Goal: Communication & Community: Participate in discussion

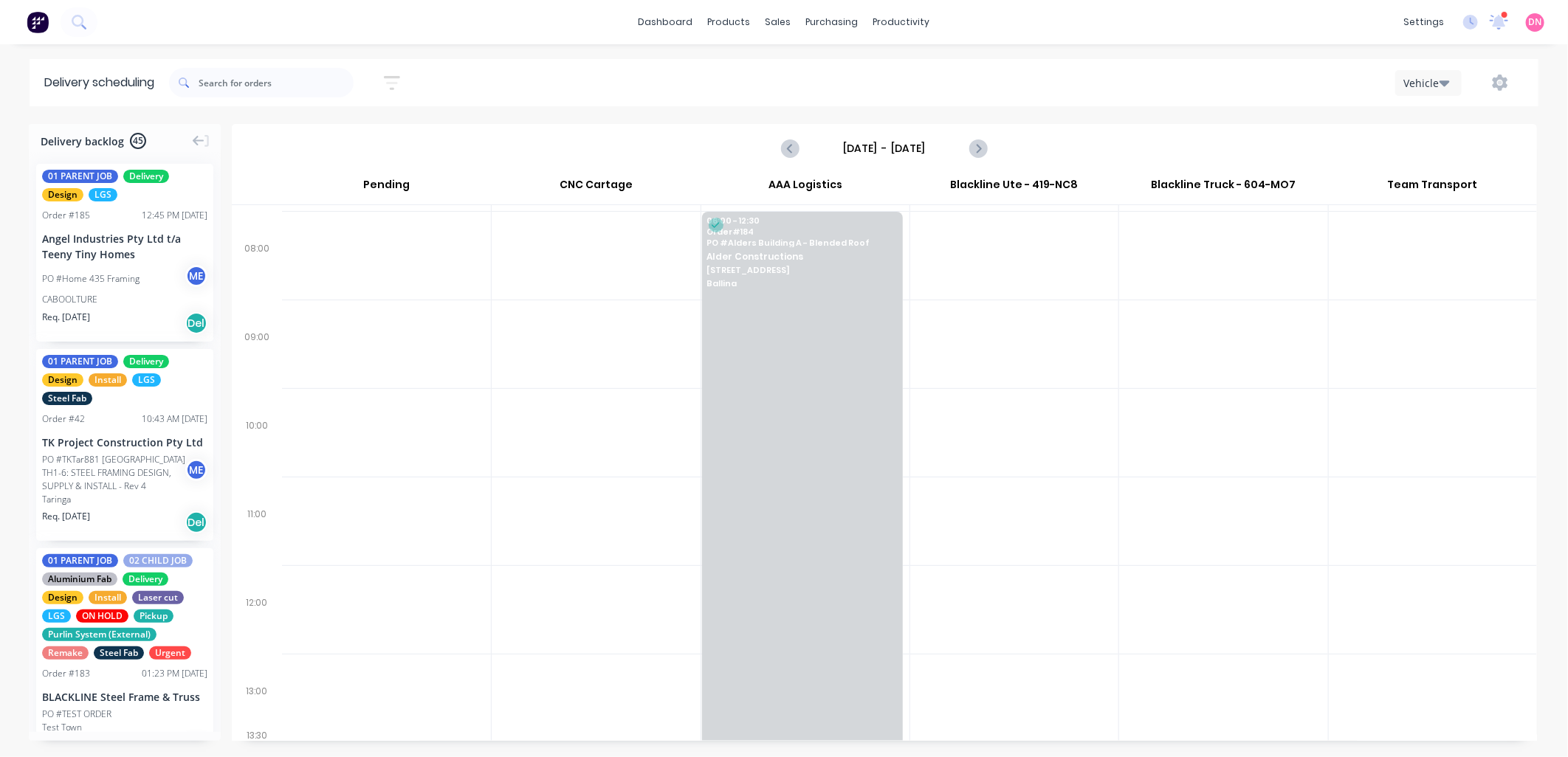
scroll to position [139, 0]
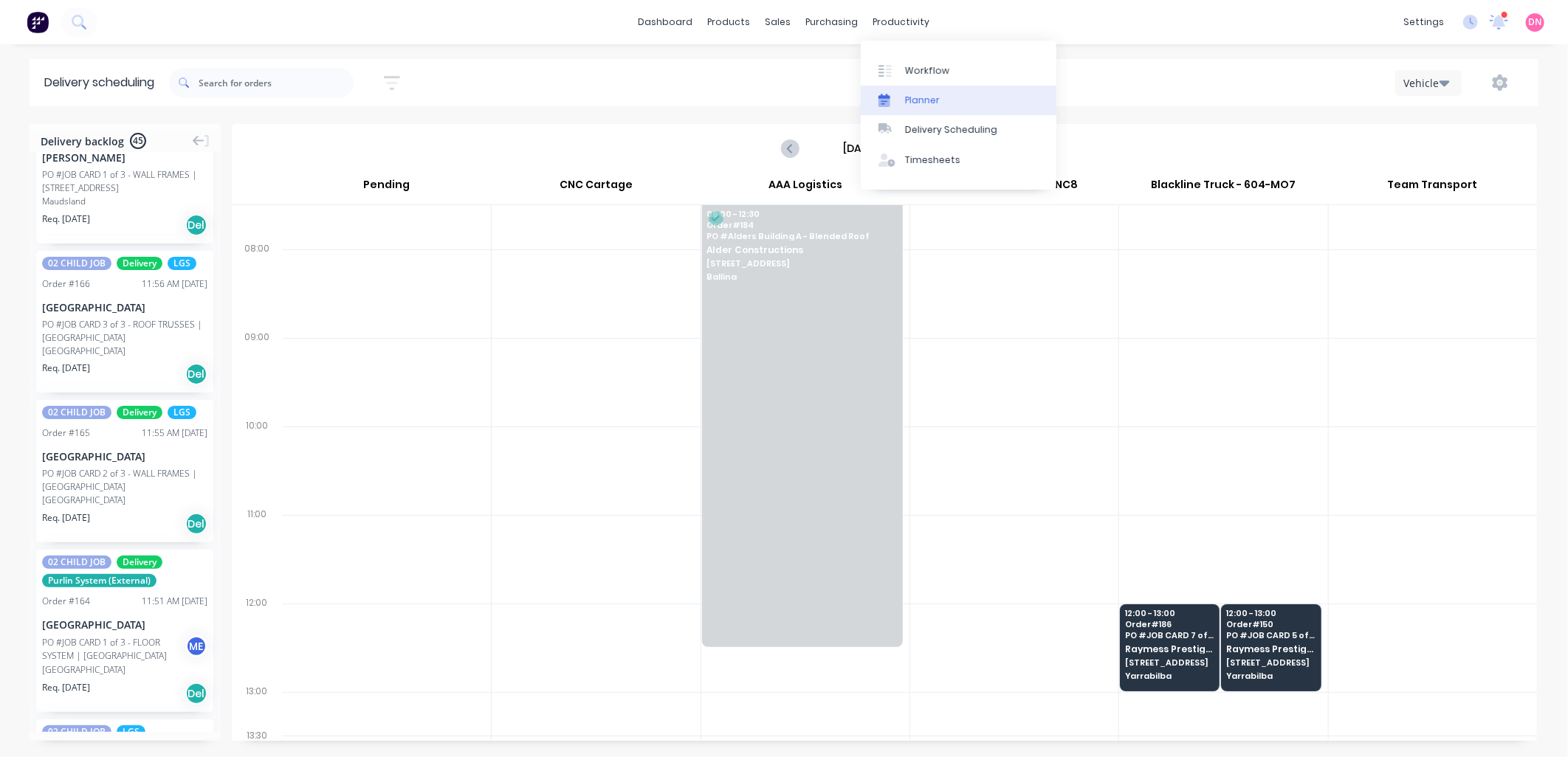
click at [903, 106] on link "Planner" at bounding box center [959, 100] width 196 height 29
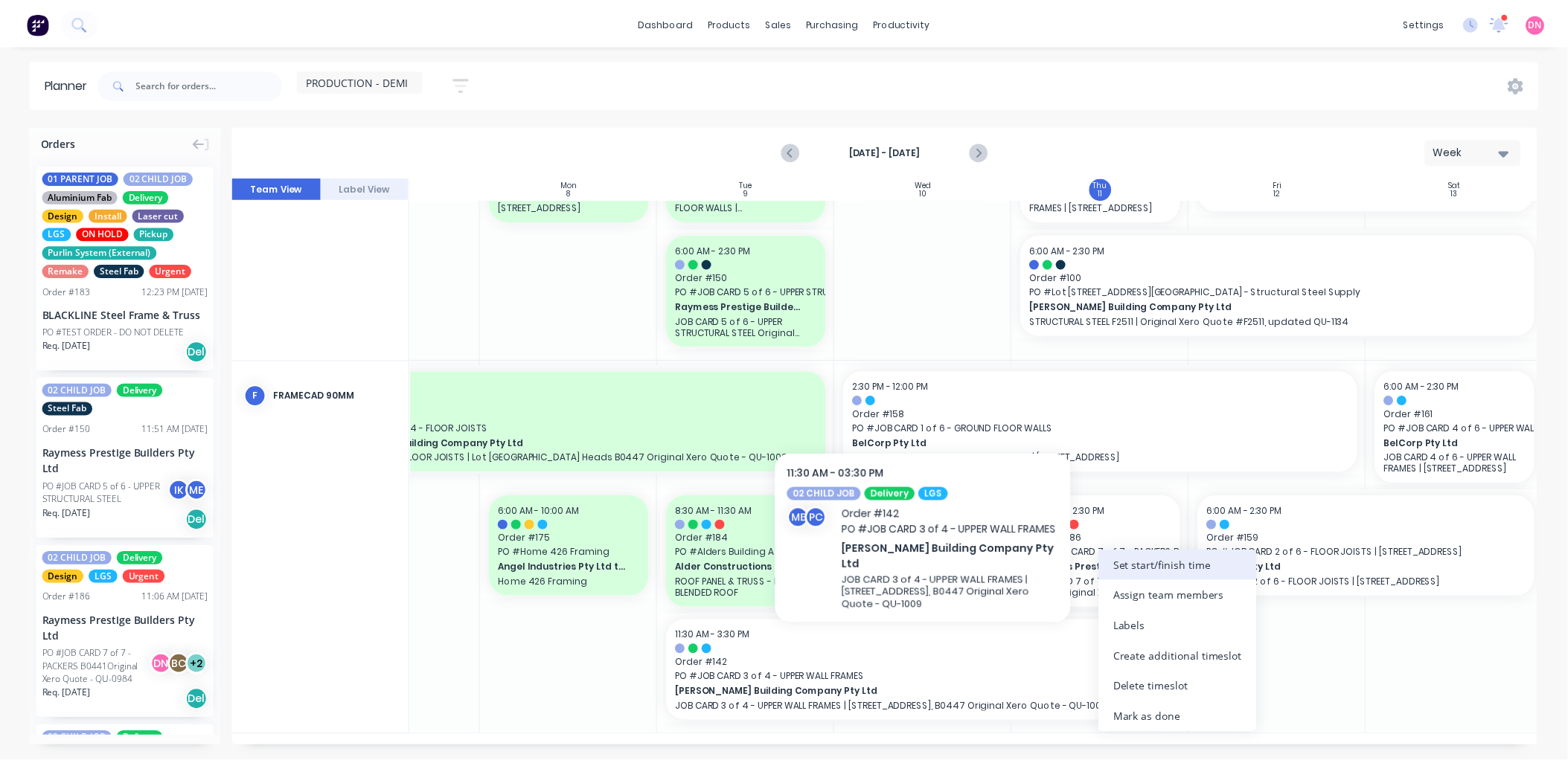
scroll to position [674, 108]
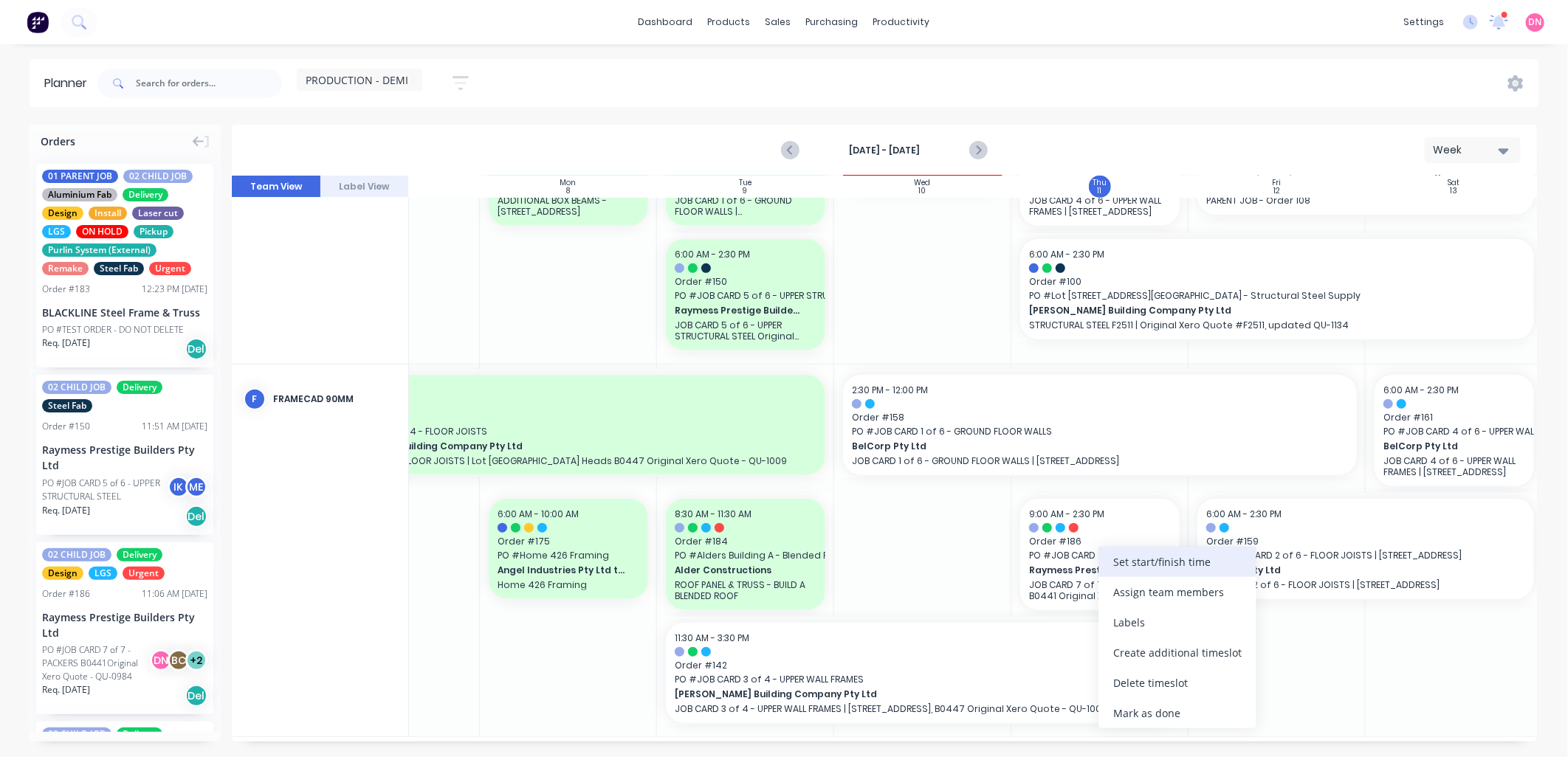
click at [1186, 559] on div "Set start/finish time" at bounding box center [1178, 562] width 158 height 30
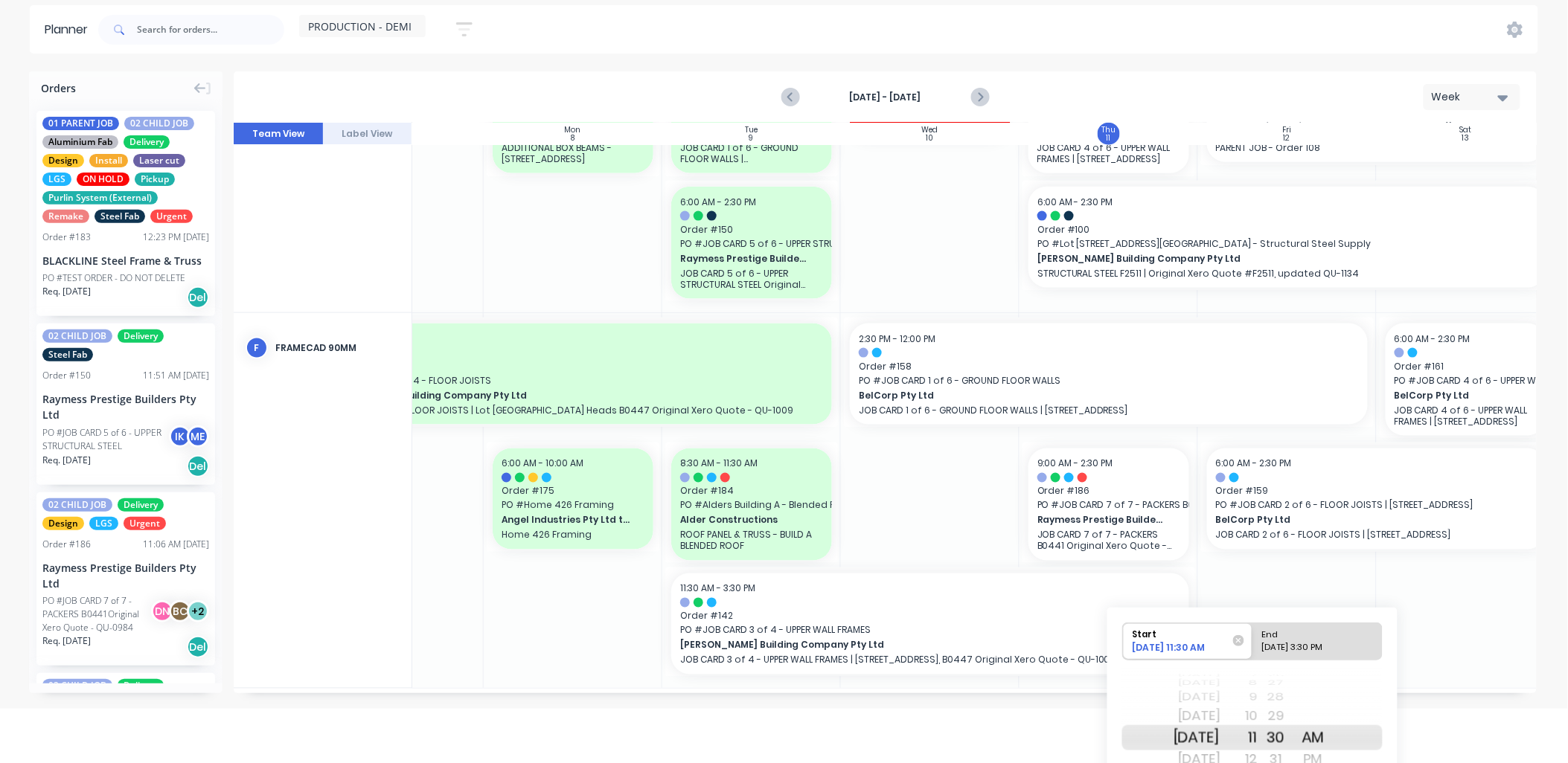
scroll to position [87, 0]
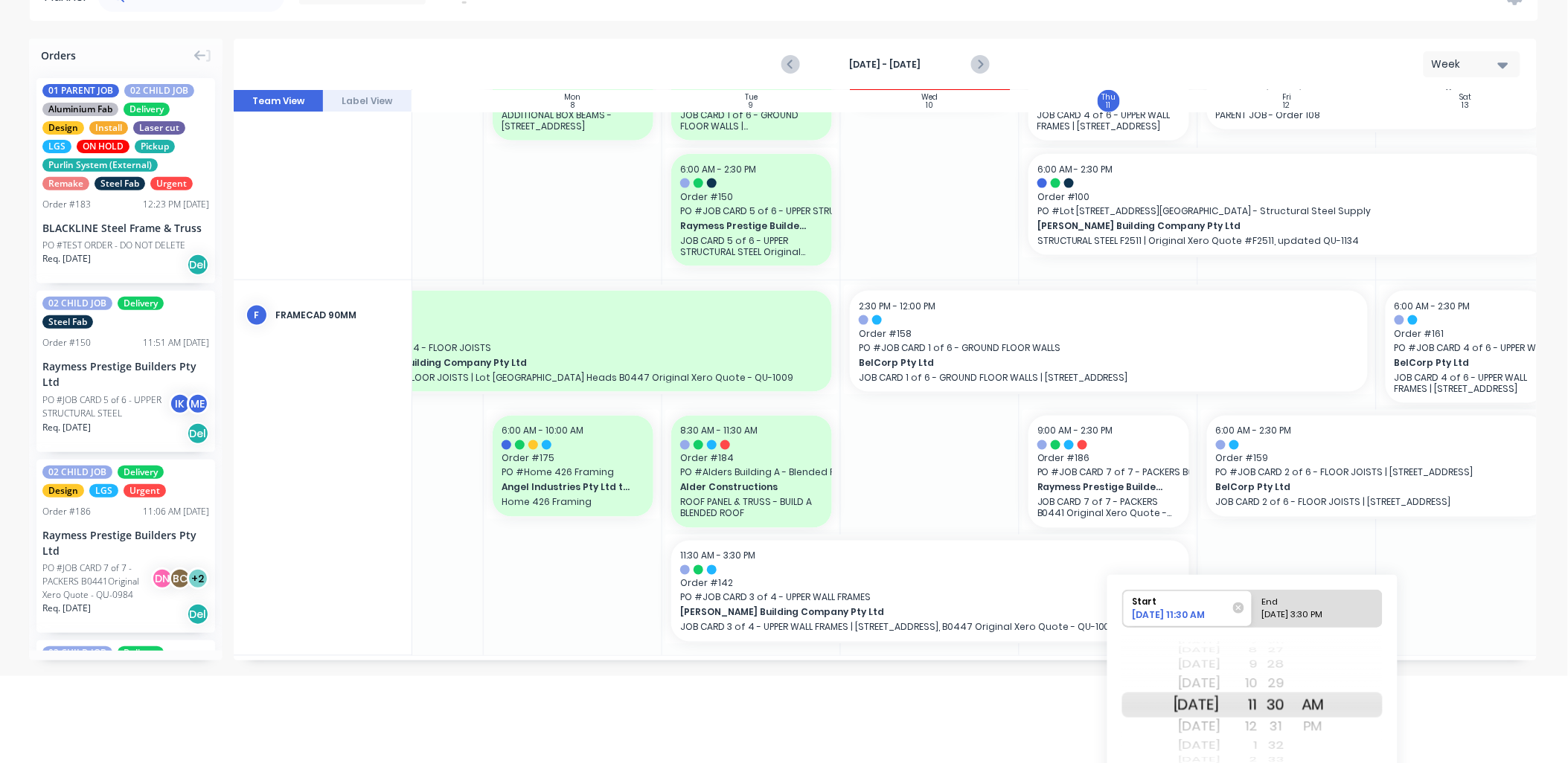
click at [1350, 604] on div "End" at bounding box center [1311, 600] width 108 height 19
click at [1254, 604] on input "End 09/11/2025 3:30 PM" at bounding box center [1253, 609] width 1 height 37
radio input "true"
click at [1332, 679] on div "AM" at bounding box center [1314, 683] width 38 height 24
drag, startPoint x: 1299, startPoint y: 701, endPoint x: 1294, endPoint y: 760, distance: 59.2
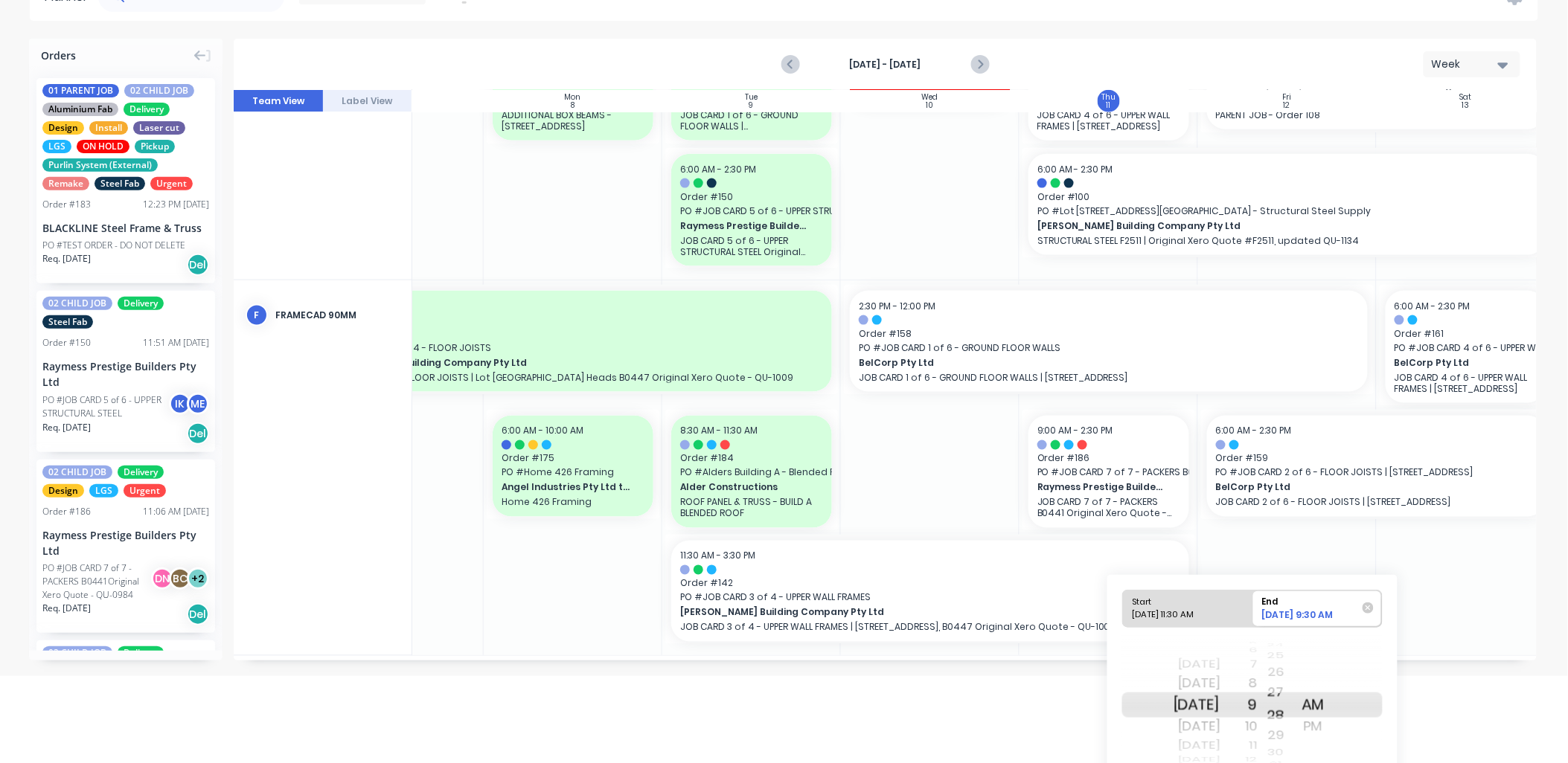
click at [1294, 760] on div "48 49 50 51 52 53 54 55 56 57 58 59 00 01 02 03 04 05 06 07 08 09 10 11 12 13 1…" at bounding box center [1277, 706] width 38 height 141
drag, startPoint x: 1567, startPoint y: 529, endPoint x: 1574, endPoint y: 600, distance: 71.3
click at [1568, 604] on html "dashboard products sales purchasing productivity dashboard products Product Cat…" at bounding box center [784, 295] width 1568 height 763
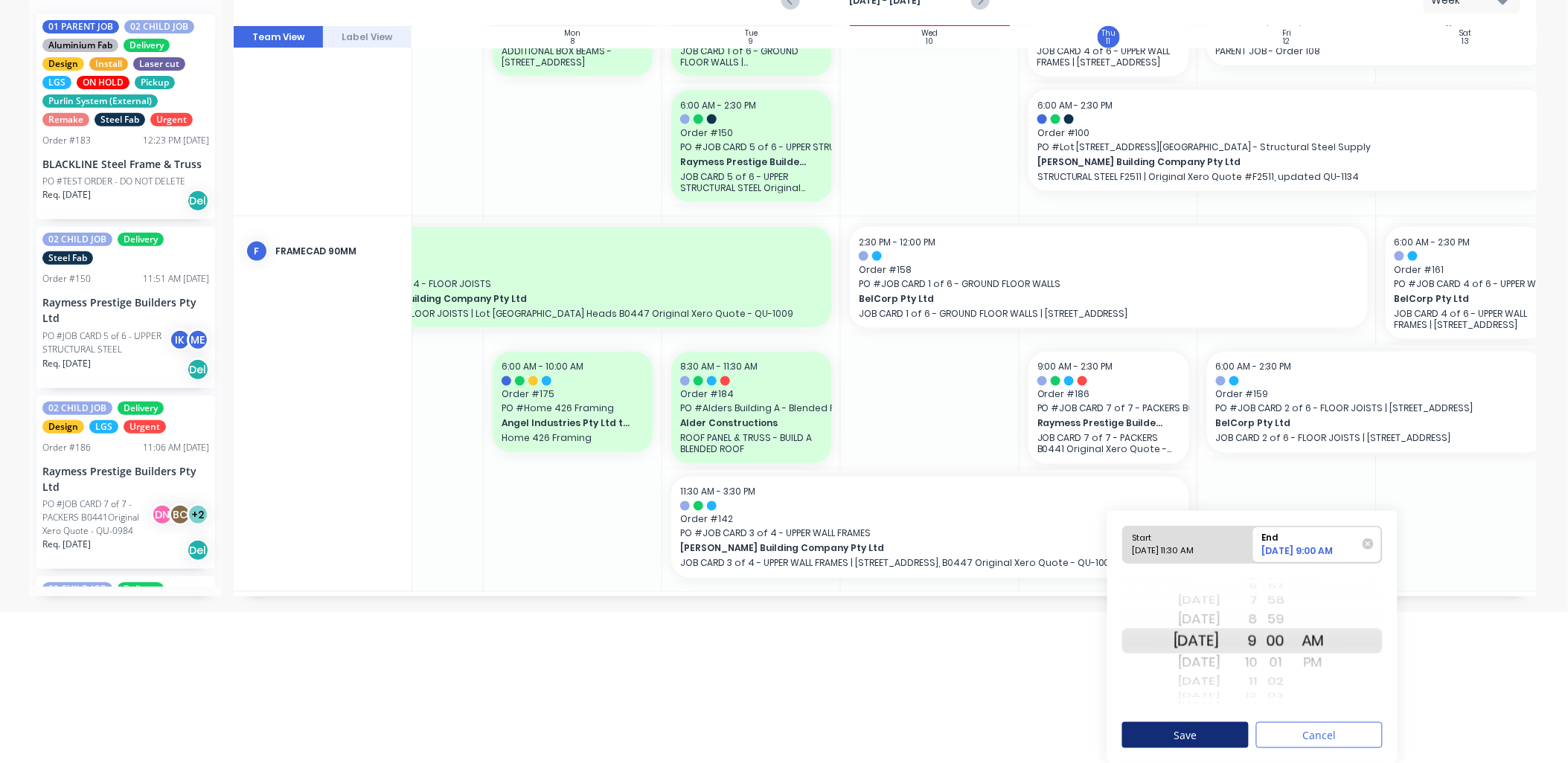
click at [1193, 737] on button "Save" at bounding box center [1185, 735] width 126 height 26
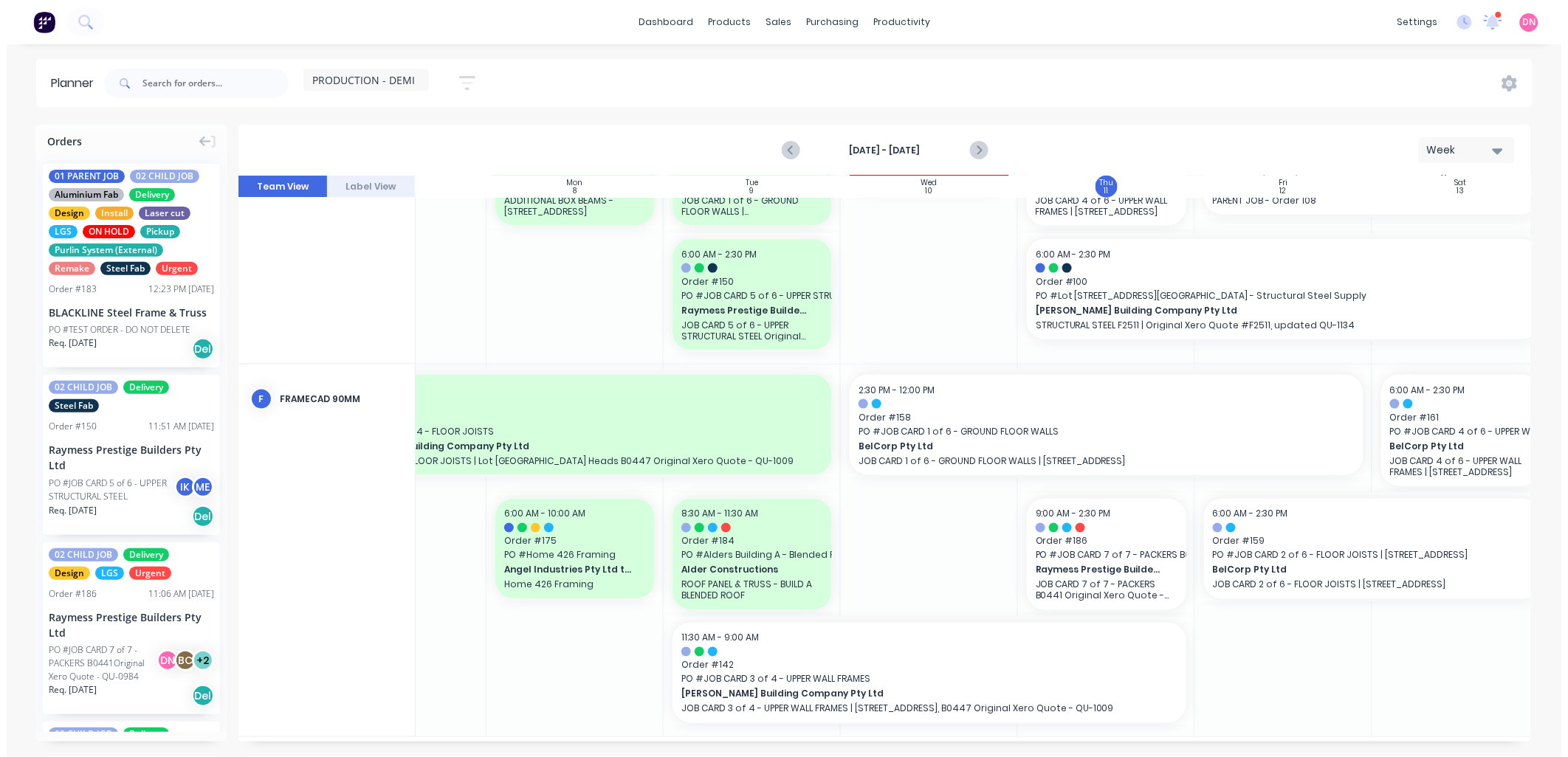
scroll to position [0, 0]
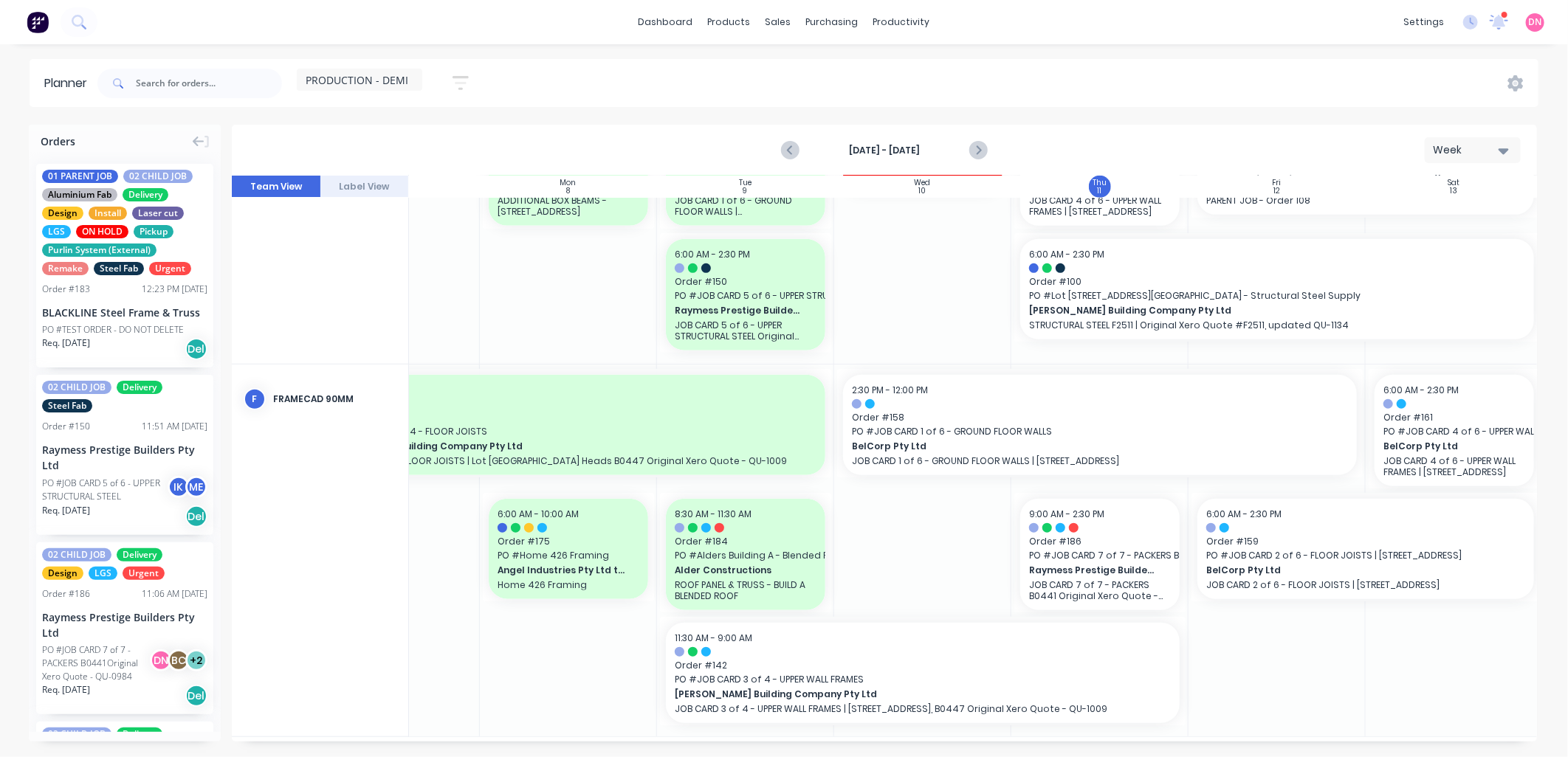
click at [988, 18] on div "dashboard products sales purchasing productivity dashboard products Product Cat…" at bounding box center [784, 22] width 1568 height 44
click at [412, 77] on div "PRODUCTION - DEMI" at bounding box center [359, 79] width 108 height 13
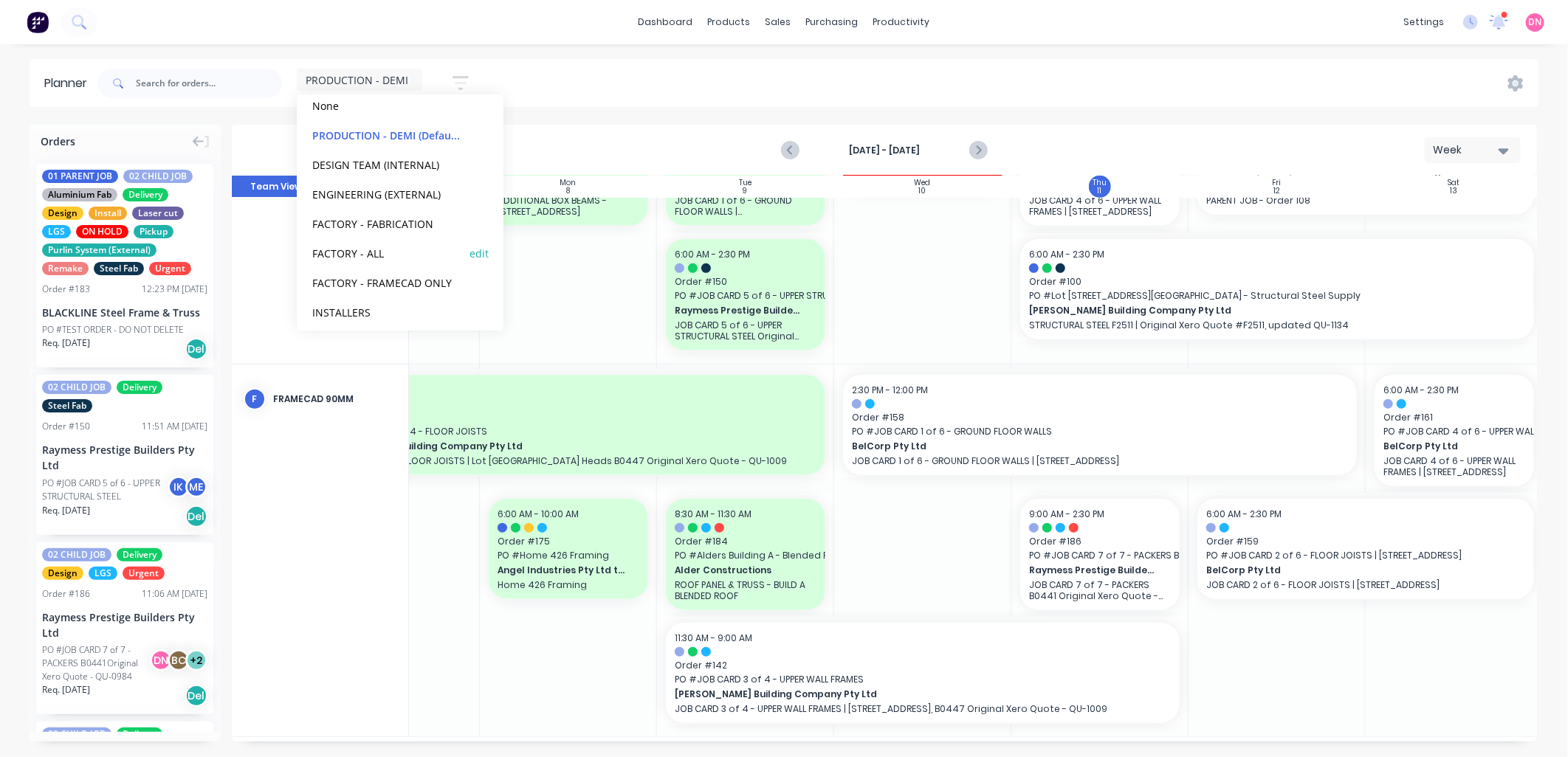
scroll to position [92, 0]
click at [412, 246] on button "FACTORY - ALL" at bounding box center [386, 245] width 157 height 17
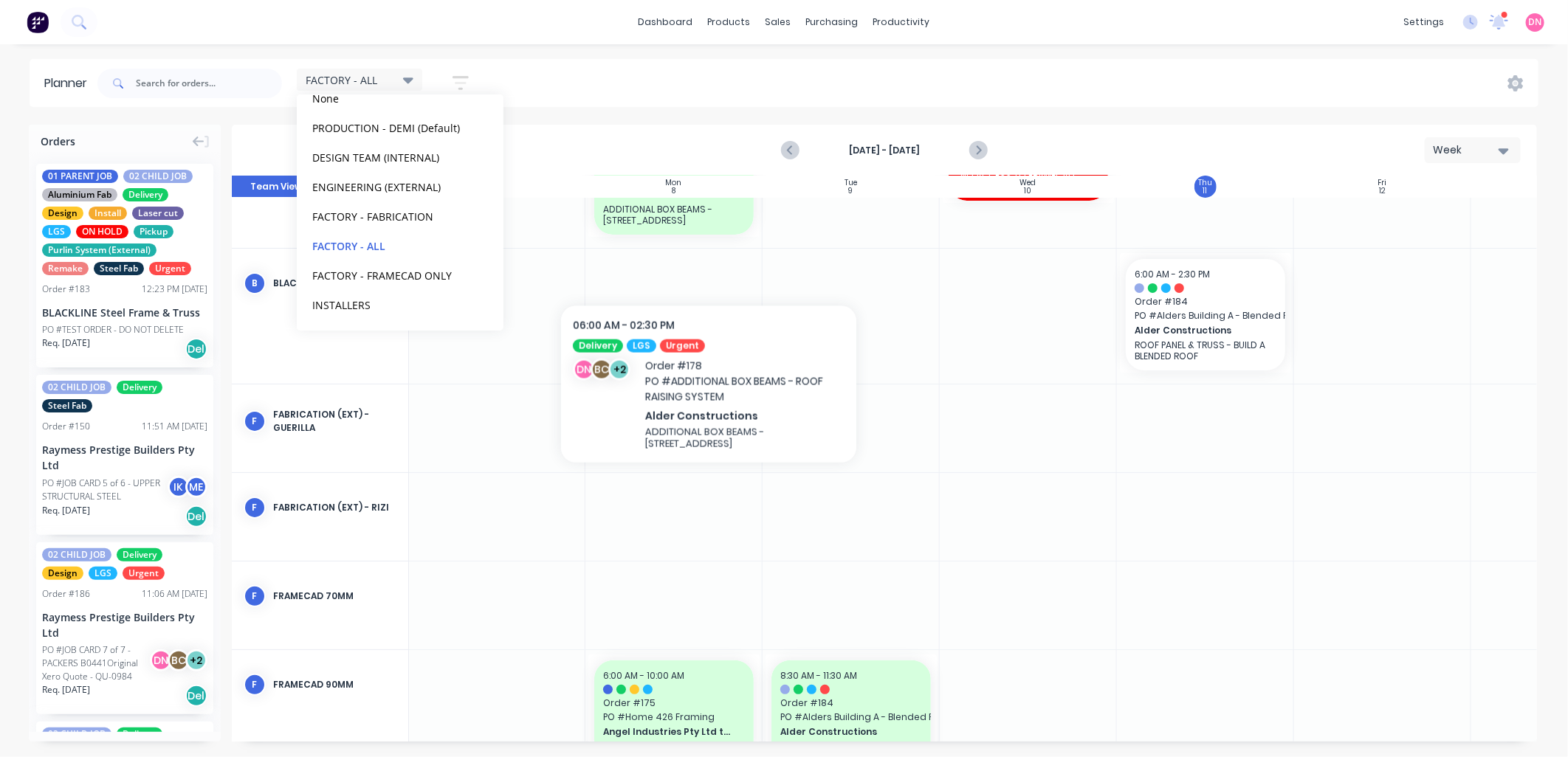
scroll to position [145, 1]
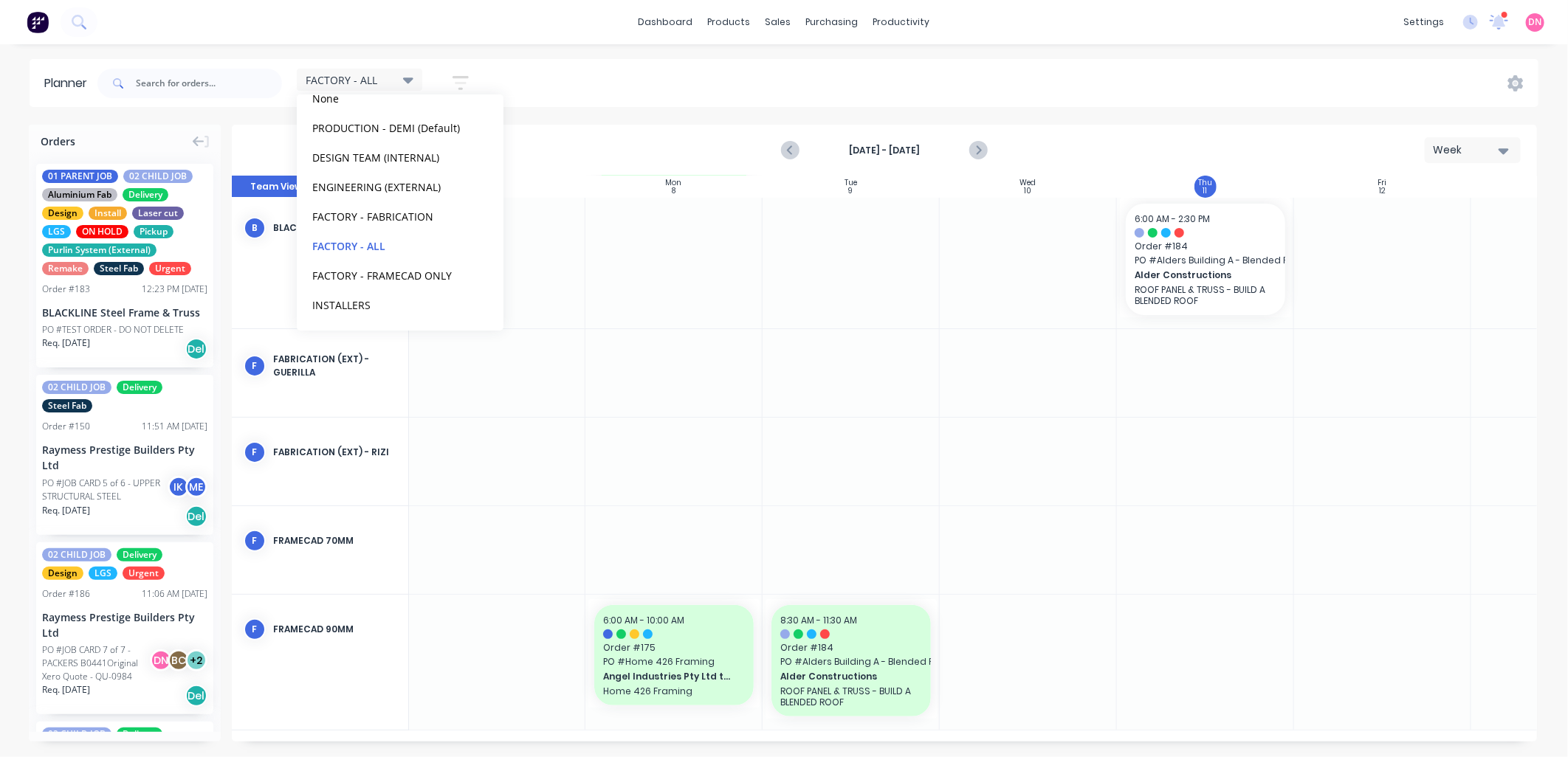
click at [464, 76] on icon "button" at bounding box center [460, 84] width 16 height 14
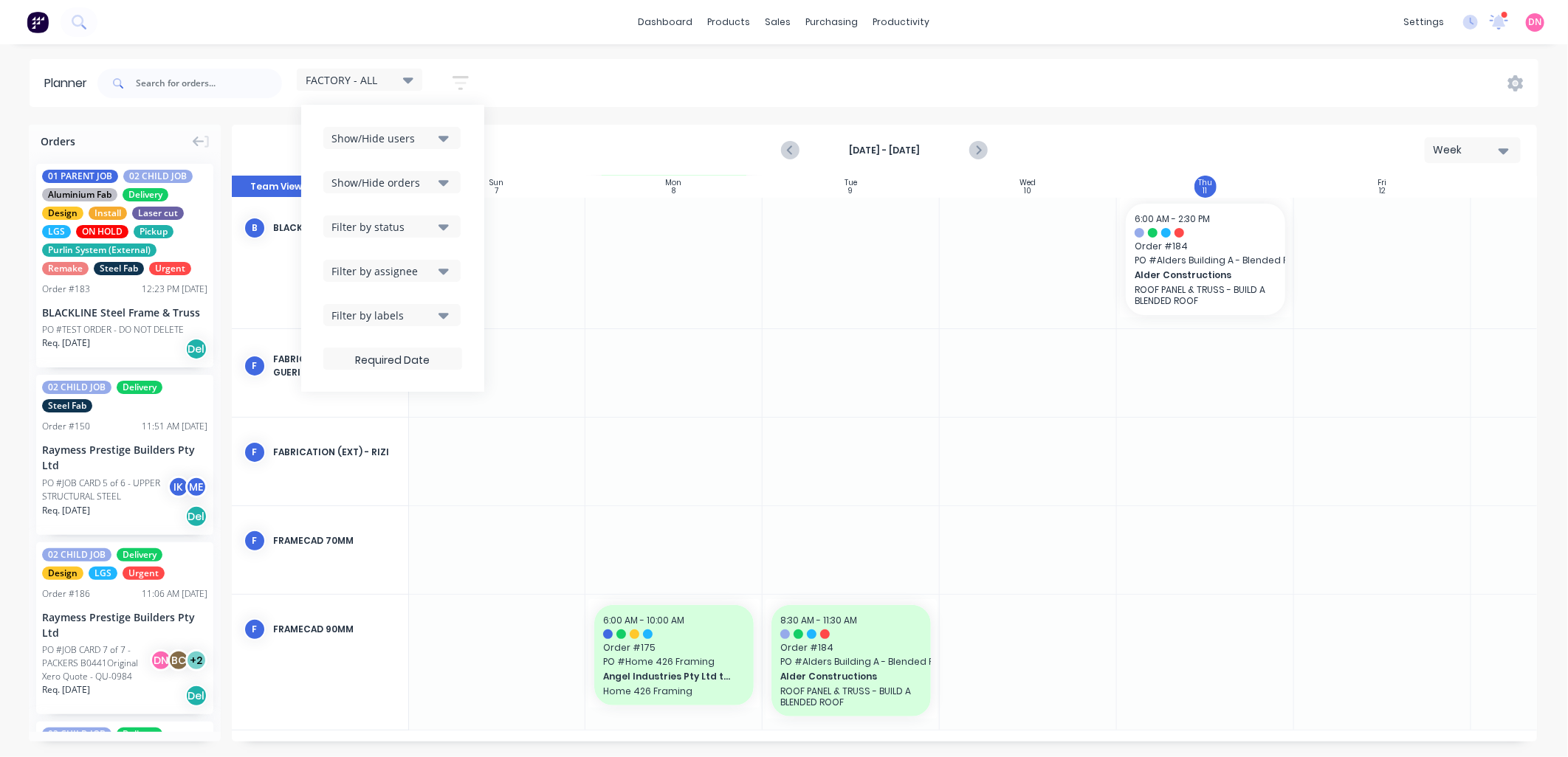
scroll to position [134, 1]
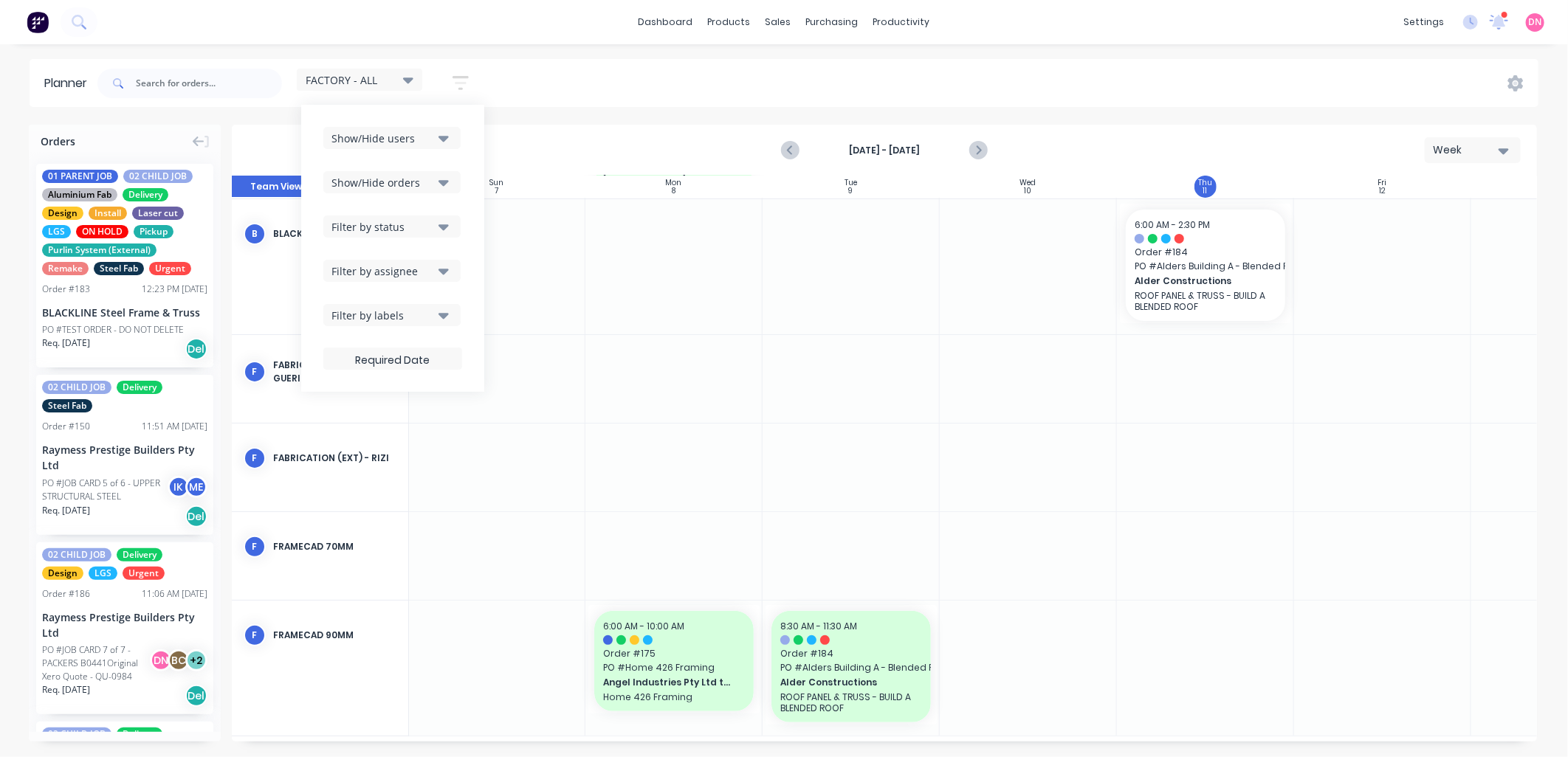
click at [443, 231] on icon "button" at bounding box center [444, 227] width 11 height 16
click at [434, 182] on div "Show/Hide orders" at bounding box center [382, 182] width 102 height 15
click at [434, 181] on div "Show/Hide orders" at bounding box center [382, 182] width 102 height 15
click at [430, 128] on button "Show/Hide users" at bounding box center [392, 138] width 138 height 22
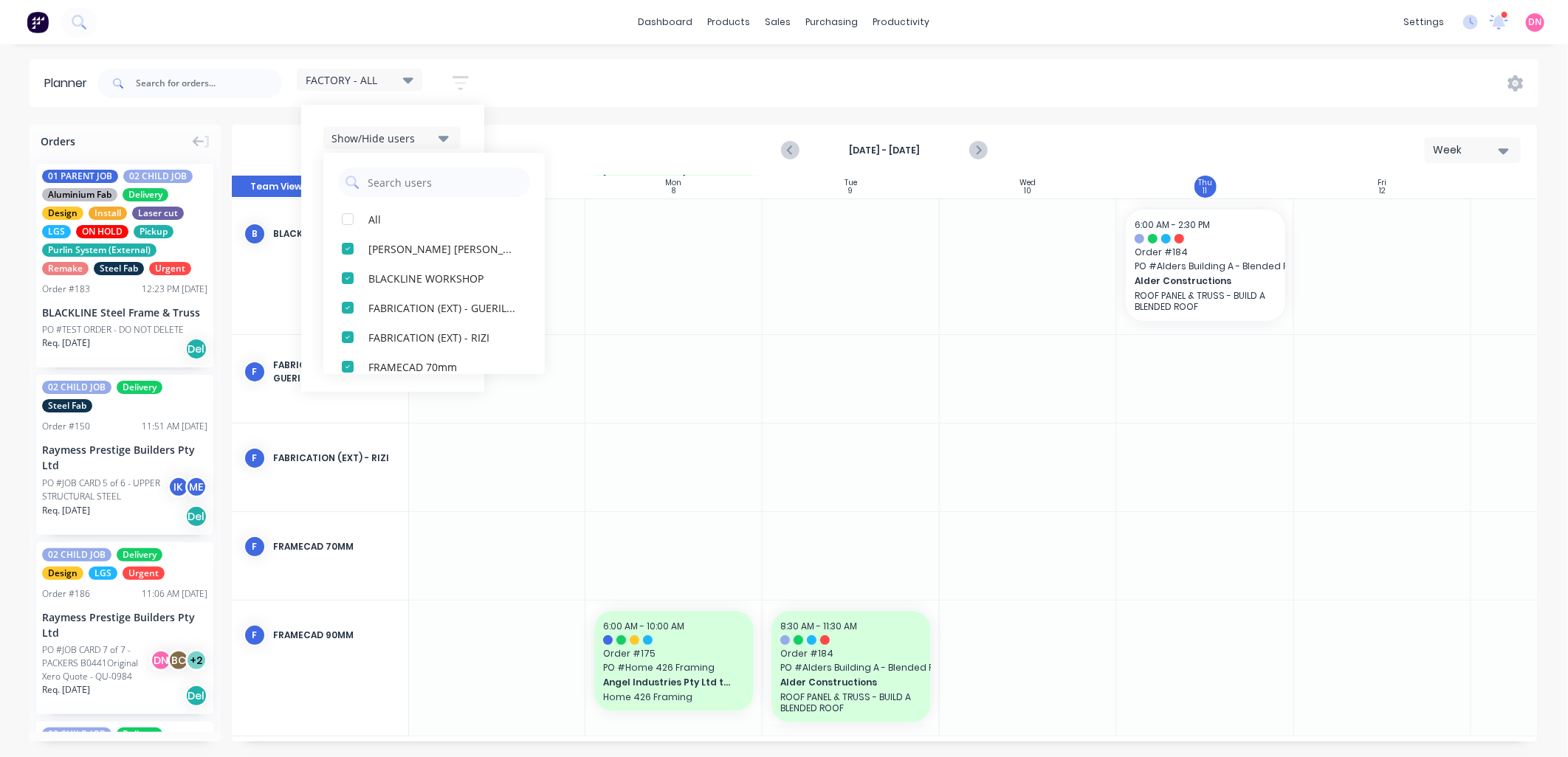
click at [429, 142] on div "Show/Hide users" at bounding box center [382, 138] width 102 height 15
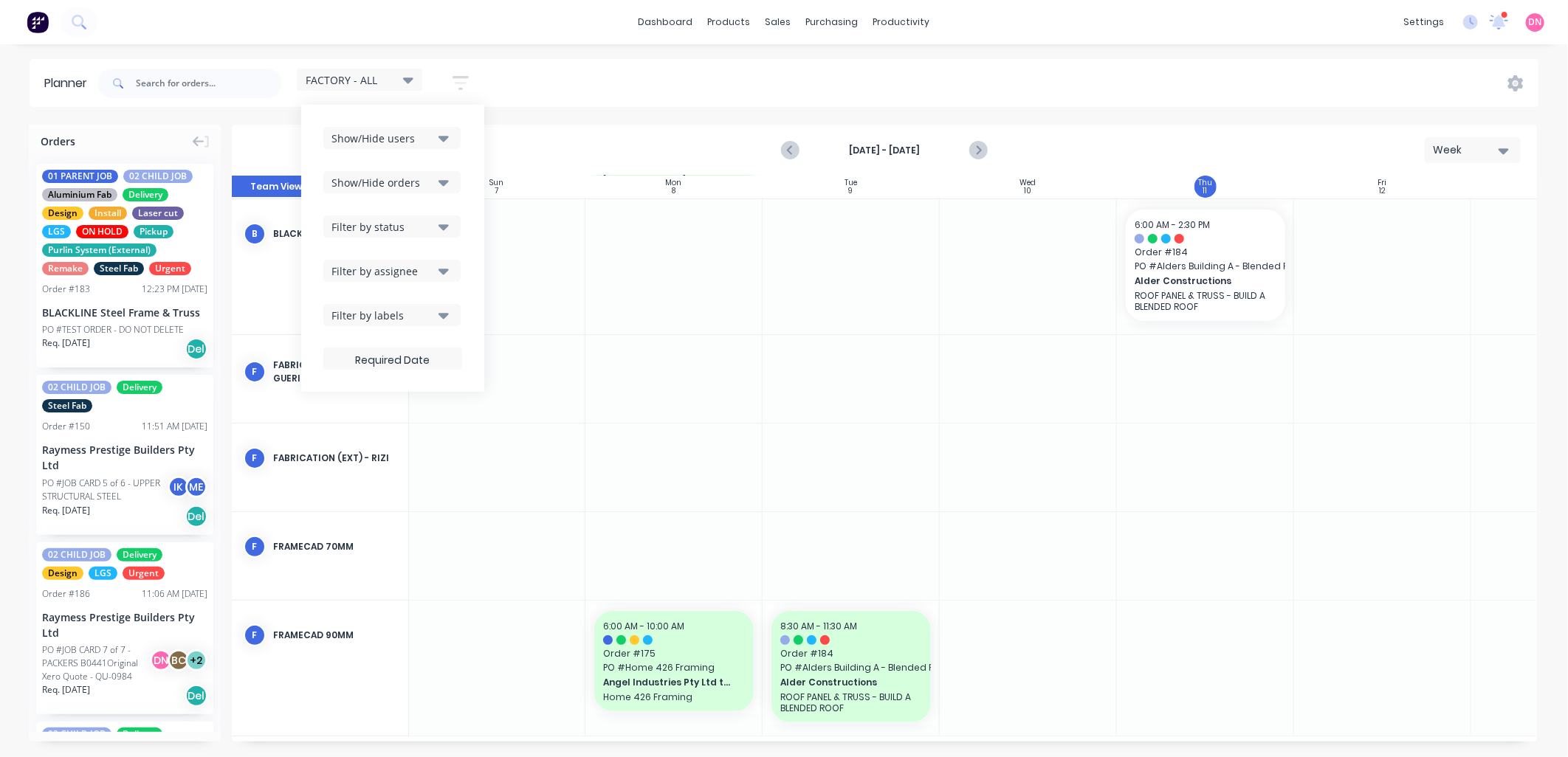
drag, startPoint x: 429, startPoint y: 259, endPoint x: 426, endPoint y: 275, distance: 16.3
click at [429, 259] on div "Show/Hide users Show/Hide orders Filter by status Filter by assignee Filter by …" at bounding box center [393, 248] width 139 height 243
click at [426, 275] on div "Filter by assignee" at bounding box center [382, 271] width 102 height 15
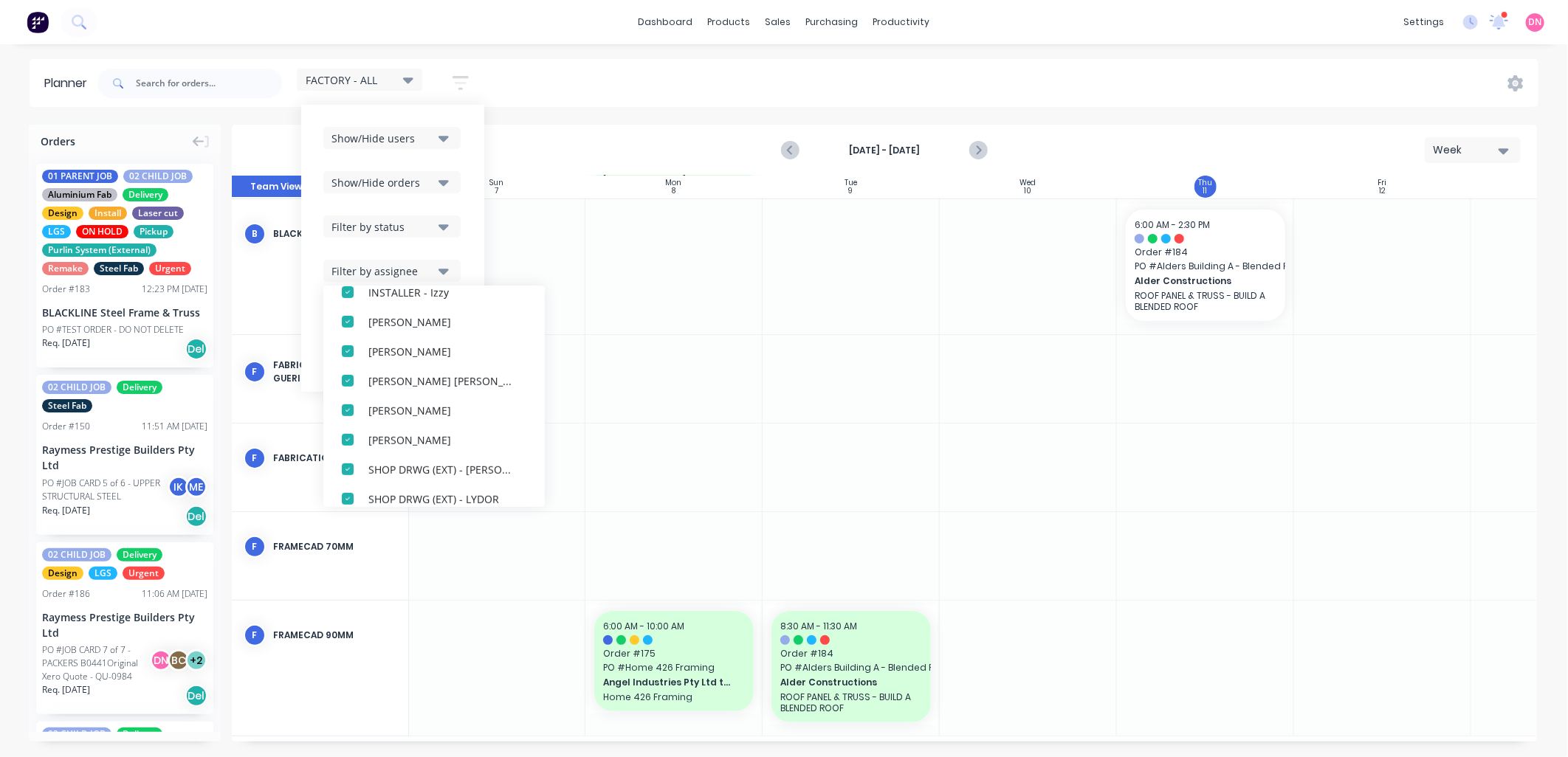
scroll to position [605, 0]
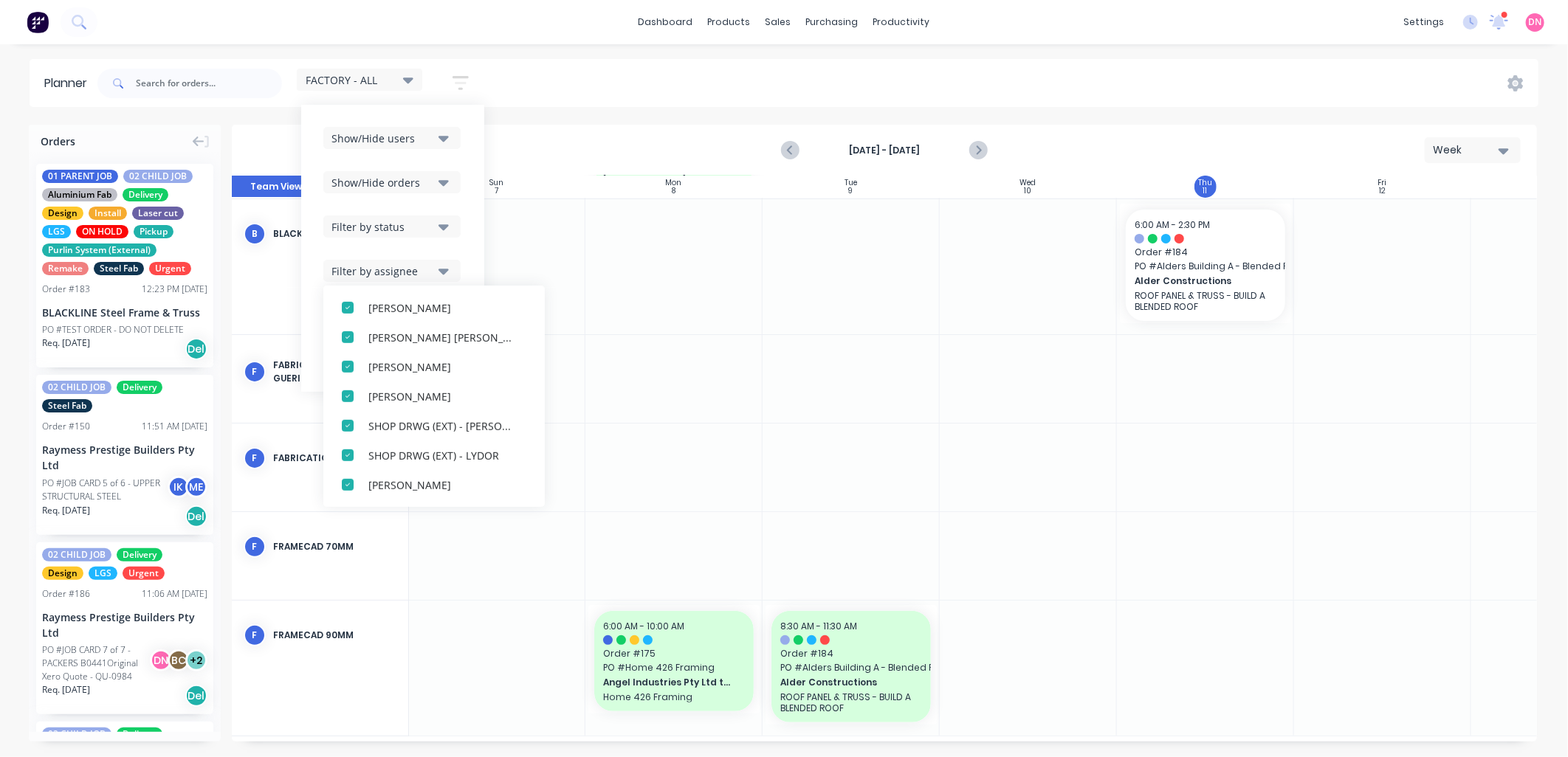
click at [445, 187] on icon "button" at bounding box center [444, 182] width 11 height 16
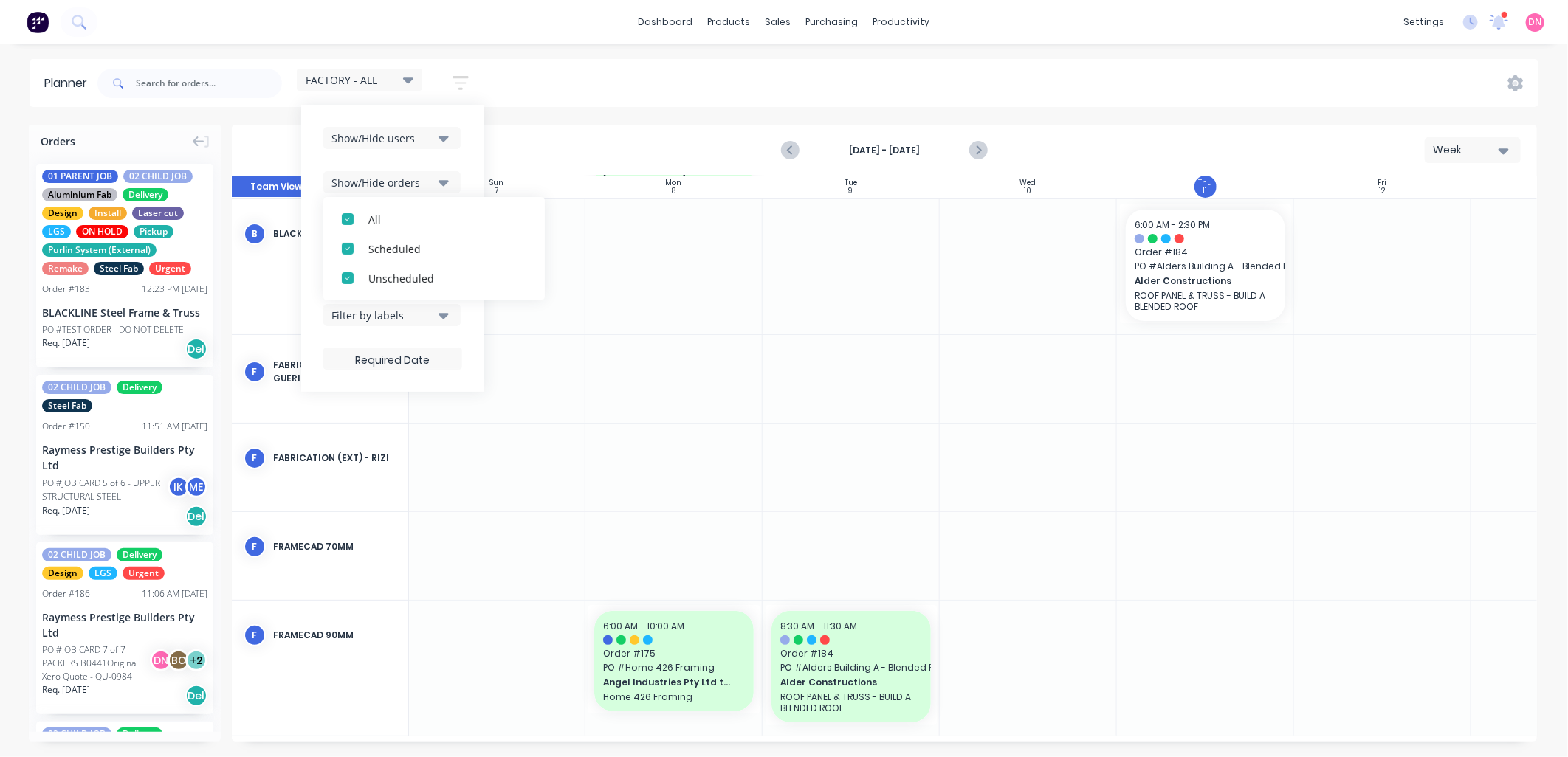
click at [460, 182] on button "Show/Hide orders" at bounding box center [392, 182] width 138 height 22
click at [437, 322] on button "Filter by labels" at bounding box center [392, 315] width 138 height 22
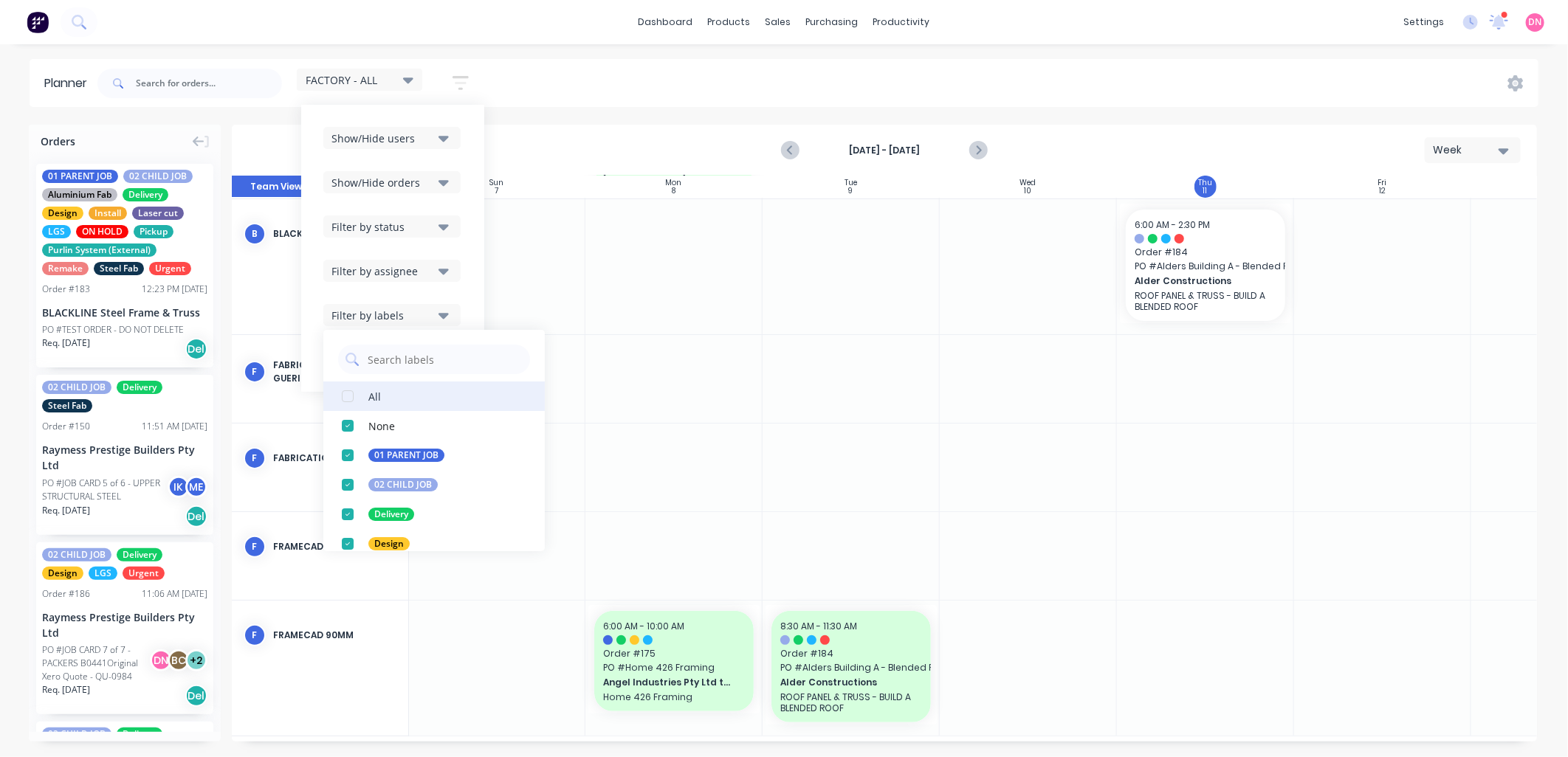
click at [349, 399] on div "button" at bounding box center [348, 395] width 29 height 29
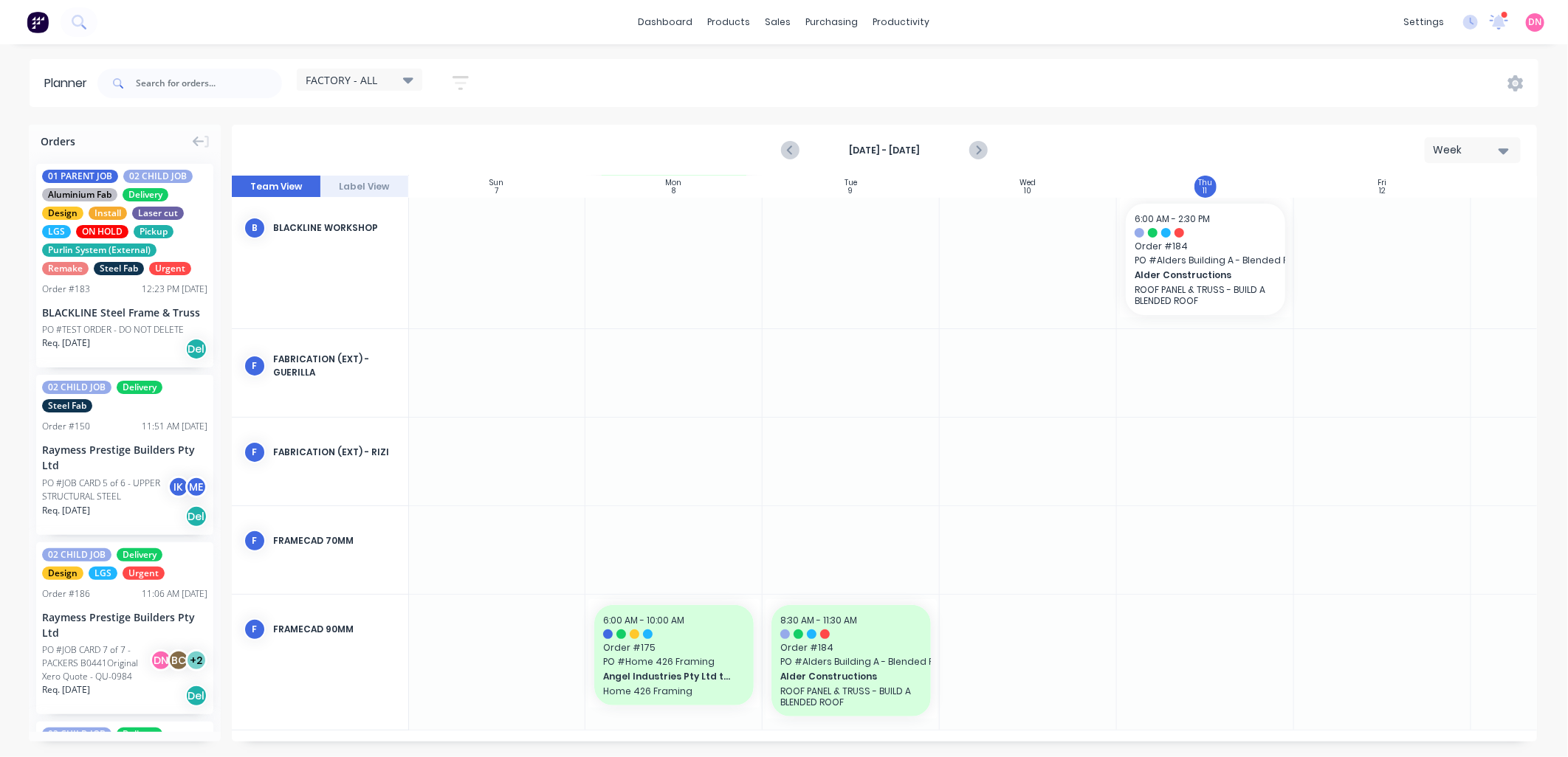
click at [769, 104] on div "FACTORY - ALL Save new view None edit PRODUCTION - DEMI (Default) edit DESIGN T…" at bounding box center [816, 84] width 1444 height 44
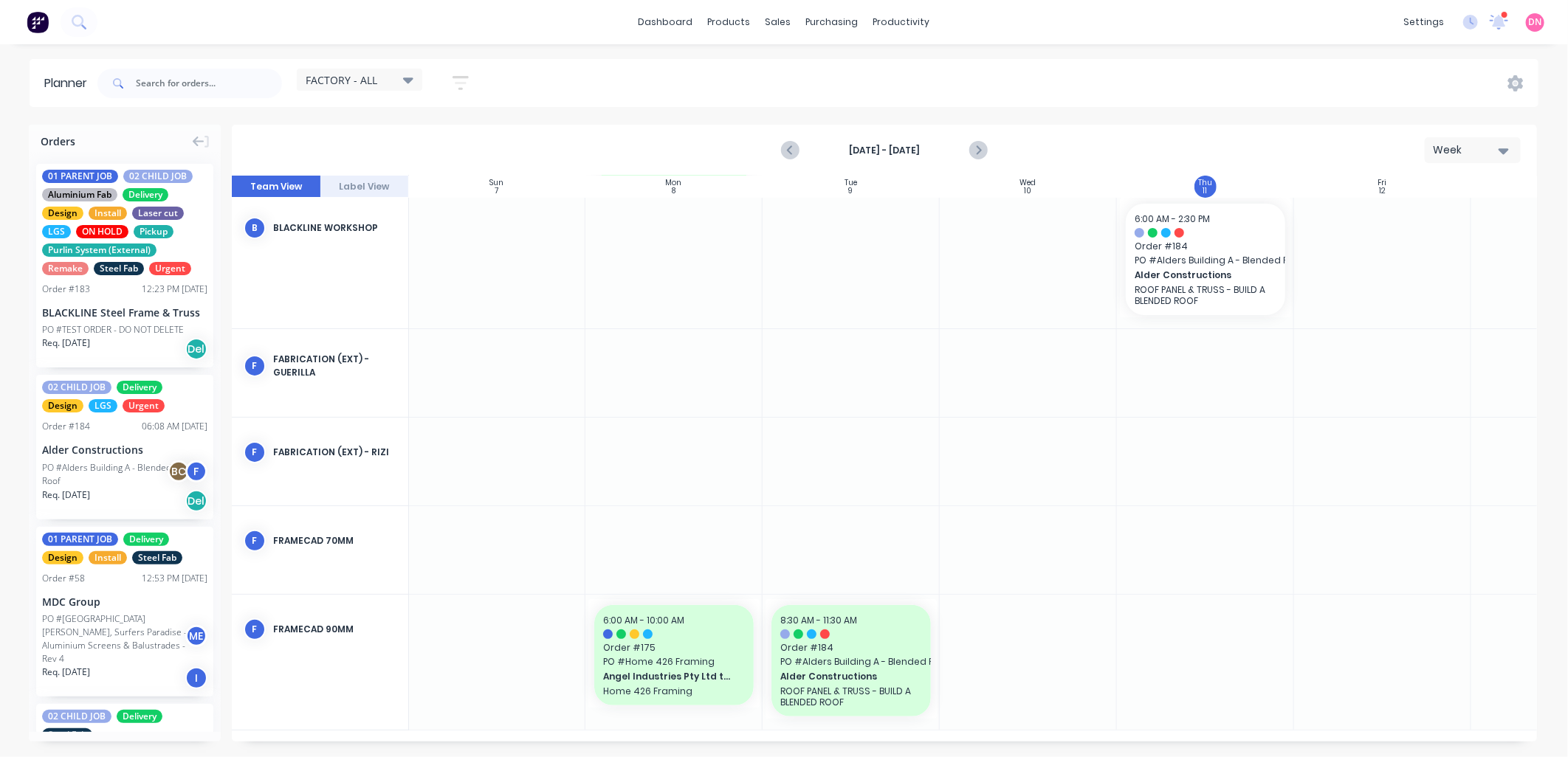
scroll to position [145, 1]
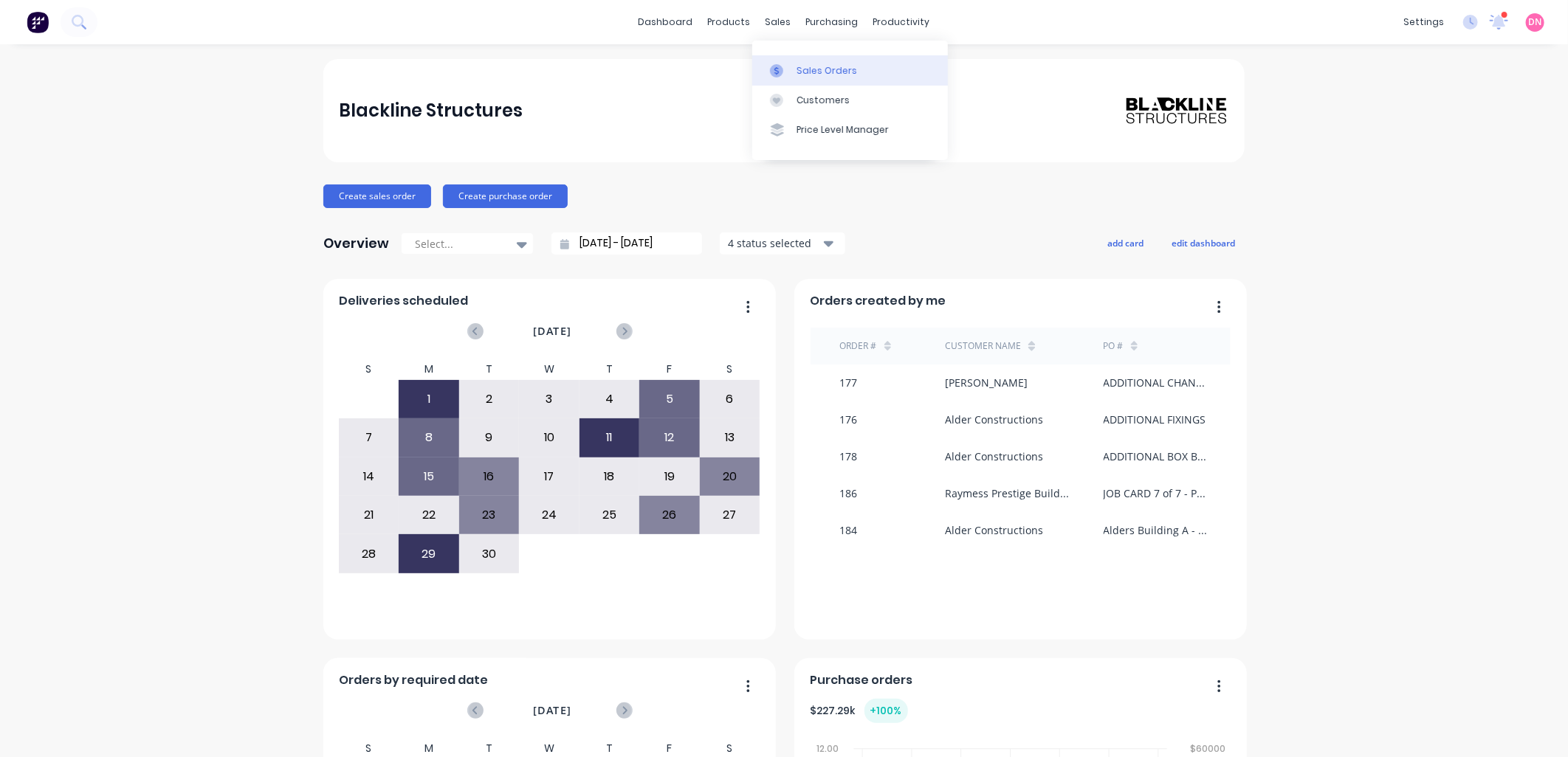
click at [772, 58] on link "Sales Orders" at bounding box center [850, 69] width 196 height 29
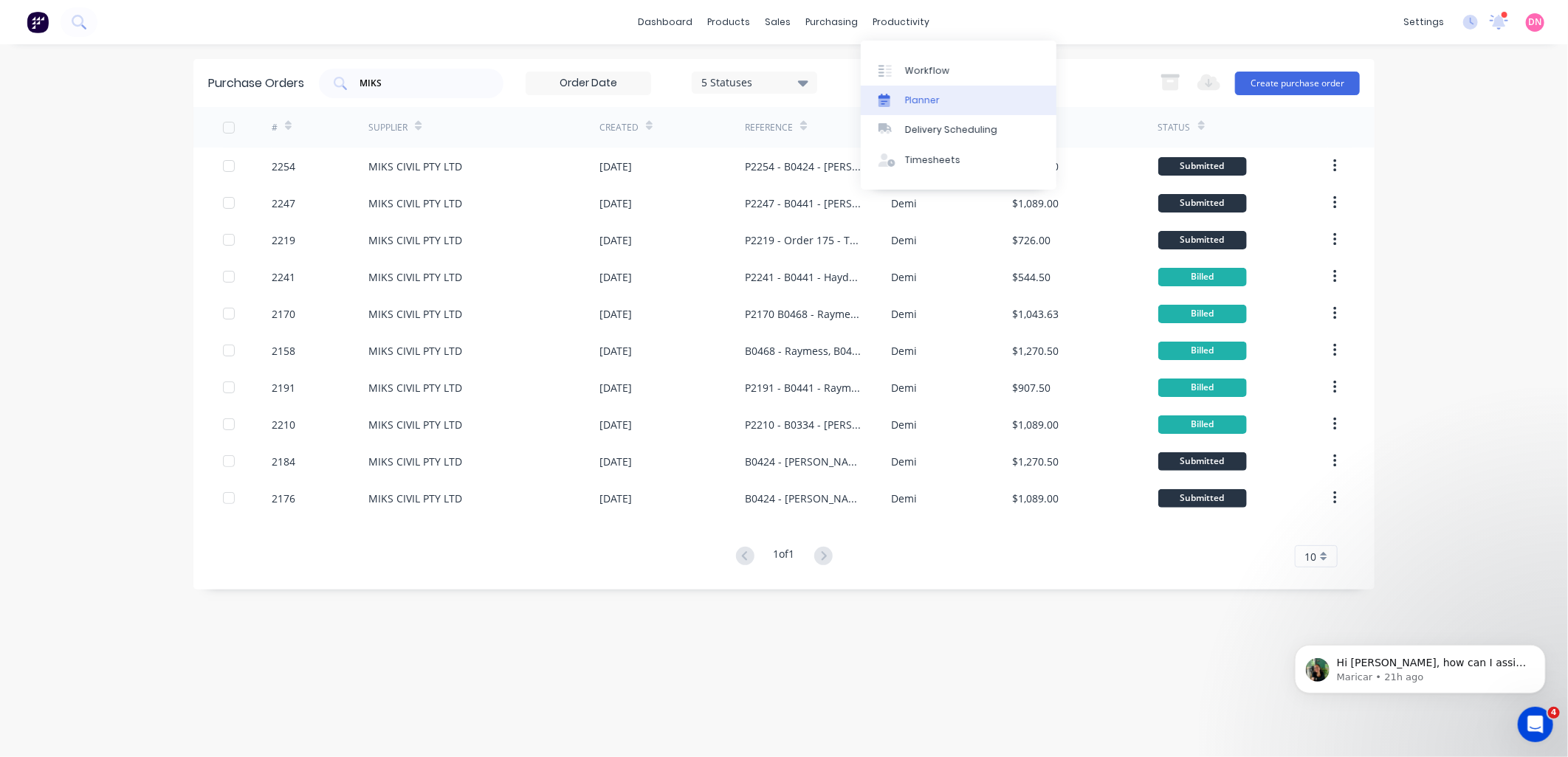
click at [918, 98] on div "Planner" at bounding box center [922, 100] width 35 height 13
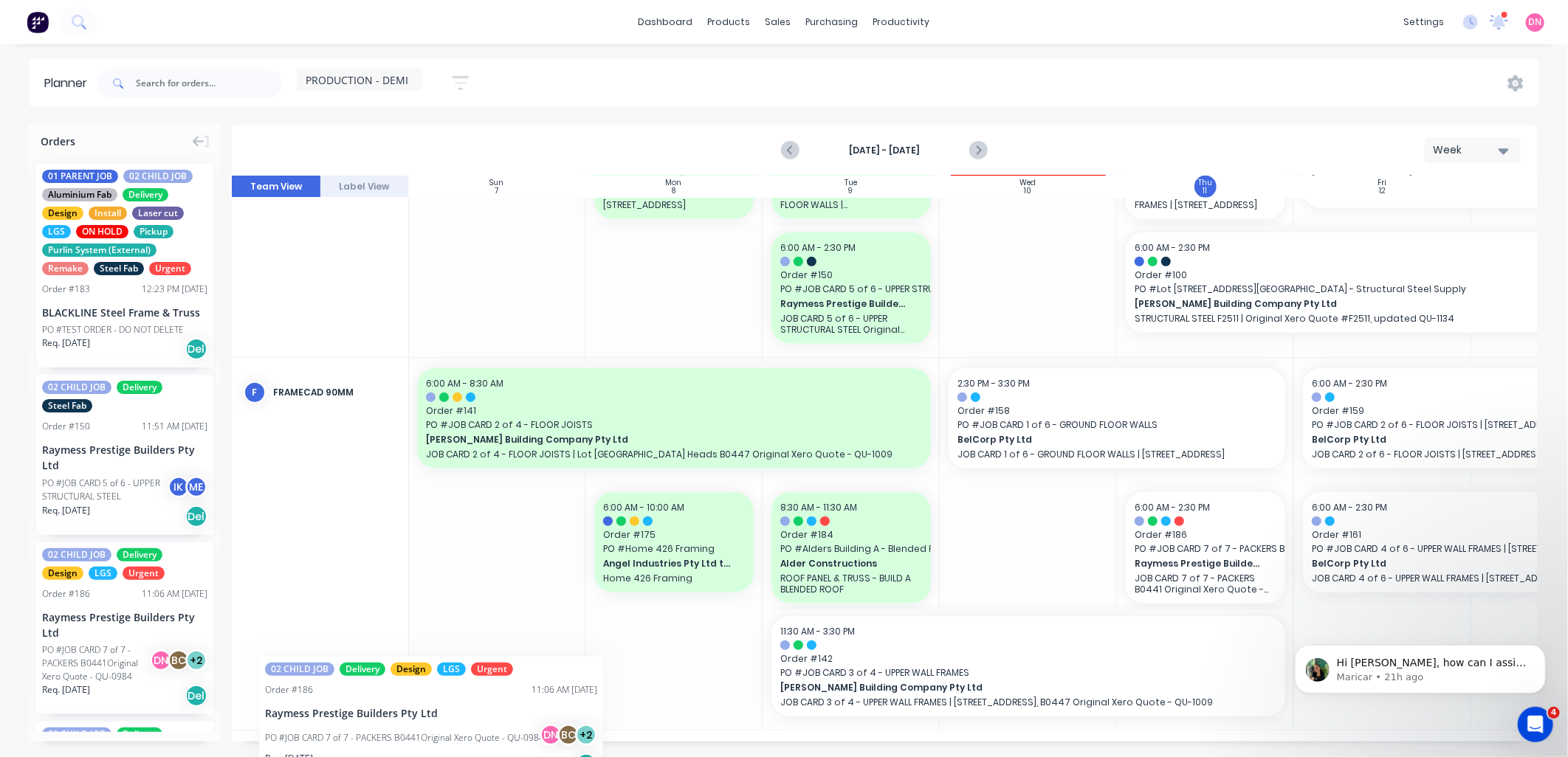
scroll to position [681, 0]
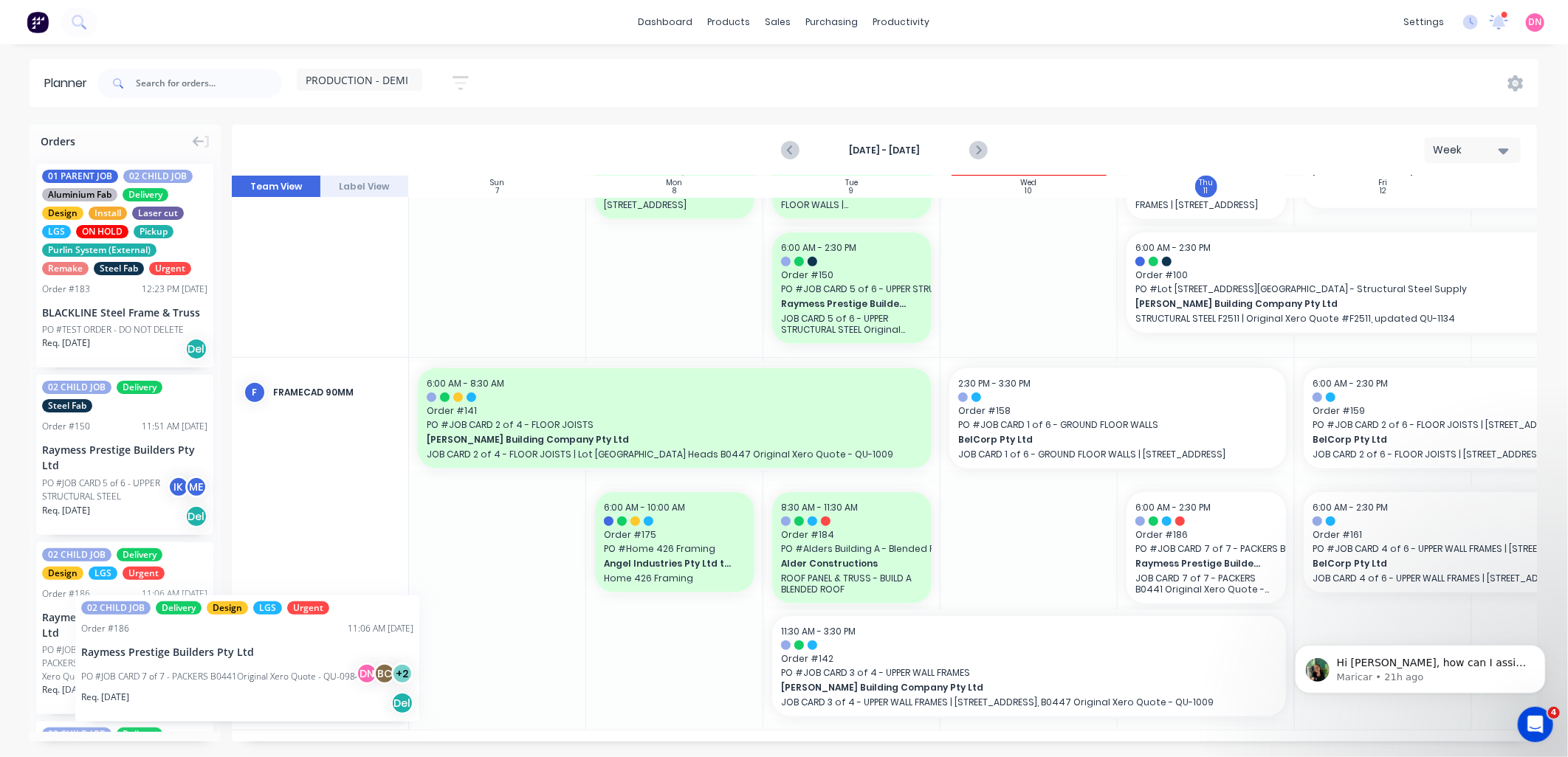
drag, startPoint x: 109, startPoint y: 648, endPoint x: 70, endPoint y: 585, distance: 74.1
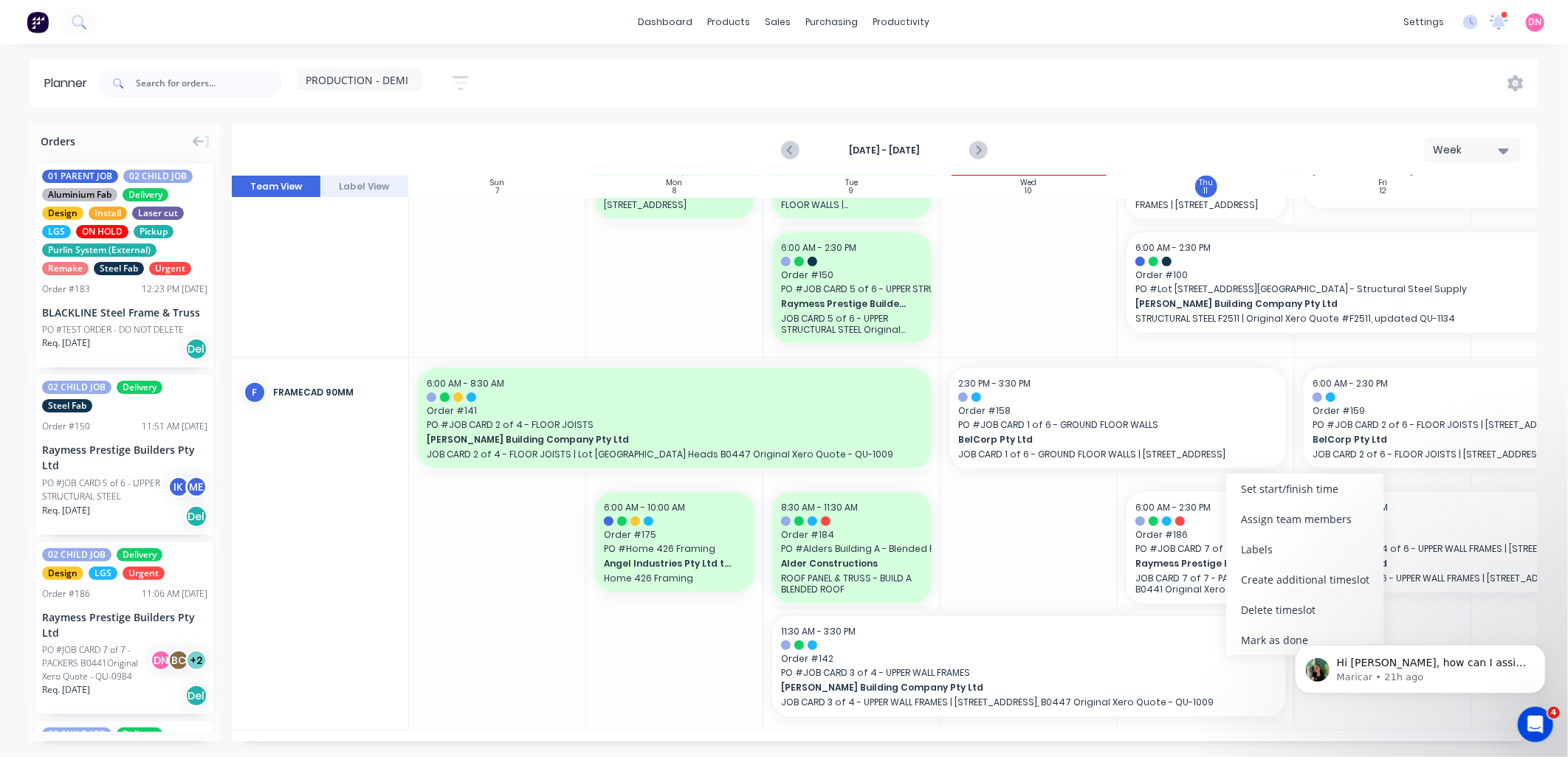
scroll to position [669, 0]
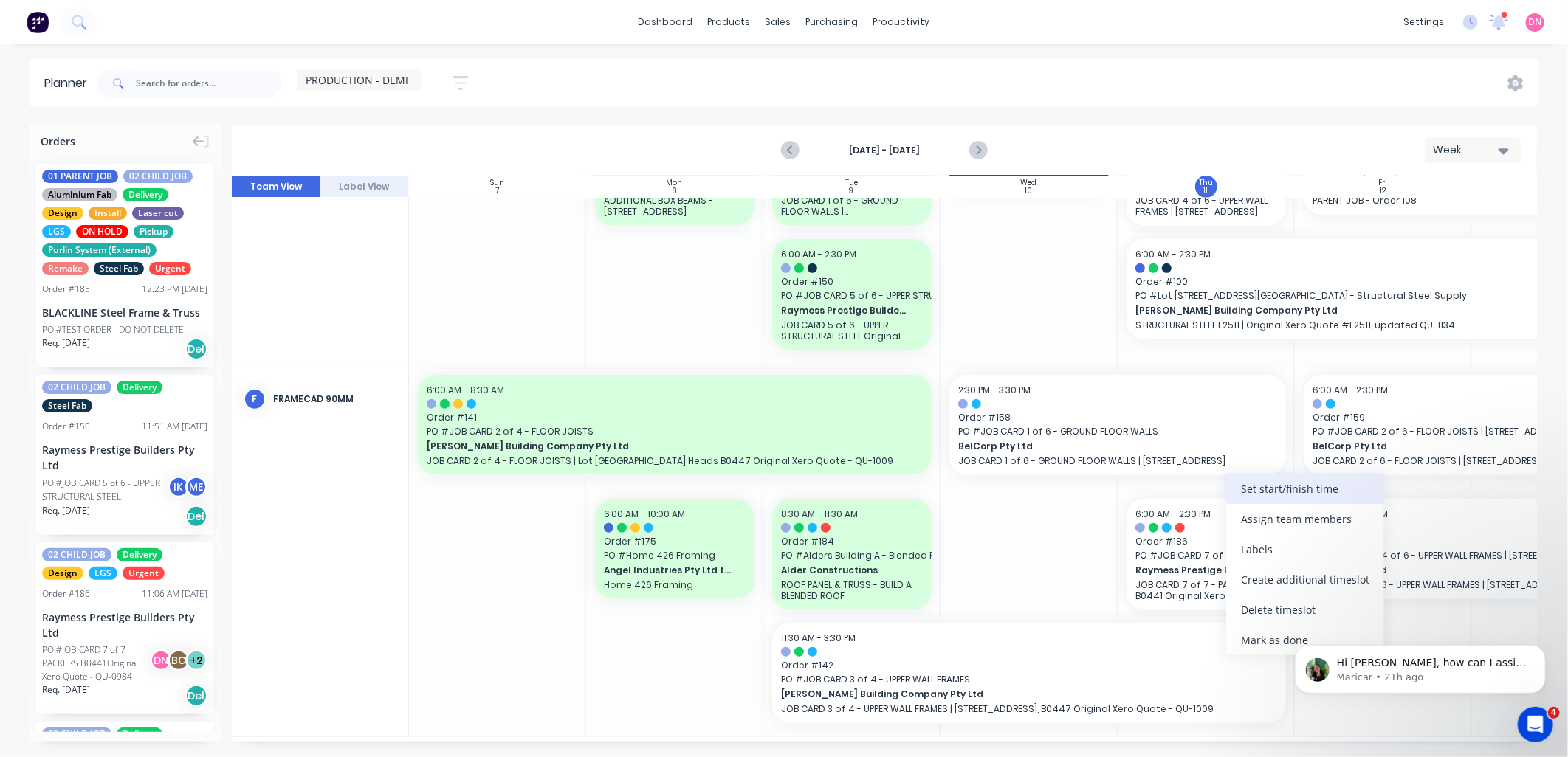
click at [1255, 490] on div "Set start/finish time" at bounding box center [1306, 489] width 158 height 30
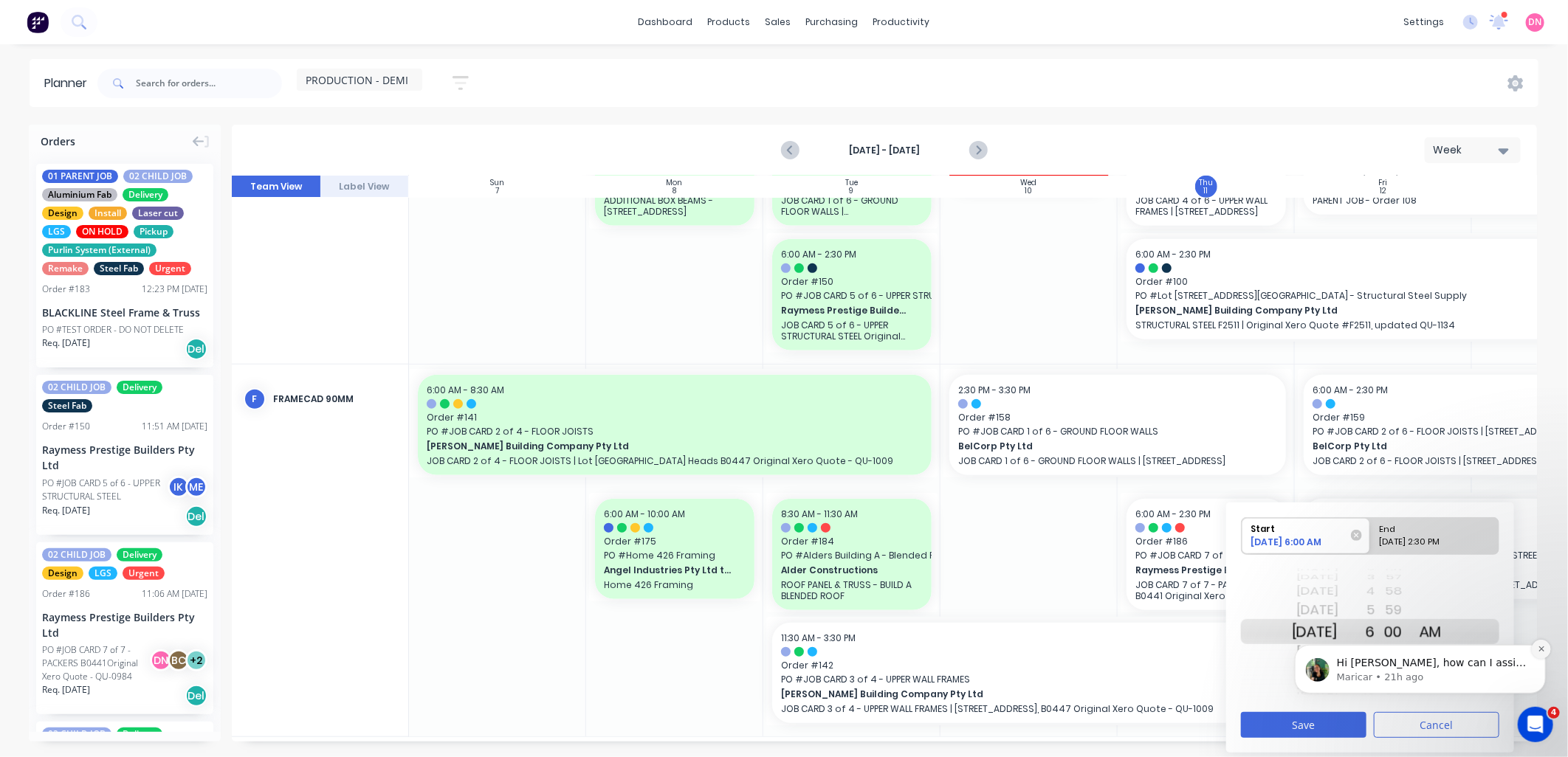
click at [1538, 652] on icon "Dismiss notification" at bounding box center [1541, 648] width 8 height 8
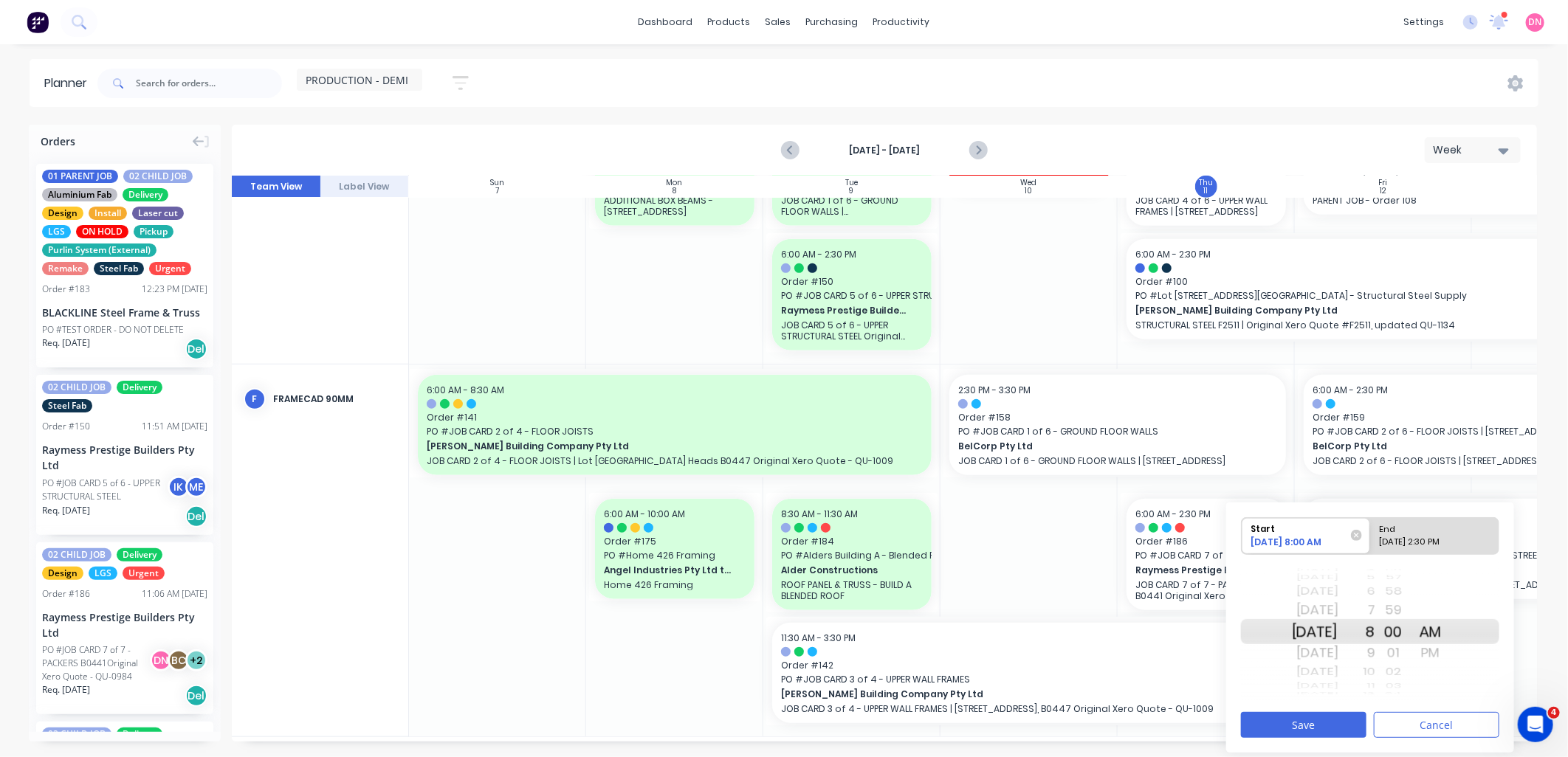
click at [1376, 657] on div "9" at bounding box center [1357, 653] width 37 height 24
click at [1356, 713] on button "Save" at bounding box center [1303, 725] width 125 height 26
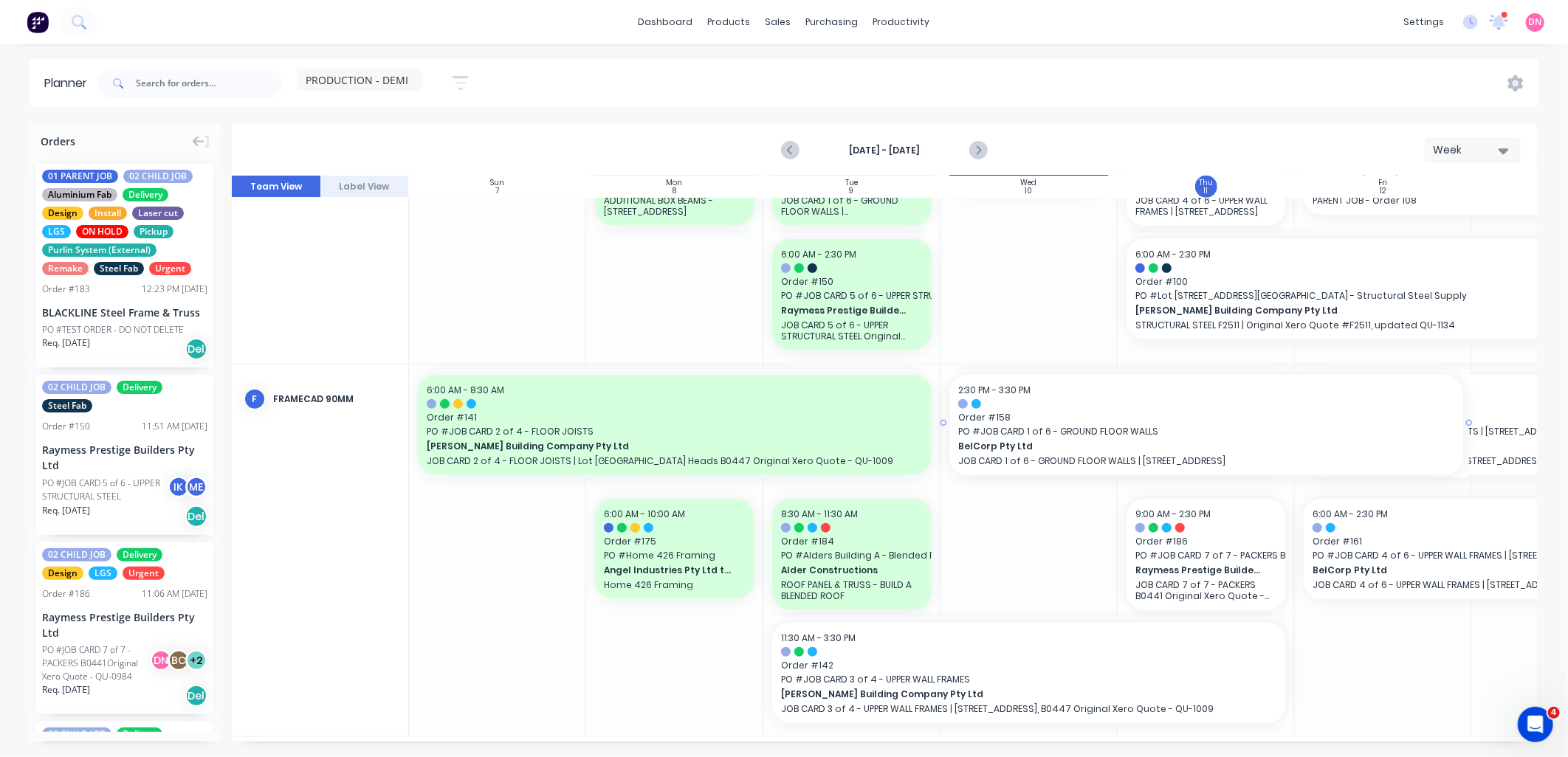
drag, startPoint x: 1291, startPoint y: 425, endPoint x: 1398, endPoint y: 423, distance: 107.0
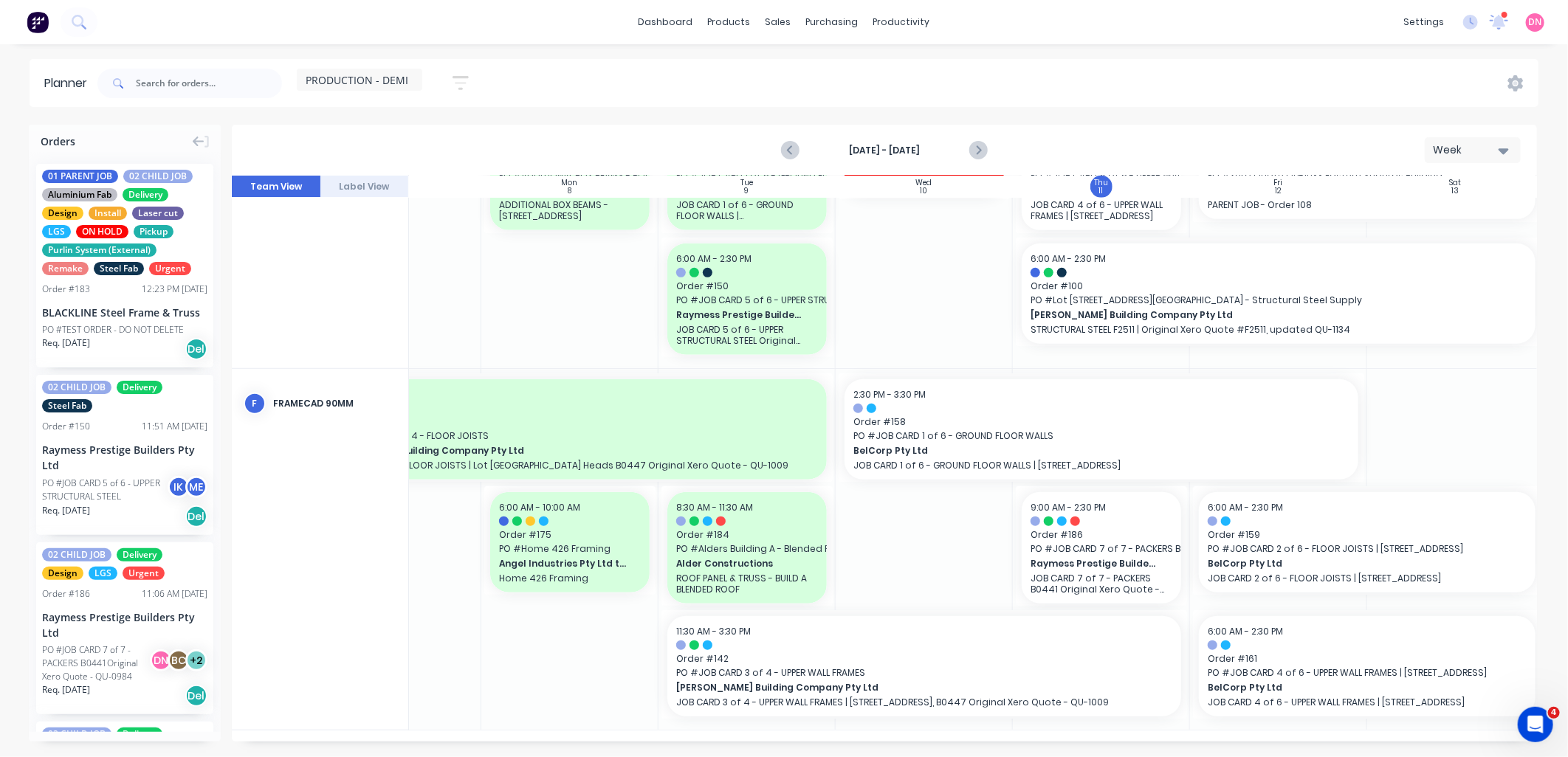
scroll to position [669, 114]
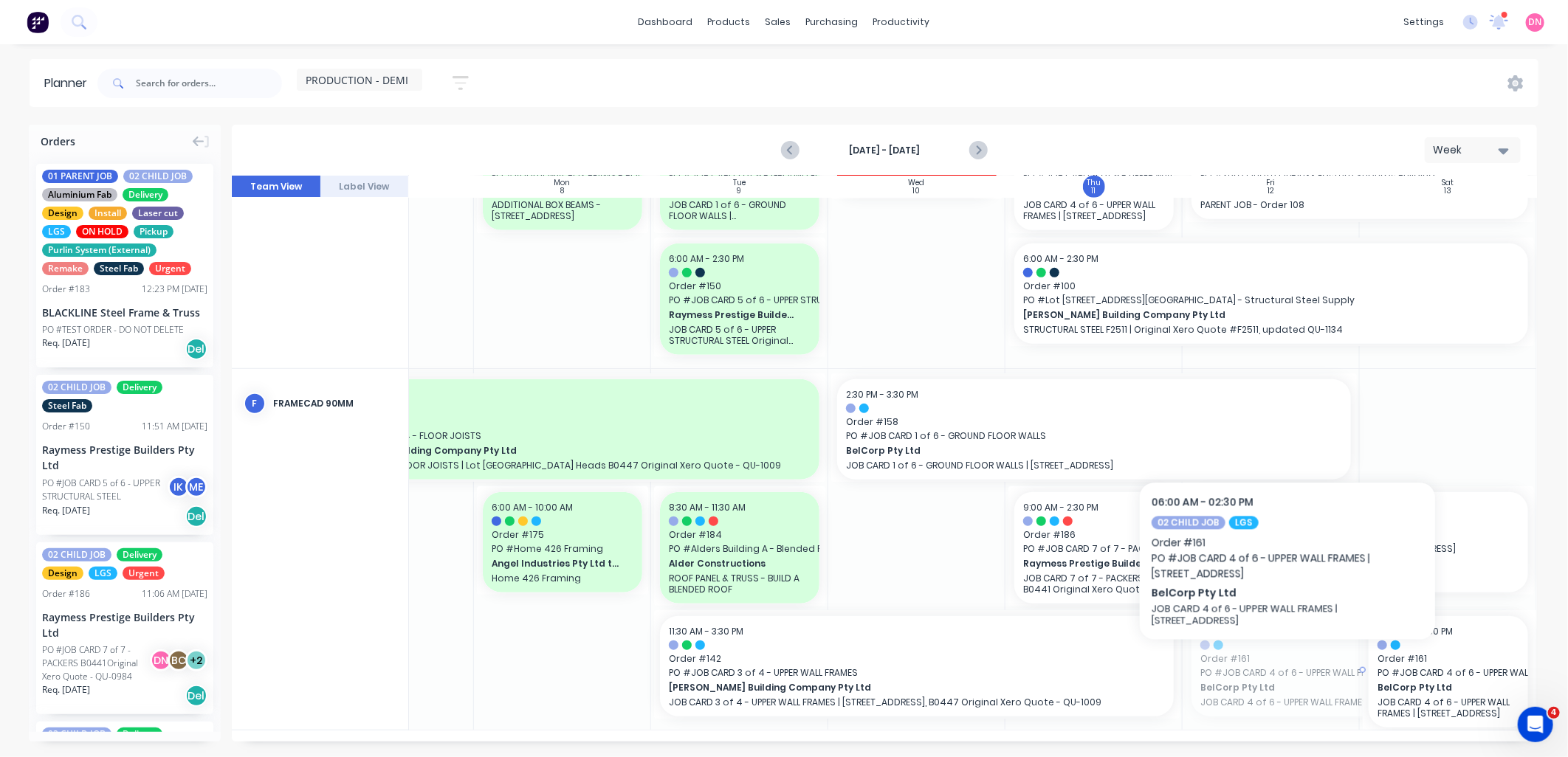
drag, startPoint x: 1273, startPoint y: 665, endPoint x: 1452, endPoint y: 668, distance: 179.0
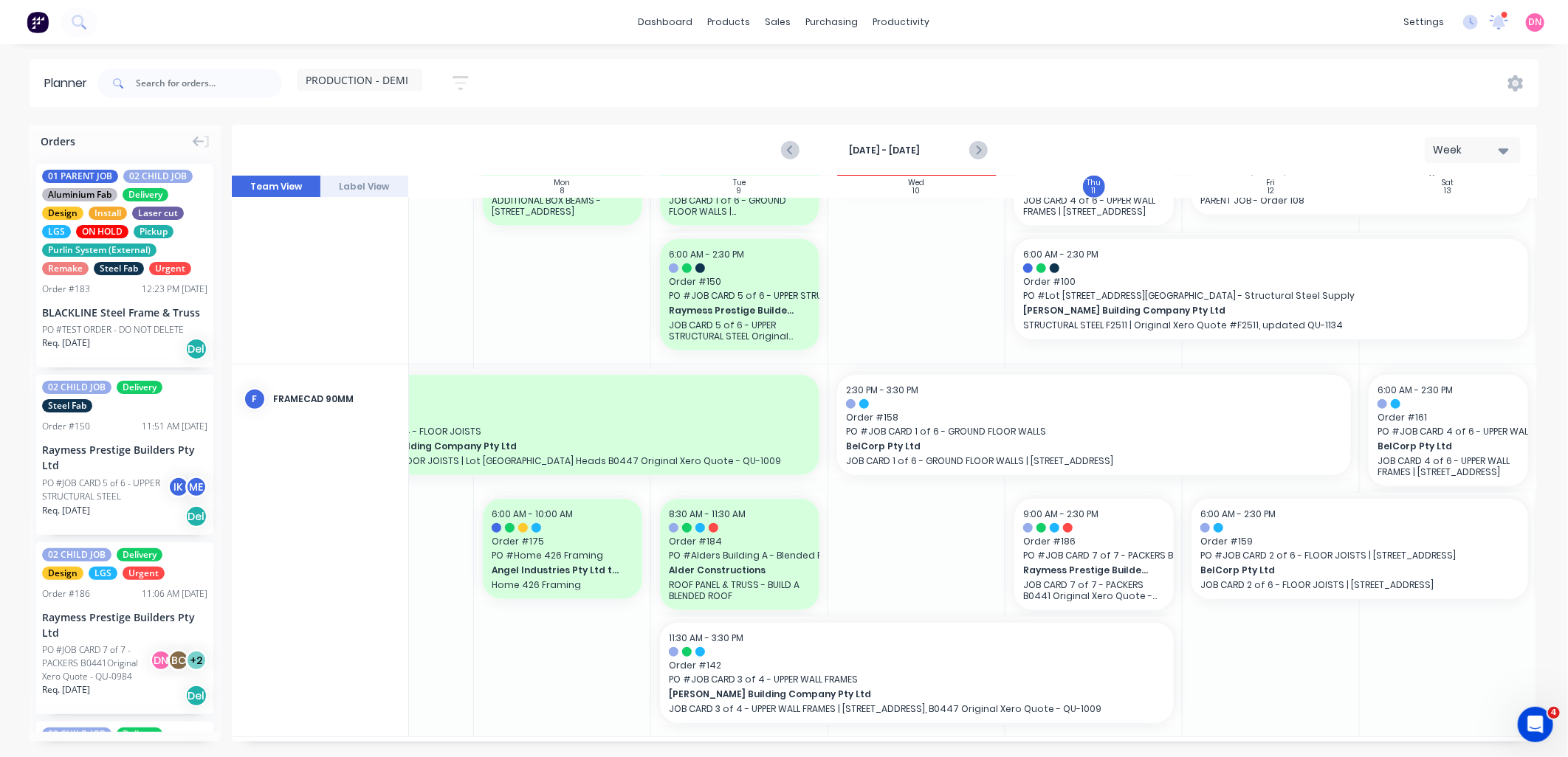
scroll to position [658, 114]
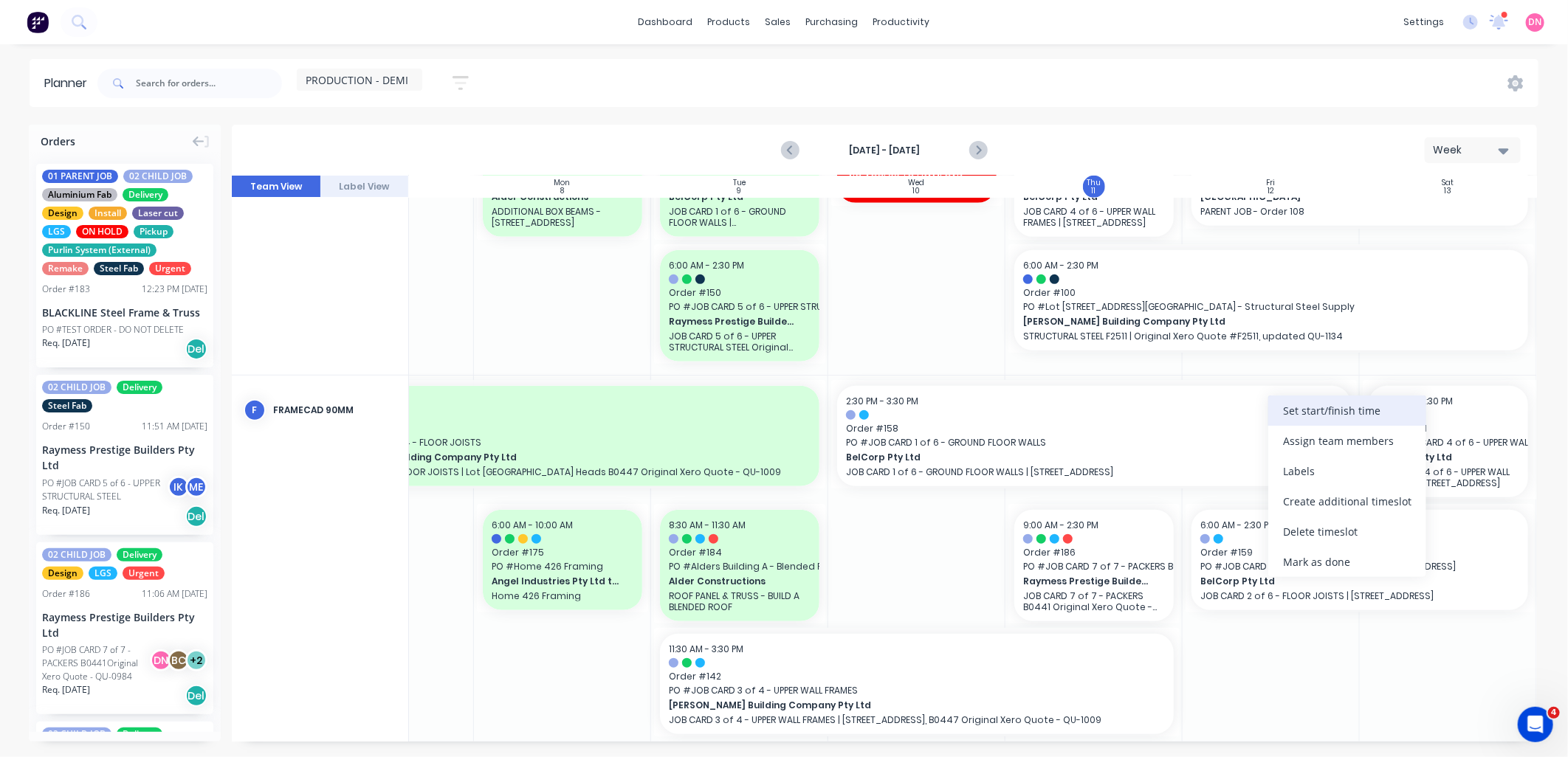
click at [1293, 413] on div "Set start/finish time" at bounding box center [1348, 410] width 158 height 30
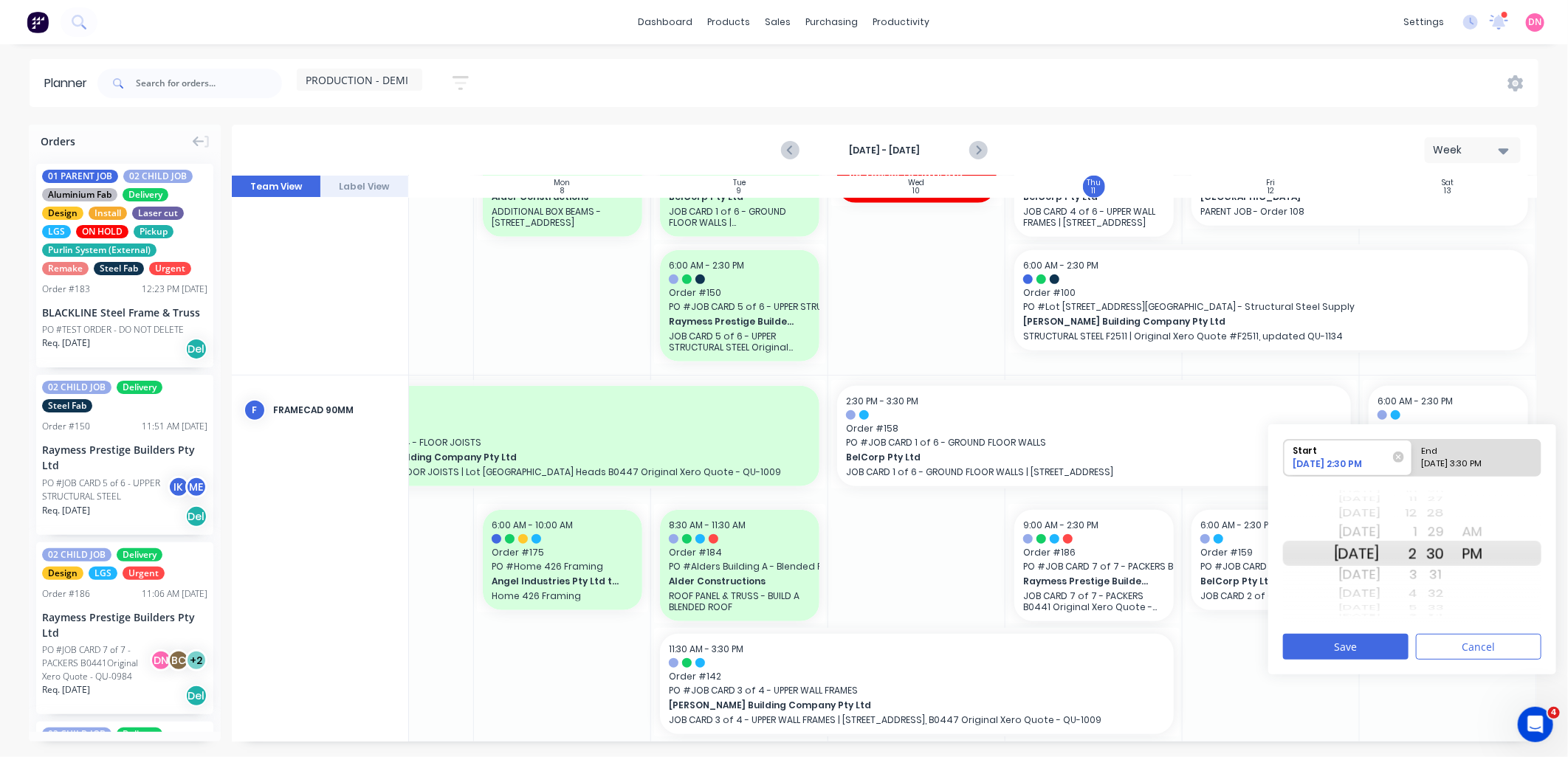
click at [1467, 458] on div "09/12/2025 3:30 PM" at bounding box center [1470, 466] width 107 height 19
click at [1413, 458] on input "End 09/12/2025 3:30 PM" at bounding box center [1412, 458] width 1 height 36
radio input "true"
click at [1373, 641] on button "Save" at bounding box center [1346, 647] width 125 height 26
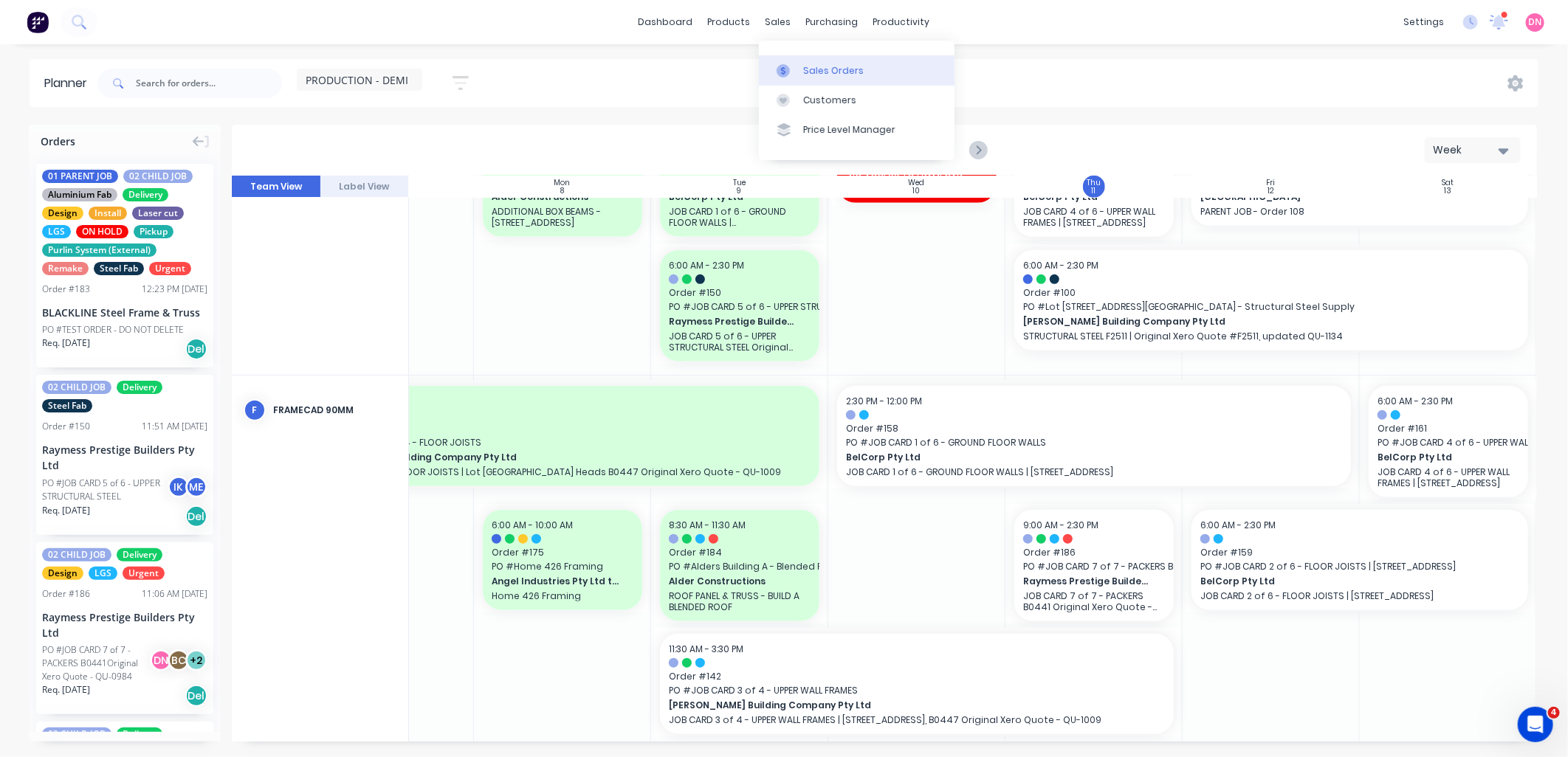
click at [784, 64] on icon at bounding box center [783, 70] width 13 height 13
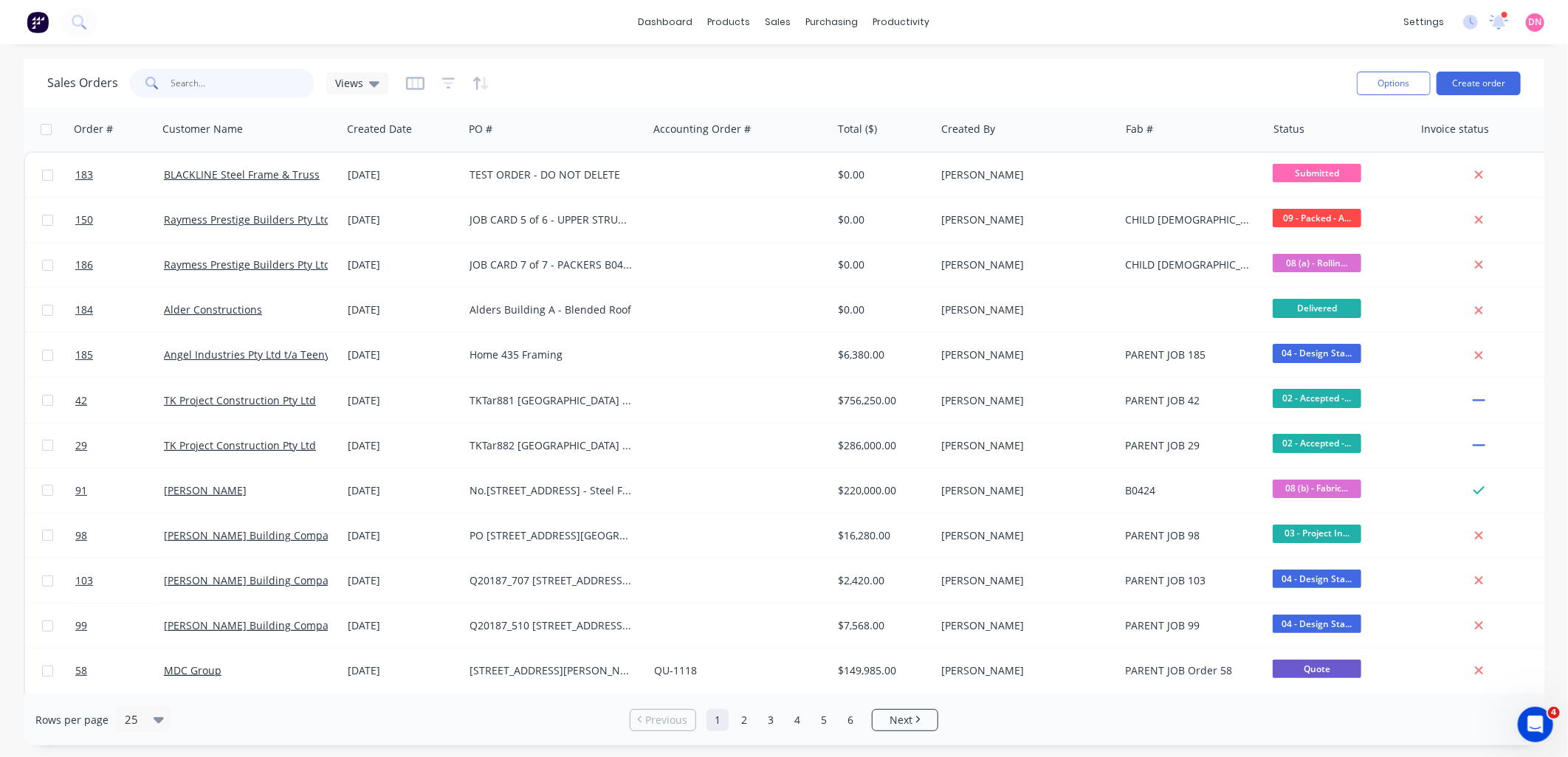
click at [205, 87] on input "text" at bounding box center [244, 83] width 144 height 29
click at [229, 131] on div at bounding box center [244, 129] width 164 height 29
click at [316, 124] on icon "button" at bounding box center [318, 130] width 6 height 11
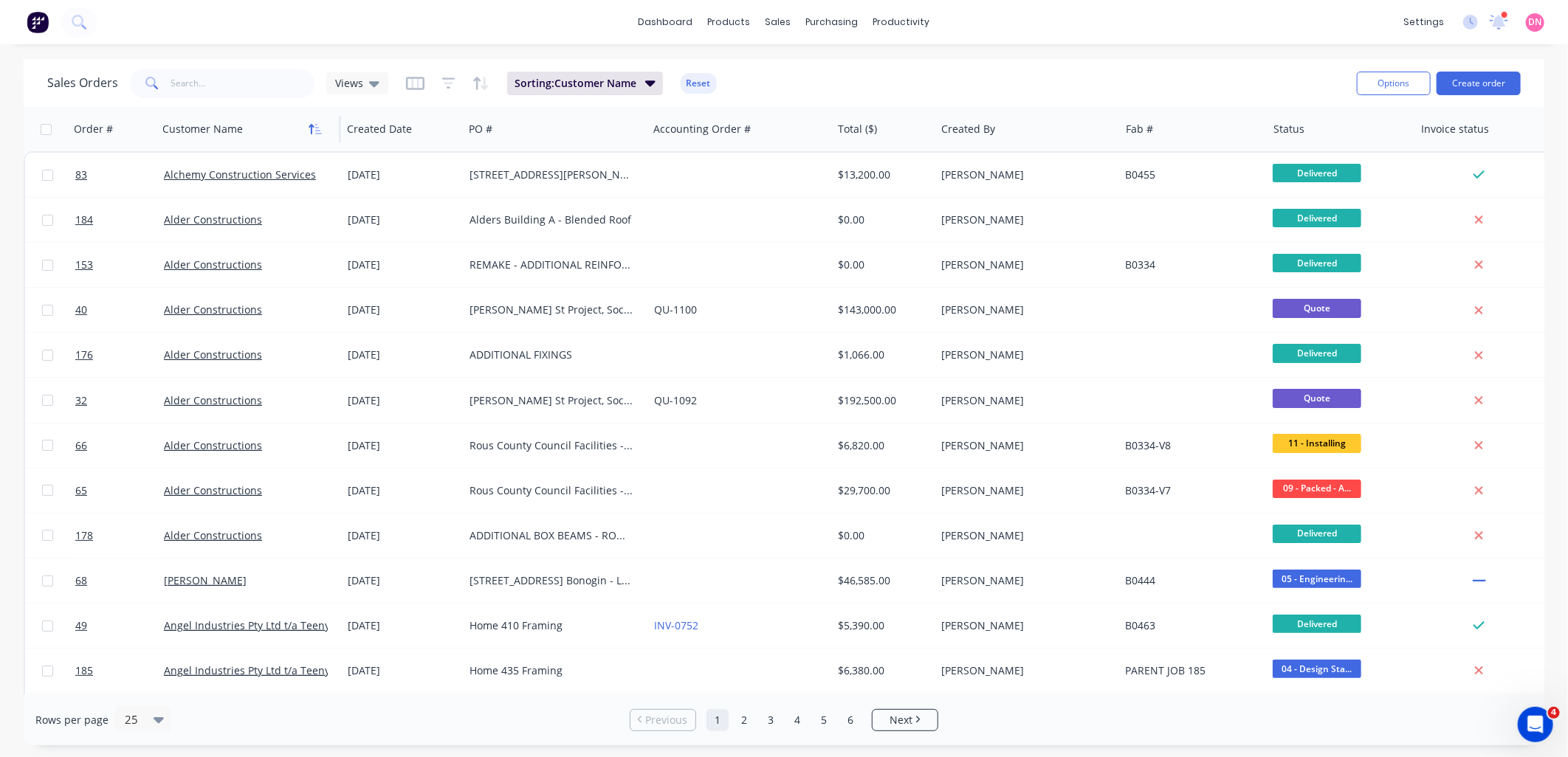
click at [320, 127] on icon "button" at bounding box center [315, 129] width 13 height 12
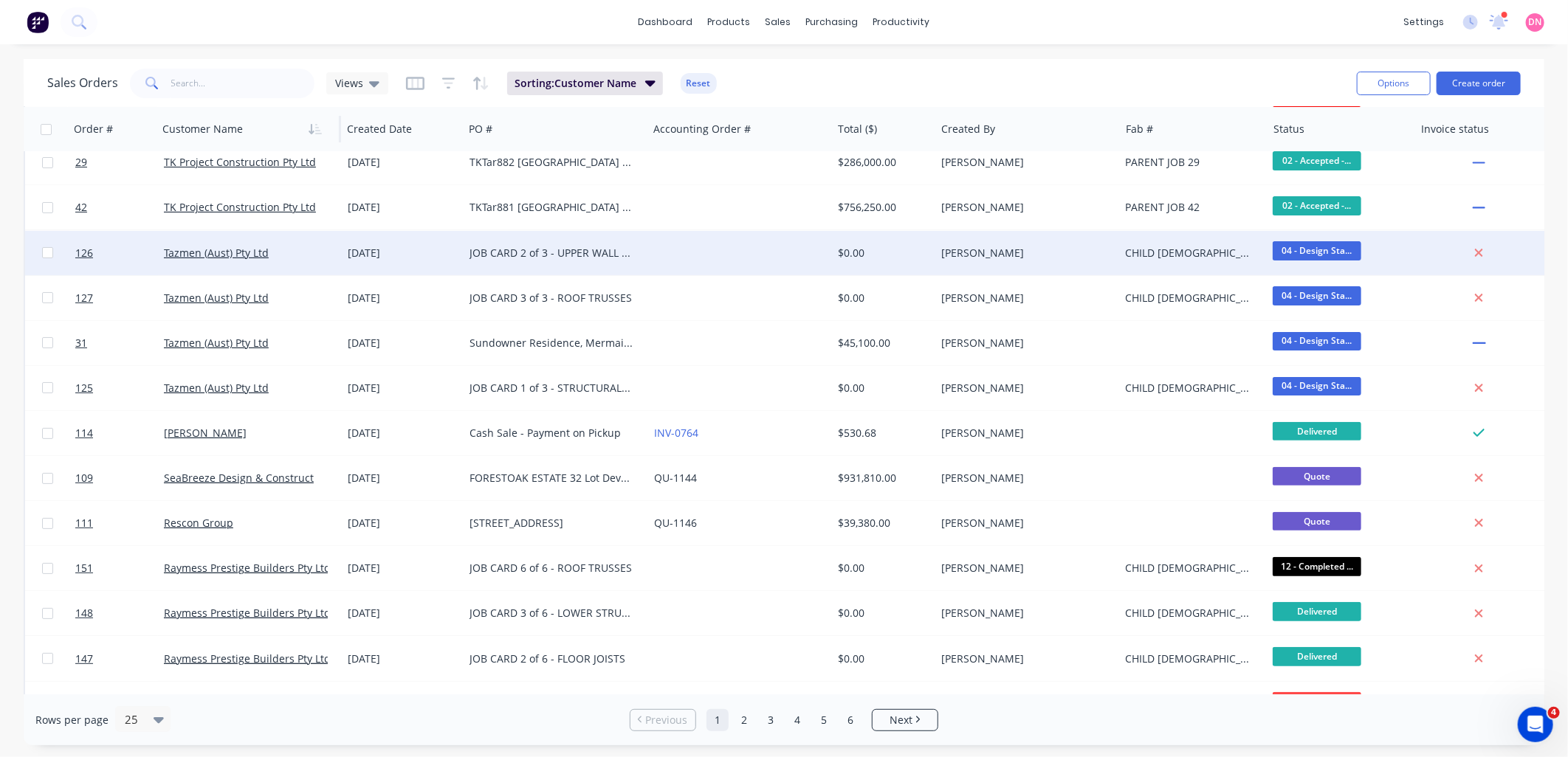
scroll to position [246, 0]
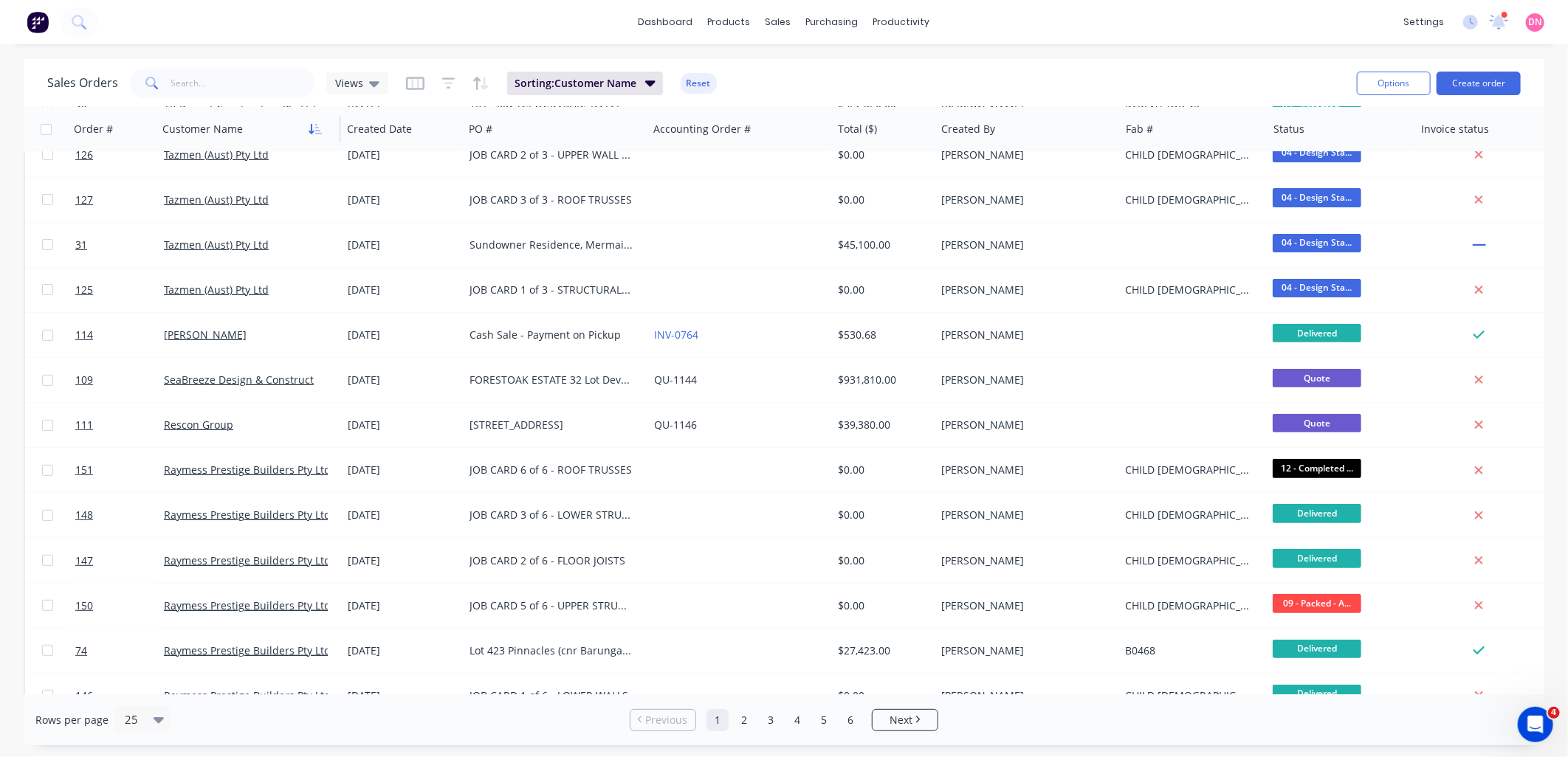
click at [321, 121] on button "button" at bounding box center [315, 129] width 22 height 22
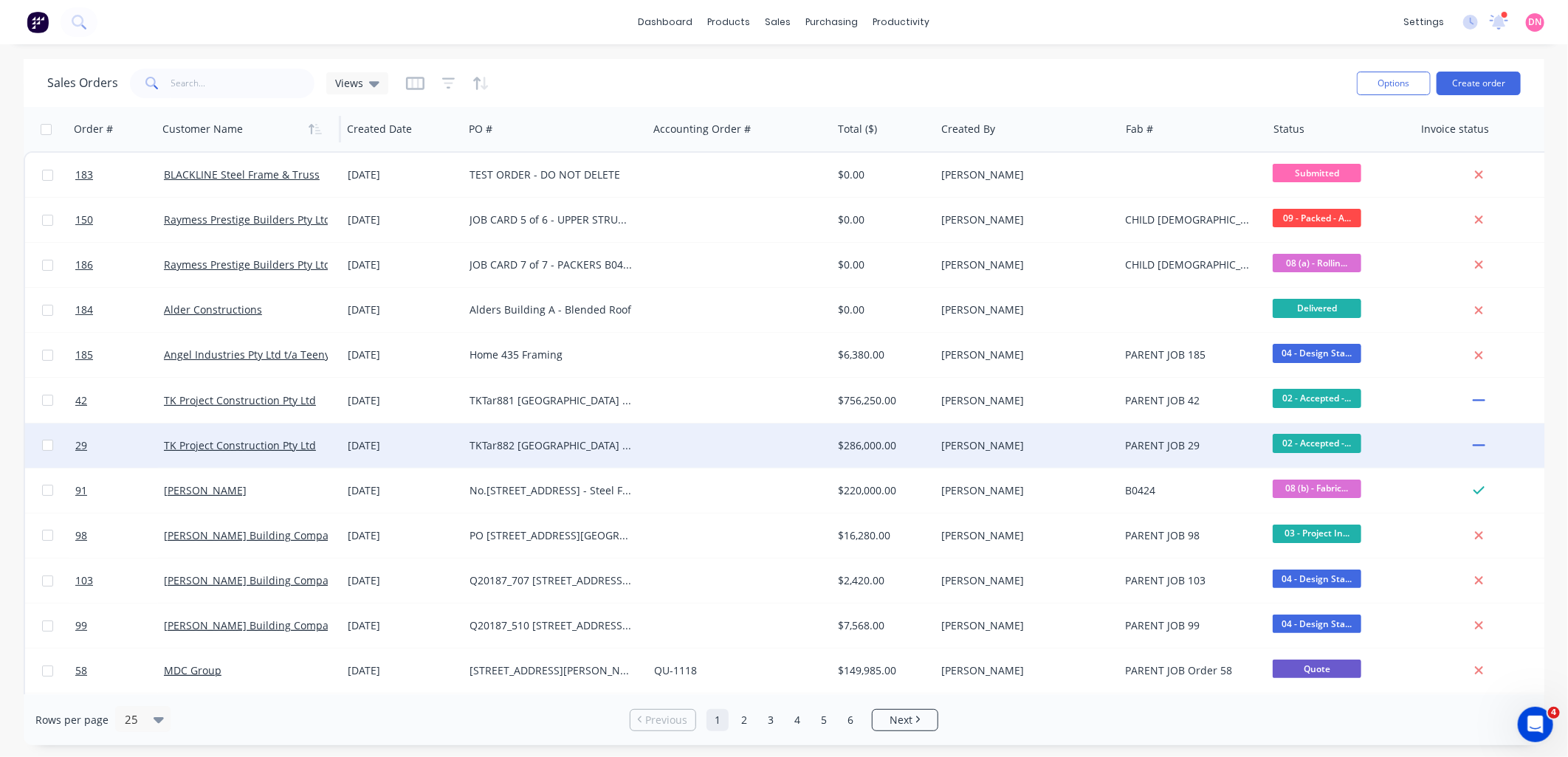
scroll to position [82, 0]
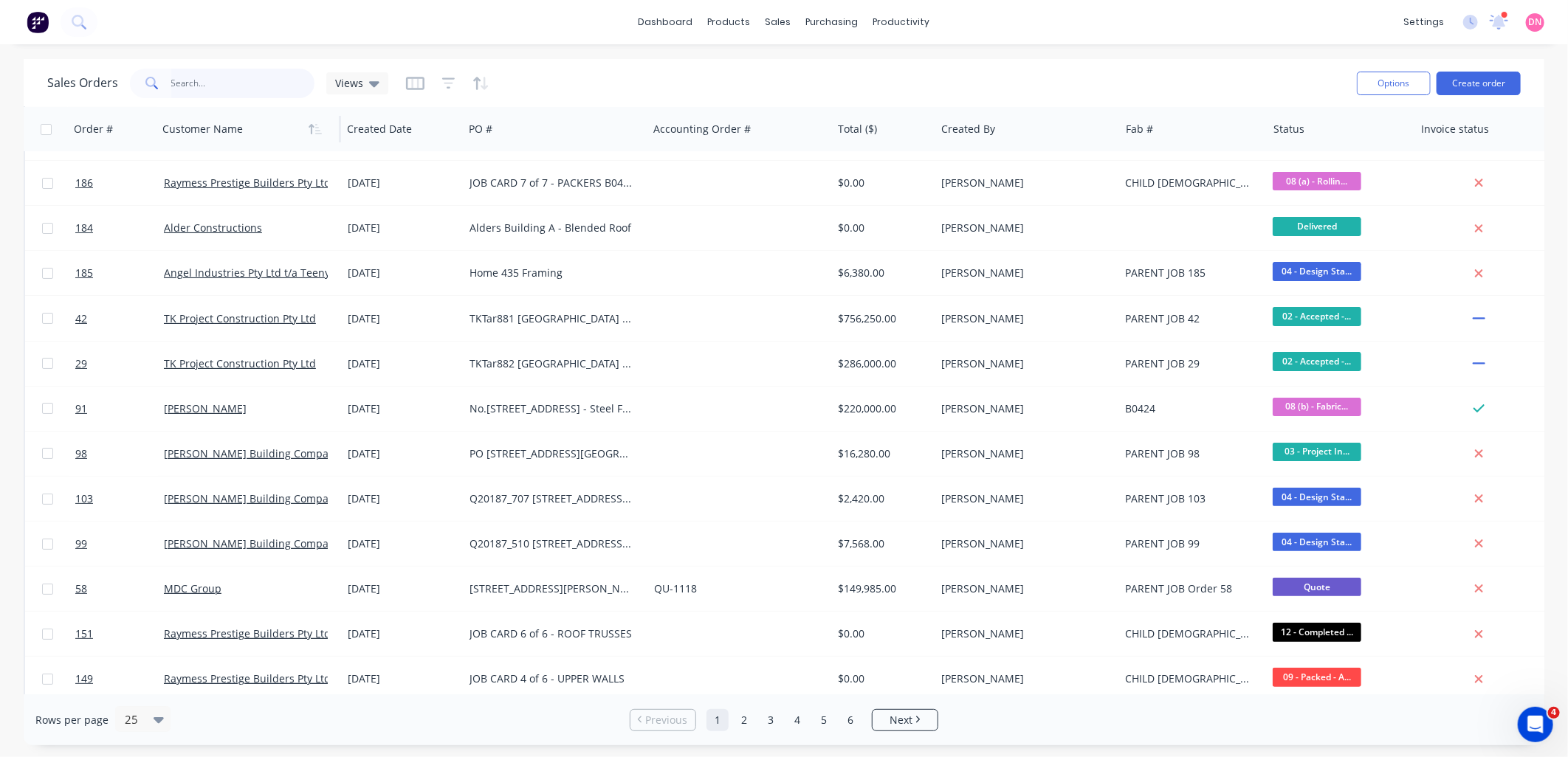
click at [219, 93] on input "text" at bounding box center [244, 83] width 144 height 29
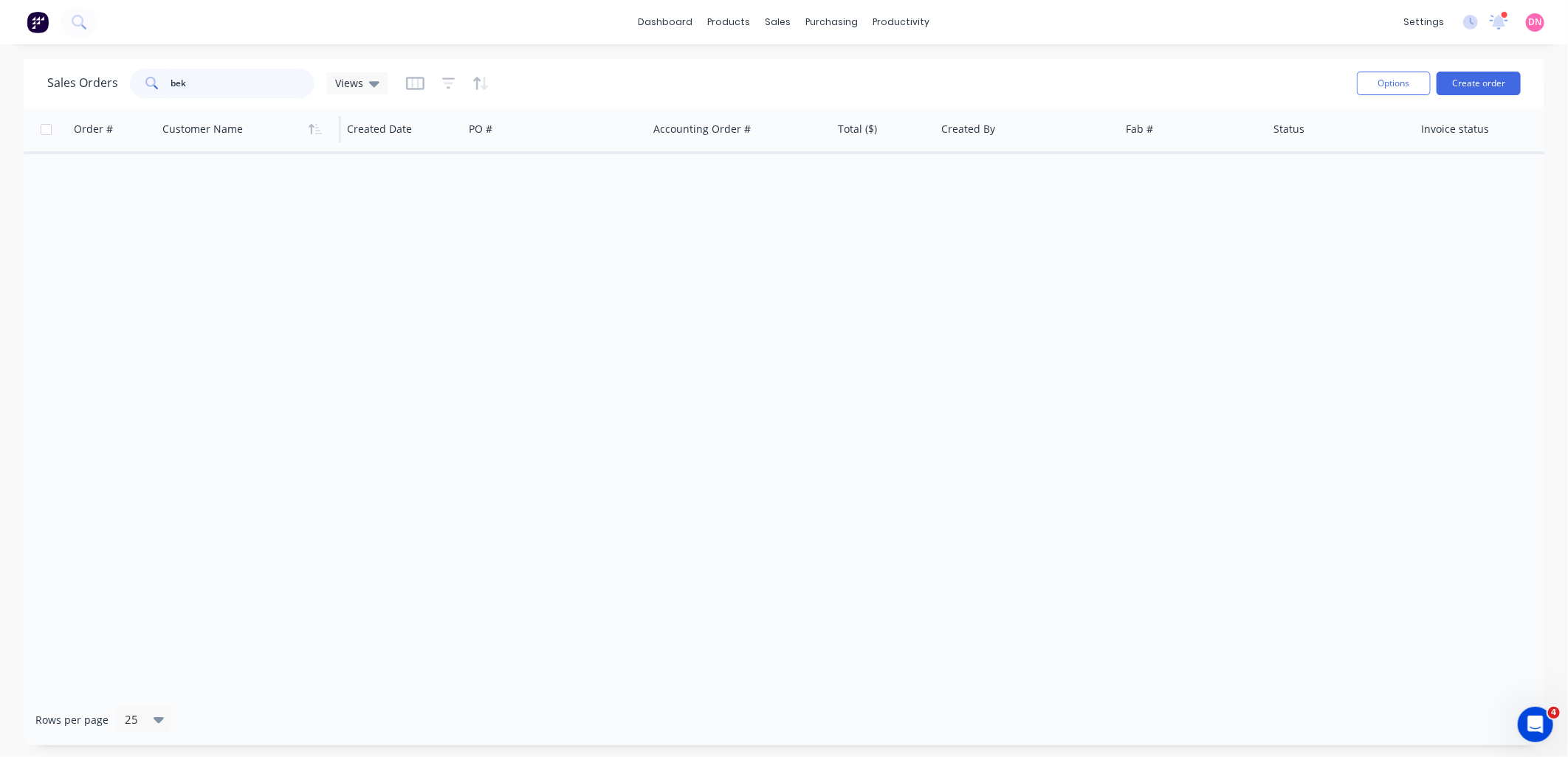
scroll to position [0, 0]
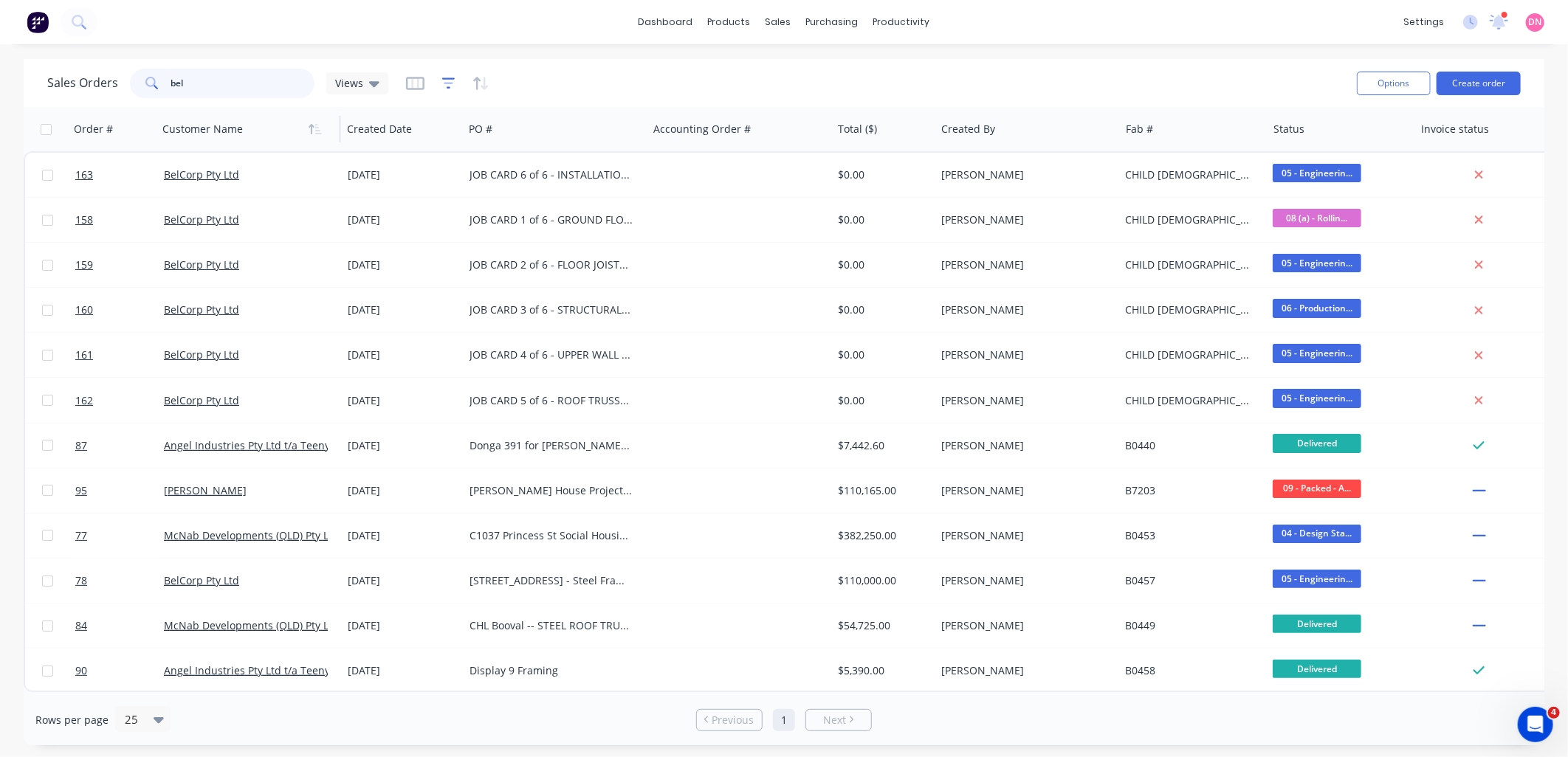
type input "bel"
click at [443, 76] on icon "button" at bounding box center [449, 84] width 13 height 15
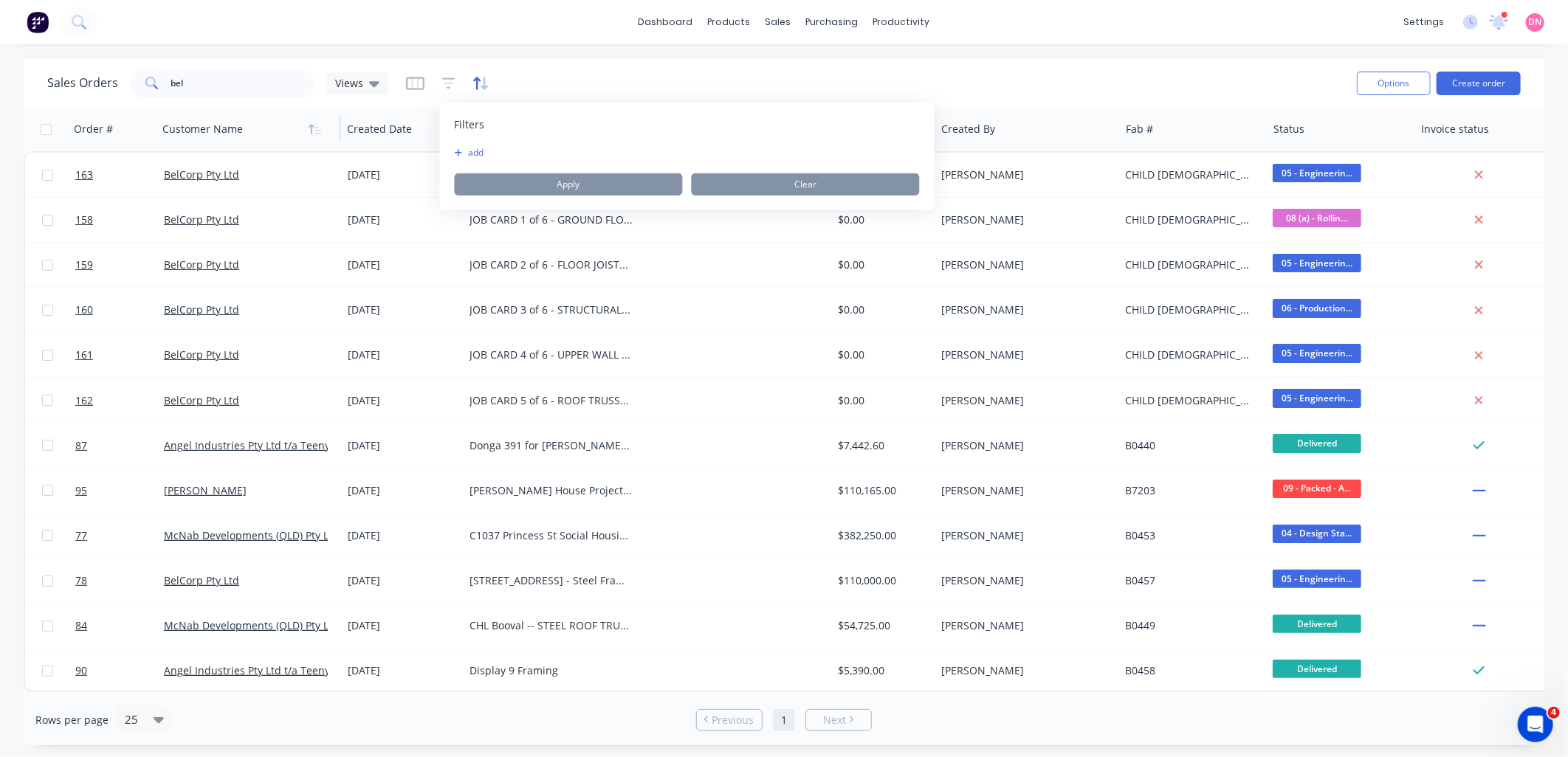
click at [481, 76] on icon "button" at bounding box center [481, 84] width 17 height 15
click at [411, 76] on icon "button" at bounding box center [415, 83] width 19 height 13
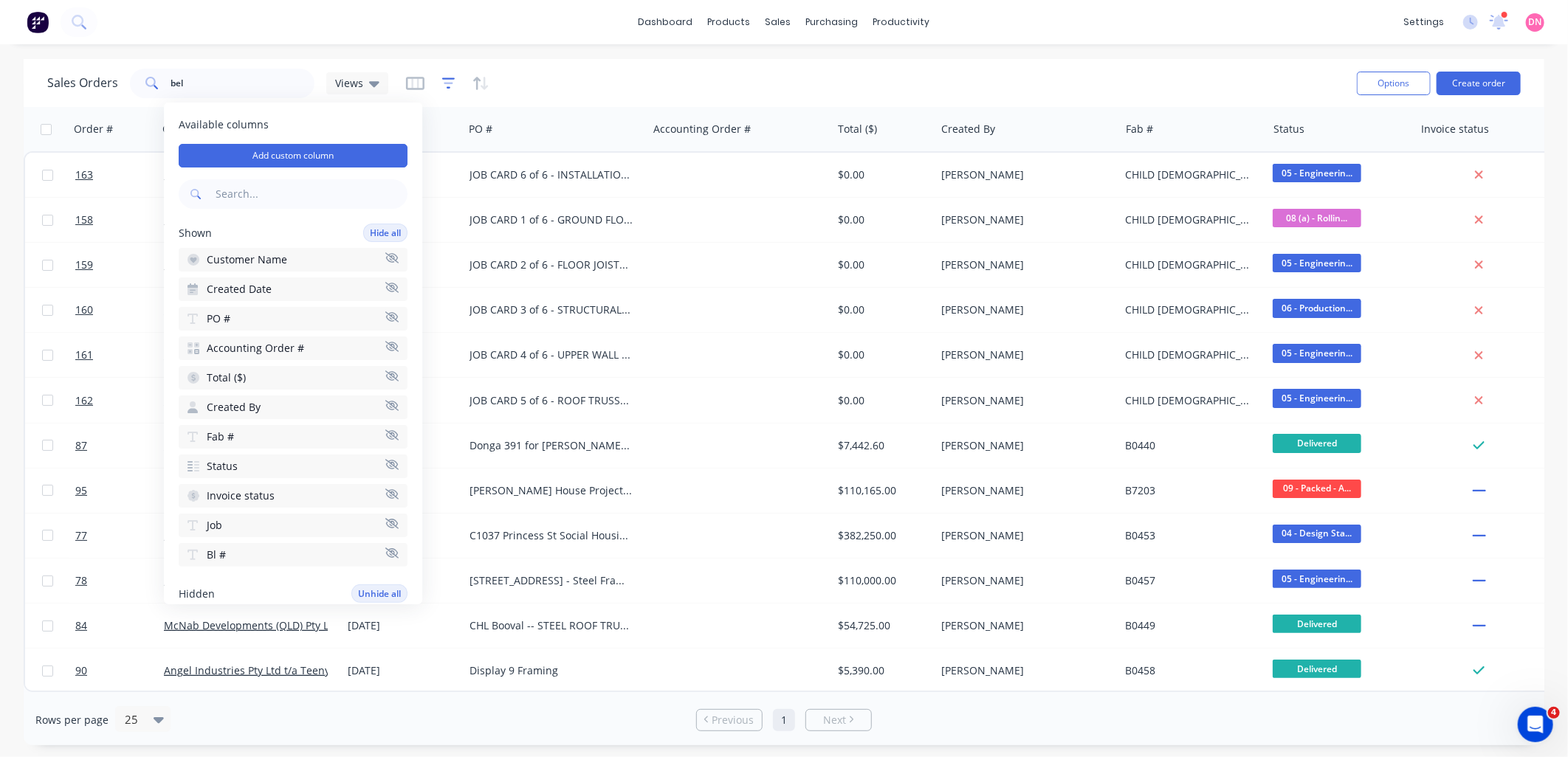
click at [448, 78] on icon "button" at bounding box center [449, 83] width 13 height 11
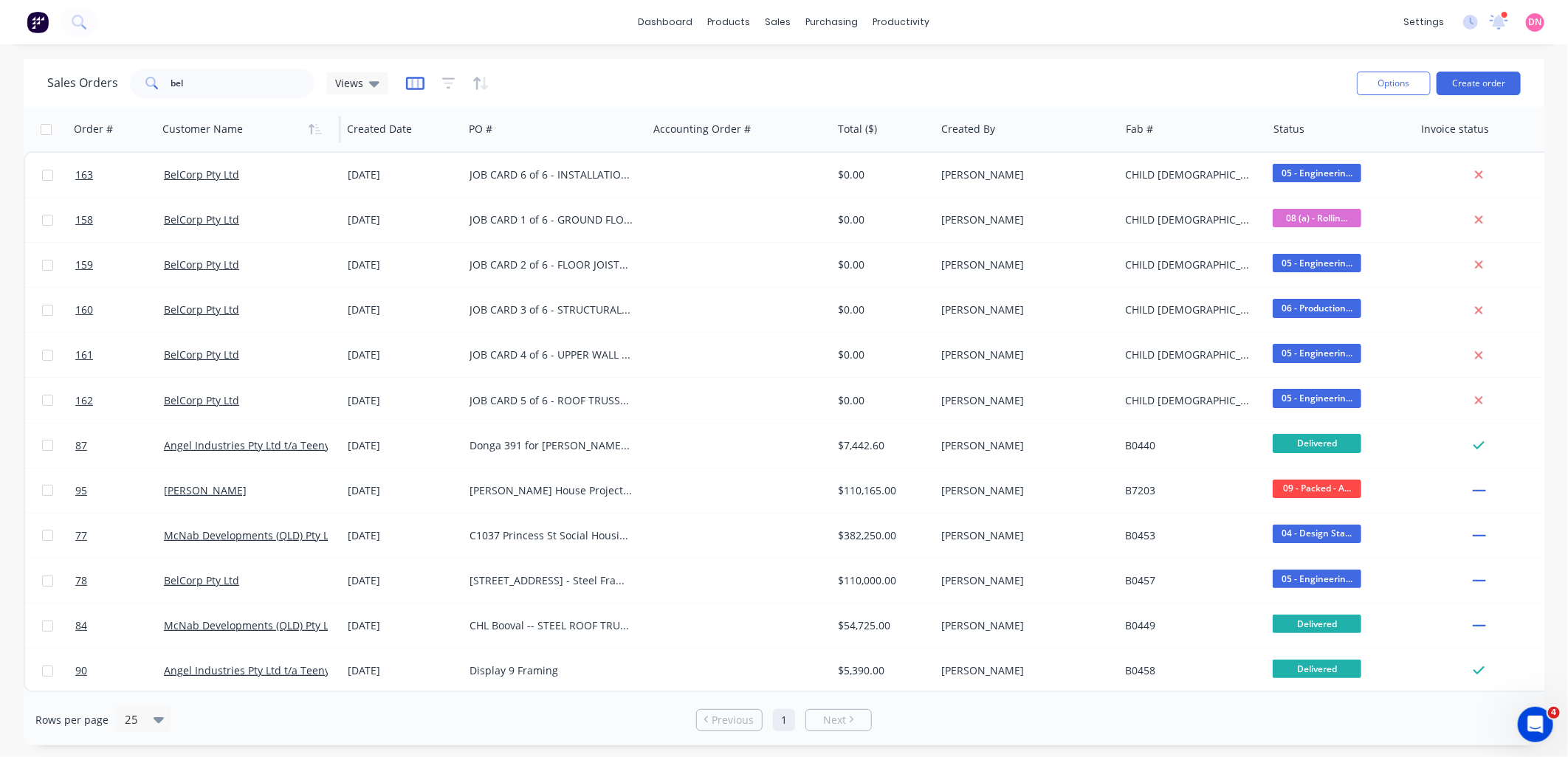
click at [420, 76] on icon "button" at bounding box center [415, 83] width 19 height 13
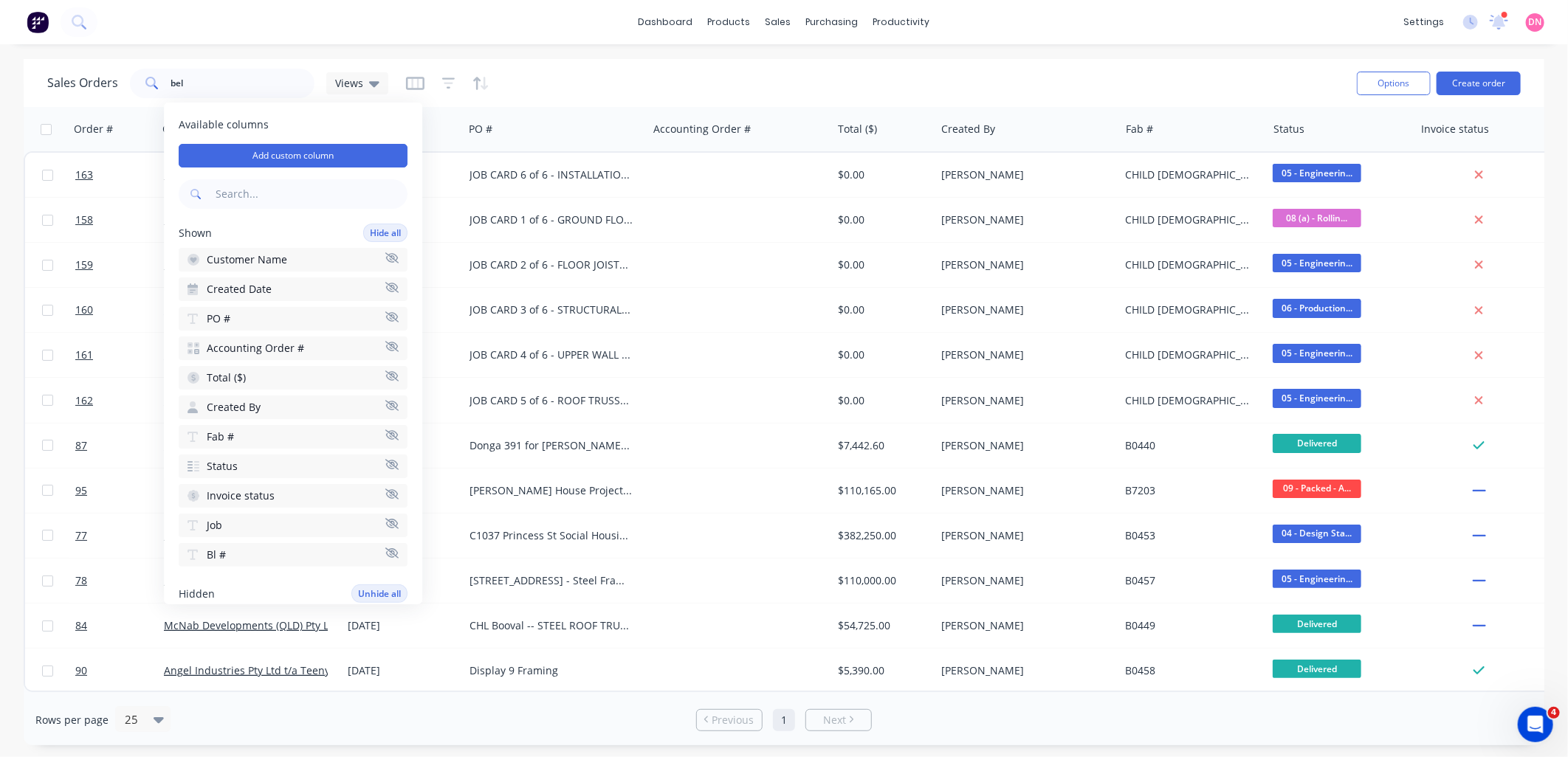
click at [551, 98] on div "Sales Orders bel Views" at bounding box center [696, 83] width 1298 height 36
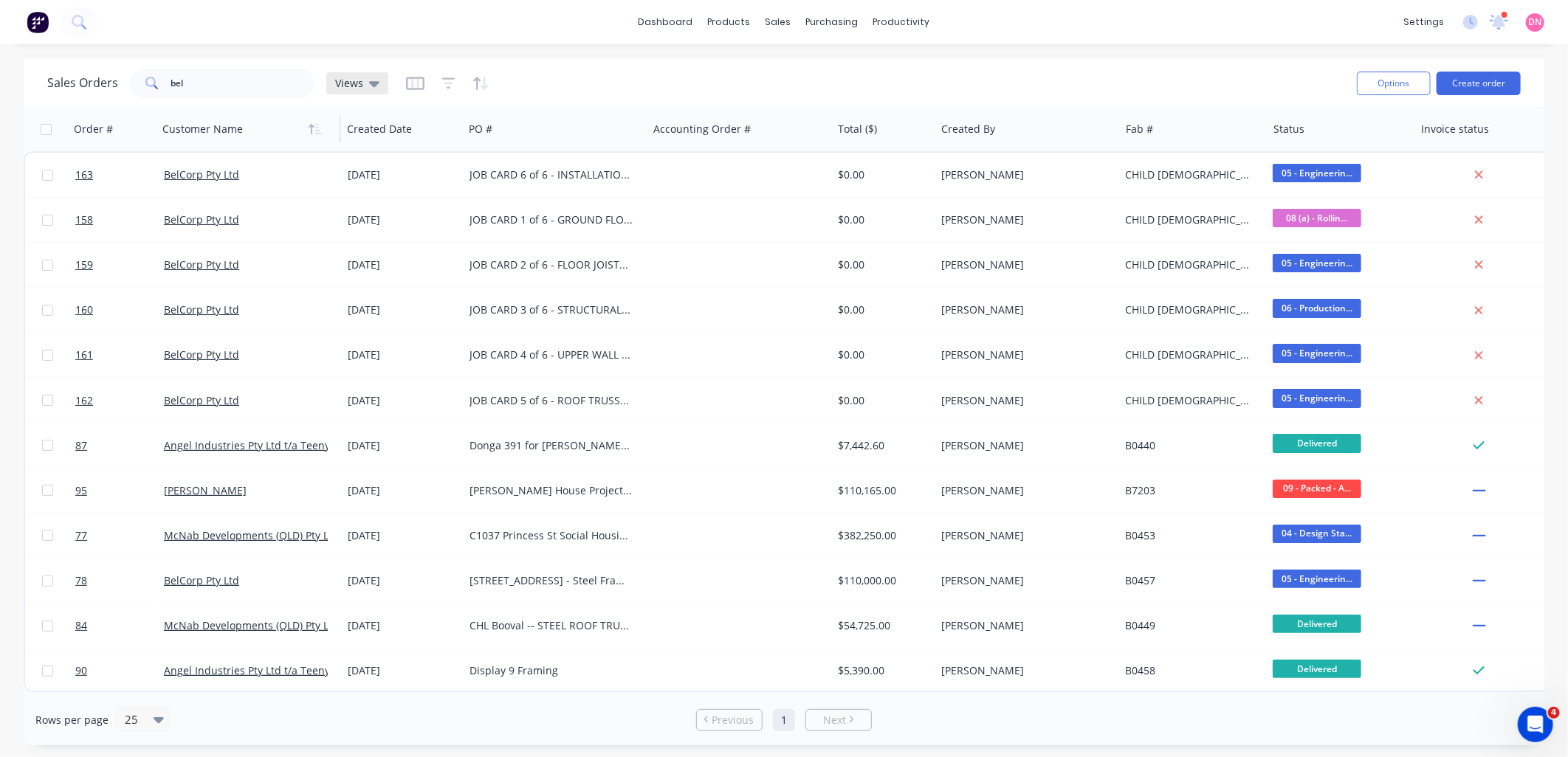
click at [346, 85] on span "Views" at bounding box center [349, 83] width 28 height 15
click at [678, 89] on div "Sales Orders bel Views" at bounding box center [696, 83] width 1298 height 36
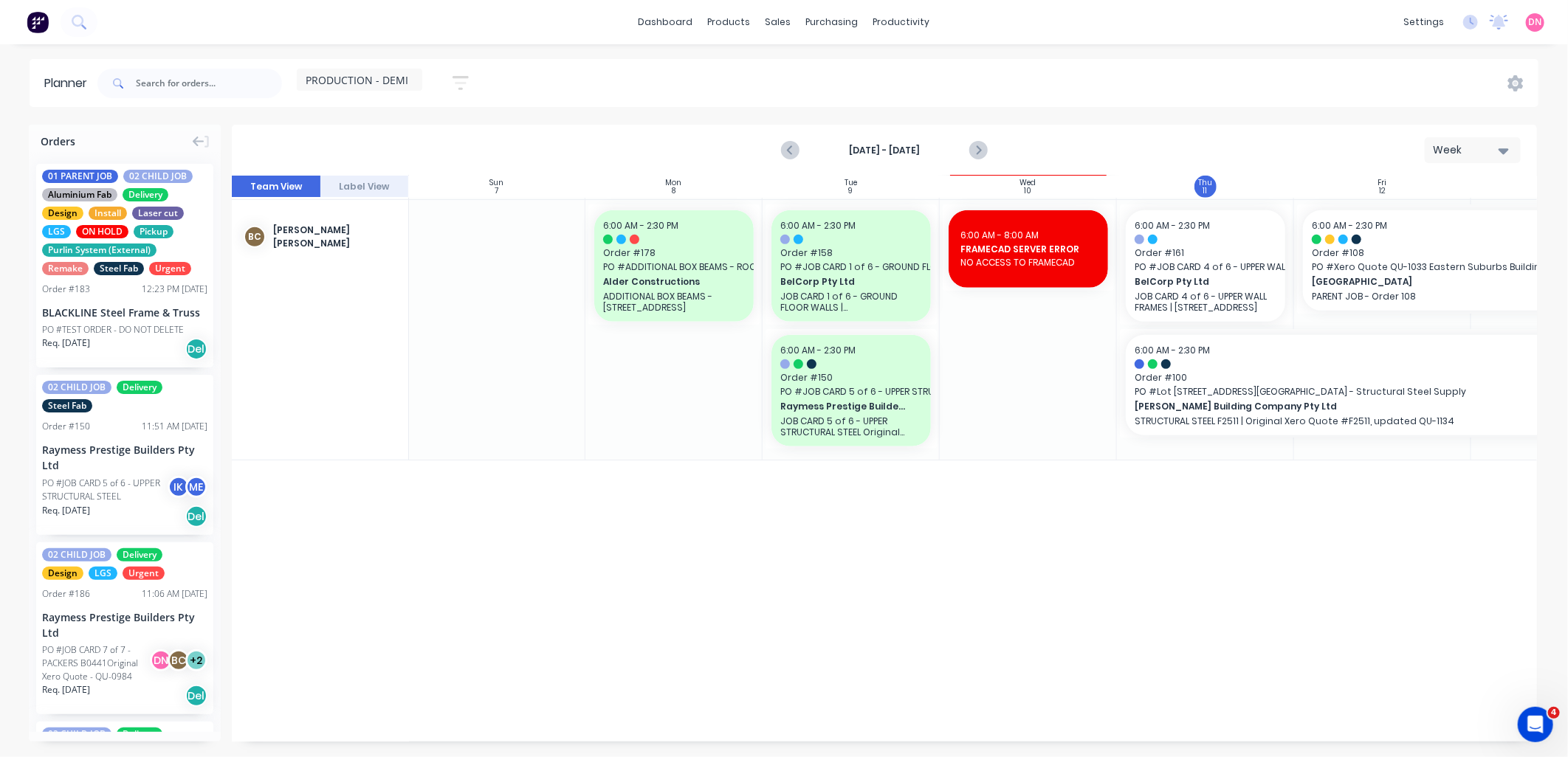
scroll to position [491, 1]
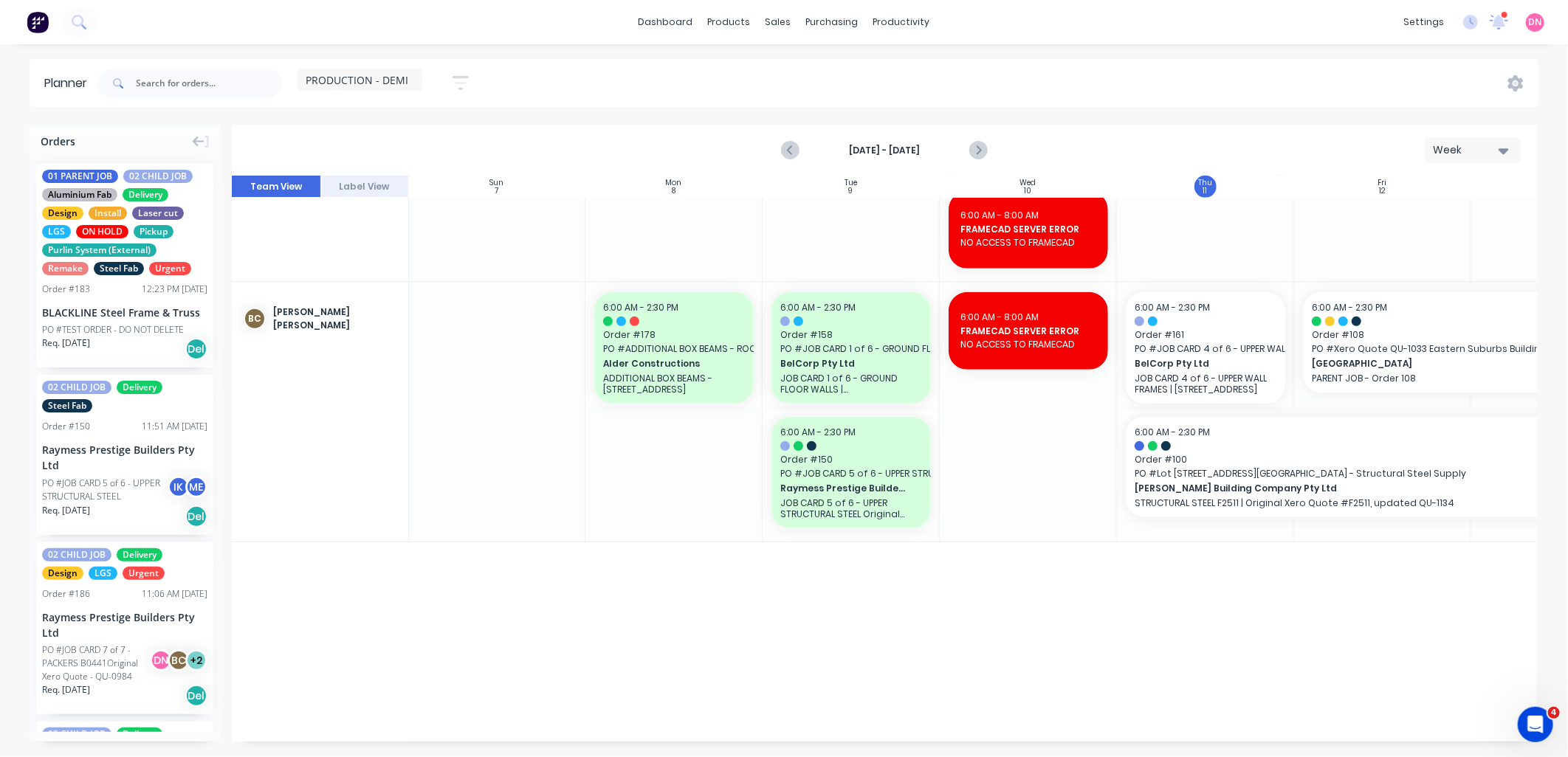
click at [404, 83] on span "PRODUCTION - DEMI" at bounding box center [356, 79] width 102 height 15
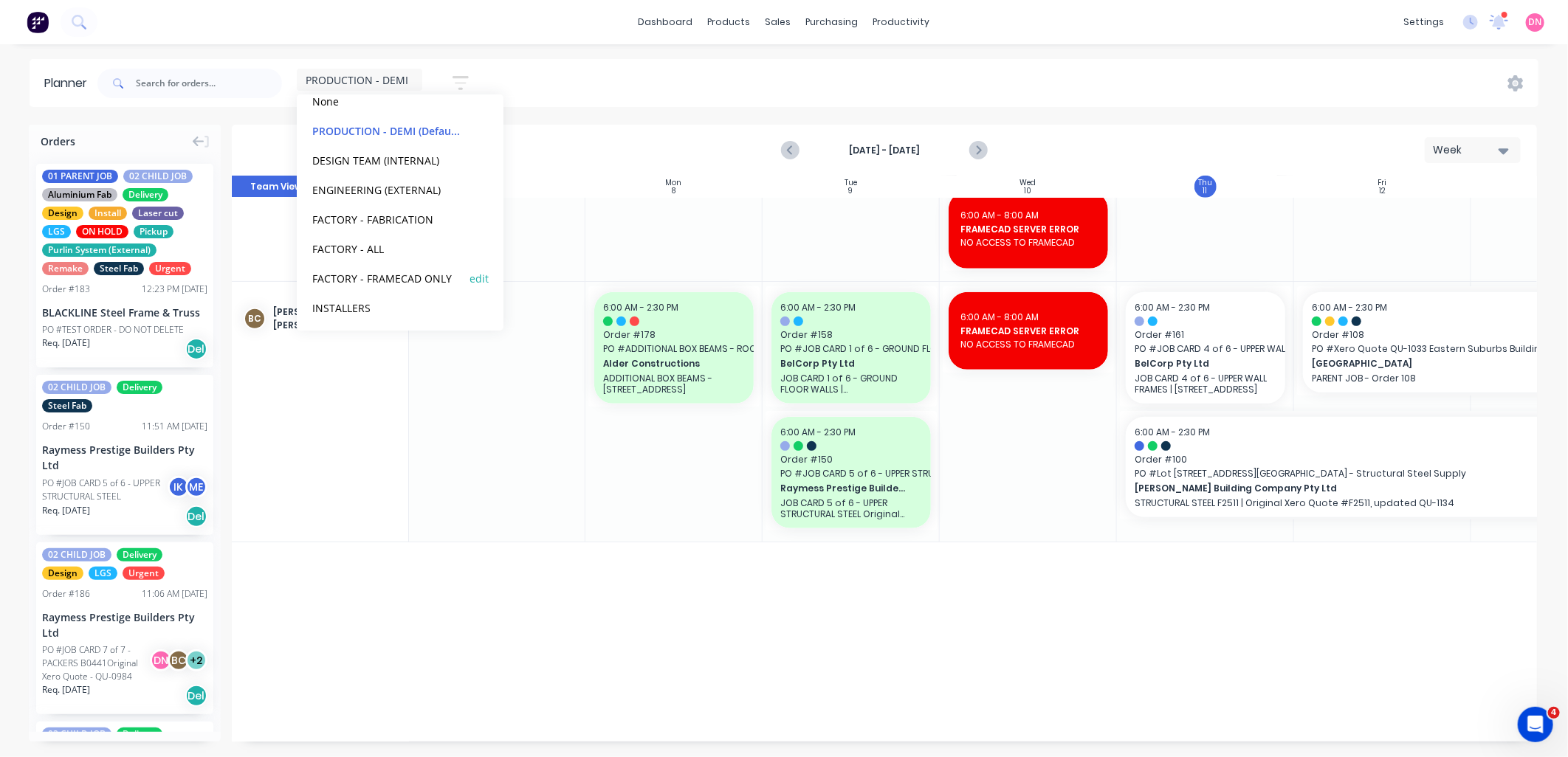
scroll to position [92, 0]
click at [420, 247] on button "FACTORY - ALL" at bounding box center [386, 245] width 157 height 17
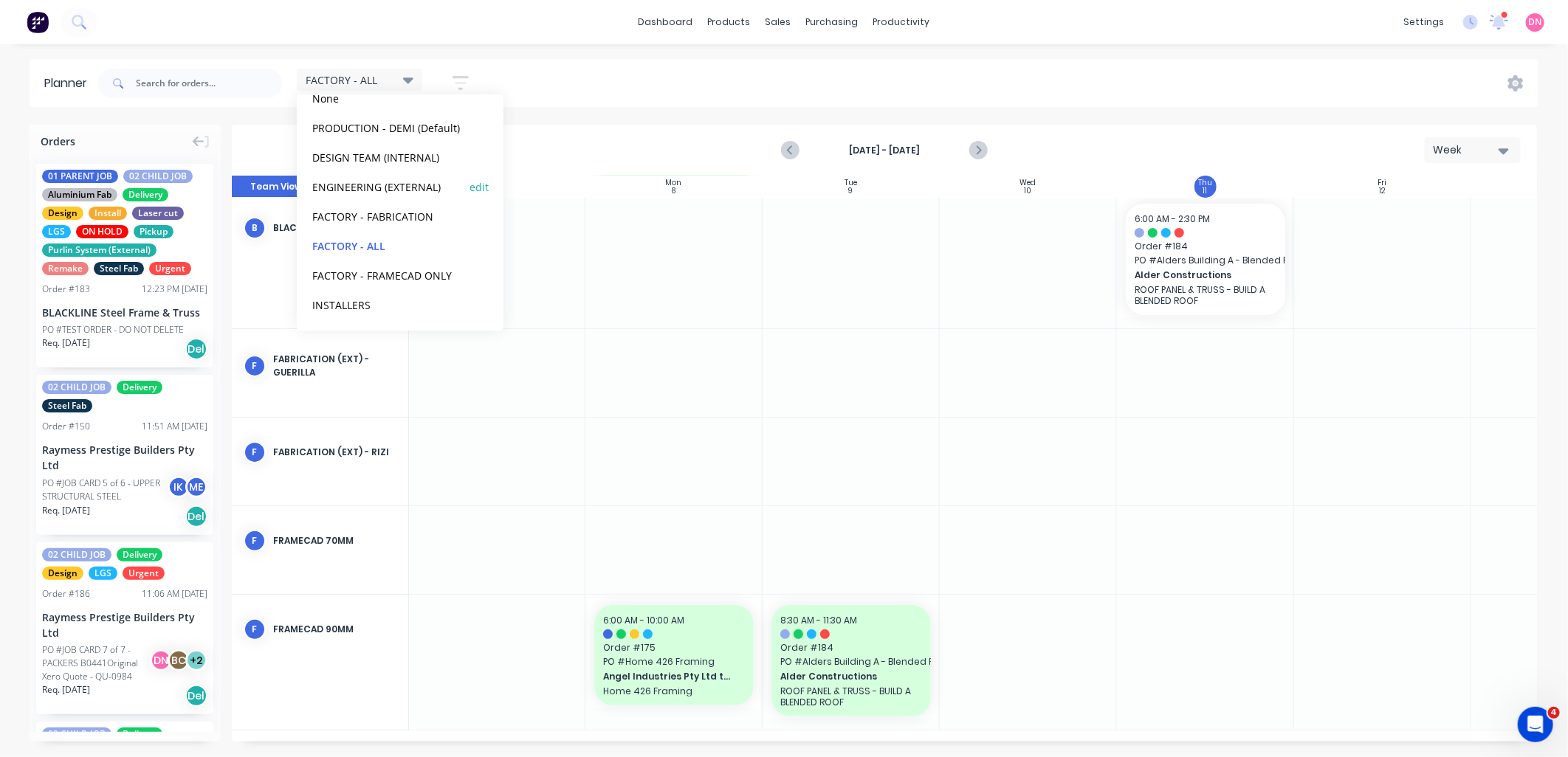
scroll to position [10, 0]
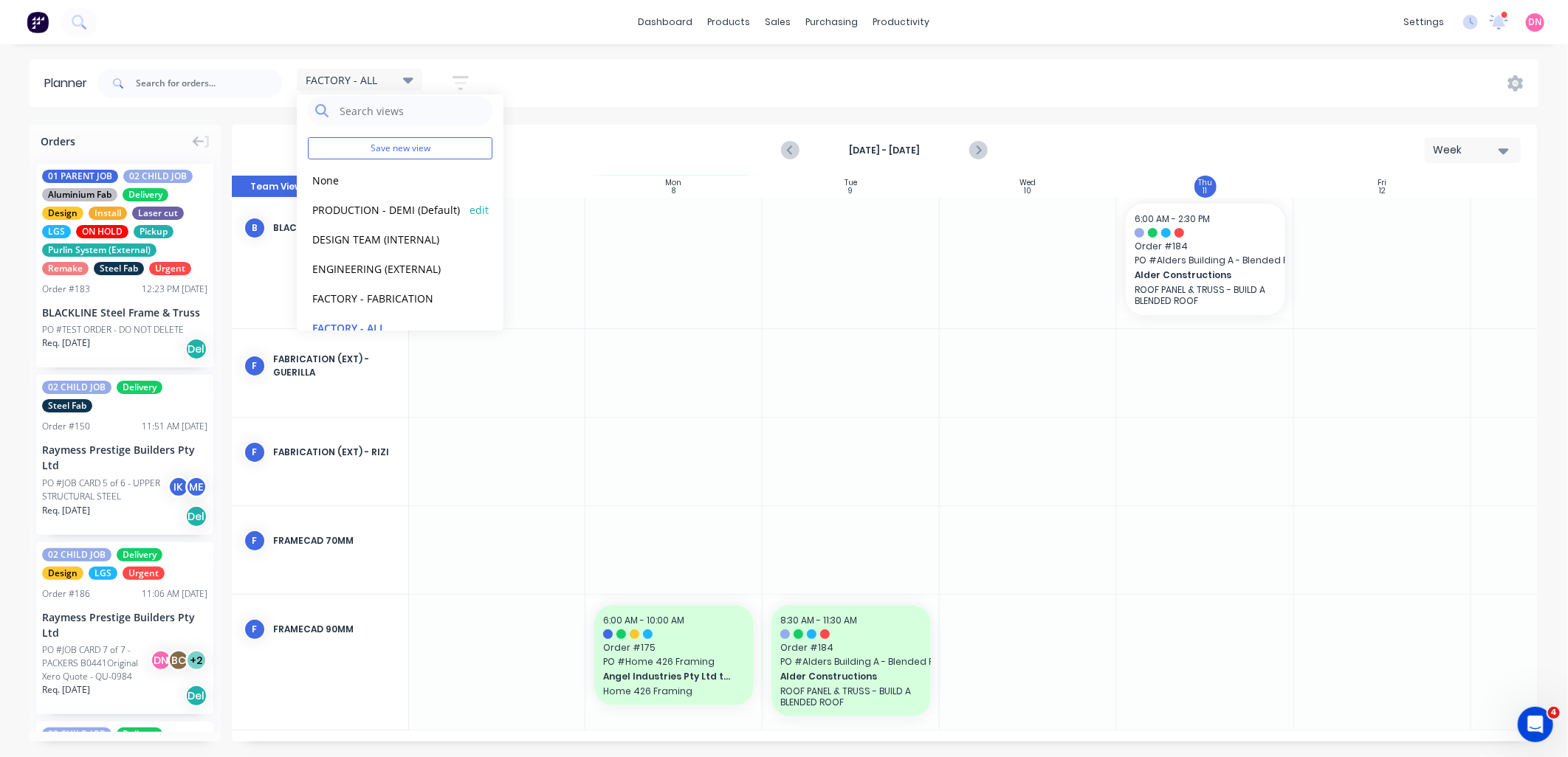
click at [410, 211] on button "PRODUCTION - DEMI (Default)" at bounding box center [386, 209] width 157 height 17
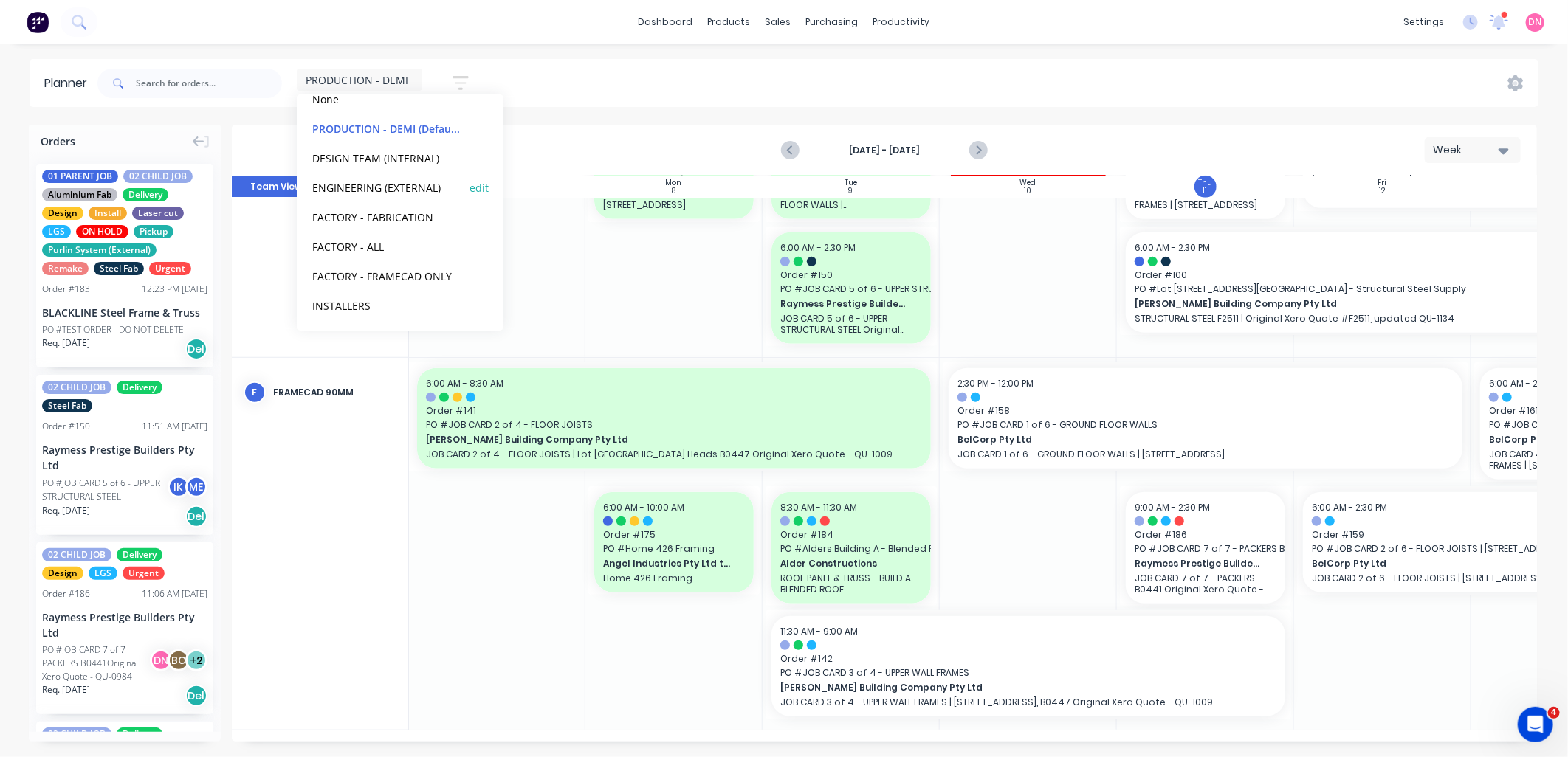
scroll to position [92, 0]
drag, startPoint x: 1465, startPoint y: 413, endPoint x: 1458, endPoint y: 415, distance: 7.3
drag, startPoint x: 1467, startPoint y: 411, endPoint x: 1182, endPoint y: 418, distance: 285.1
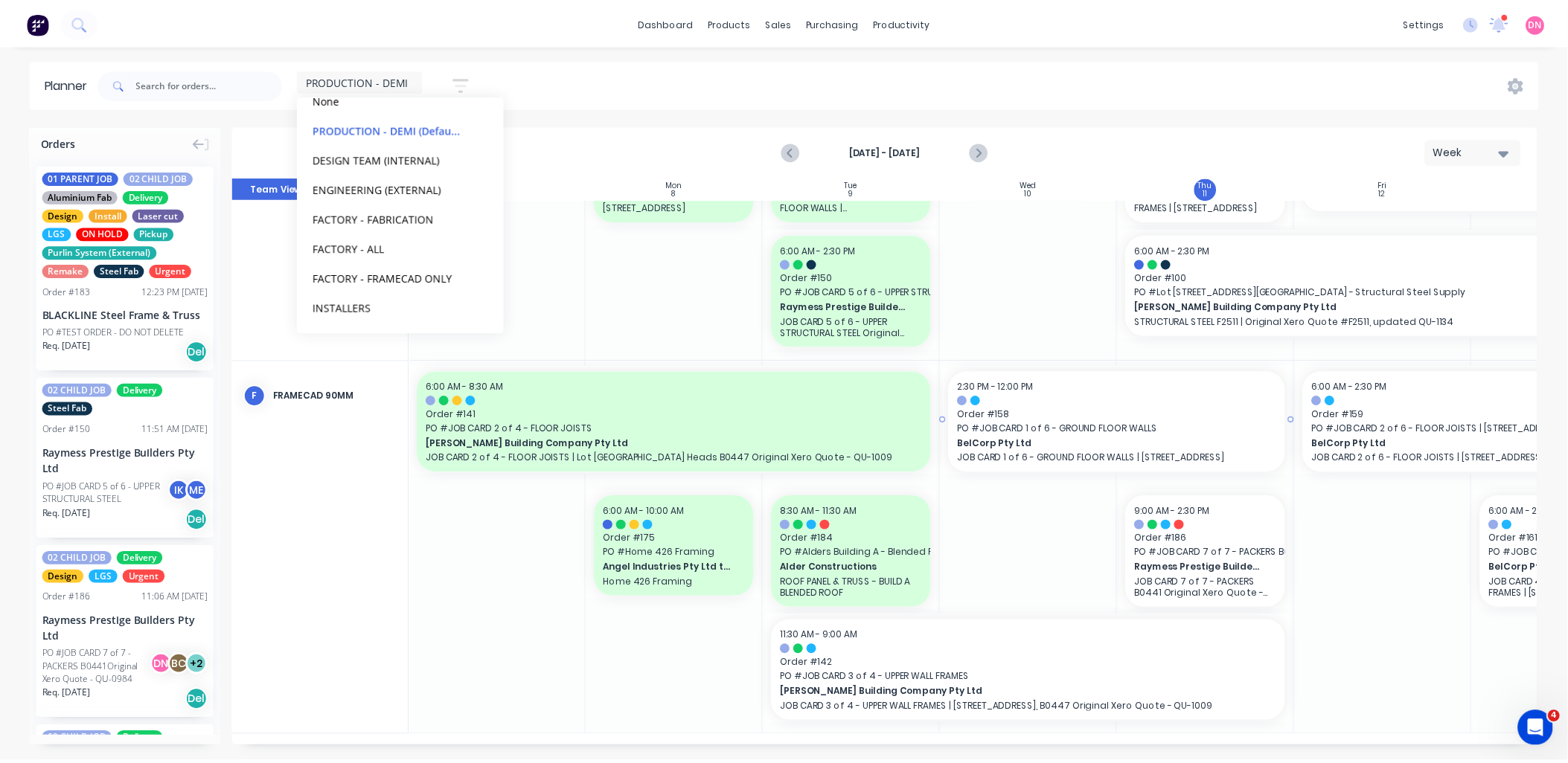
scroll to position [674, 1]
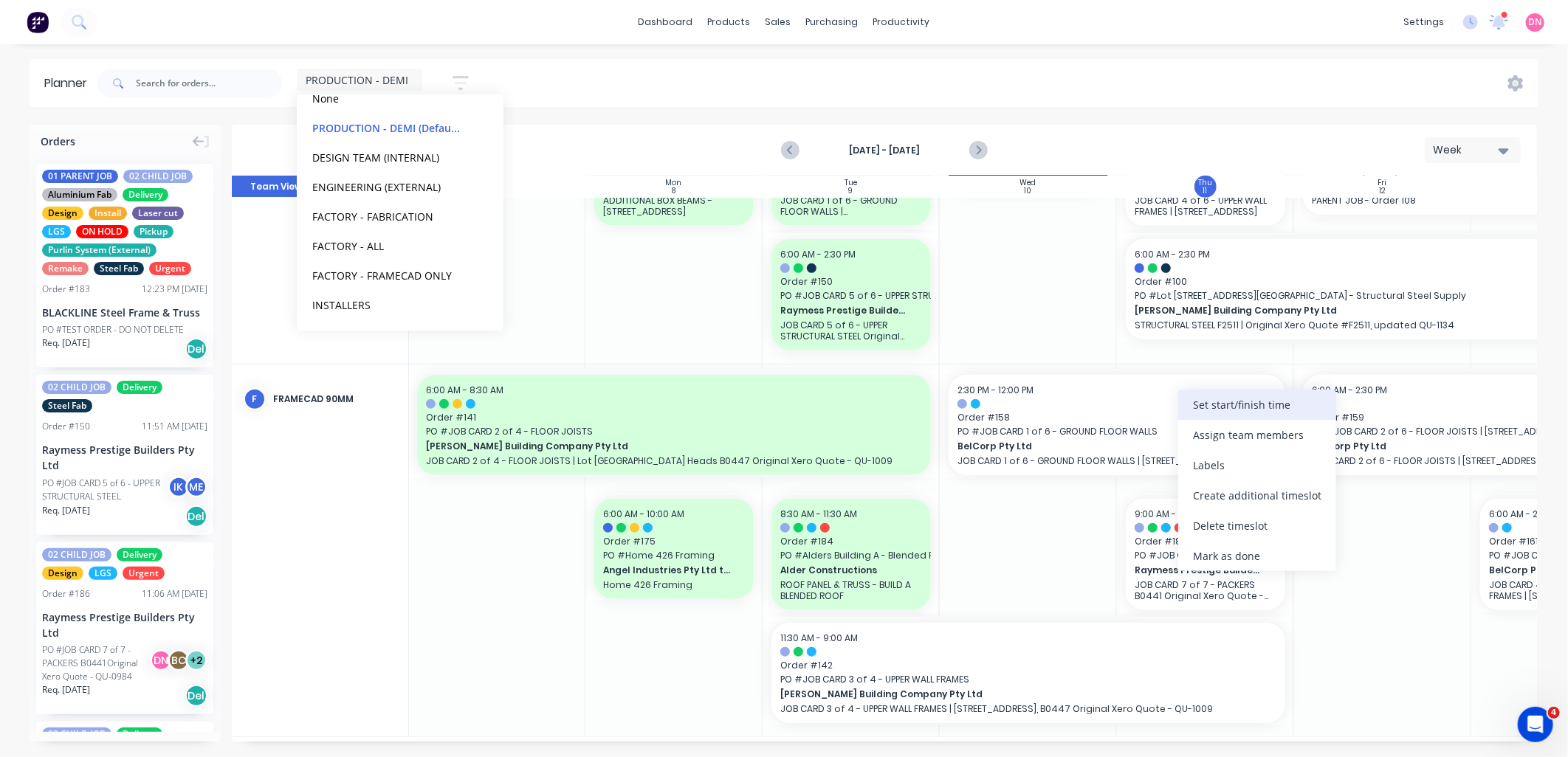
click at [1196, 417] on div "Set start/finish time" at bounding box center [1258, 405] width 158 height 30
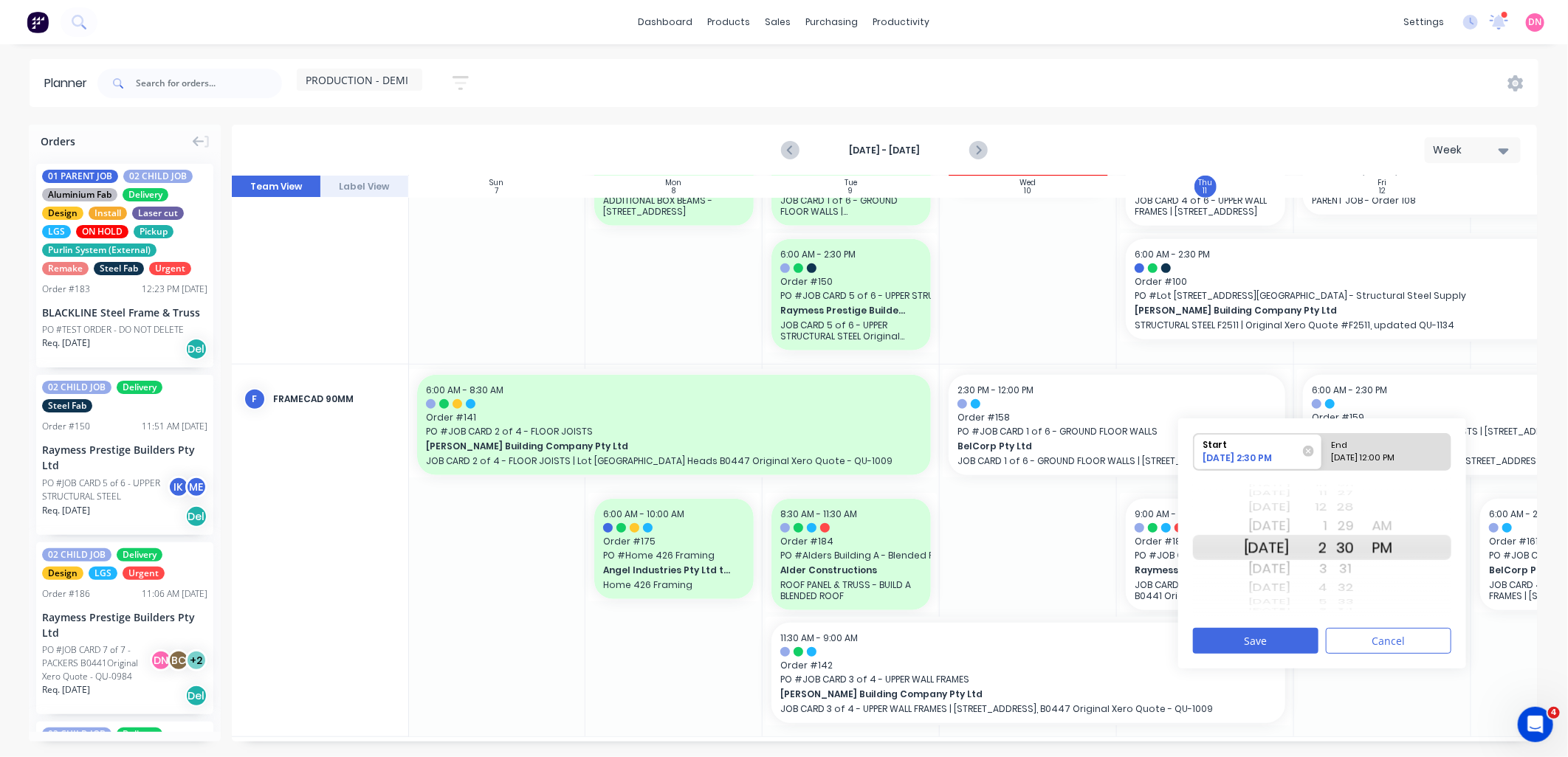
click at [1335, 456] on div "09/11/2025 12:00 PM" at bounding box center [1380, 460] width 107 height 19
click at [1324, 456] on input "End 09/11/2025 12:00 PM" at bounding box center [1323, 451] width 1 height 36
radio input "true"
click at [1402, 526] on div "AM" at bounding box center [1383, 526] width 37 height 24
drag, startPoint x: 1340, startPoint y: 522, endPoint x: 1366, endPoint y: 552, distance: 39.7
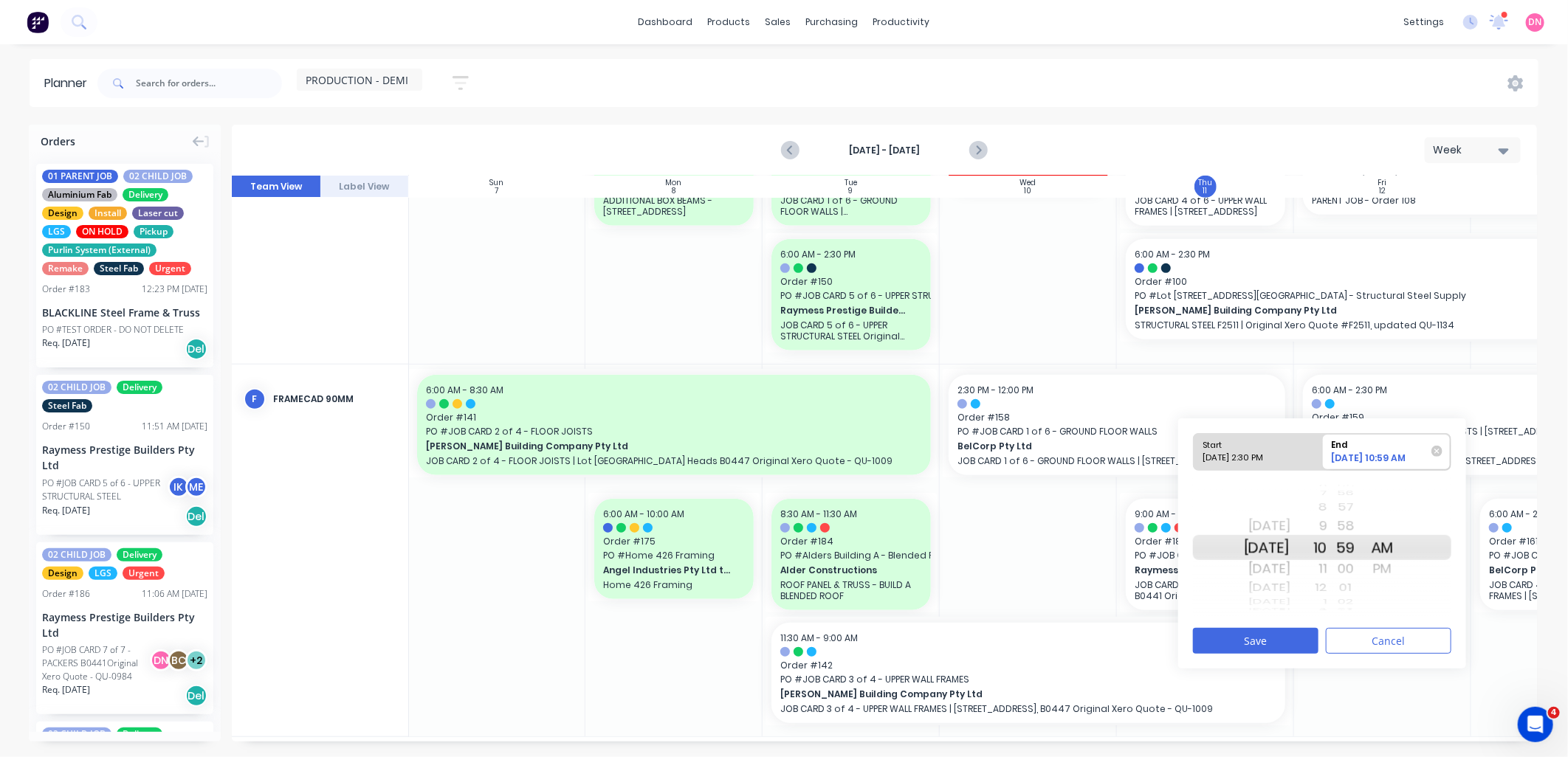
click at [1328, 522] on div "9" at bounding box center [1309, 526] width 37 height 24
click at [1284, 639] on button "Save" at bounding box center [1255, 641] width 125 height 26
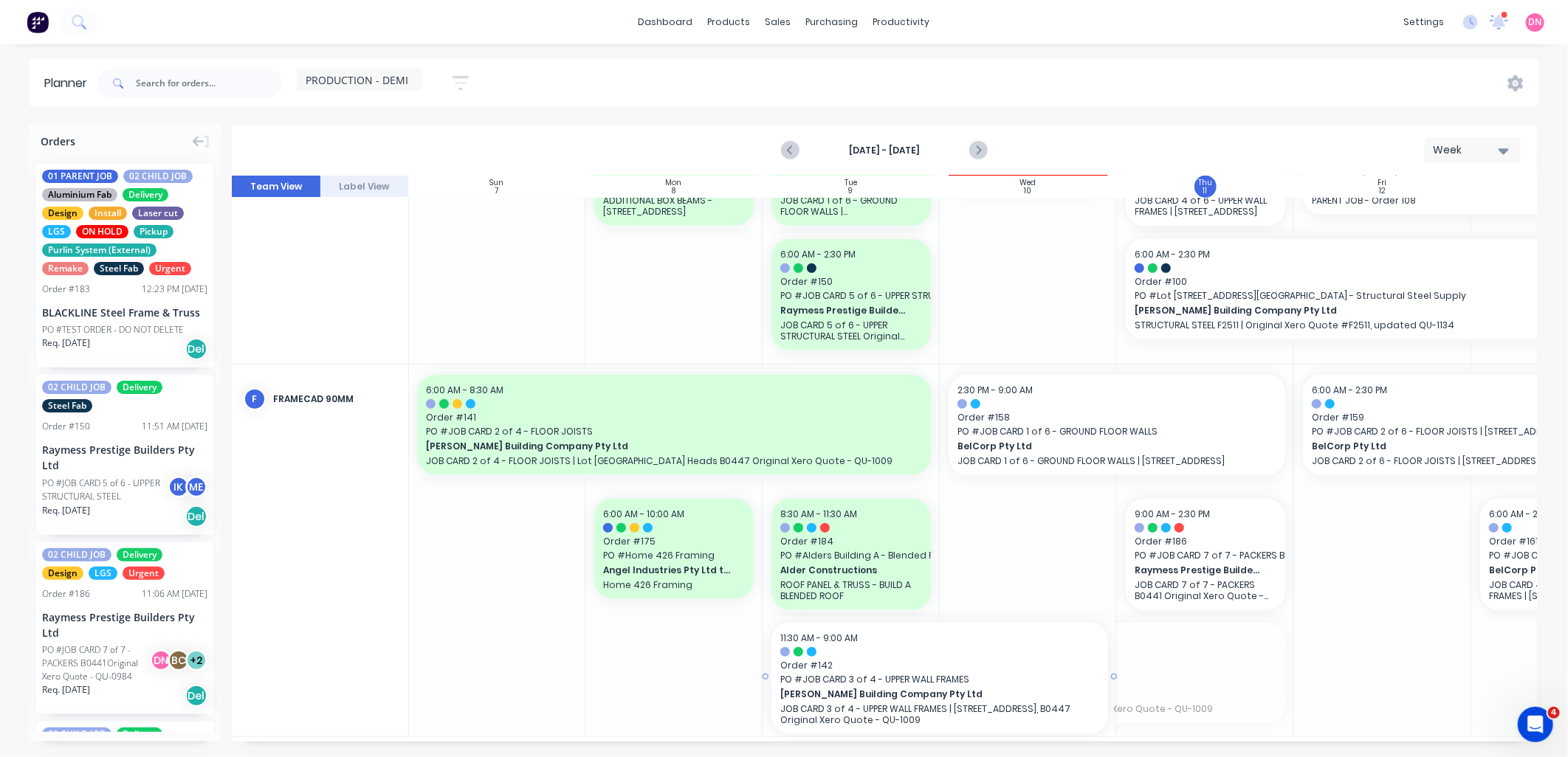
drag, startPoint x: 1290, startPoint y: 670, endPoint x: 1012, endPoint y: 669, distance: 278.0
click at [1140, 570] on div "Set start/finish time" at bounding box center [1120, 562] width 158 height 30
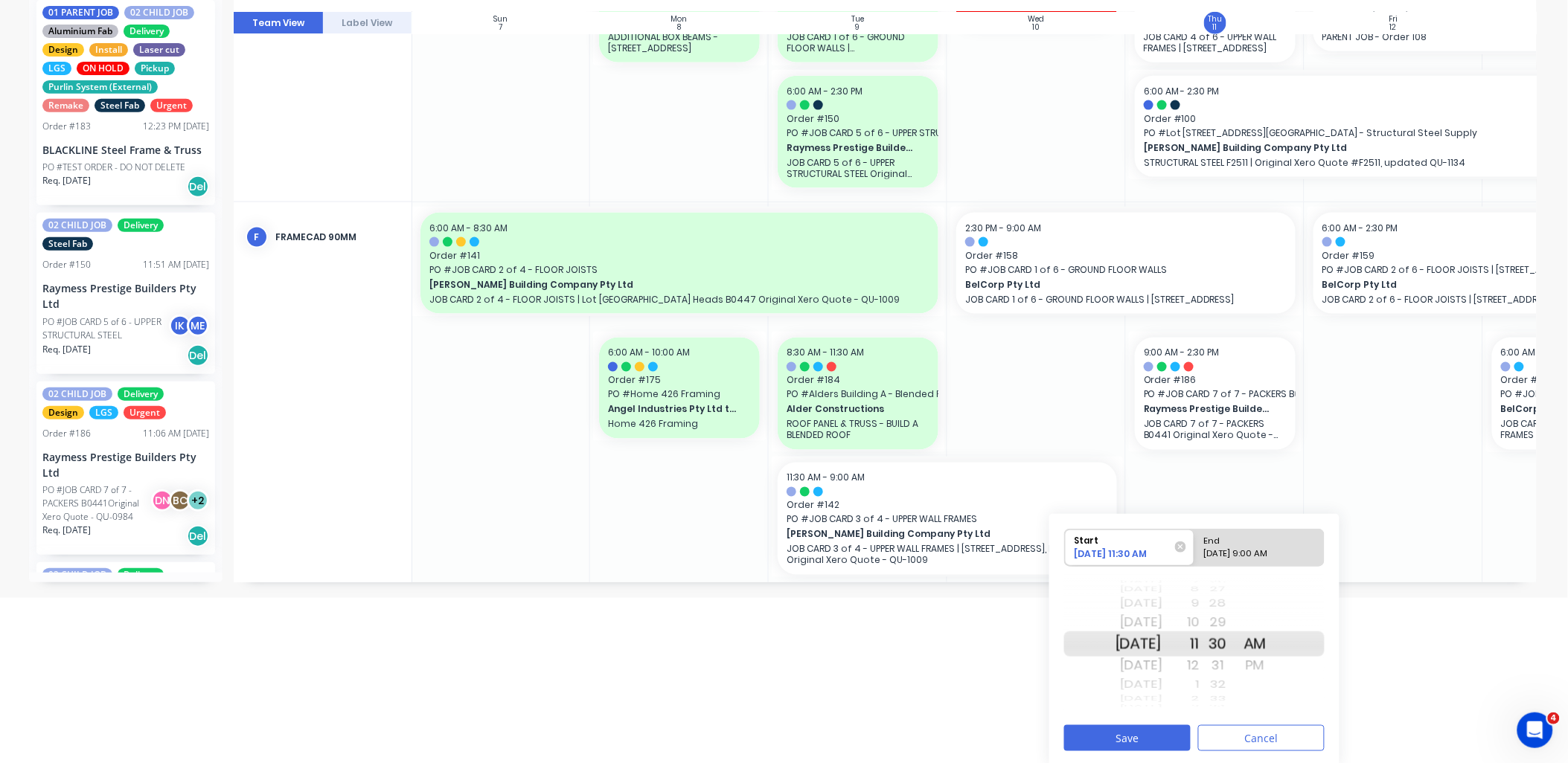
scroll to position [157, 0]
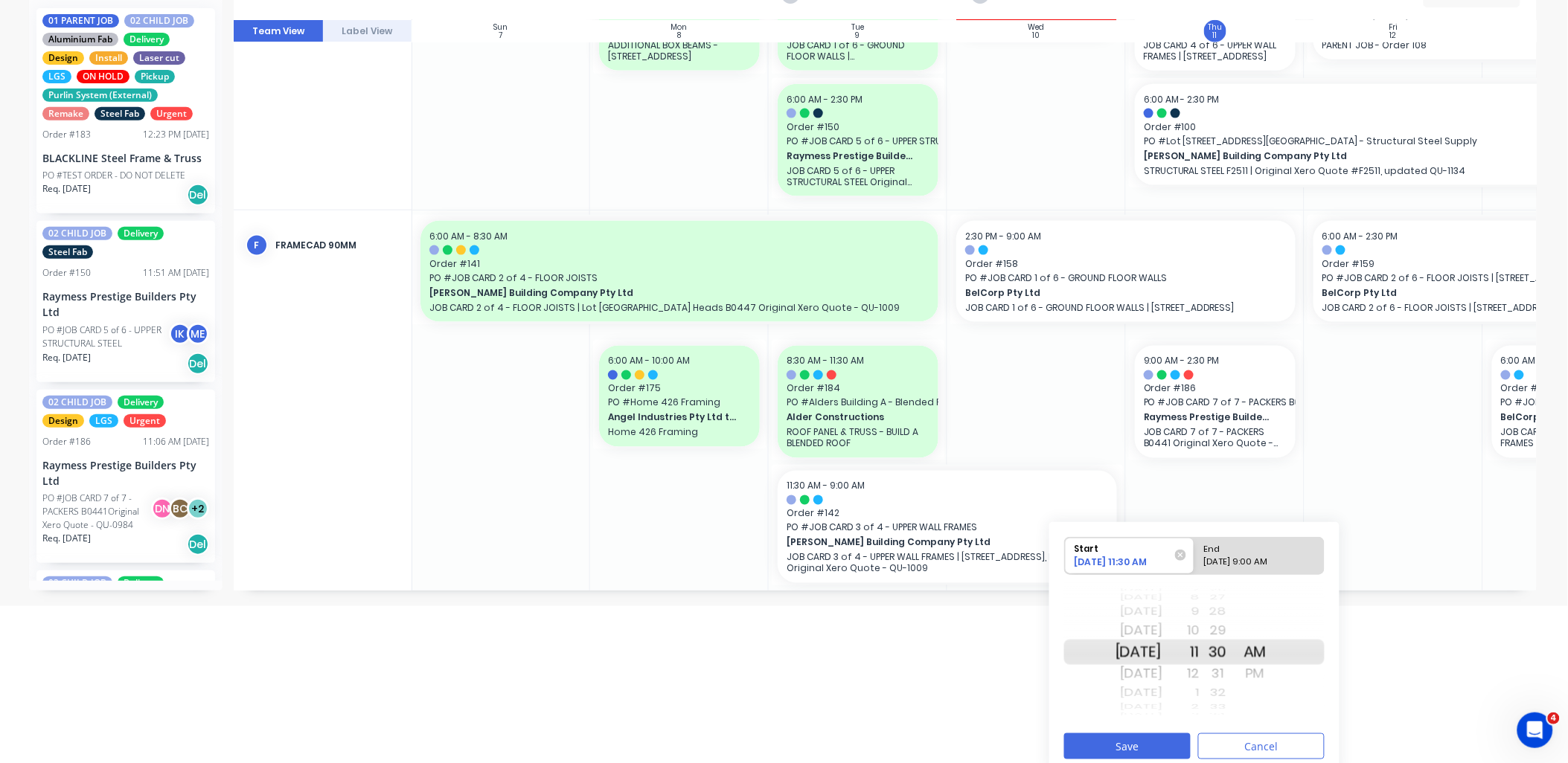
click at [1217, 554] on div "End" at bounding box center [1253, 547] width 108 height 19
click at [1195, 554] on input "End 09/10/2025 9:00 AM" at bounding box center [1194, 556] width 1 height 37
radio input "true"
click at [1220, 689] on div "02" at bounding box center [1219, 693] width 38 height 20
click at [1237, 613] on div "00" at bounding box center [1219, 613] width 38 height 20
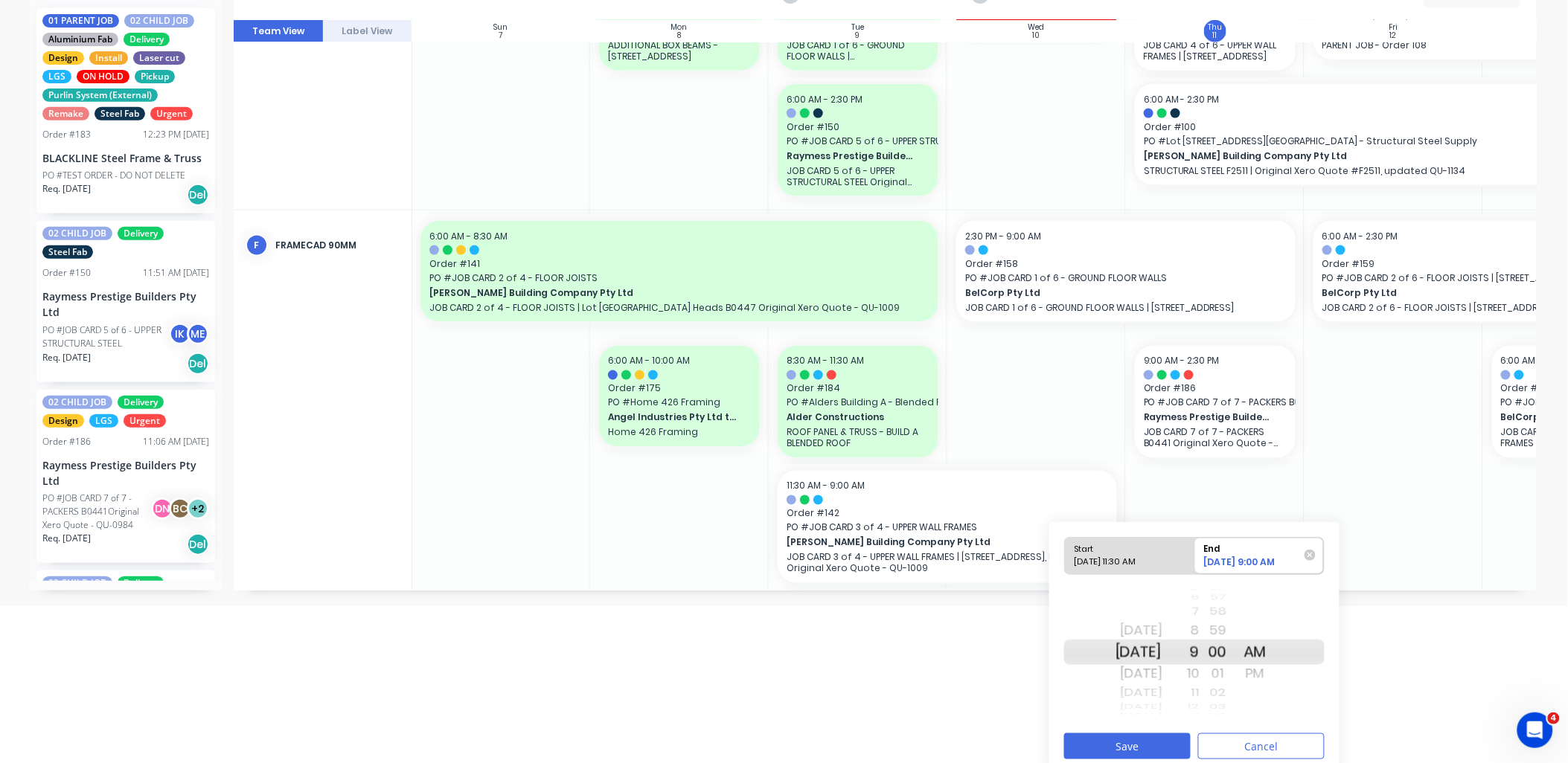
click at [1200, 679] on div "10" at bounding box center [1182, 673] width 38 height 24
drag, startPoint x: 1217, startPoint y: 692, endPoint x: 1224, endPoint y: 688, distance: 8.1
click at [1200, 692] on div "2" at bounding box center [1182, 693] width 38 height 20
click at [1268, 674] on div "PM" at bounding box center [1256, 673] width 38 height 24
click at [1159, 741] on button "Save" at bounding box center [1127, 746] width 126 height 26
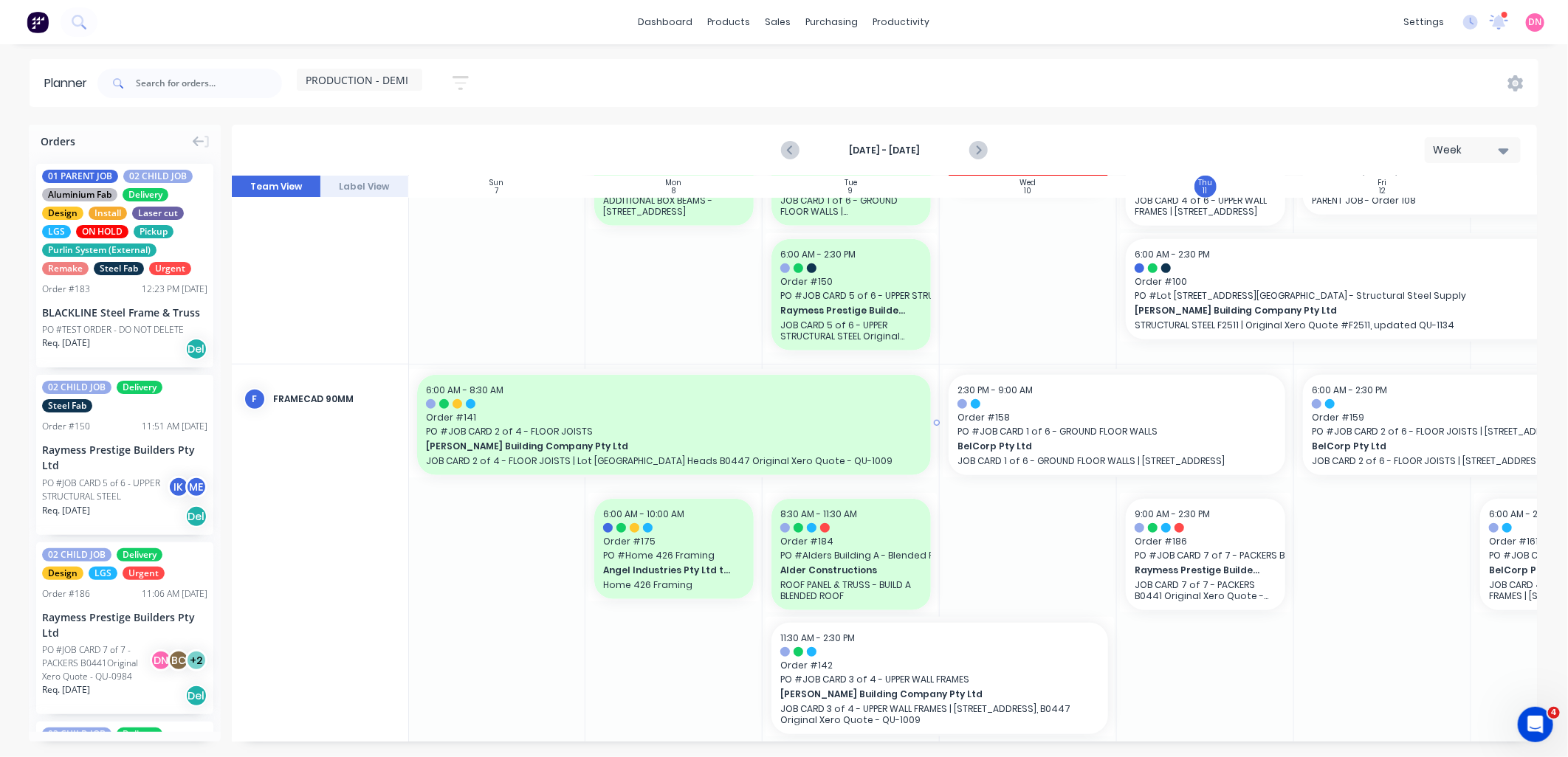
scroll to position [587, 1]
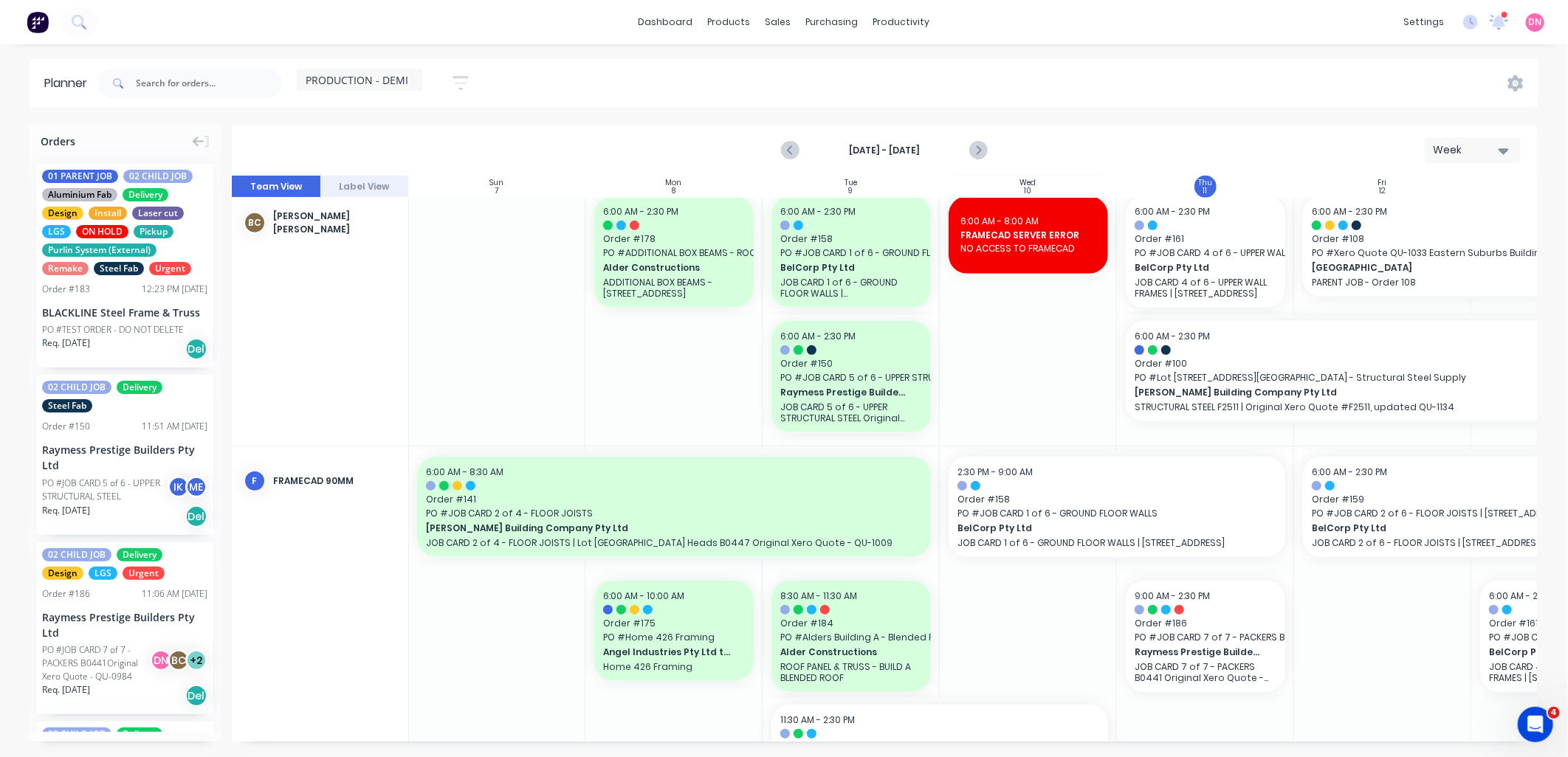
click at [399, 72] on div "PRODUCTION - DEMI" at bounding box center [359, 79] width 125 height 22
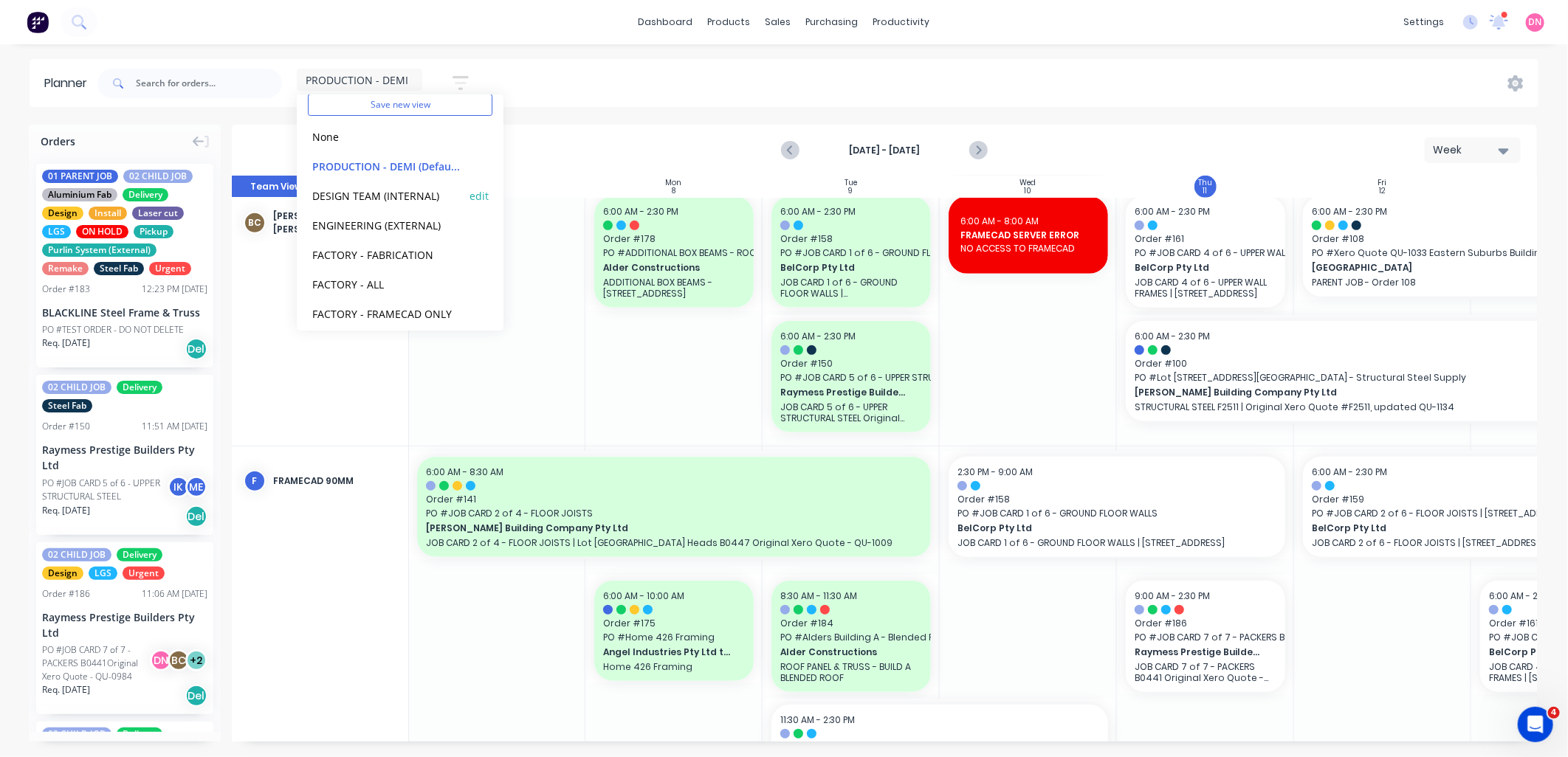
scroll to position [82, 0]
click at [359, 259] on button "FACTORY - ALL" at bounding box center [386, 254] width 157 height 17
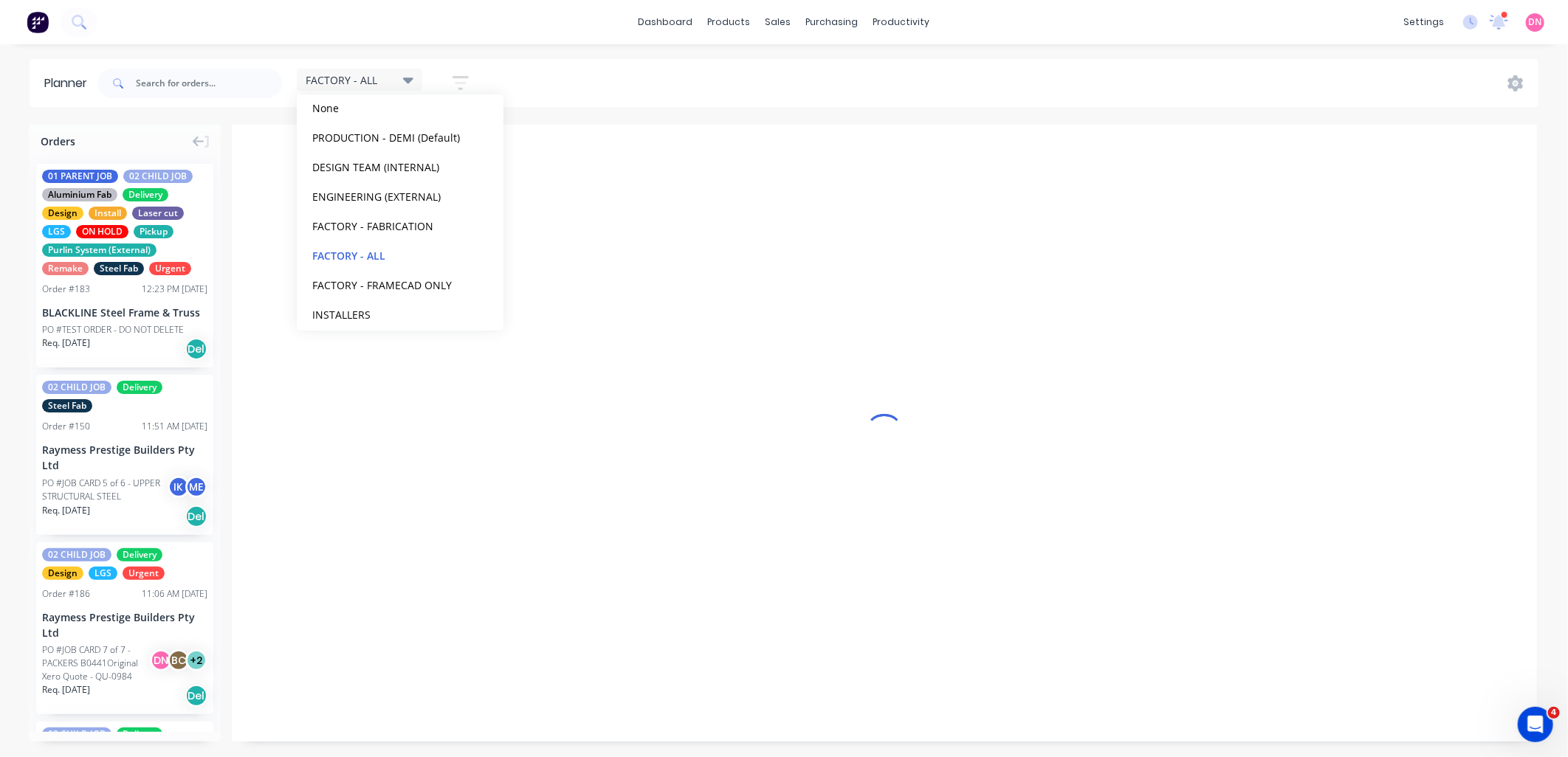
scroll to position [0, 1]
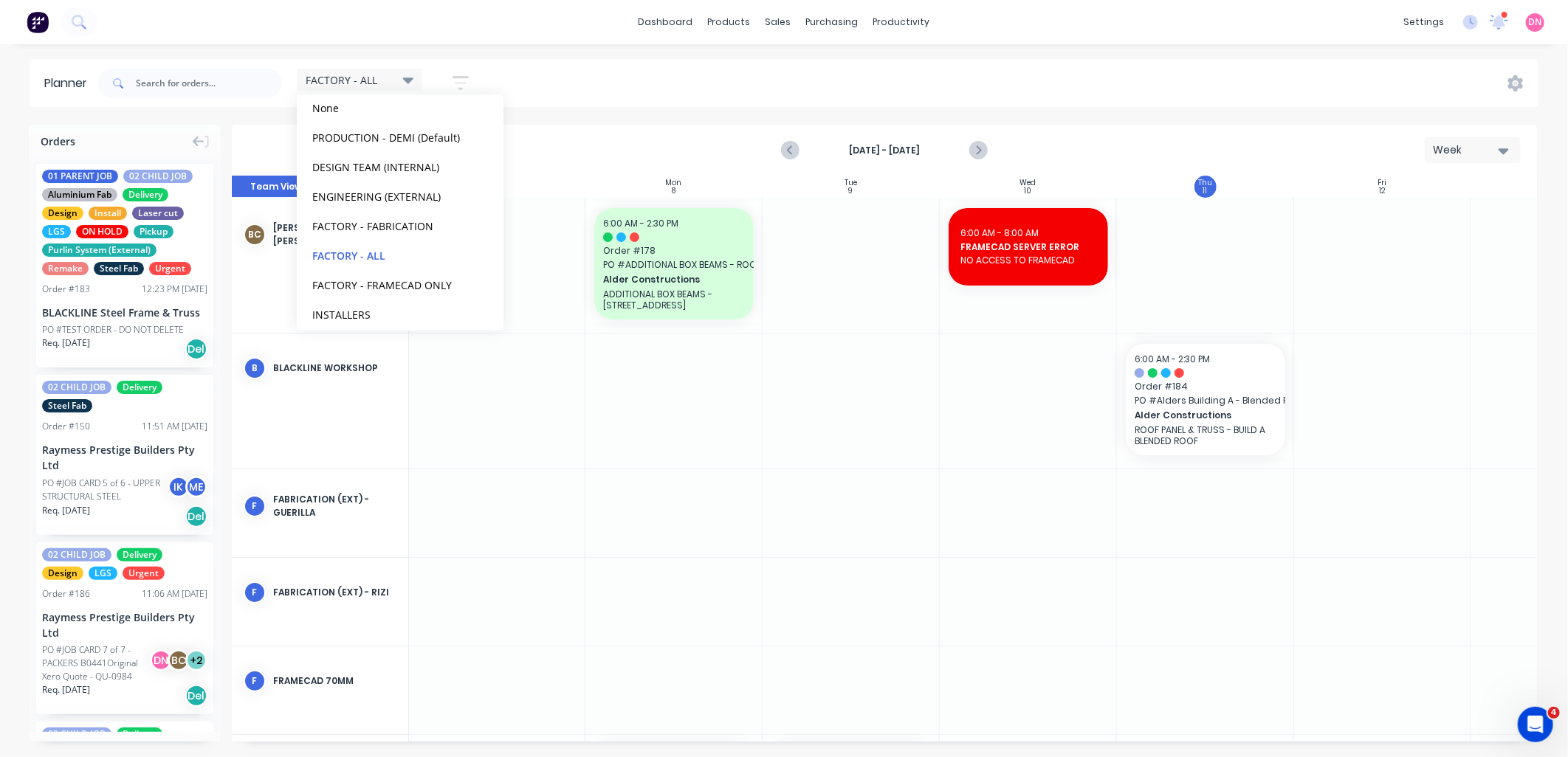
click at [563, 75] on div "FACTORY - ALL Save new view None edit PRODUCTION - DEMI (Default) edit DESIGN T…" at bounding box center [816, 84] width 1444 height 44
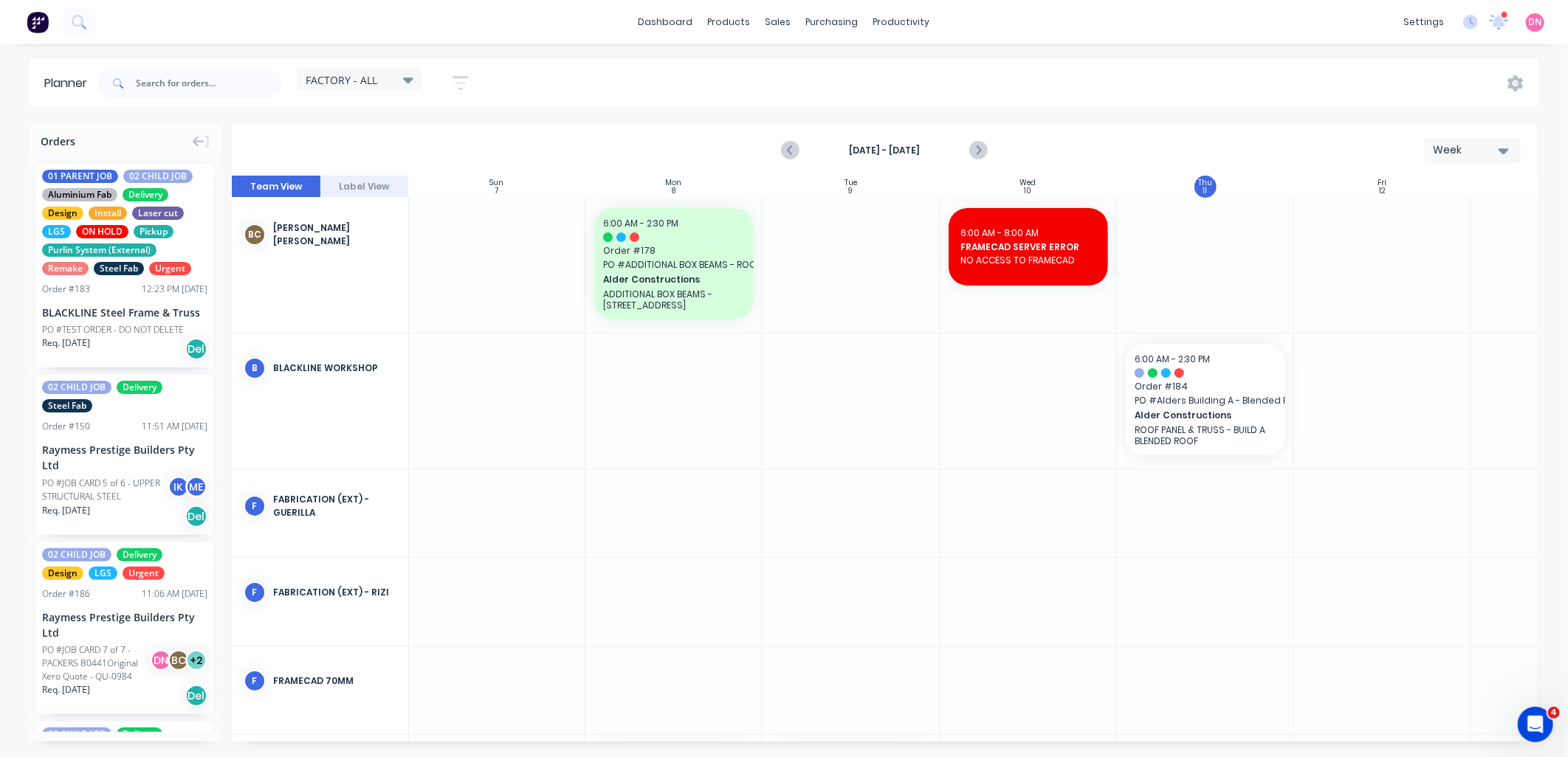
click at [412, 84] on icon at bounding box center [409, 80] width 11 height 16
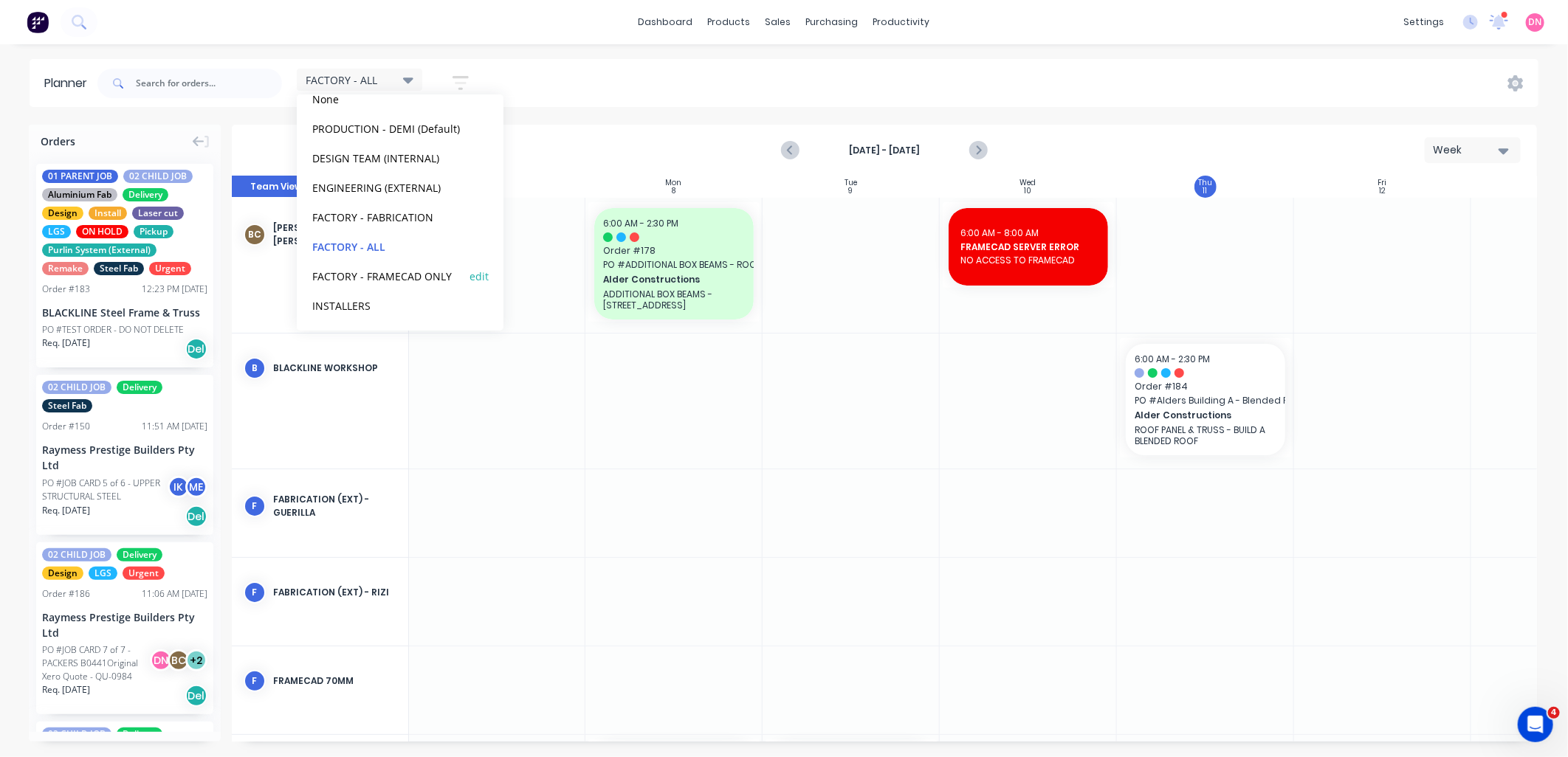
scroll to position [92, 0]
click at [412, 127] on button "PRODUCTION - DEMI (Default)" at bounding box center [386, 127] width 157 height 17
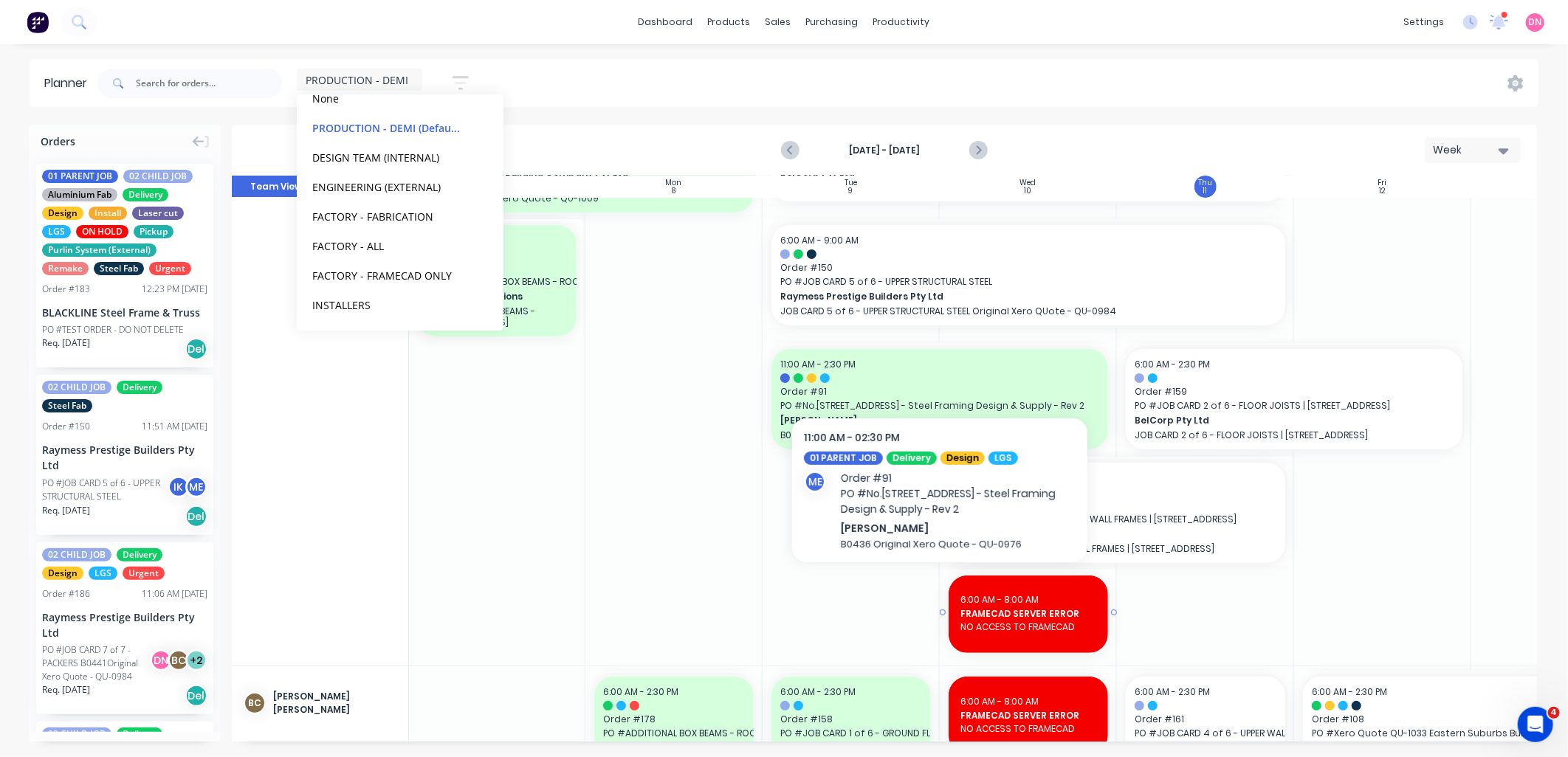
scroll to position [491, 1]
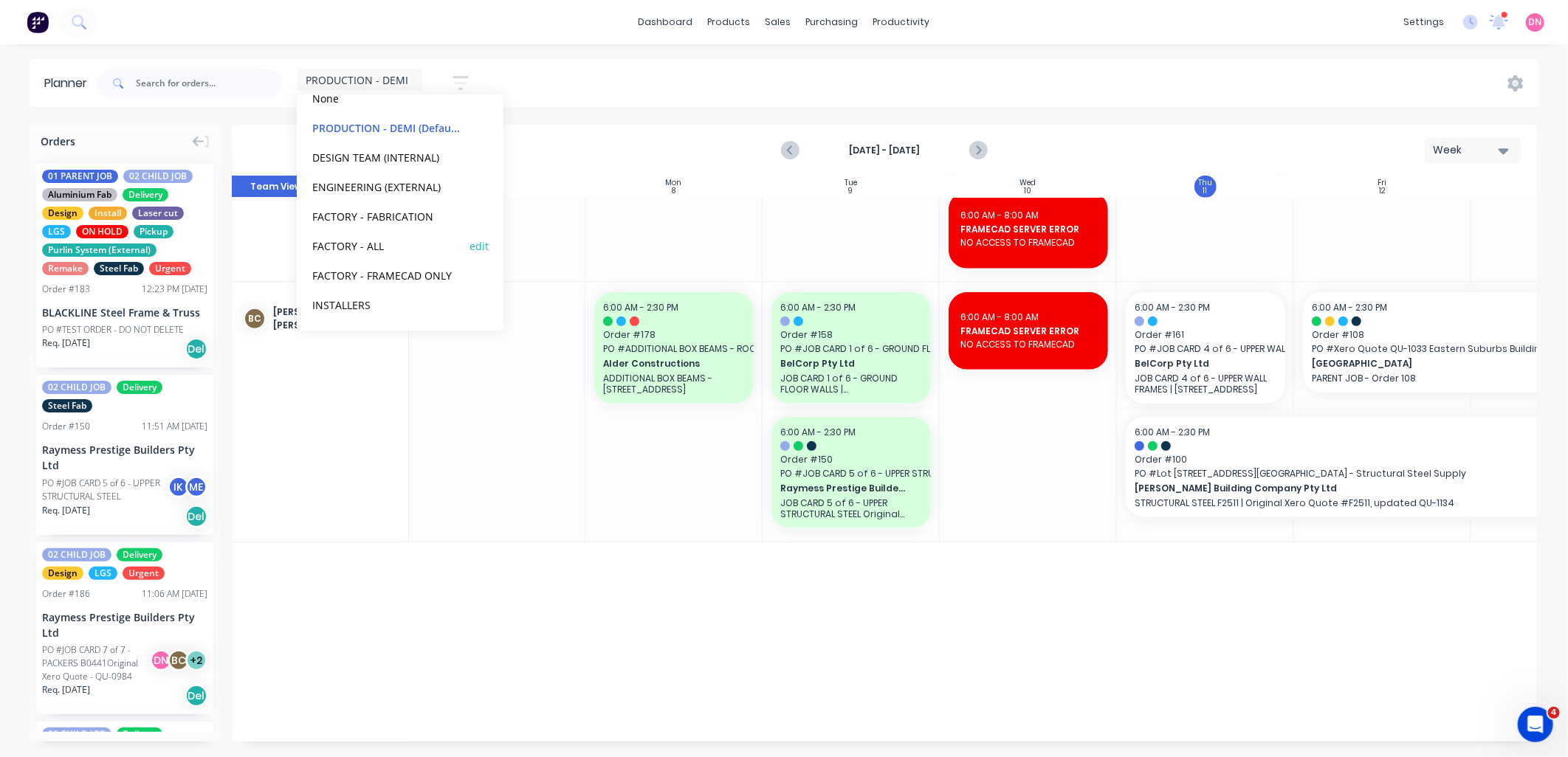
click at [404, 251] on button "FACTORY - ALL" at bounding box center [386, 245] width 157 height 17
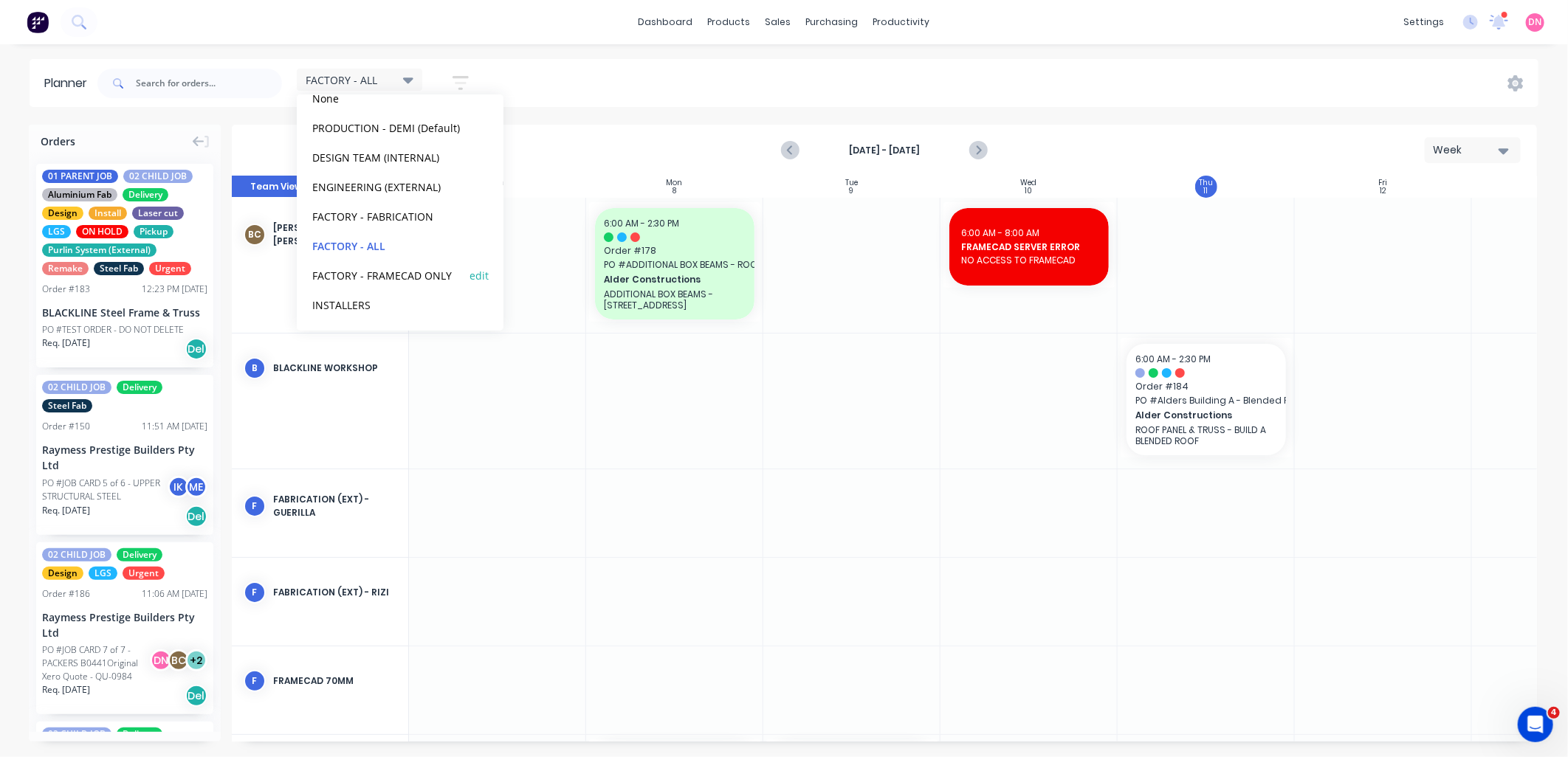
scroll to position [0, 1]
click at [401, 267] on button "FACTORY - FRAMECAD ONLY" at bounding box center [386, 275] width 157 height 17
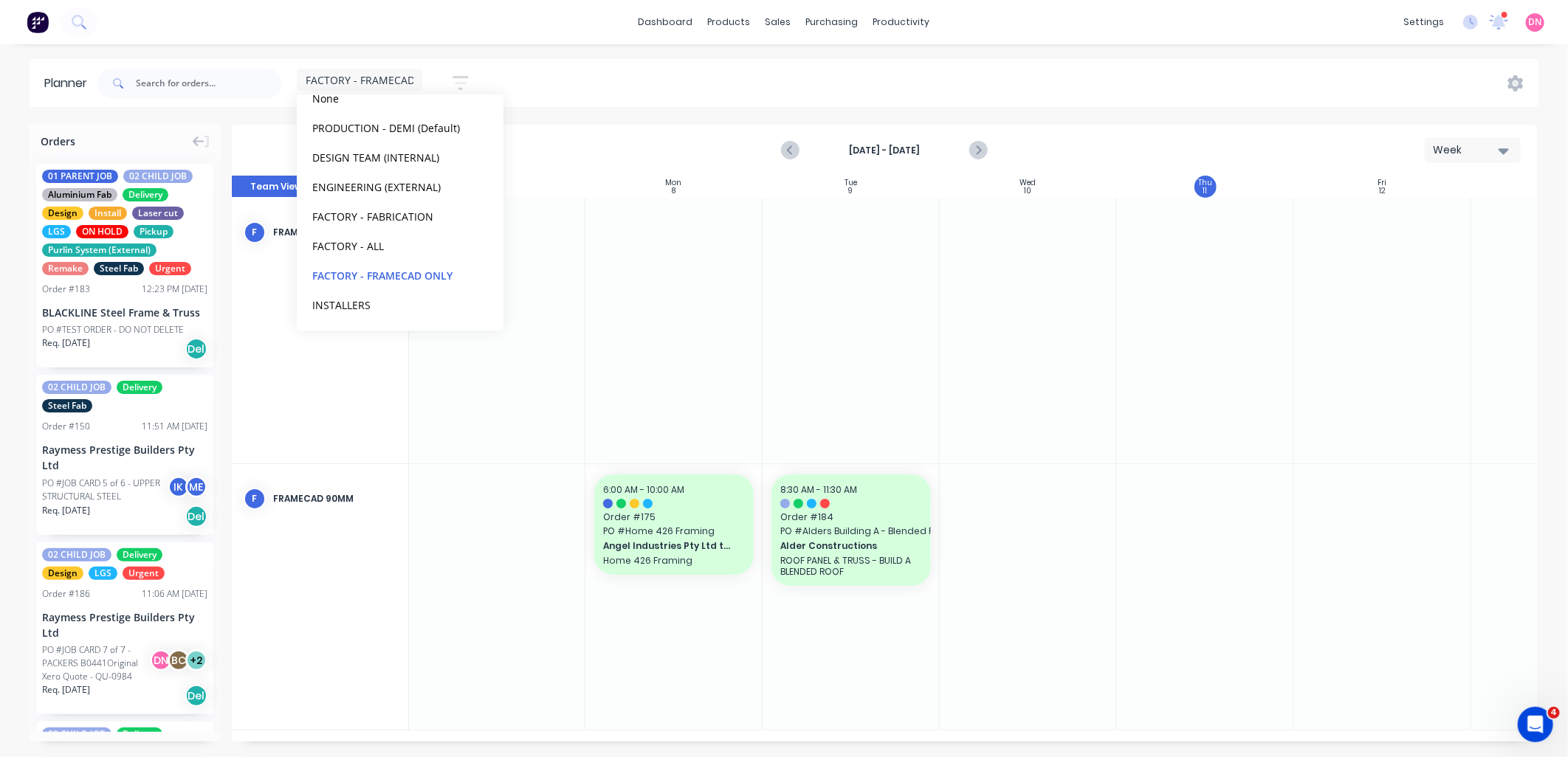
click at [468, 82] on icon "button" at bounding box center [460, 83] width 16 height 19
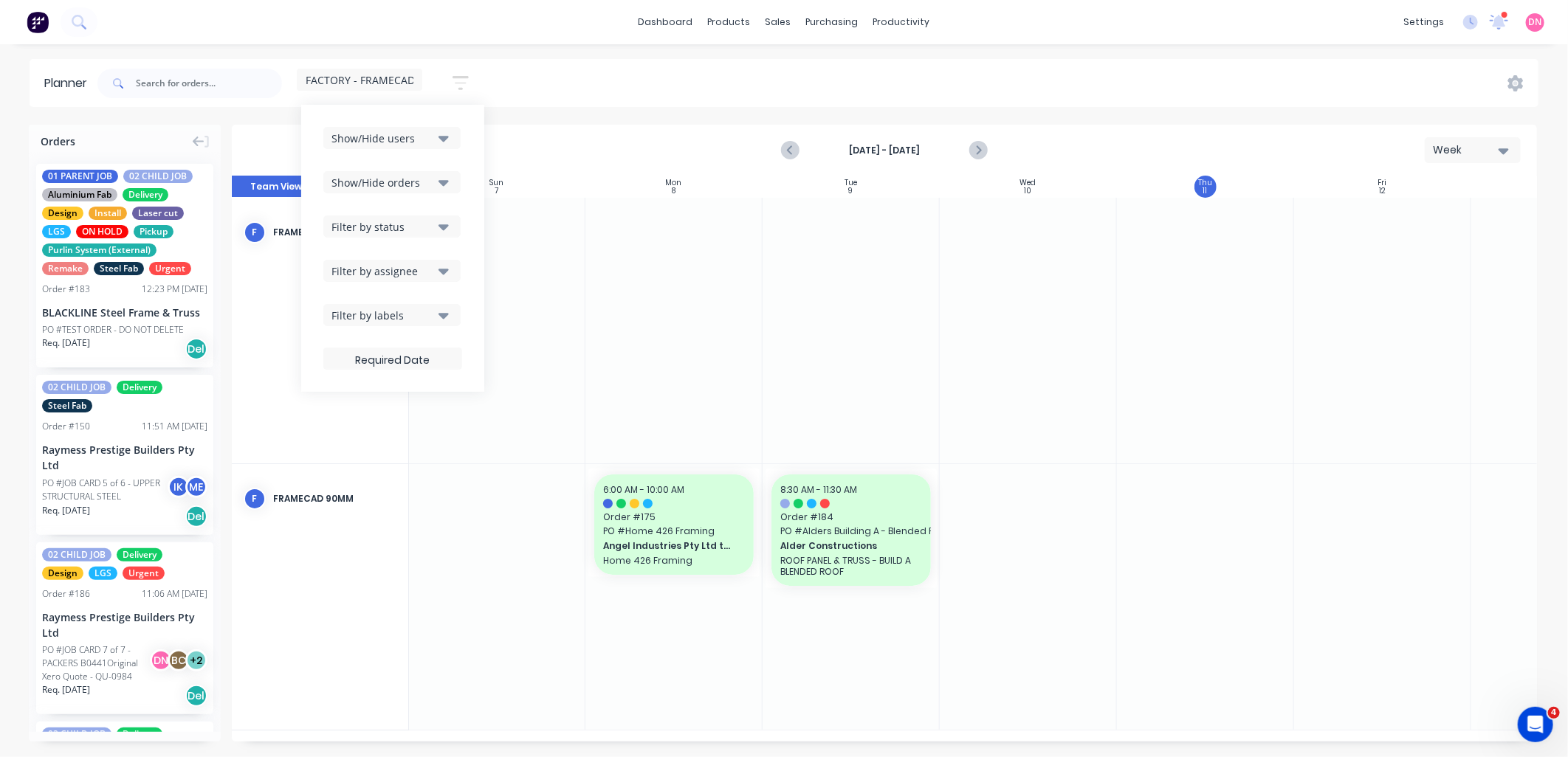
click at [447, 135] on icon "button" at bounding box center [444, 138] width 11 height 16
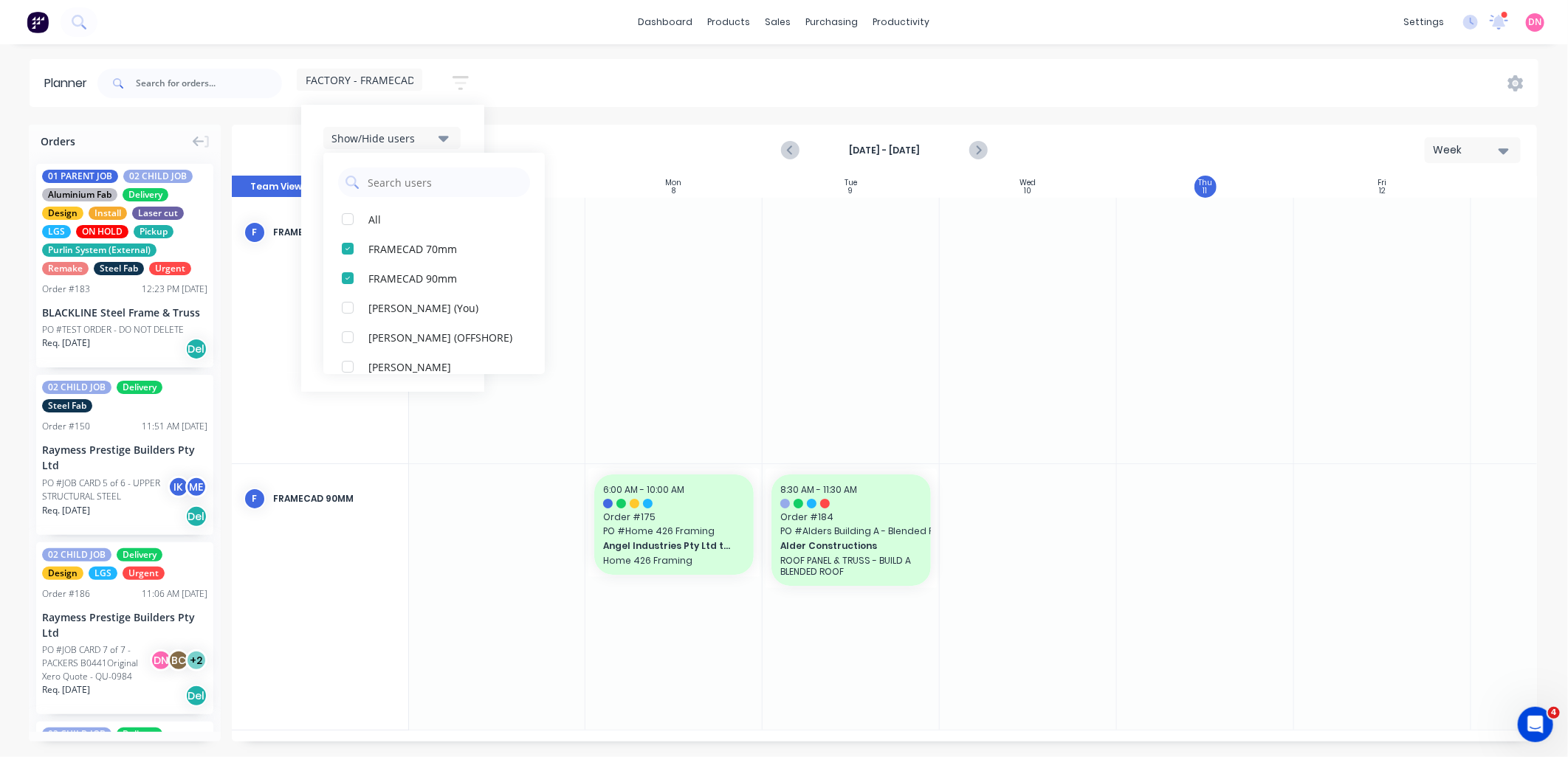
click at [447, 135] on icon "button" at bounding box center [444, 138] width 11 height 16
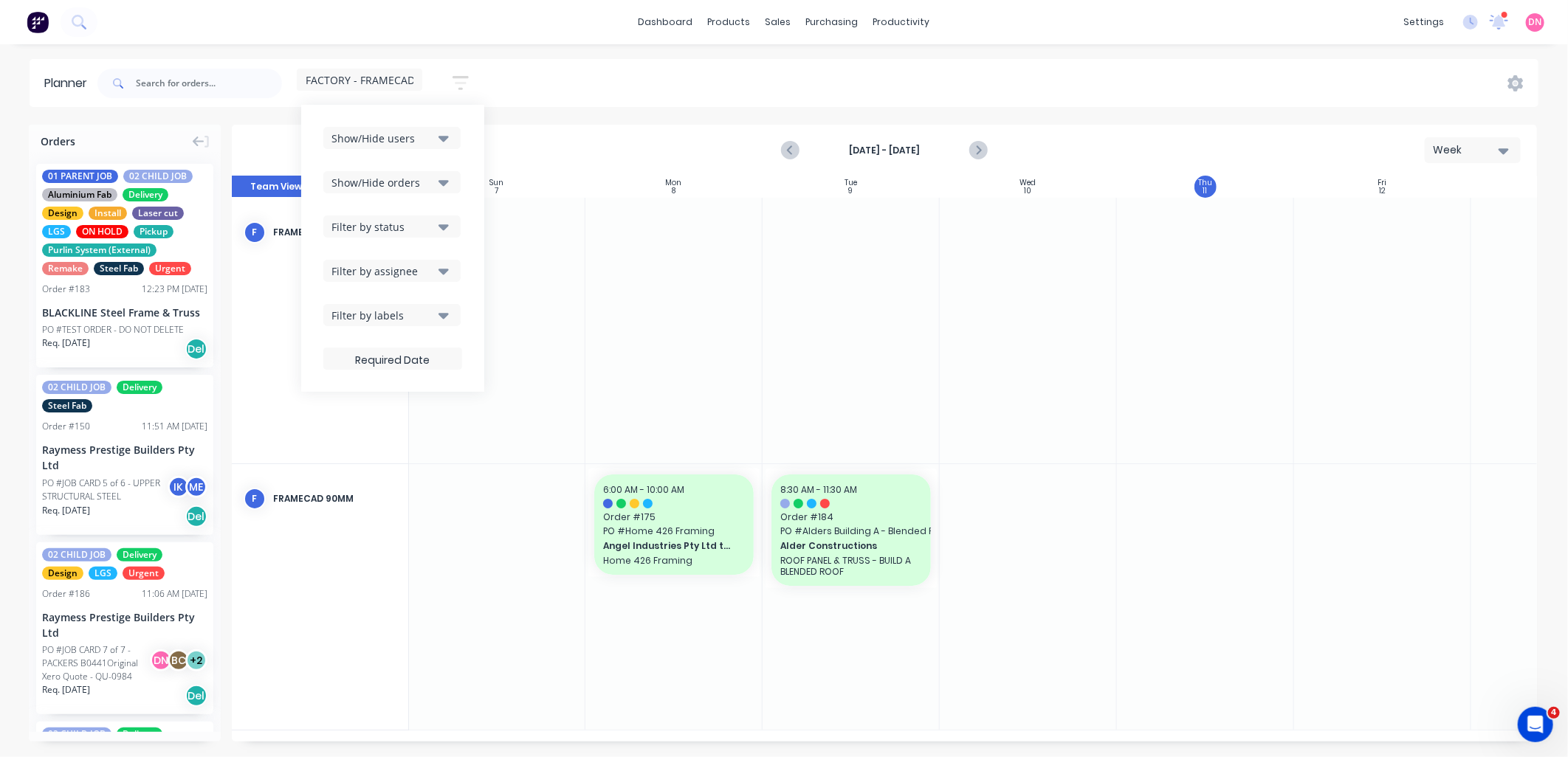
click at [448, 180] on icon "button" at bounding box center [444, 183] width 11 height 6
click at [442, 231] on icon "button" at bounding box center [444, 227] width 11 height 16
click at [349, 304] on div "button" at bounding box center [348, 307] width 29 height 29
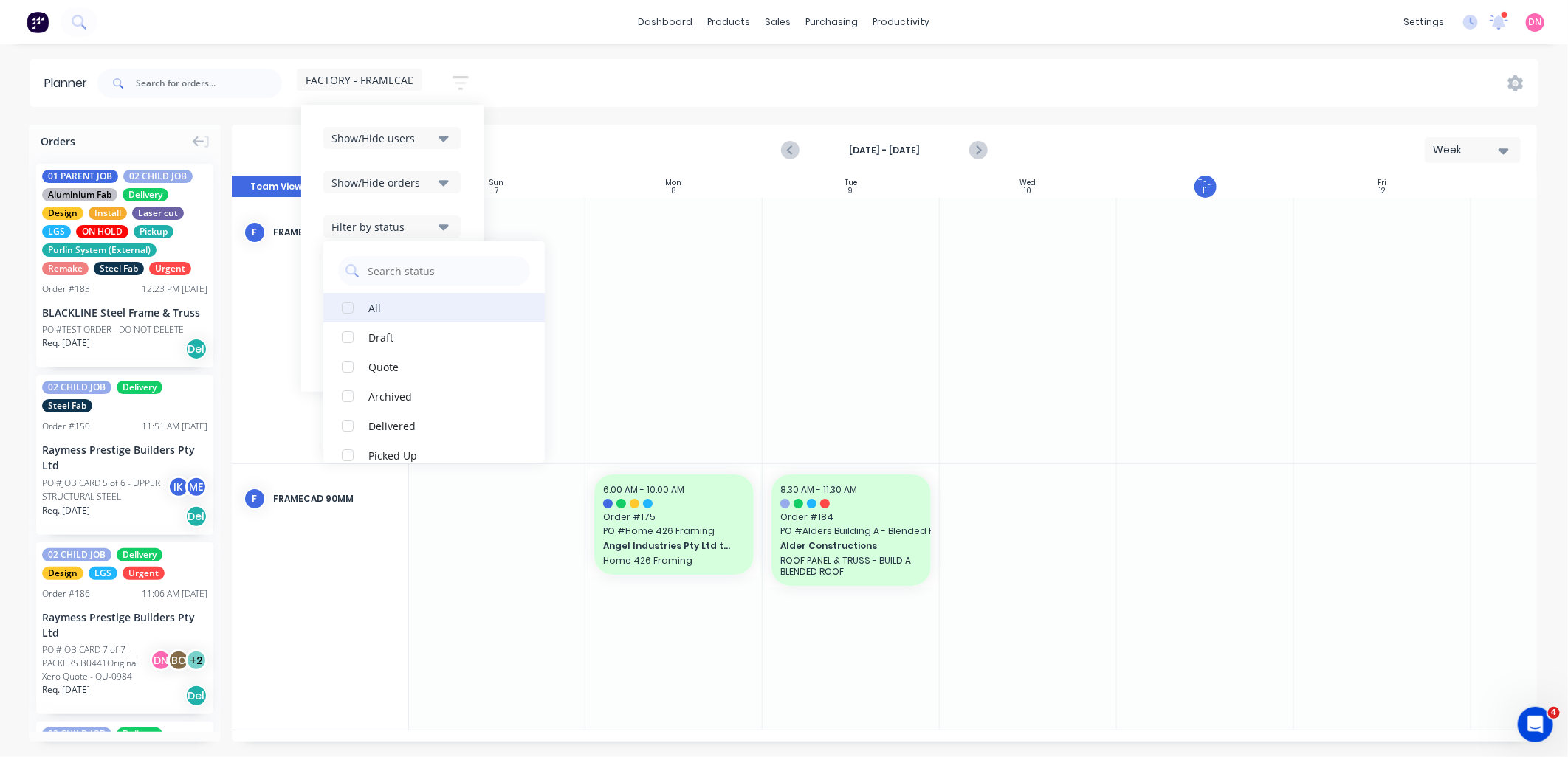
click at [349, 304] on div "button" at bounding box center [348, 307] width 29 height 29
click at [460, 204] on div "Show/Hide users Show/Hide orders Filter by status All Draft Quote Archived Deli…" at bounding box center [393, 248] width 139 height 243
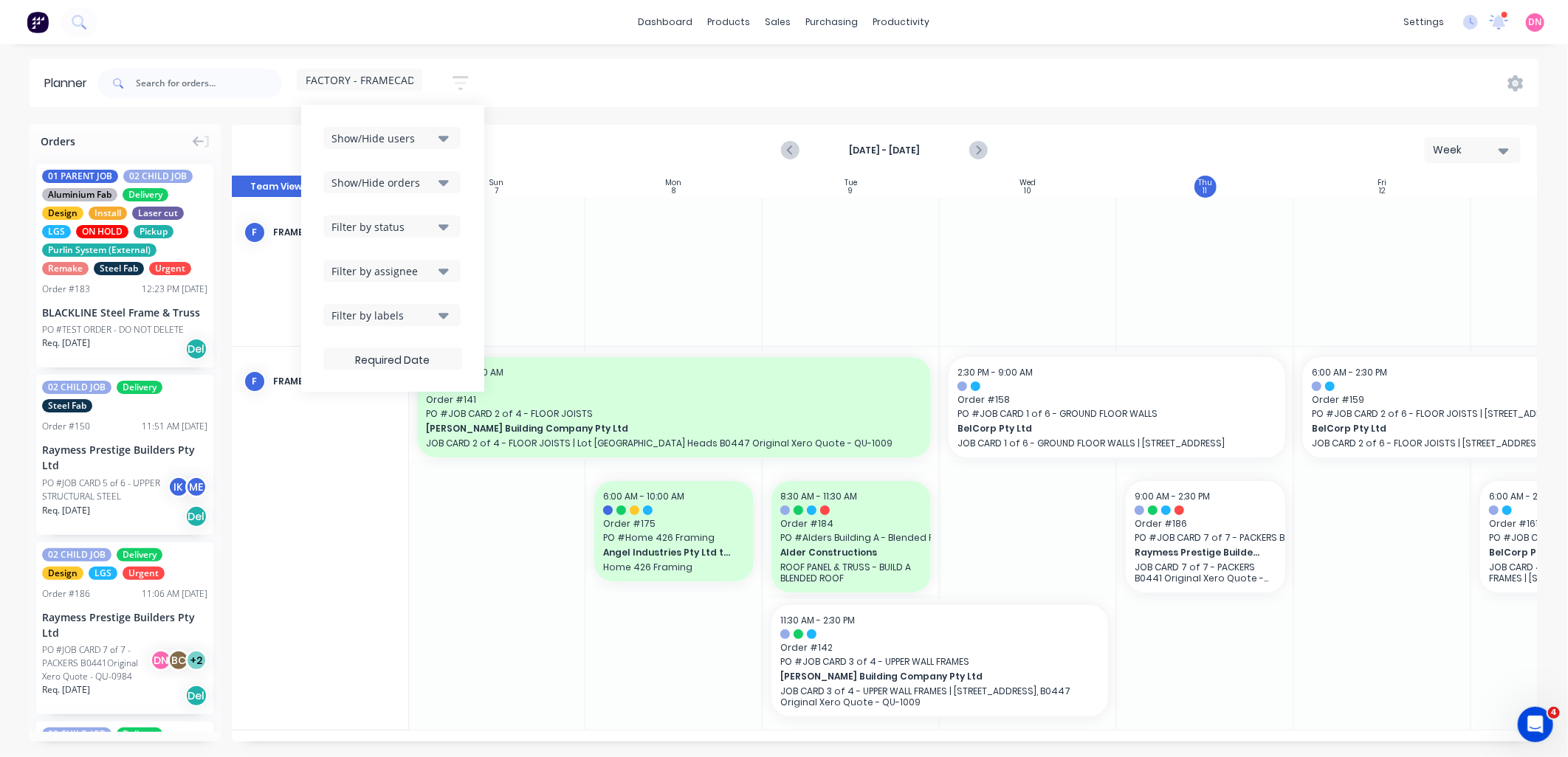
click at [408, 86] on div "FACTORY - FRAMECAD ONLY" at bounding box center [359, 79] width 125 height 22
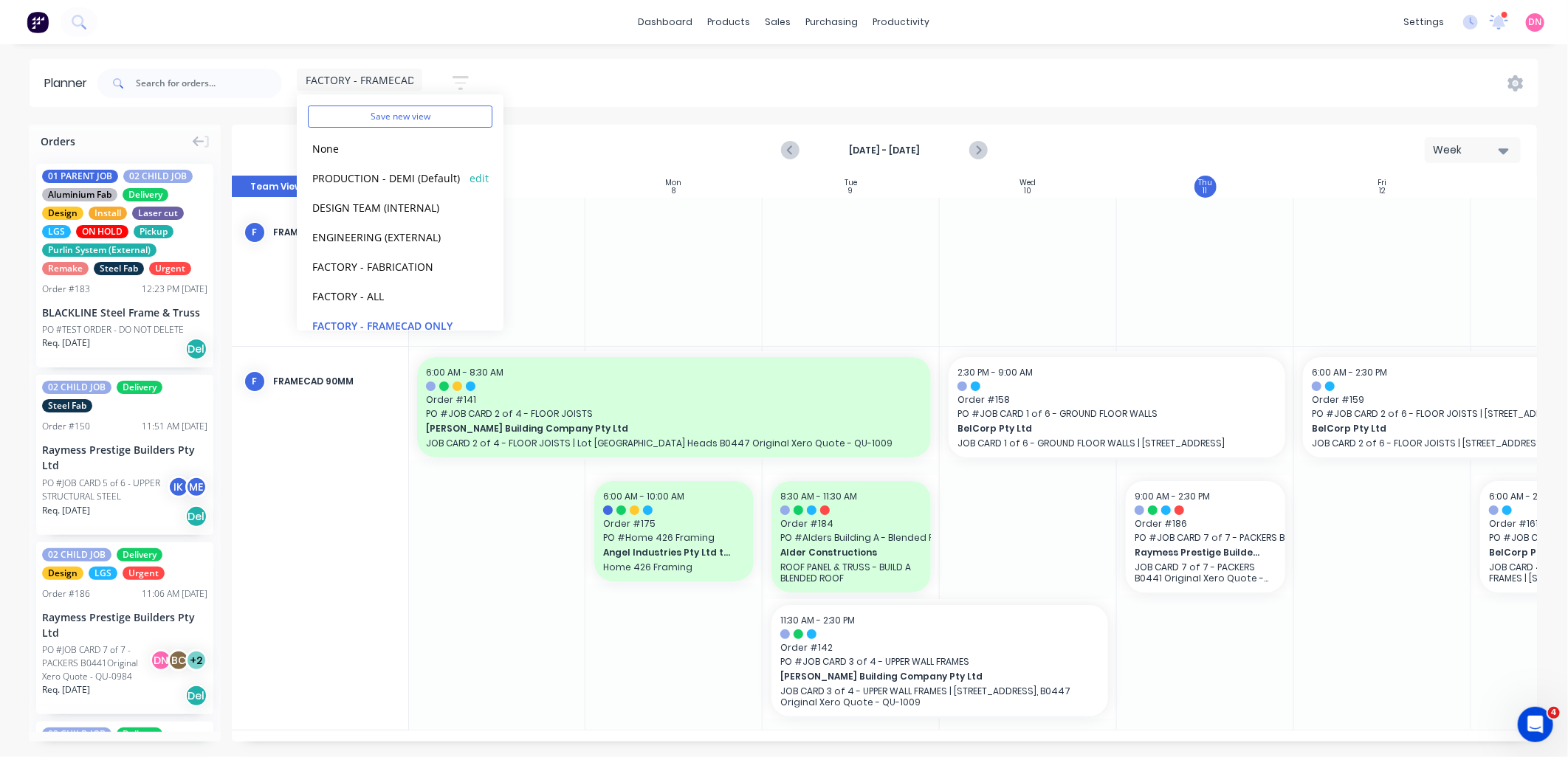
scroll to position [82, 0]
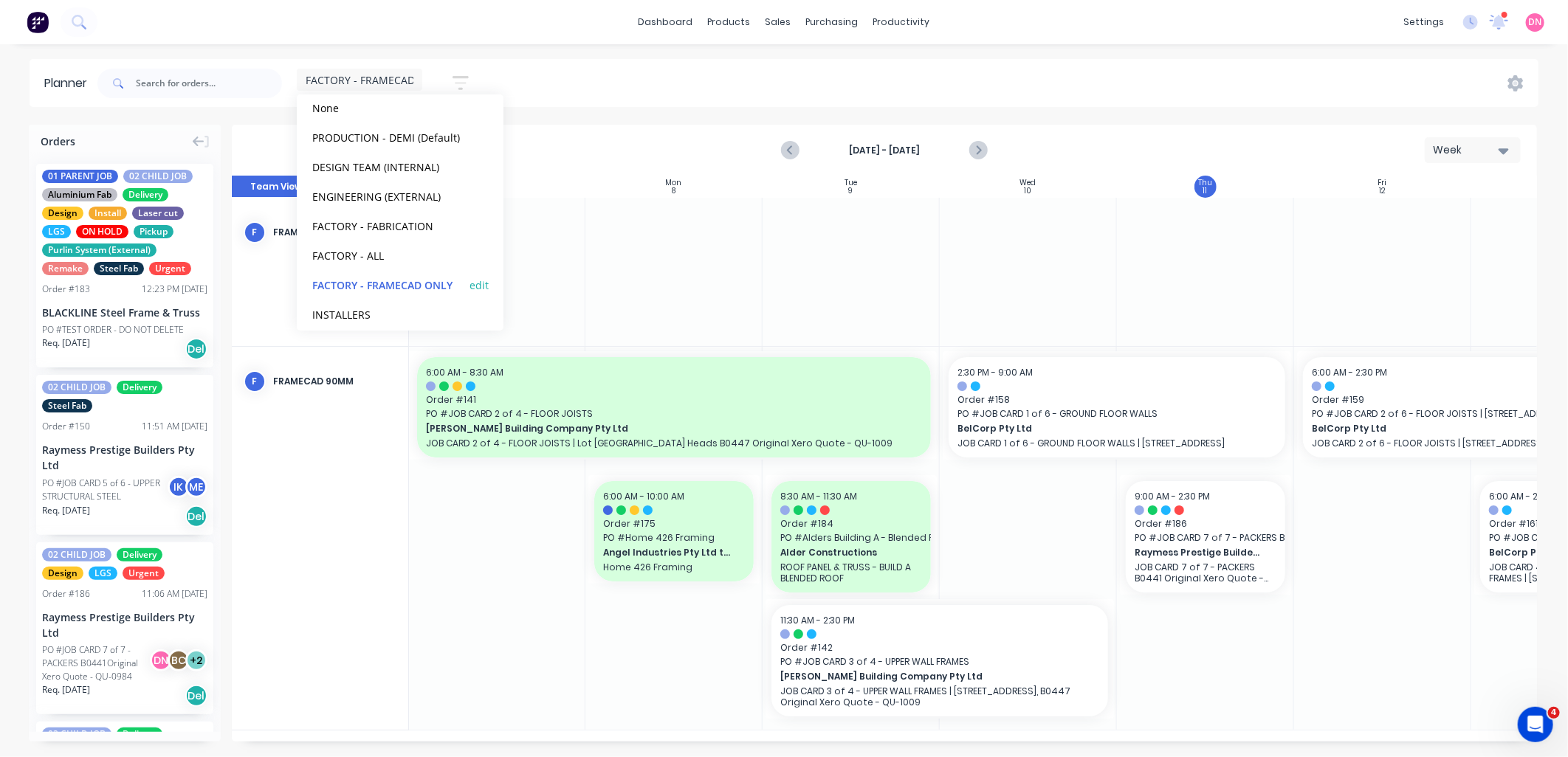
click at [469, 283] on button "edit" at bounding box center [479, 284] width 20 height 15
click at [547, 180] on button "Update" at bounding box center [570, 185] width 89 height 26
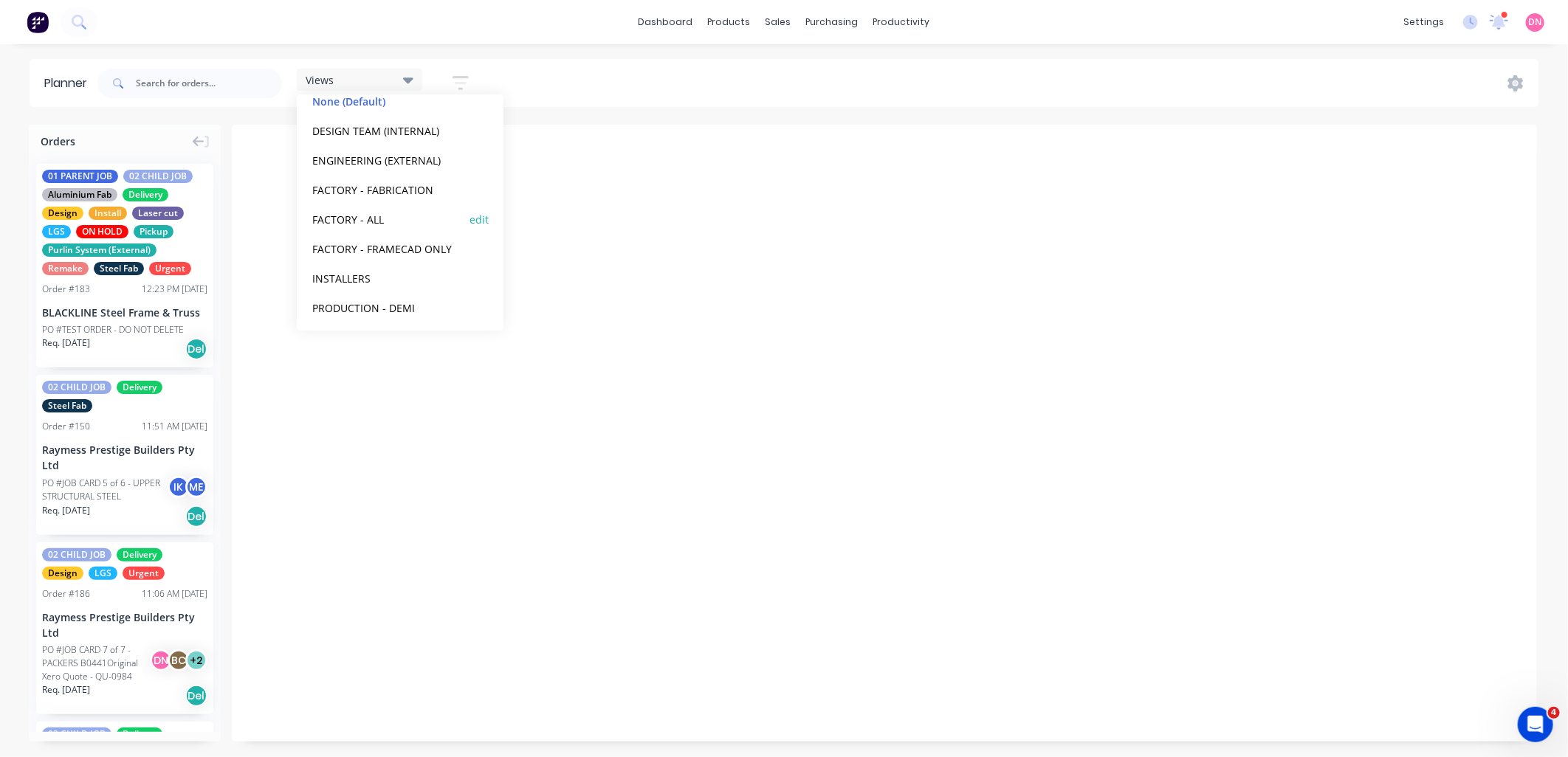
scroll to position [92, 0]
click at [402, 245] on button "FACTORY - FRAMECAD ONLY" at bounding box center [386, 245] width 157 height 17
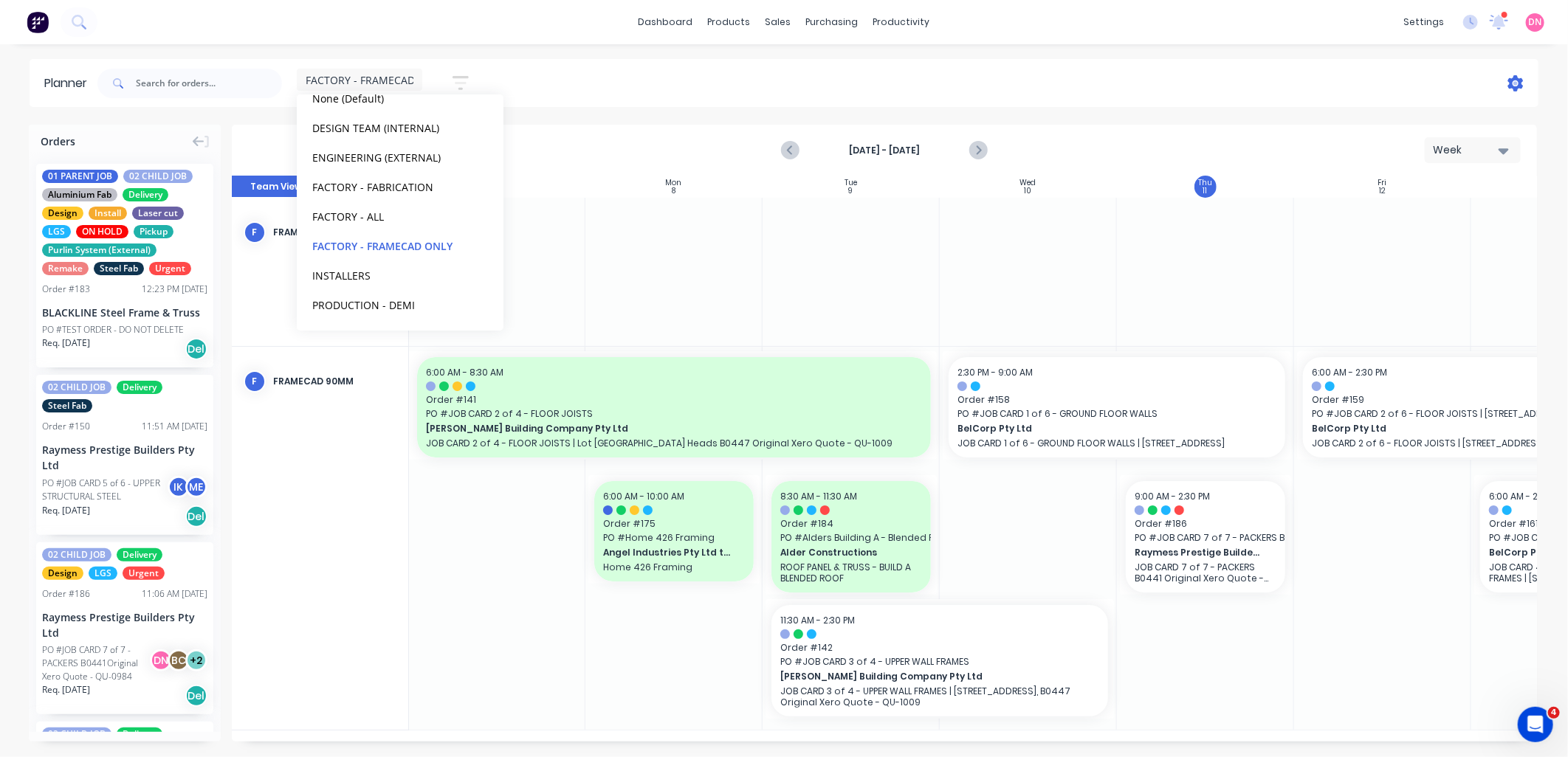
click at [1514, 86] on icon at bounding box center [1516, 84] width 15 height 16
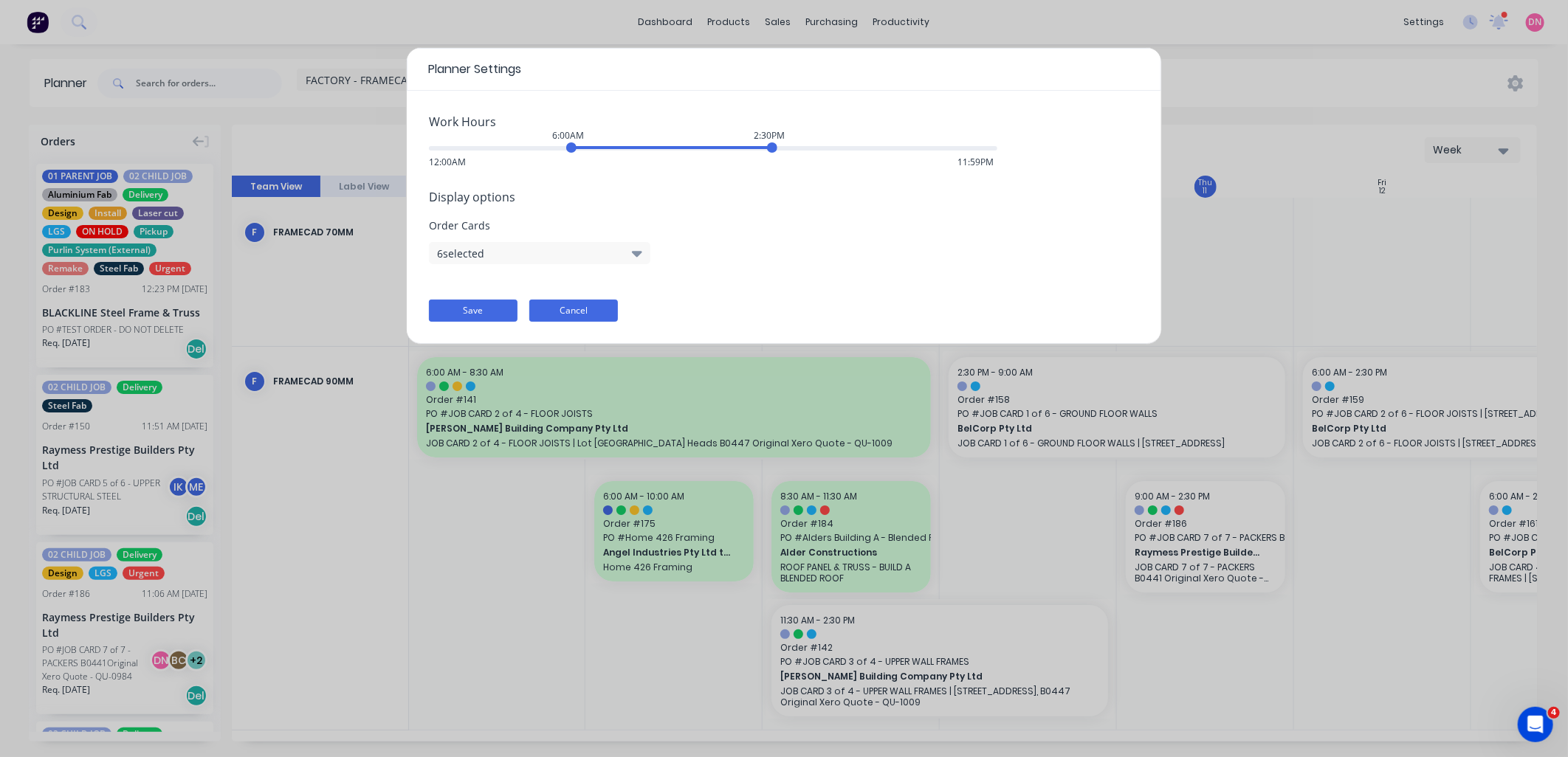
click at [596, 311] on button "Cancel" at bounding box center [574, 310] width 89 height 22
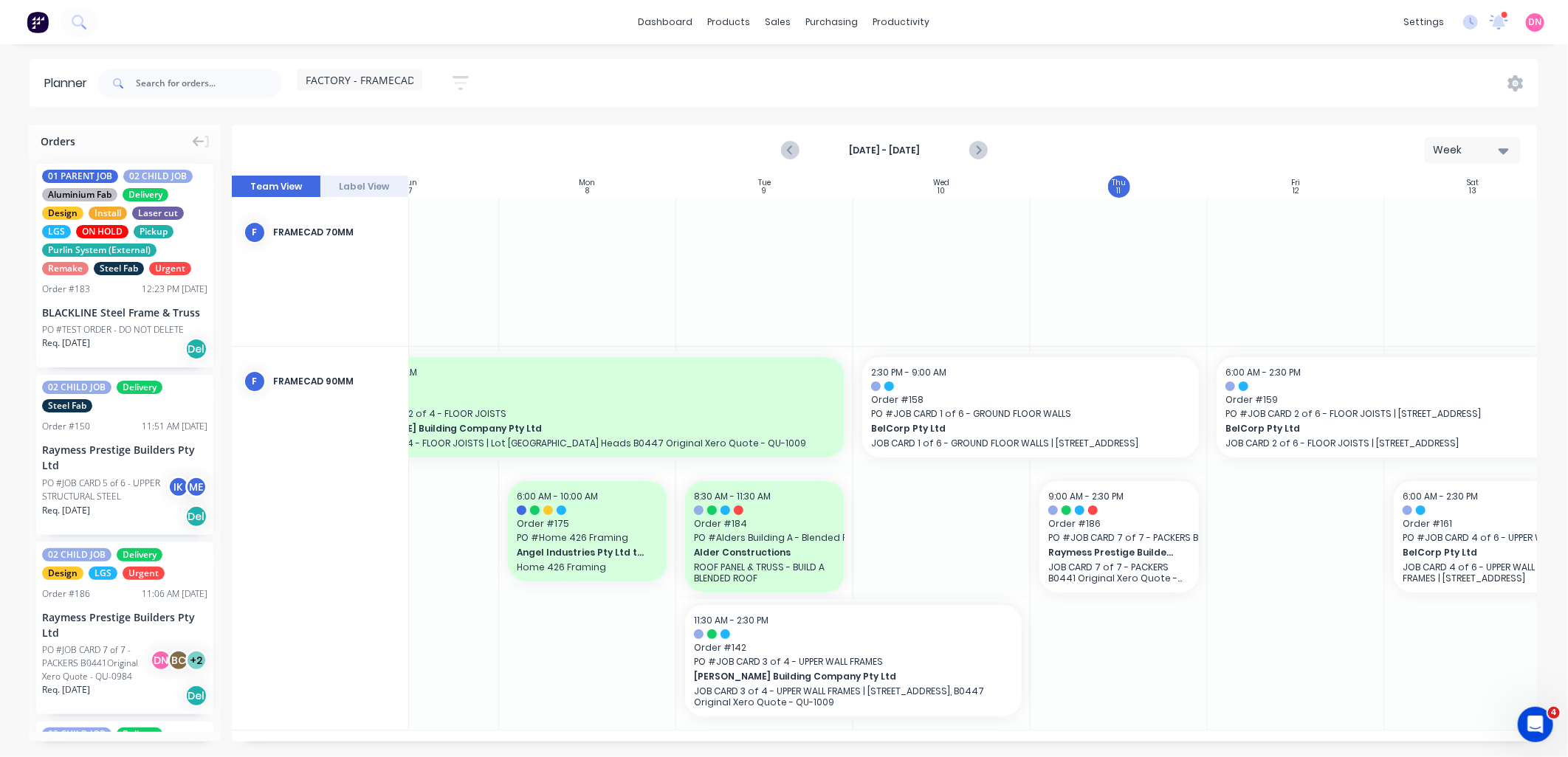
scroll to position [0, 111]
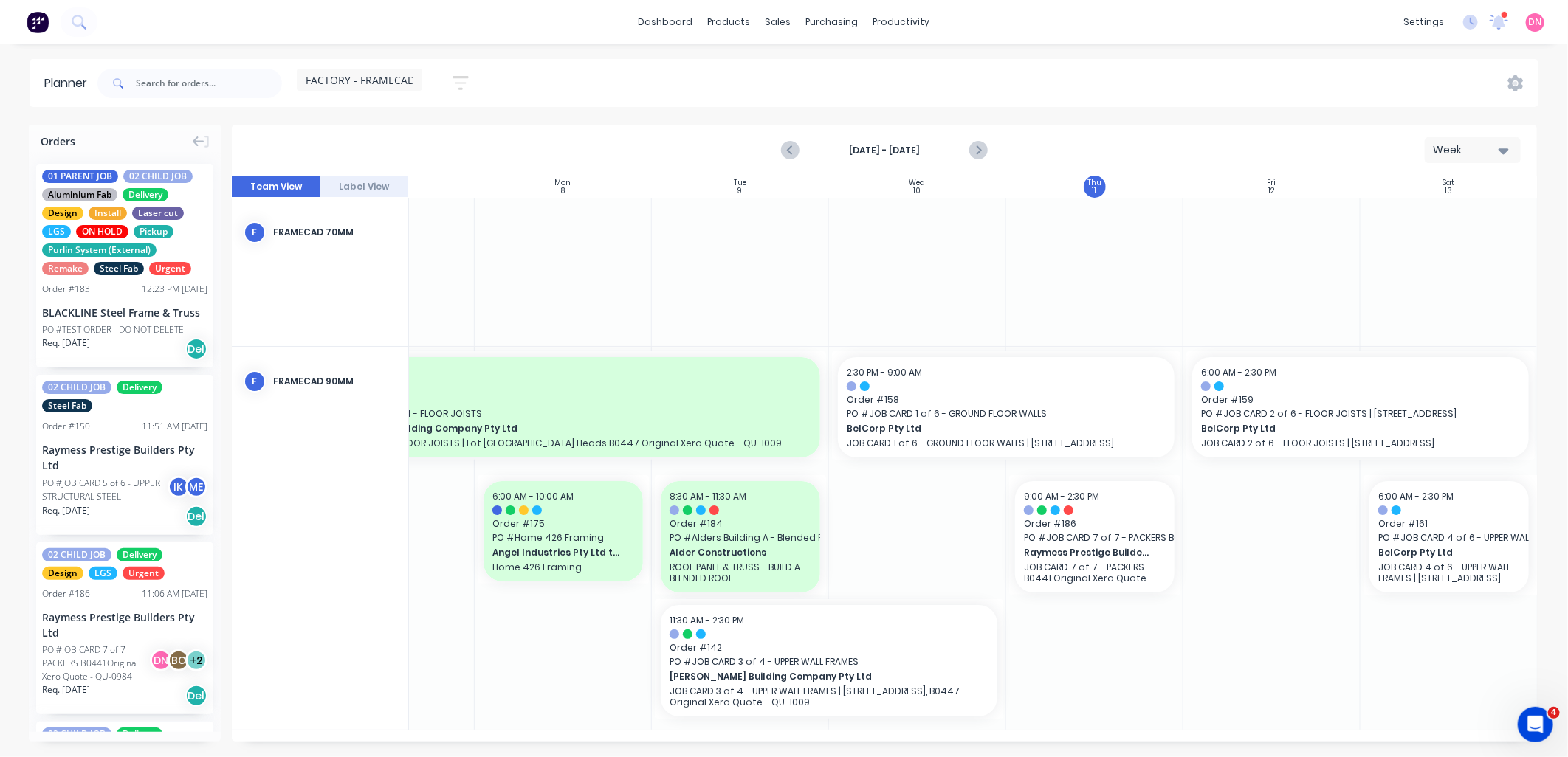
click at [1164, 678] on div at bounding box center [1094, 538] width 177 height 383
click at [1149, 513] on div "Set start/finish time" at bounding box center [1197, 518] width 158 height 30
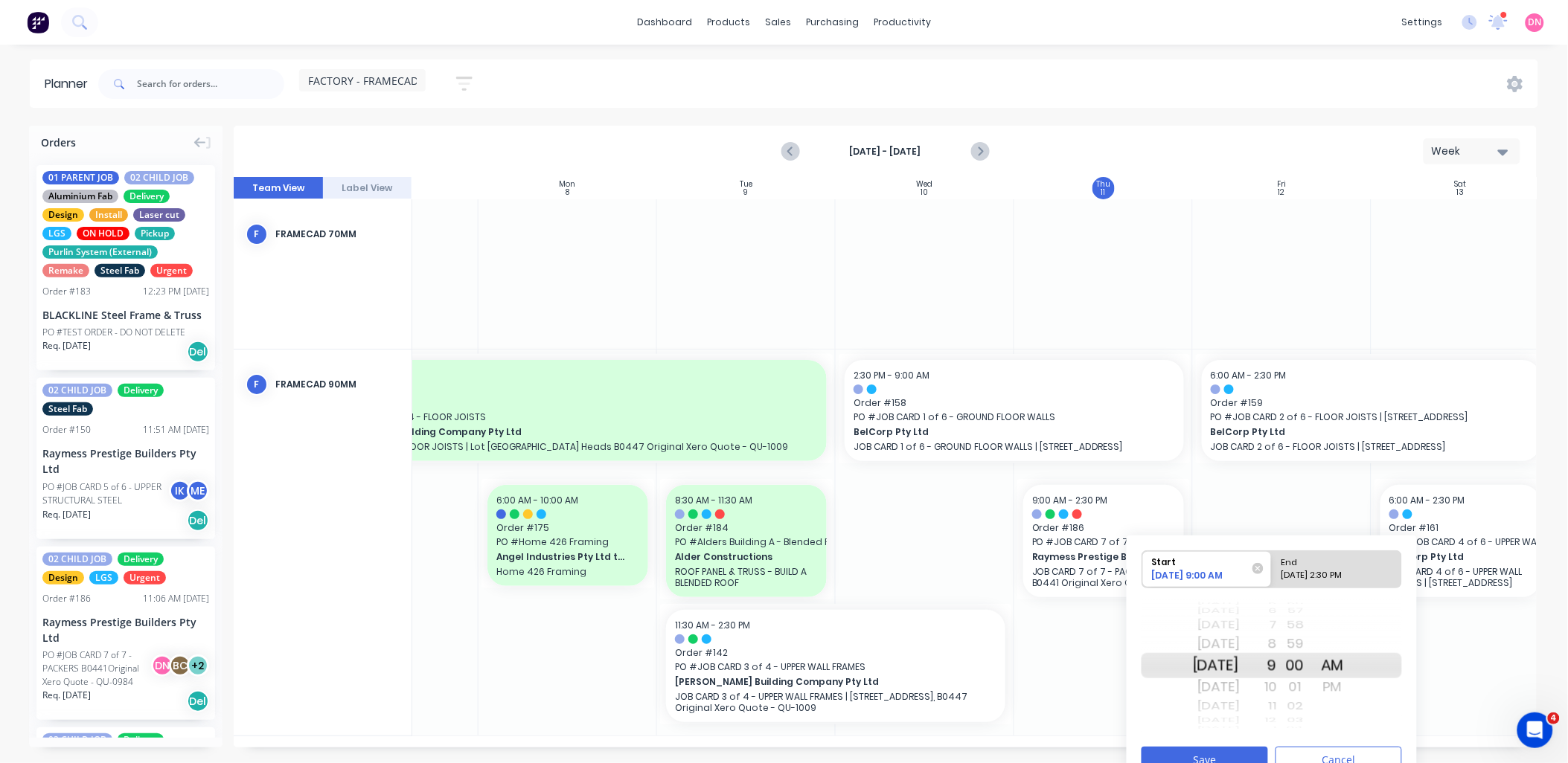
drag, startPoint x: 1320, startPoint y: 569, endPoint x: 1321, endPoint y: 596, distance: 27.0
click at [1320, 569] on div "09/11/2025 2:30 PM" at bounding box center [1331, 578] width 108 height 19
click at [1272, 569] on input "End 09/11/2025 2:30 PM" at bounding box center [1272, 570] width 1 height 37
radio input "true"
click at [1277, 649] on div "1" at bounding box center [1259, 644] width 38 height 24
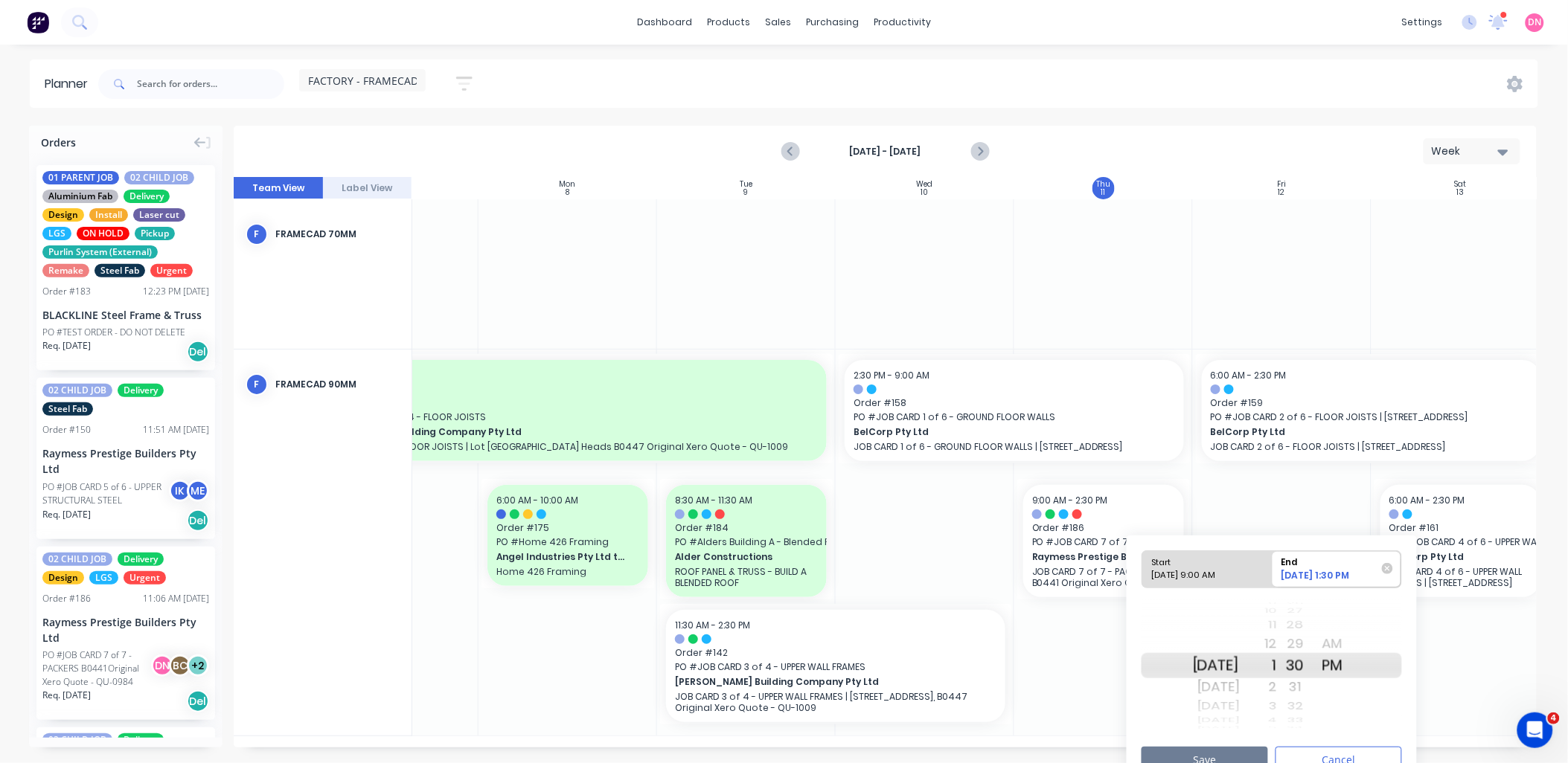
click at [1248, 758] on button "Save" at bounding box center [1204, 759] width 126 height 26
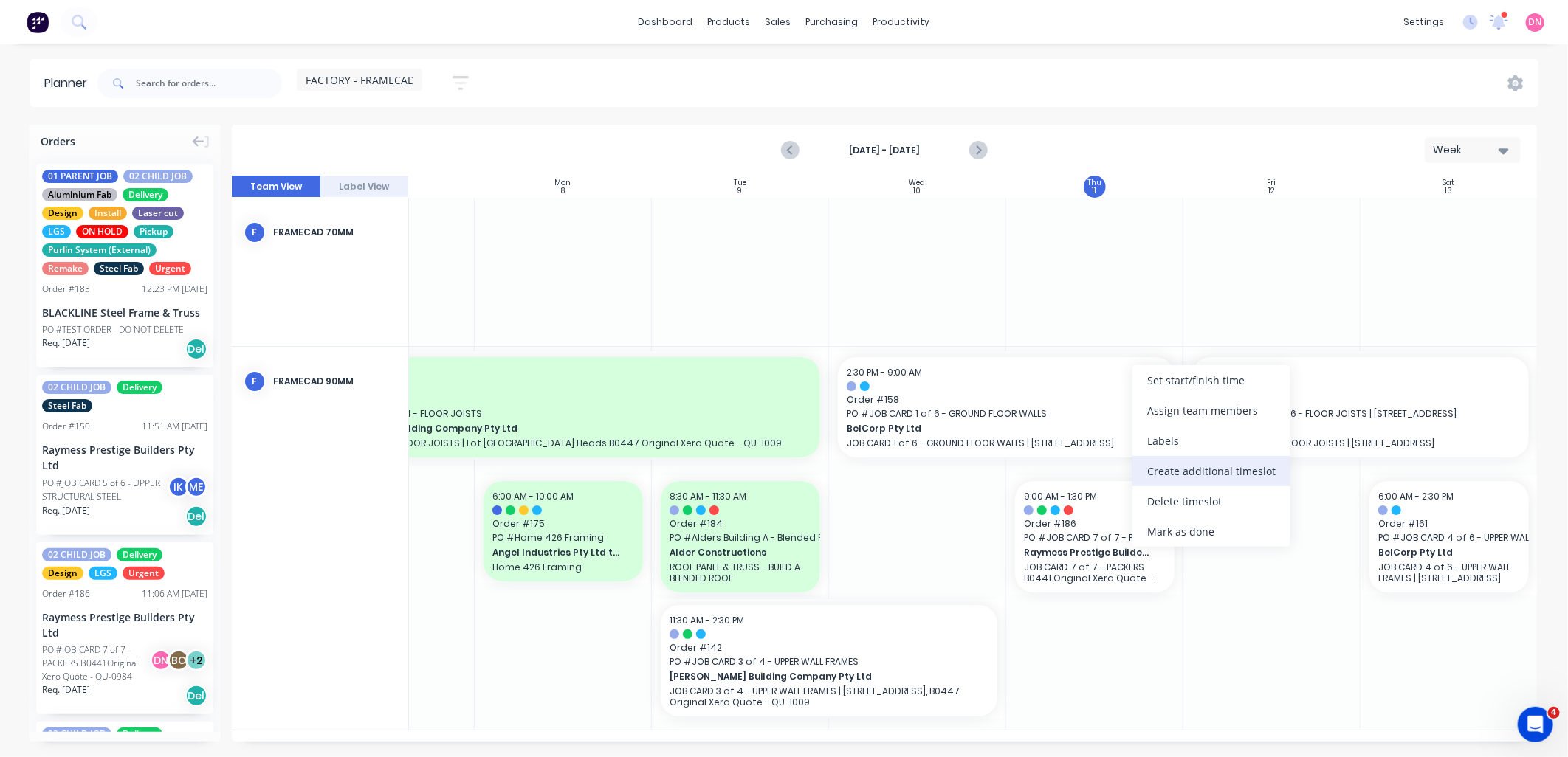
click at [1171, 476] on div "Create additional timeslot" at bounding box center [1212, 471] width 158 height 30
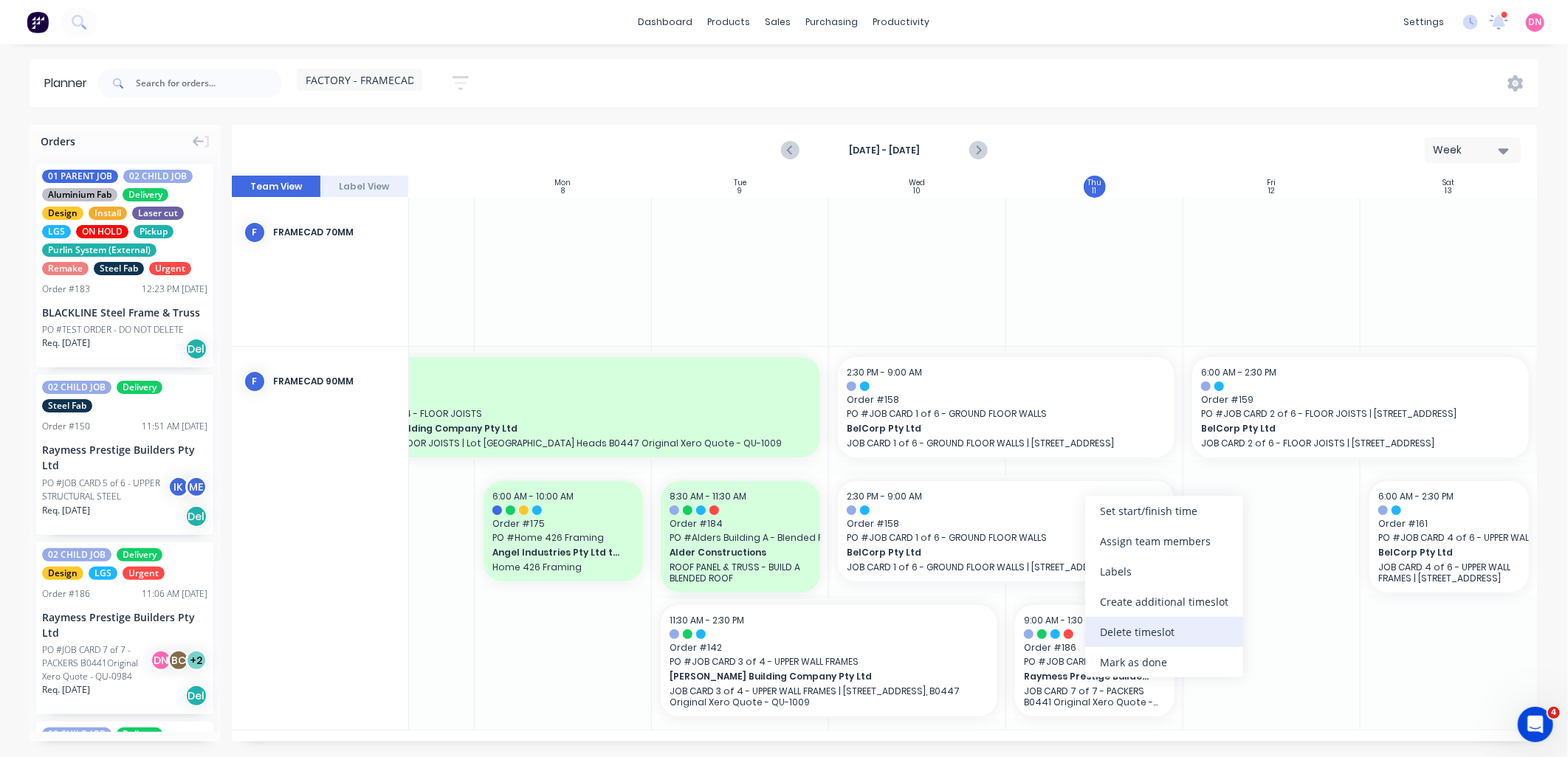
click at [1145, 633] on div "Delete timeslot" at bounding box center [1164, 632] width 158 height 30
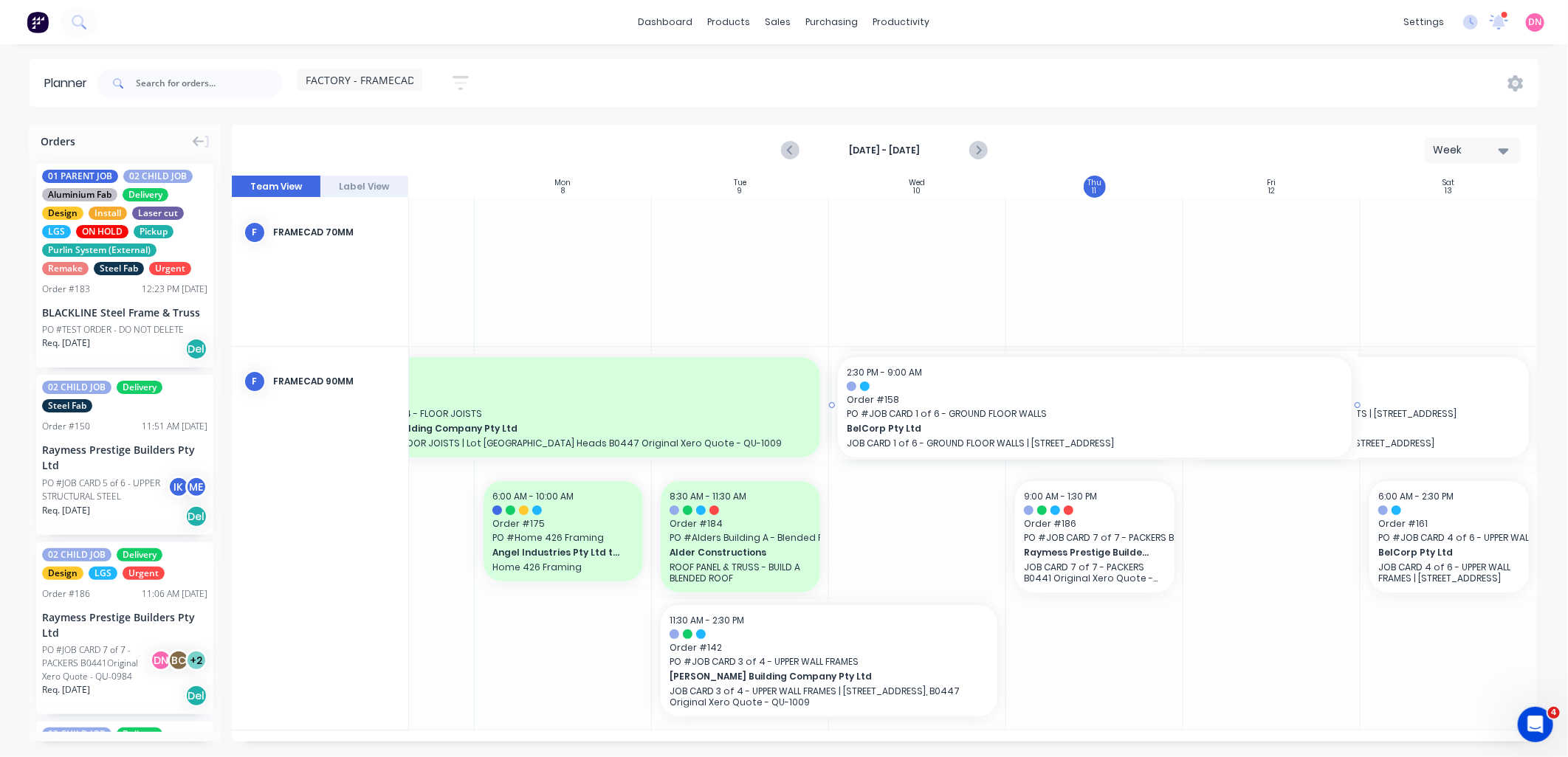
drag, startPoint x: 1181, startPoint y: 403, endPoint x: 1053, endPoint y: 402, distance: 128.0
click at [1319, 548] on div at bounding box center [884, 458] width 1306 height 566
click at [1361, 481] on div at bounding box center [884, 458] width 1306 height 566
drag, startPoint x: 1265, startPoint y: 525, endPoint x: 1250, endPoint y: 508, distance: 22.7
click at [1260, 518] on div at bounding box center [884, 458] width 1306 height 566
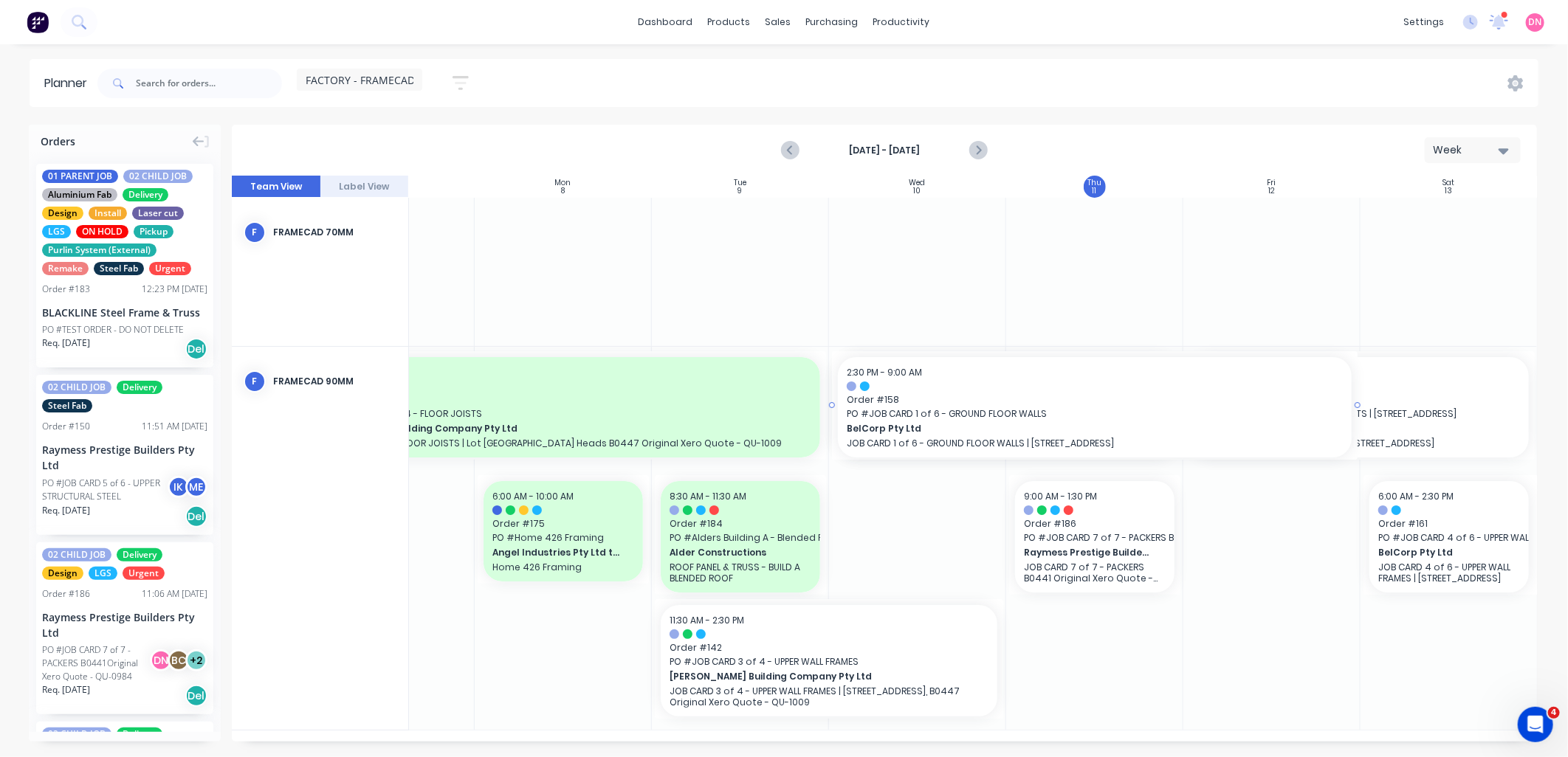
drag, startPoint x: 1041, startPoint y: 484, endPoint x: 1046, endPoint y: 460, distance: 24.5
click at [1042, 481] on div at bounding box center [884, 458] width 1306 height 566
click at [608, 283] on div at bounding box center [884, 458] width 1306 height 566
drag, startPoint x: 735, startPoint y: 251, endPoint x: 1058, endPoint y: 388, distance: 350.9
drag, startPoint x: 1058, startPoint y: 388, endPoint x: 1060, endPoint y: 396, distance: 8.2
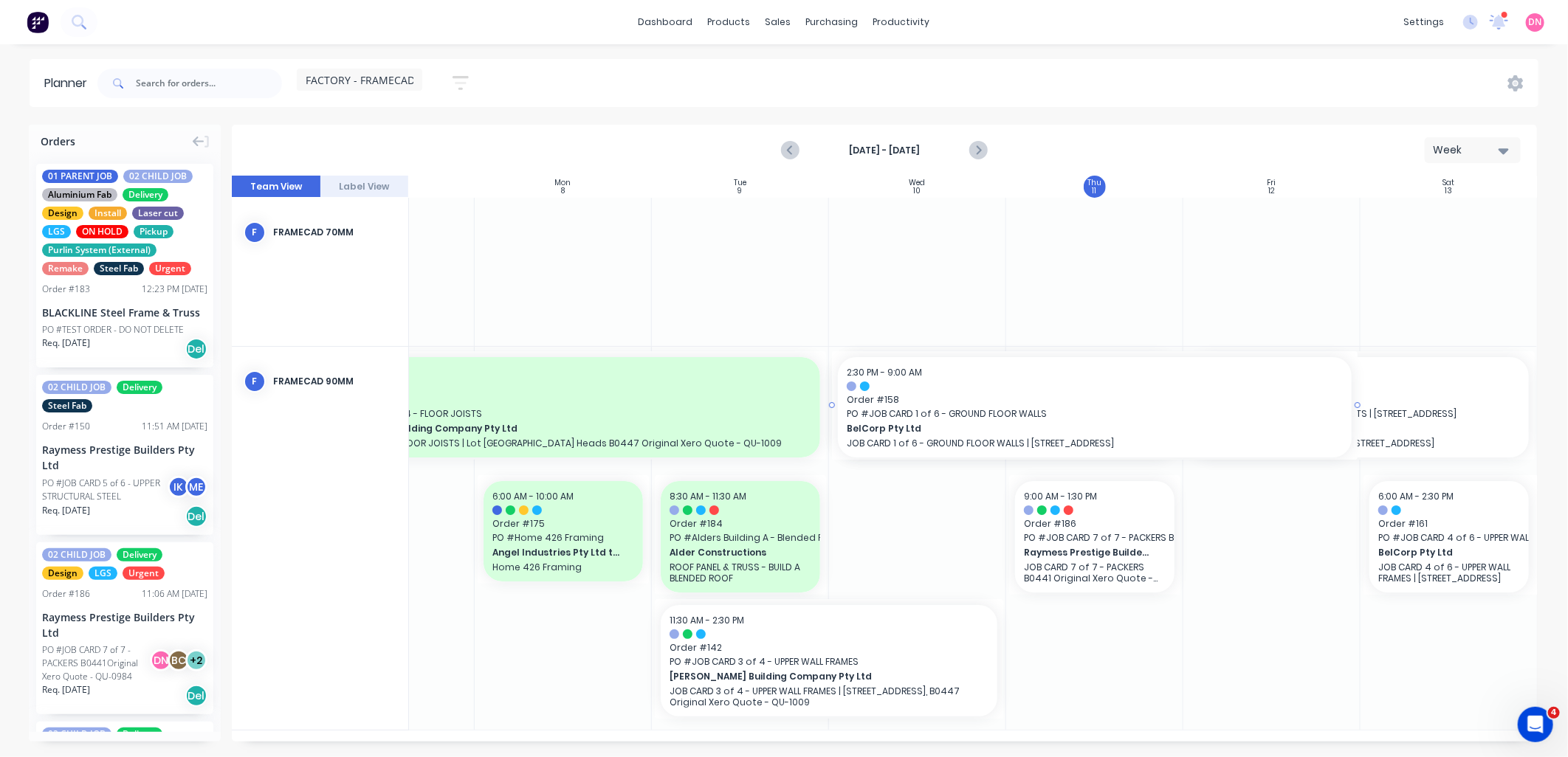
click at [1060, 396] on div at bounding box center [884, 458] width 1306 height 566
drag, startPoint x: 1088, startPoint y: 447, endPoint x: 1101, endPoint y: 482, distance: 37.3
click at [1089, 447] on div at bounding box center [884, 458] width 1306 height 566
click at [1119, 569] on div at bounding box center [884, 458] width 1306 height 566
drag, startPoint x: 1117, startPoint y: 547, endPoint x: 1123, endPoint y: 514, distance: 33.5
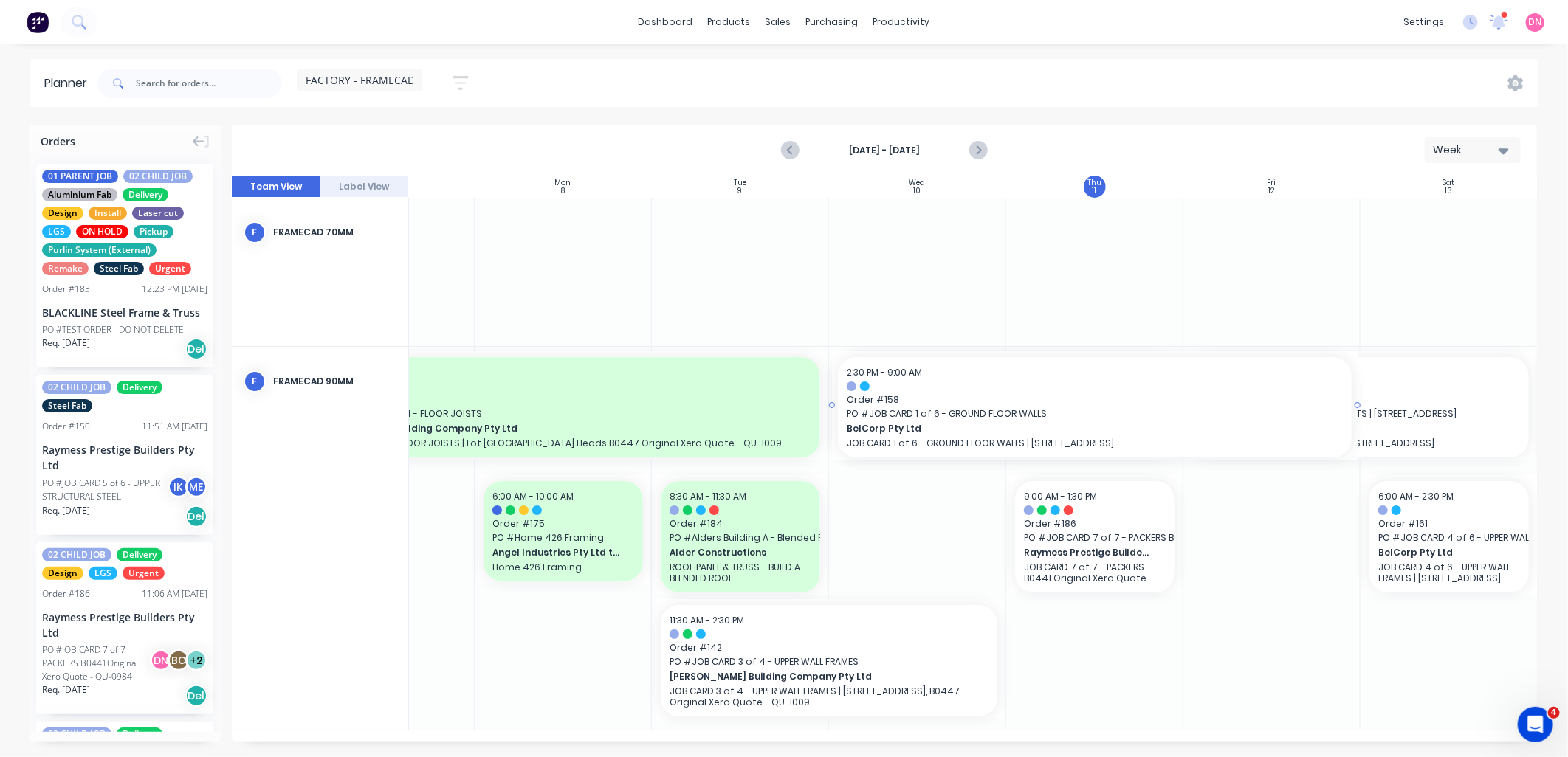
click at [1118, 544] on div at bounding box center [884, 458] width 1306 height 566
click at [1123, 426] on div at bounding box center [884, 458] width 1306 height 566
click at [1108, 421] on div at bounding box center [884, 458] width 1306 height 566
drag, startPoint x: 1128, startPoint y: 401, endPoint x: 963, endPoint y: 505, distance: 195.0
click at [1058, 498] on div at bounding box center [884, 458] width 1306 height 566
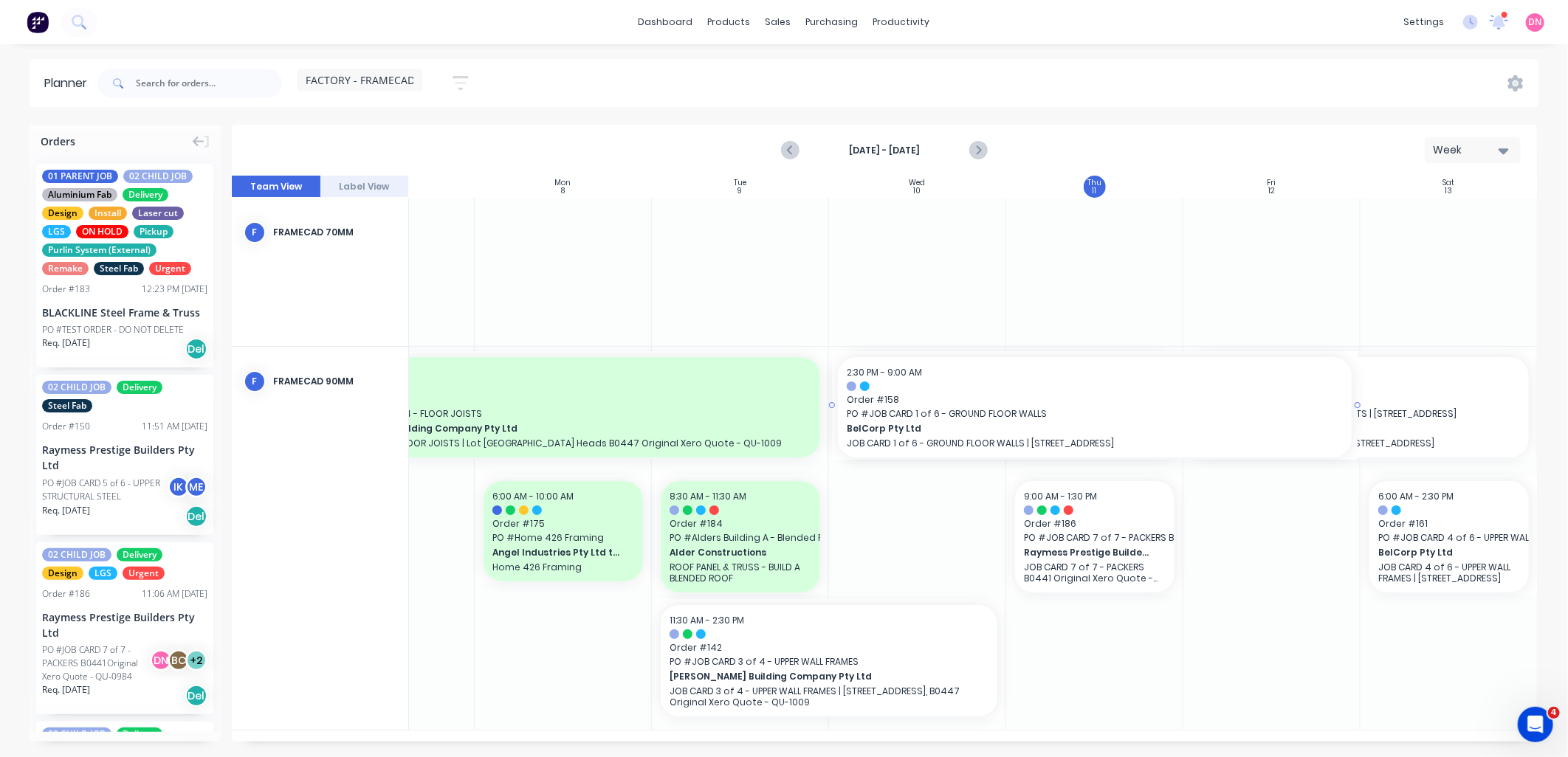
click at [963, 504] on div at bounding box center [884, 458] width 1306 height 566
drag, startPoint x: 962, startPoint y: 503, endPoint x: 908, endPoint y: 493, distance: 54.9
click at [962, 500] on div at bounding box center [884, 458] width 1306 height 566
click at [899, 471] on div at bounding box center [884, 458] width 1306 height 566
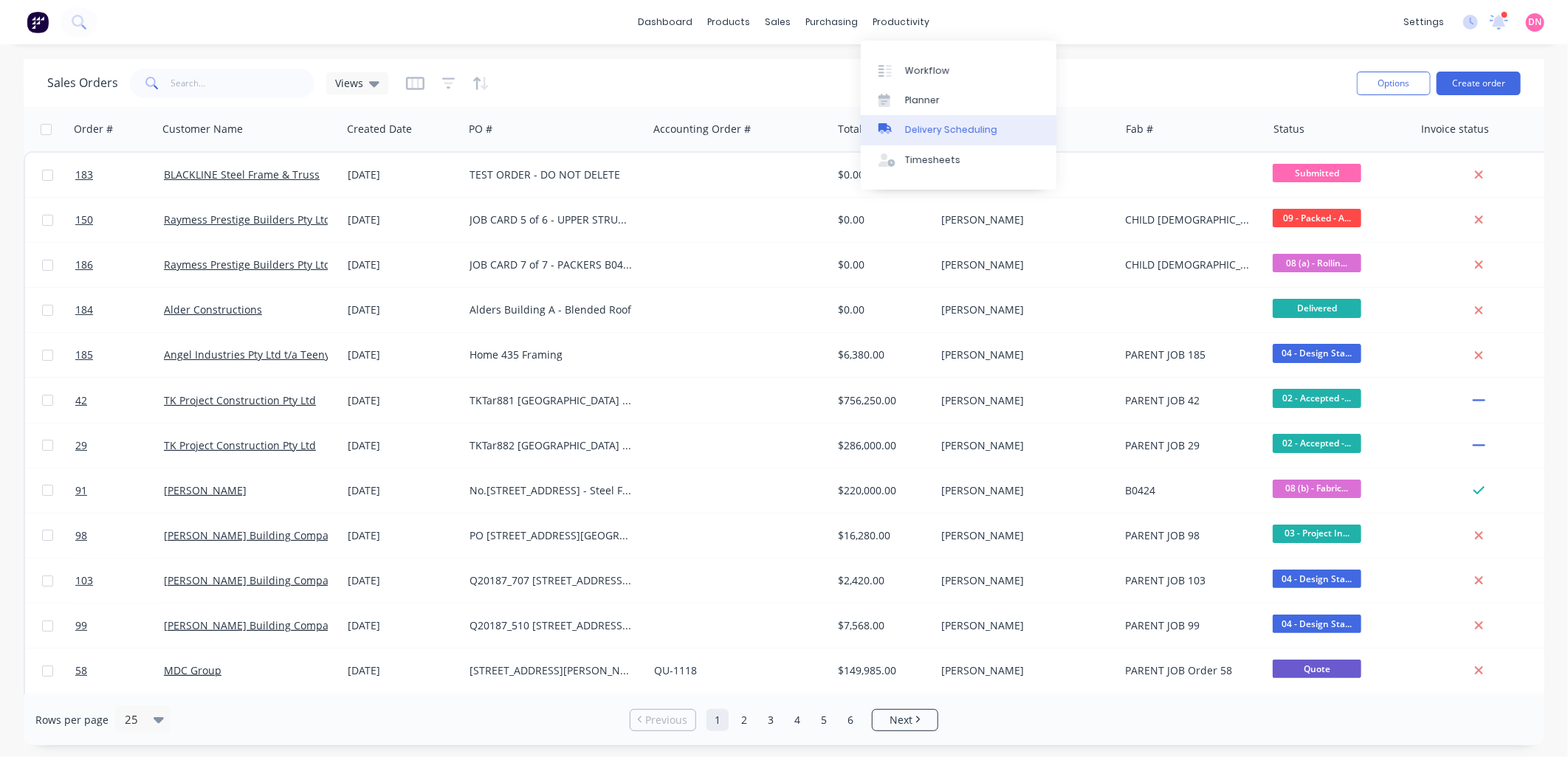
click at [920, 124] on div "Delivery Scheduling" at bounding box center [951, 130] width 92 height 13
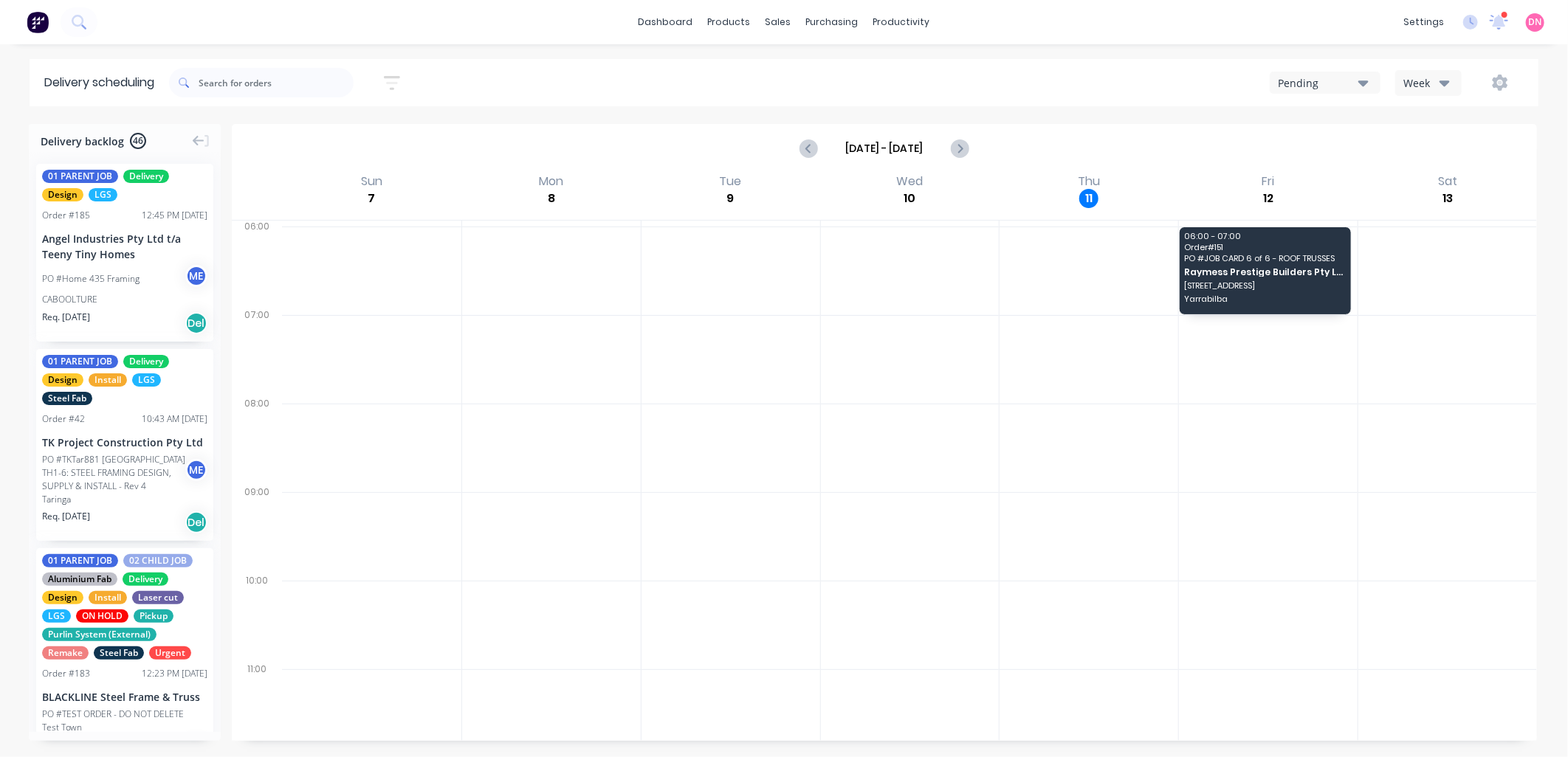
click at [1428, 81] on div "Week" at bounding box center [1425, 83] width 43 height 15
click at [1355, 76] on div "Pending" at bounding box center [1318, 83] width 81 height 15
click at [1445, 84] on icon "button" at bounding box center [1445, 84] width 11 height 6
click at [1455, 149] on div "Vehicle" at bounding box center [1469, 151] width 146 height 29
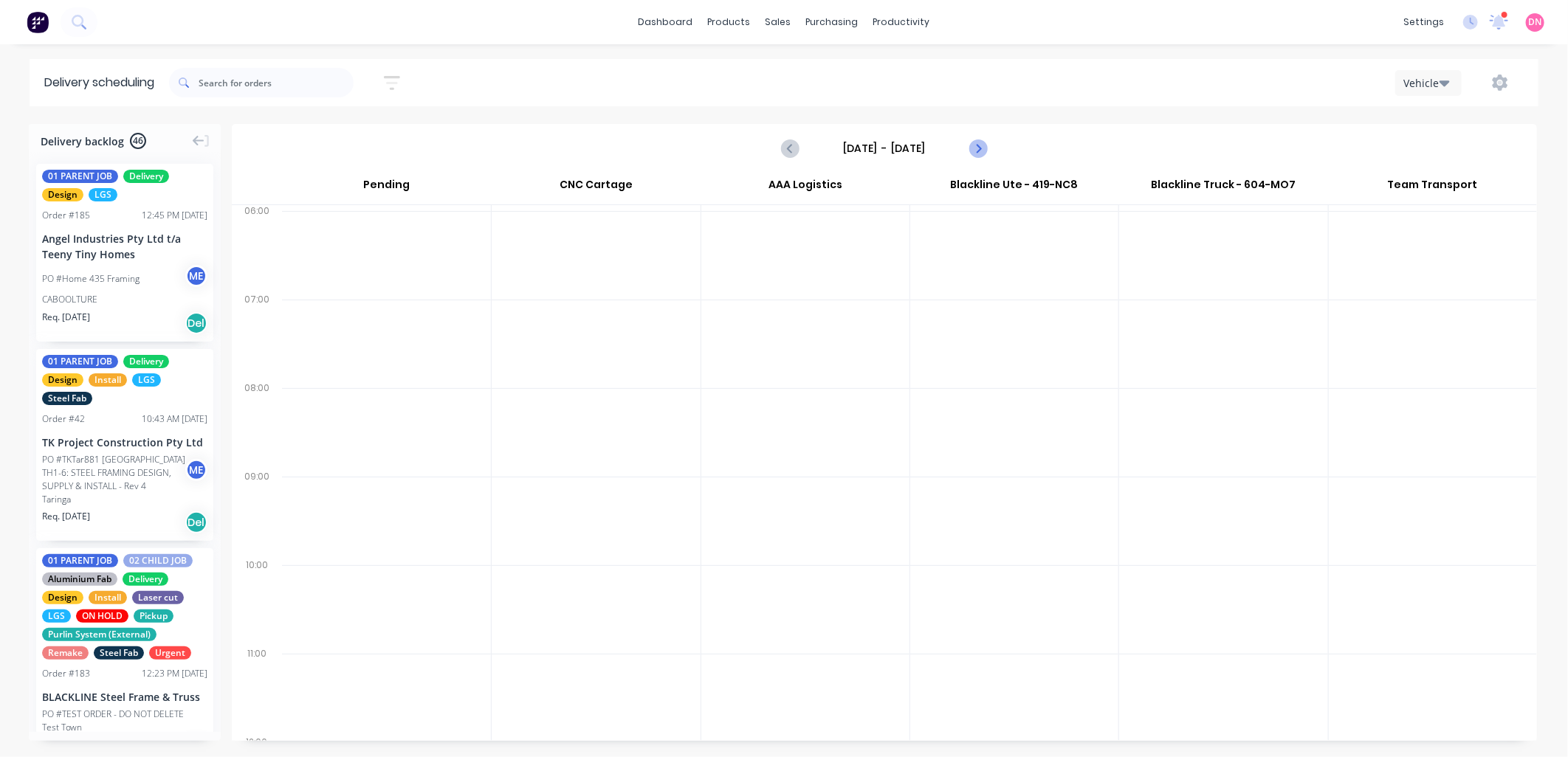
click at [968, 155] on button "Next page" at bounding box center [977, 147] width 29 height 29
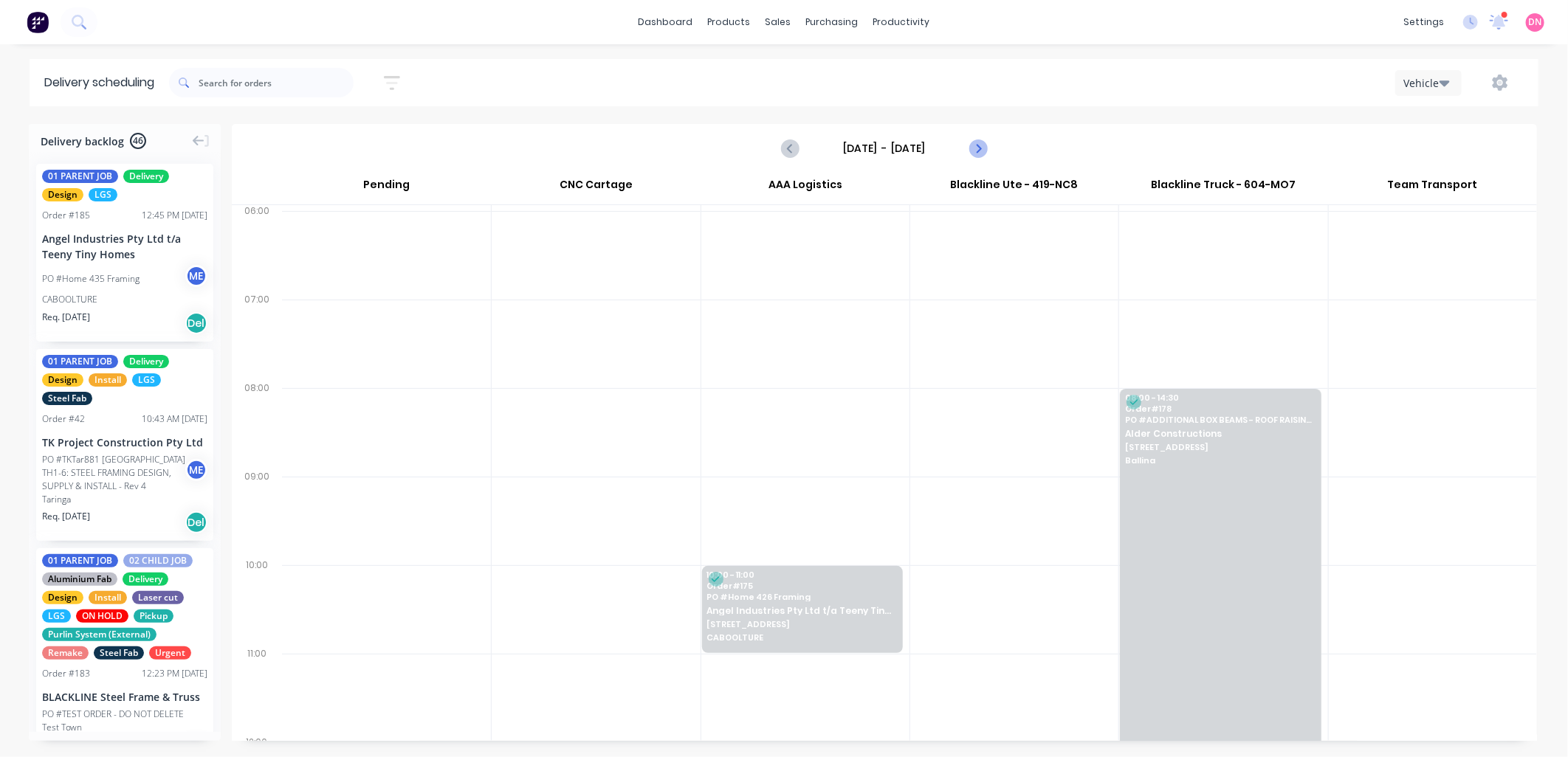
click at [968, 155] on button "Next page" at bounding box center [977, 147] width 29 height 29
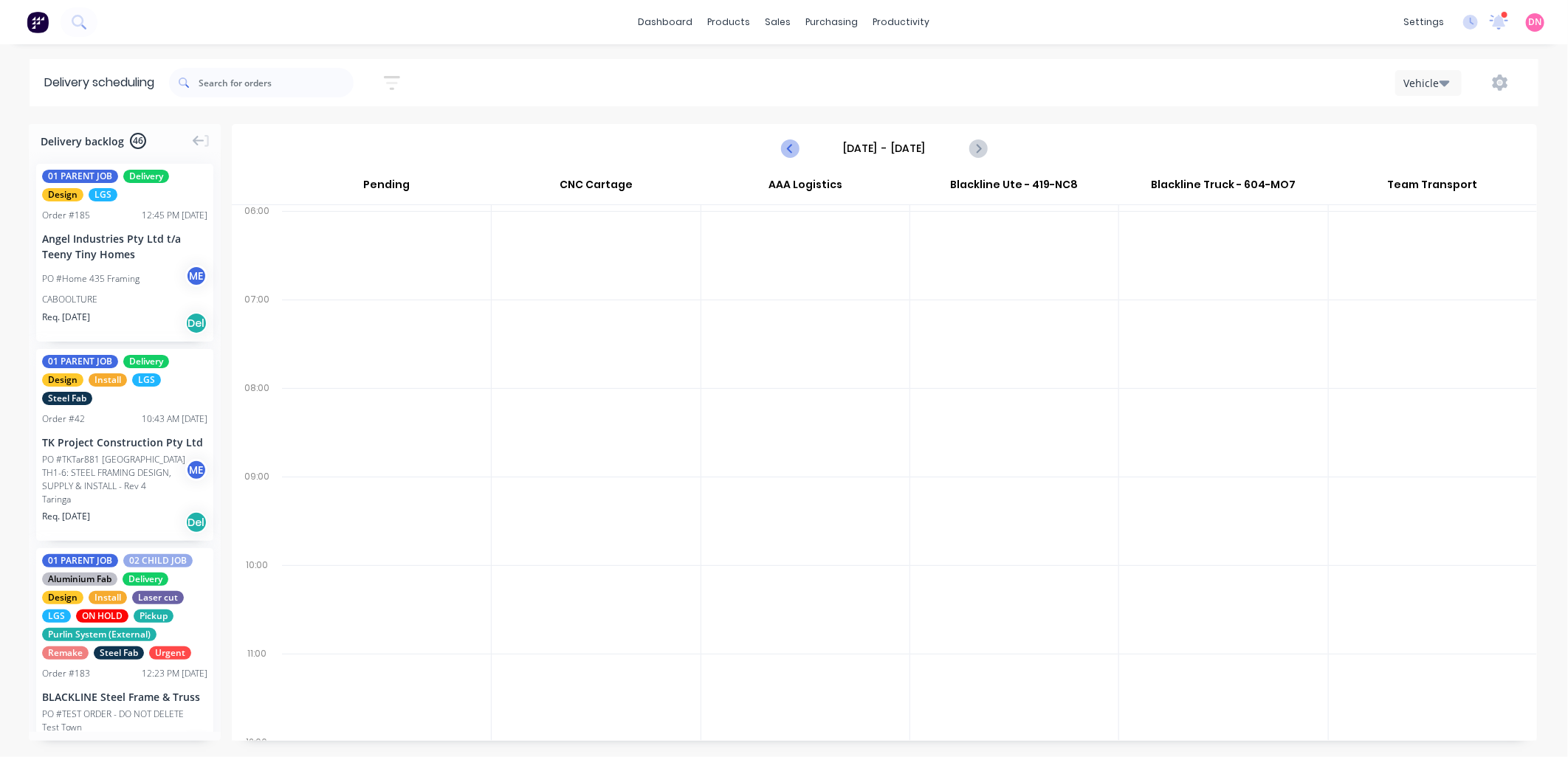
click at [797, 152] on icon "Previous page" at bounding box center [791, 148] width 18 height 18
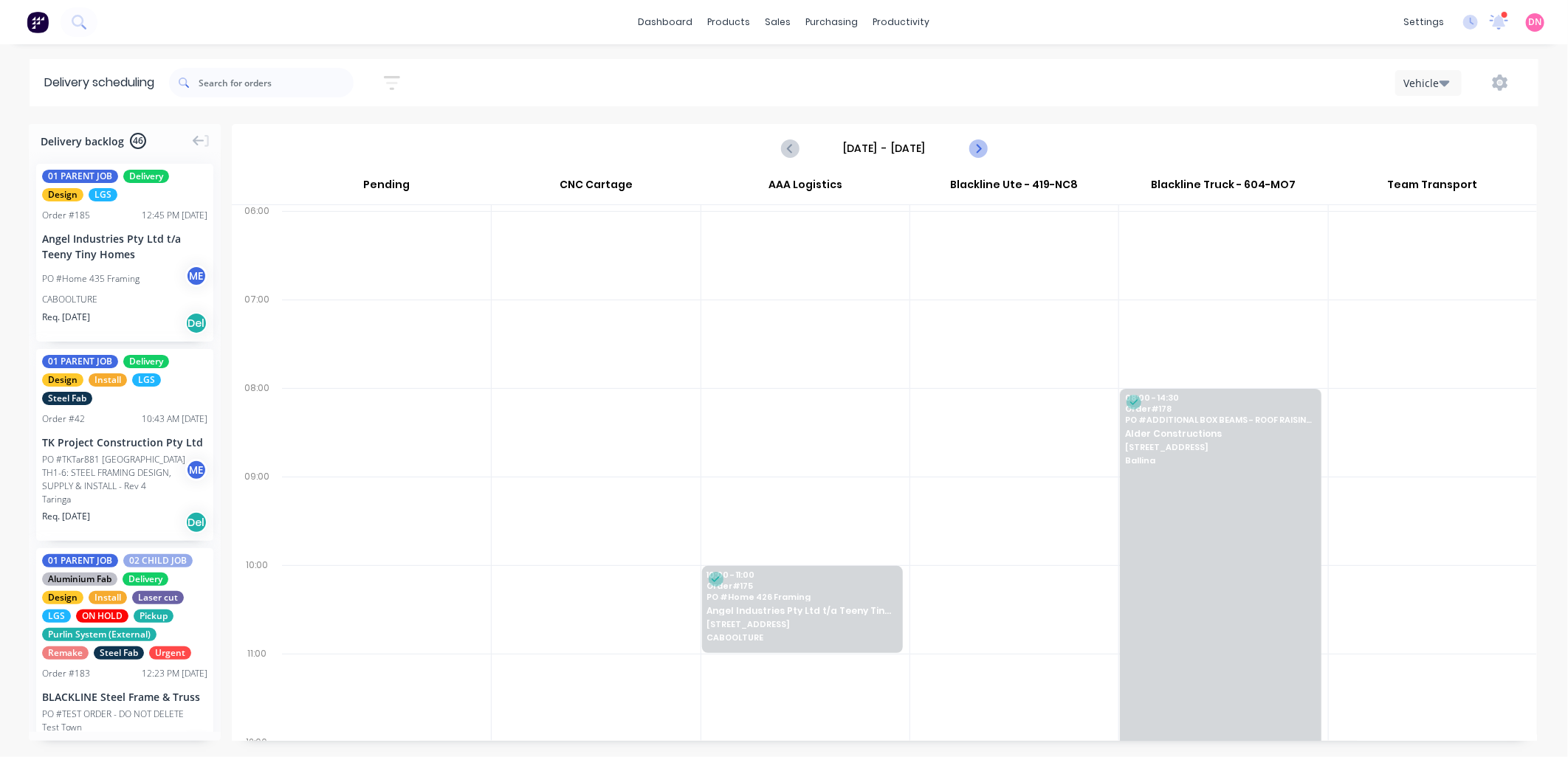
click at [975, 150] on icon "Next page" at bounding box center [978, 148] width 18 height 18
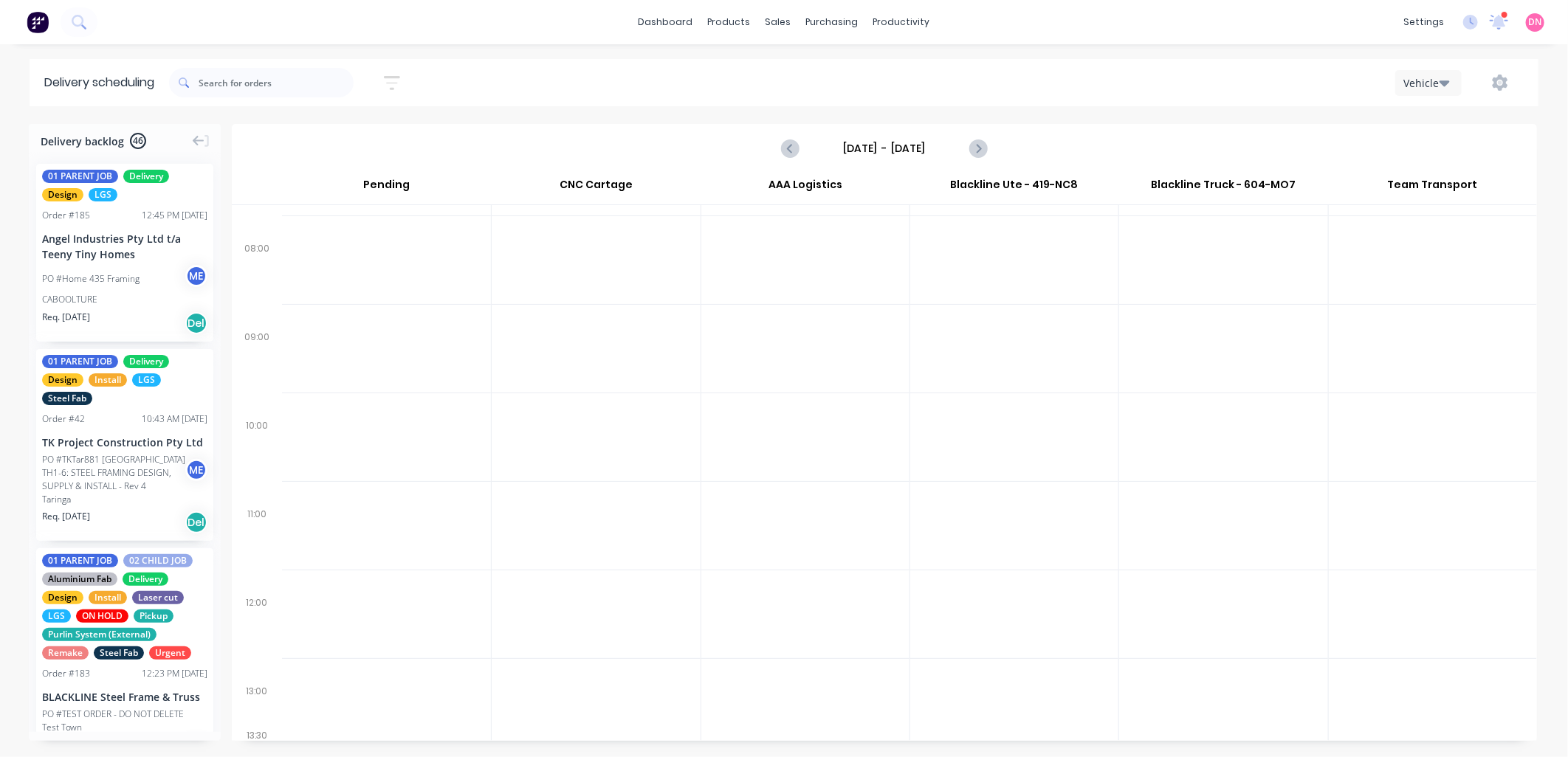
scroll to position [139, 0]
click at [976, 152] on icon "Next page" at bounding box center [978, 147] width 6 height 12
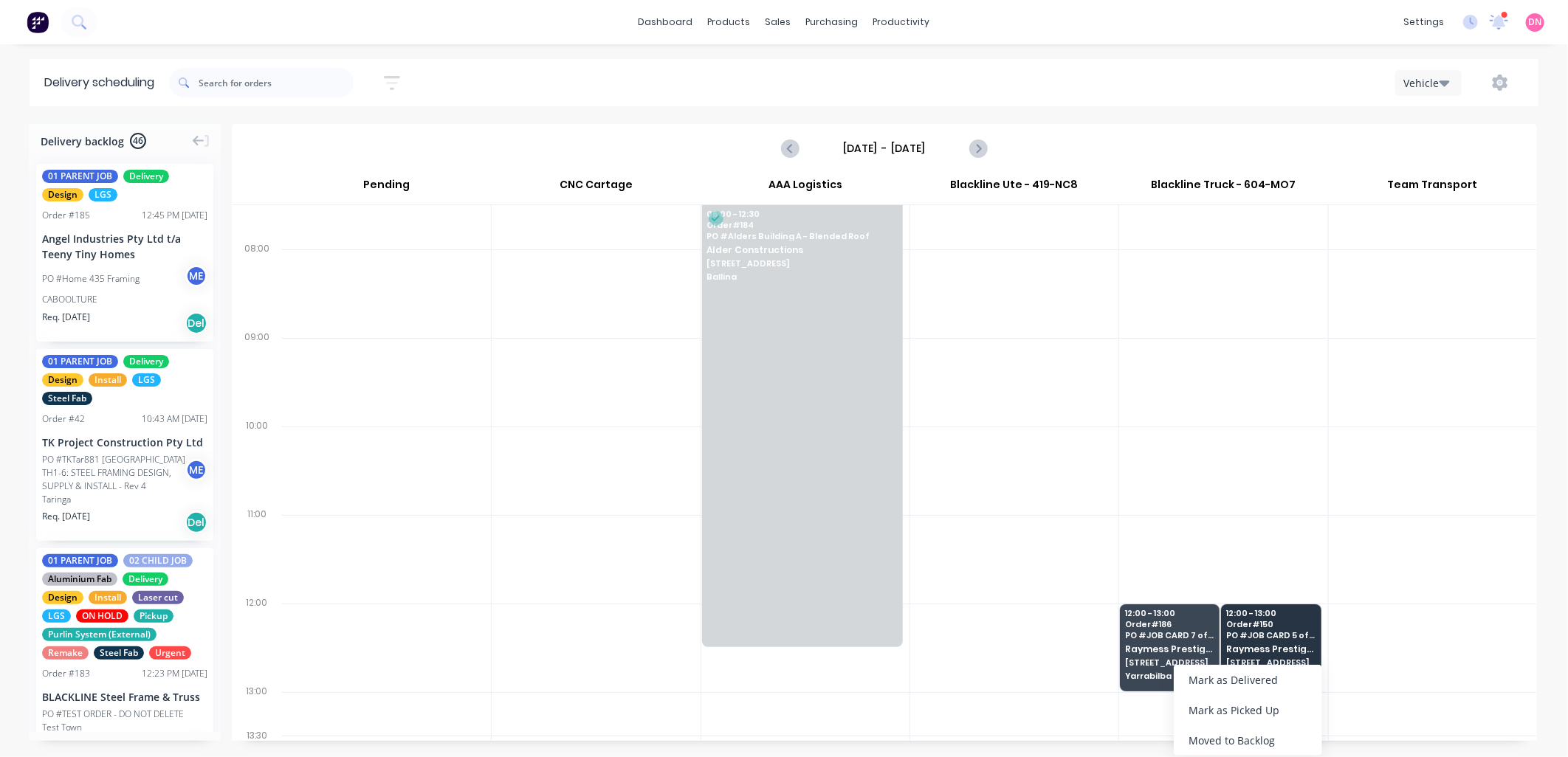
click at [1222, 736] on div "Moved to Backlog" at bounding box center [1248, 741] width 148 height 30
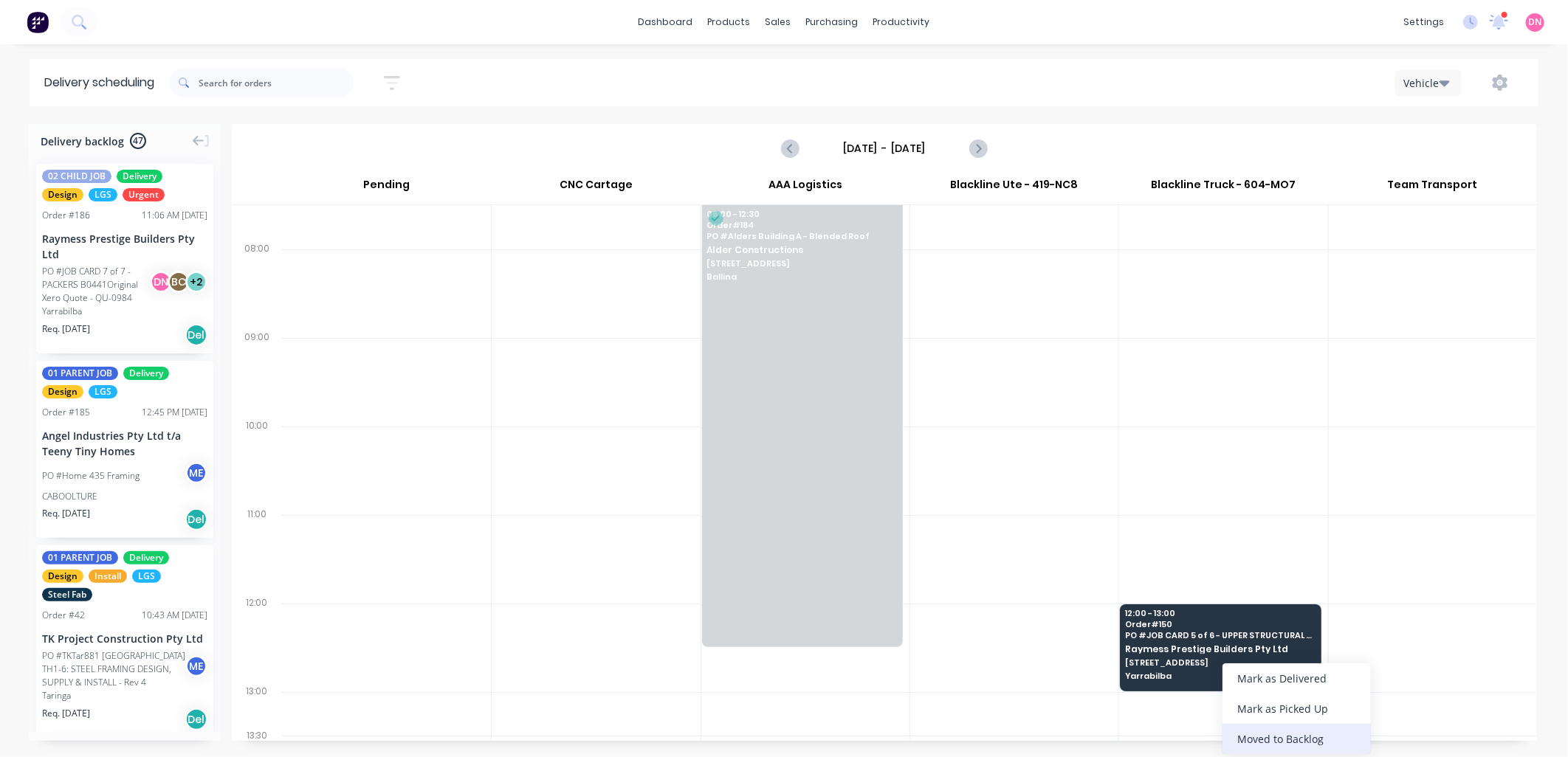
click at [1259, 729] on div "Moved to Backlog" at bounding box center [1297, 739] width 148 height 30
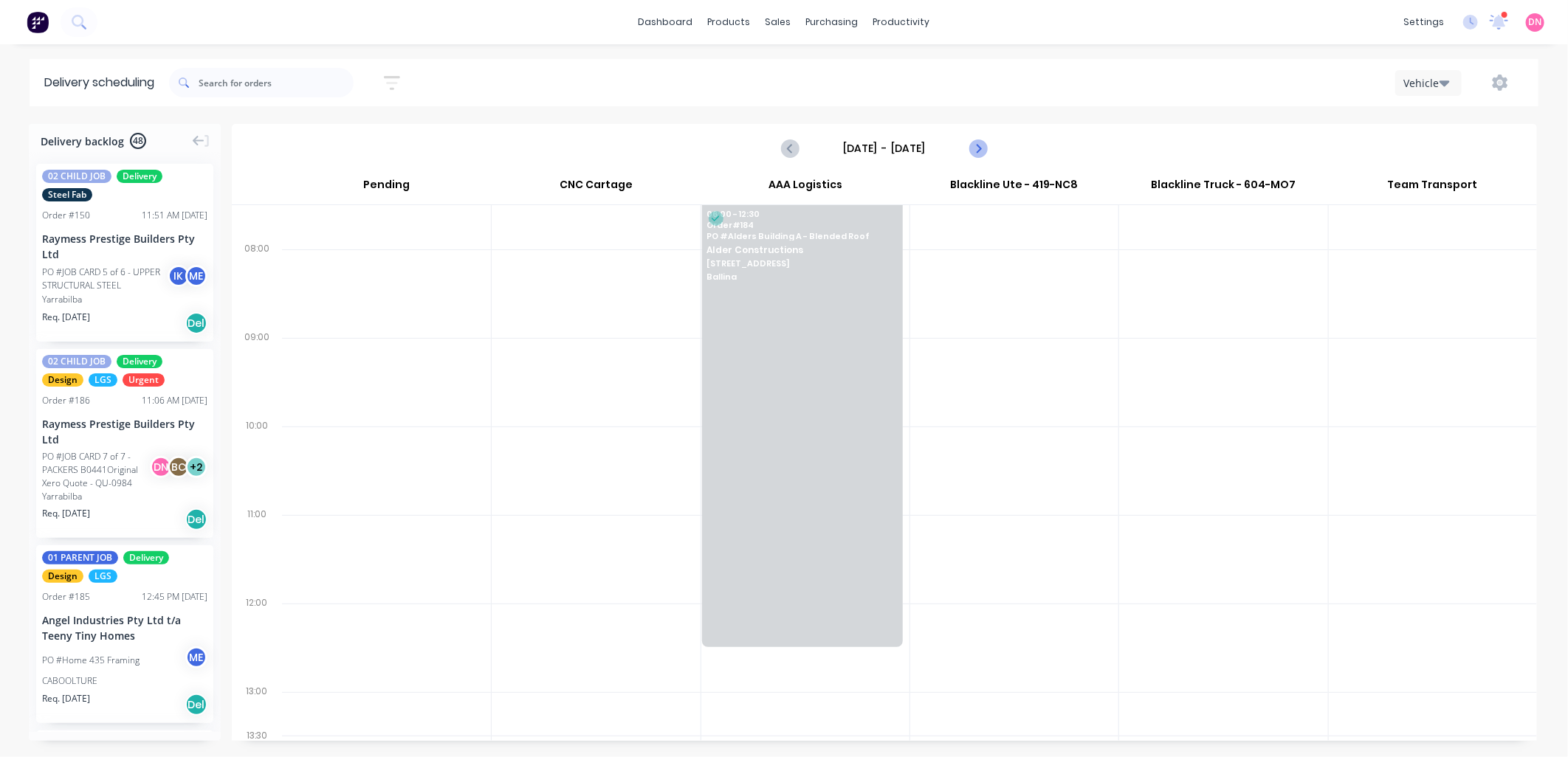
click at [980, 145] on icon "Next page" at bounding box center [978, 148] width 18 height 18
type input "[DATE] - [DATE]"
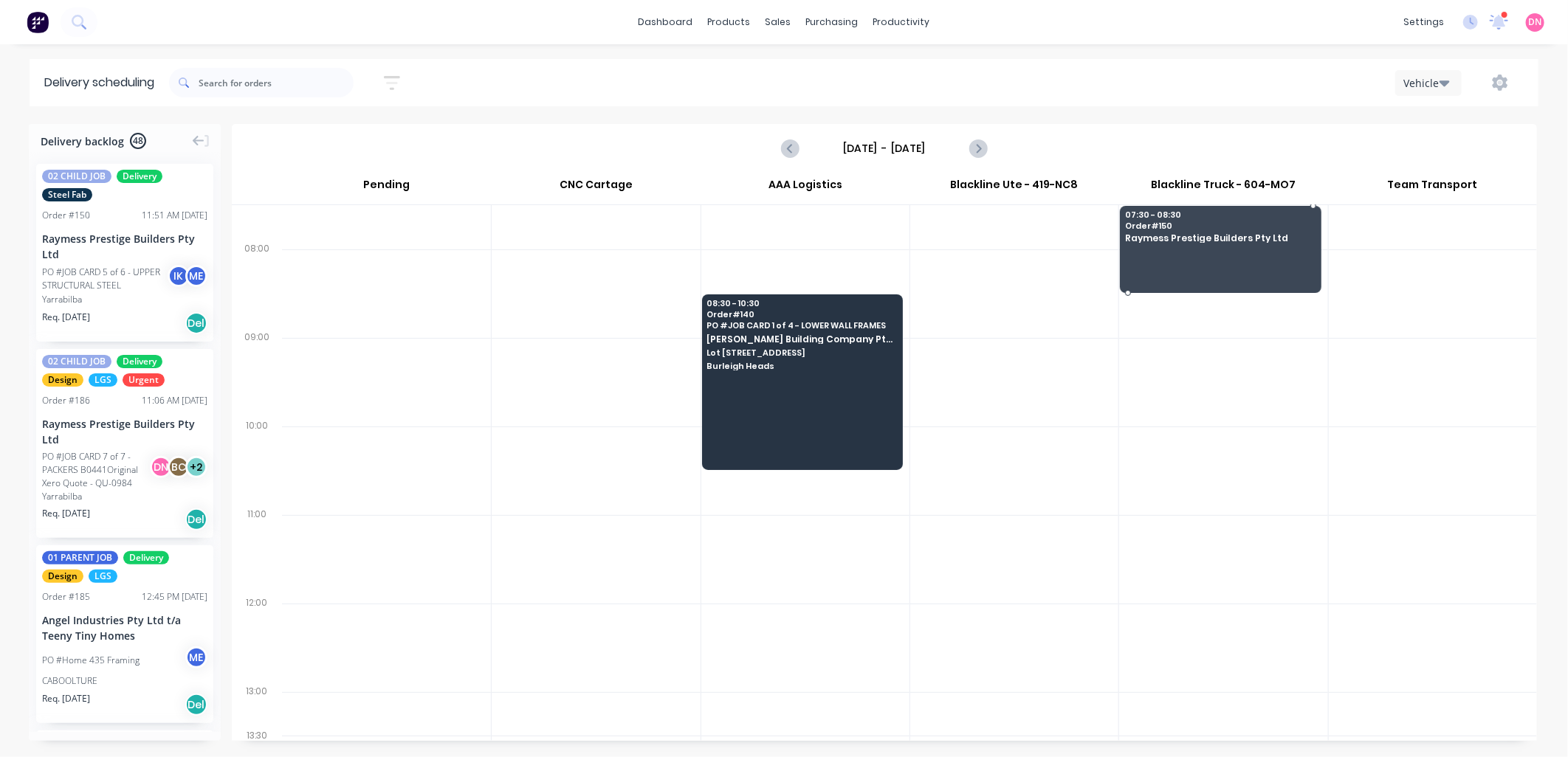
drag, startPoint x: 123, startPoint y: 274, endPoint x: 1145, endPoint y: 229, distance: 1023.0
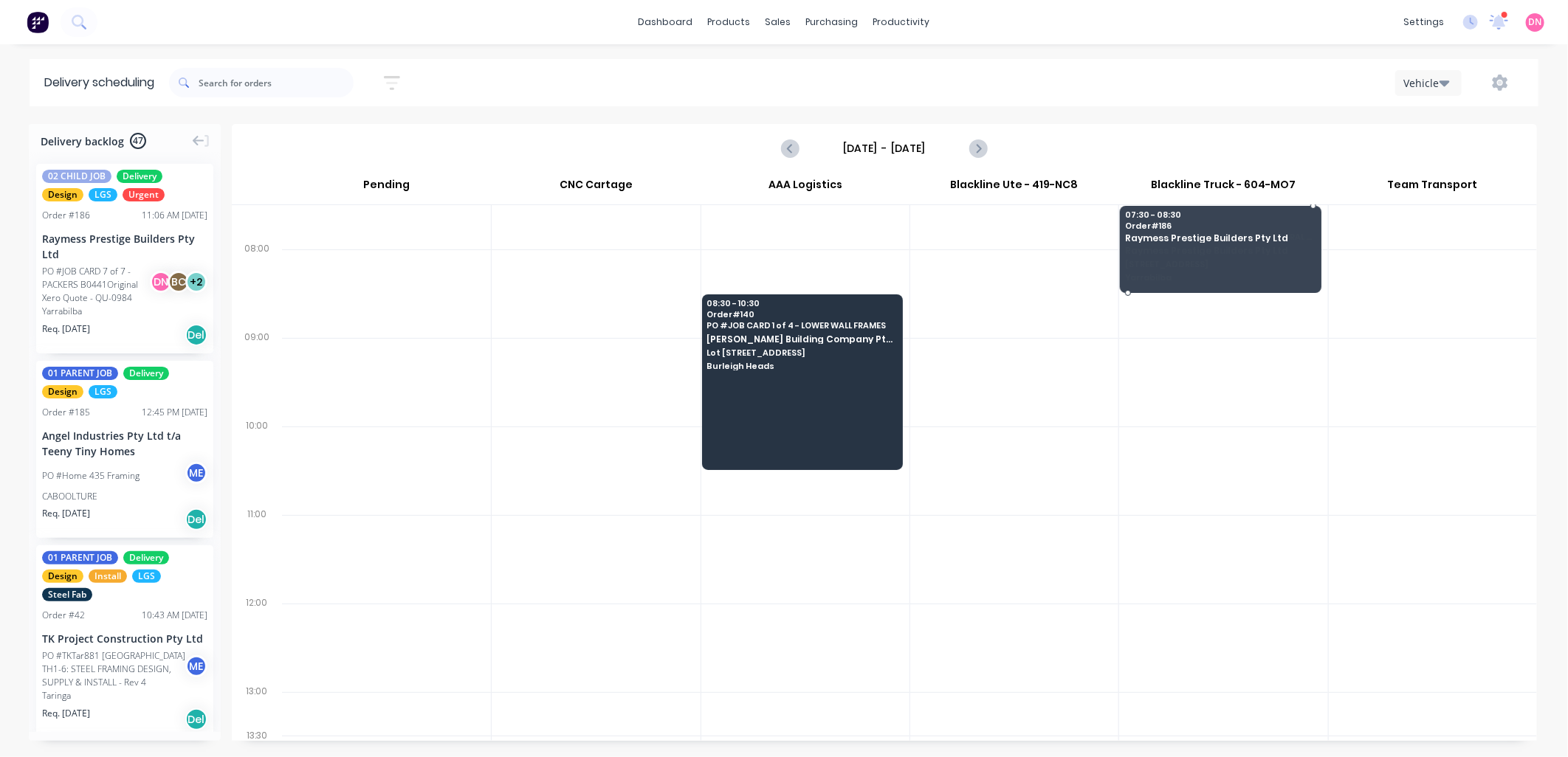
drag, startPoint x: 116, startPoint y: 307, endPoint x: 1268, endPoint y: 240, distance: 1153.9
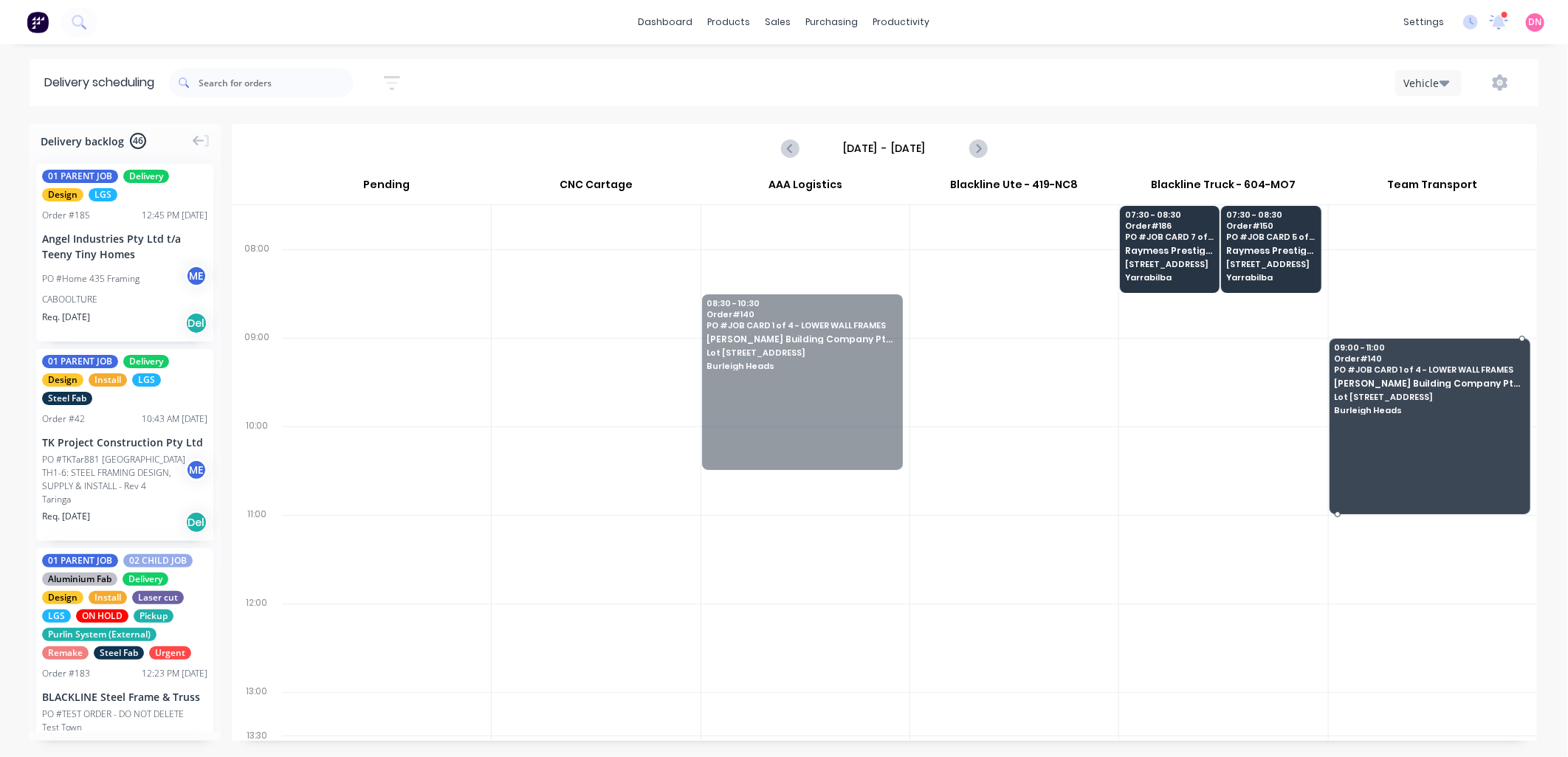
drag, startPoint x: 801, startPoint y: 355, endPoint x: 1394, endPoint y: 386, distance: 593.8
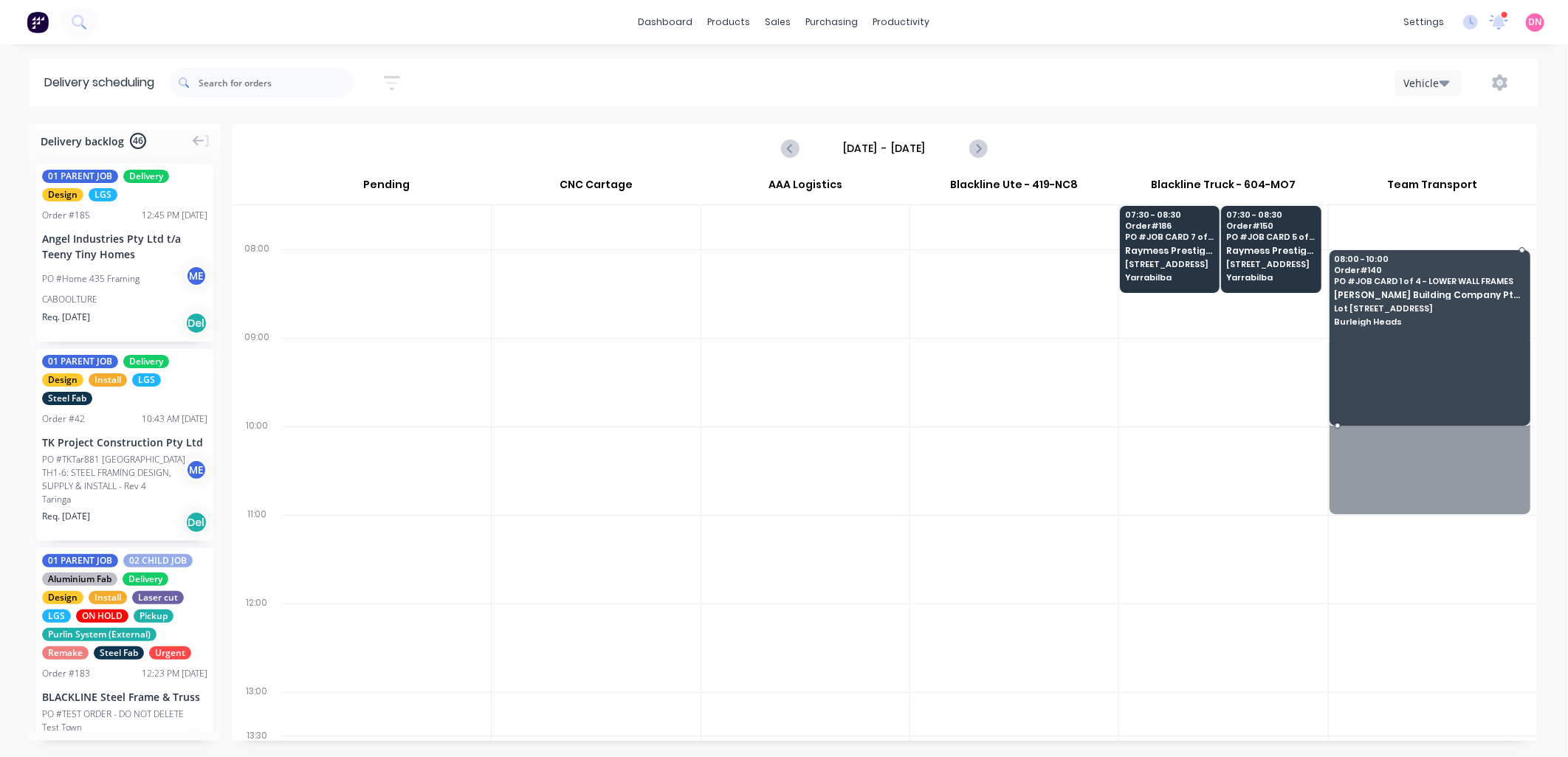
drag, startPoint x: 1433, startPoint y: 411, endPoint x: 1443, endPoint y: 335, distance: 76.7
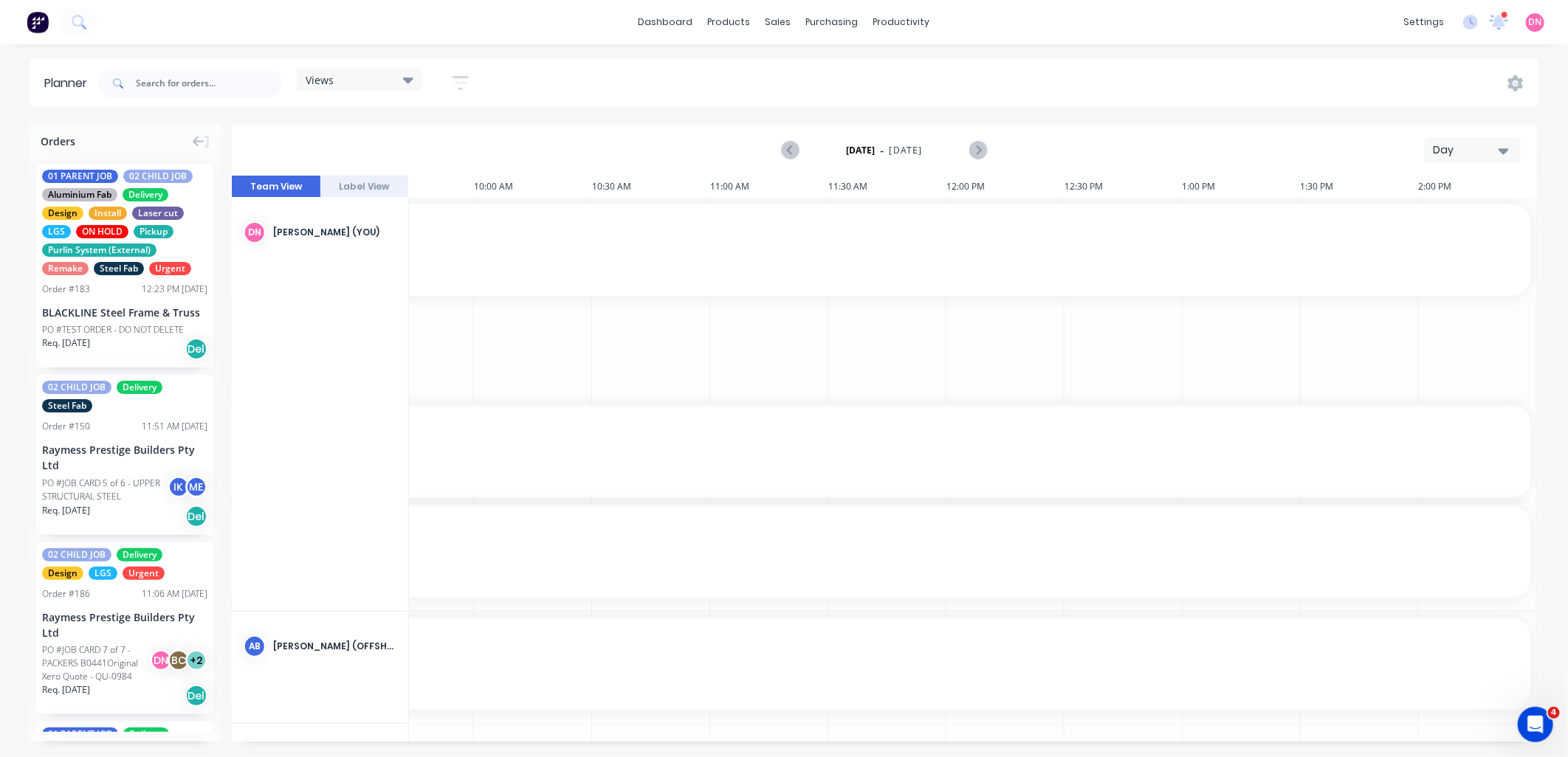
click at [377, 75] on div "Views" at bounding box center [359, 79] width 108 height 13
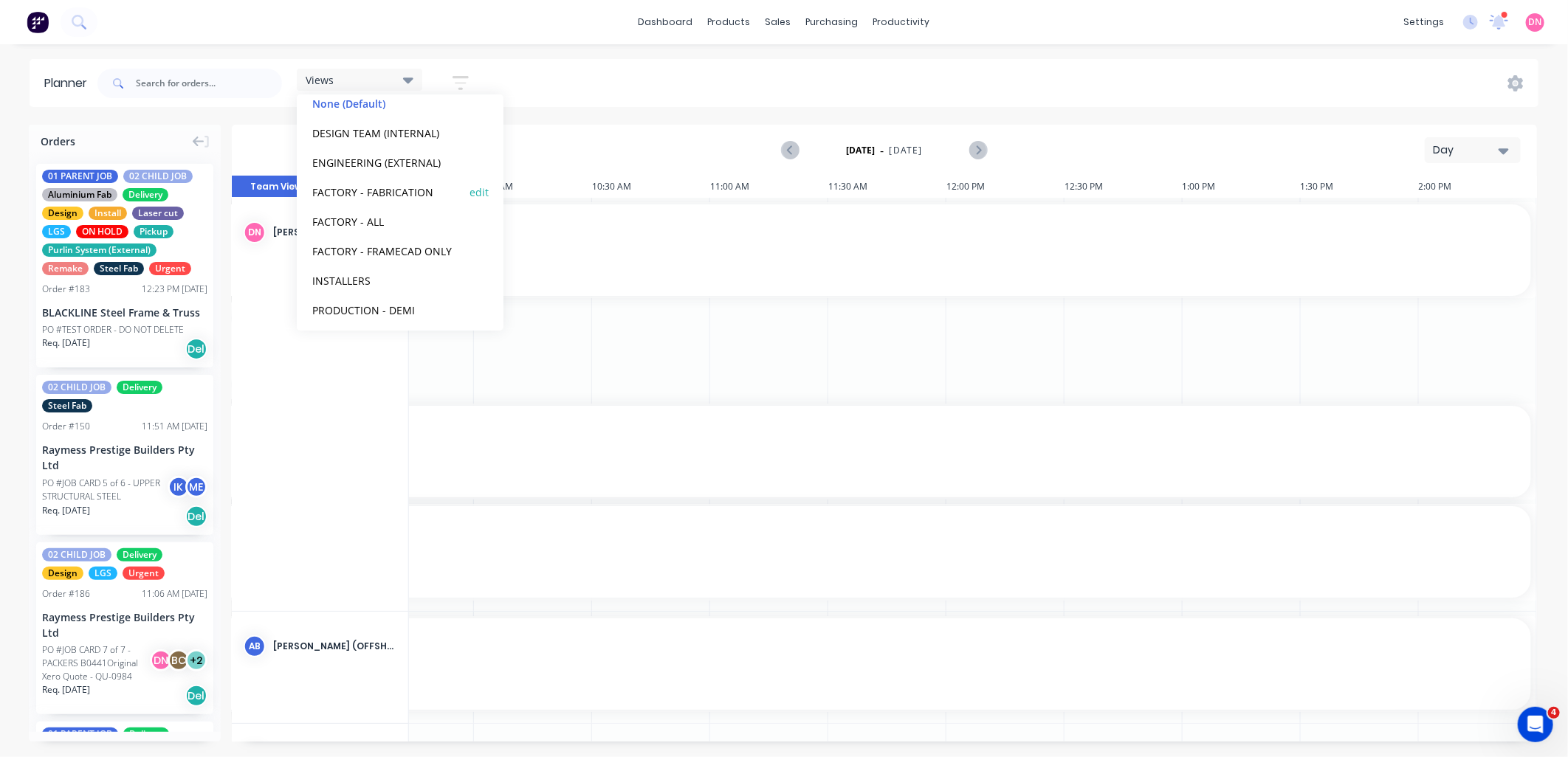
scroll to position [92, 0]
click at [408, 307] on button "PRODUCTION - DEMI" at bounding box center [386, 304] width 157 height 17
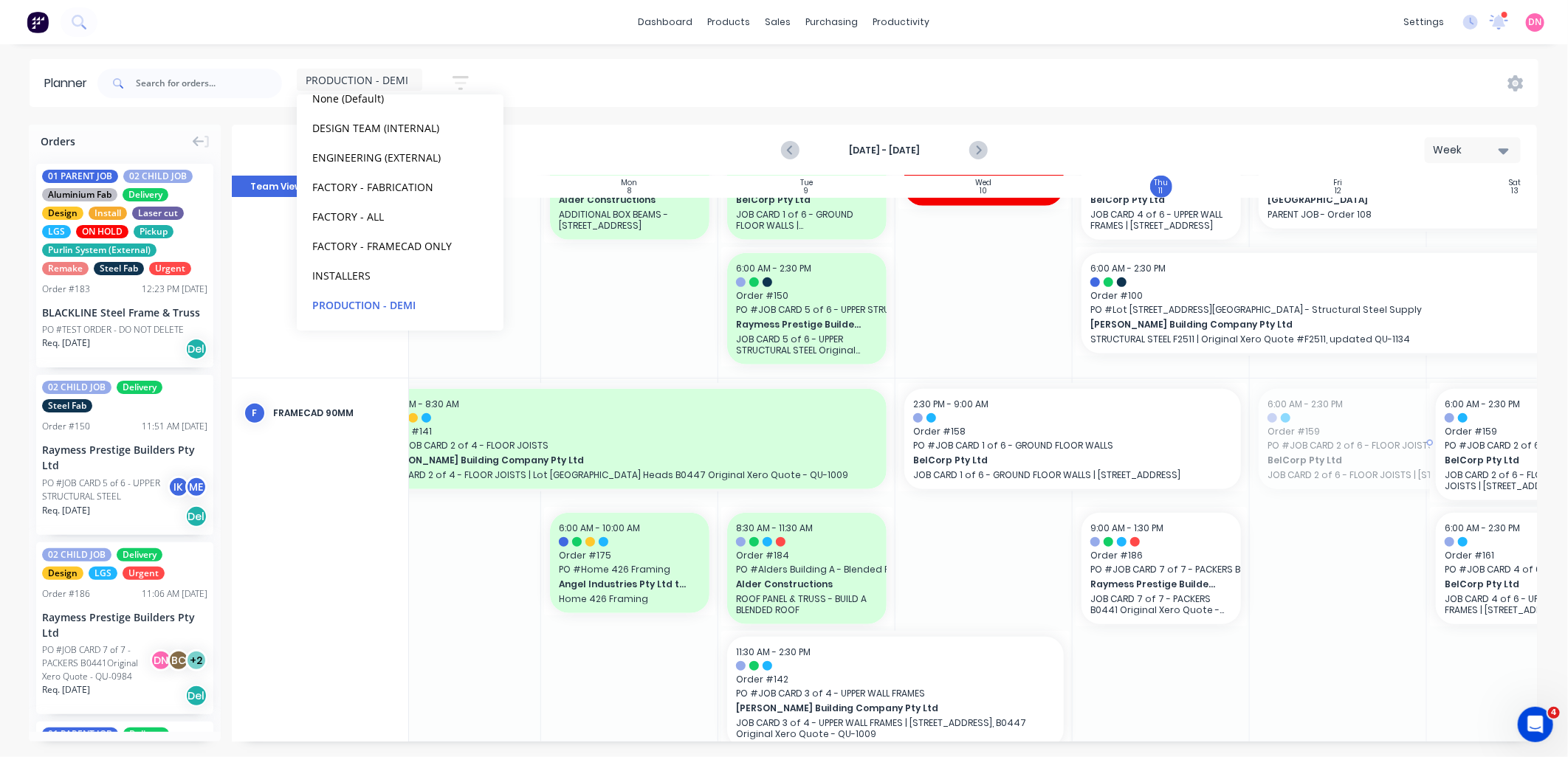
scroll to position [656, 69]
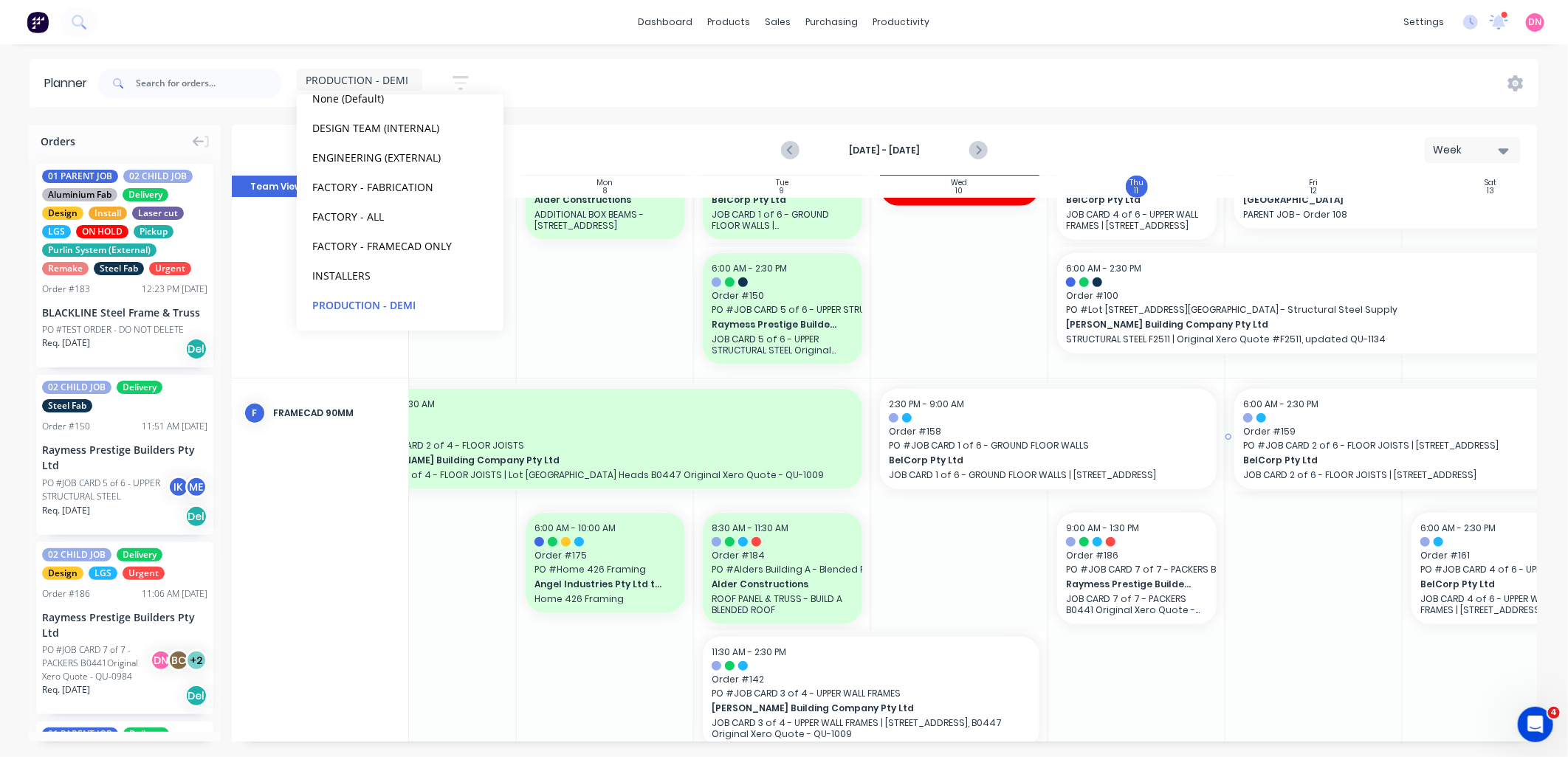
drag, startPoint x: 1298, startPoint y: 437, endPoint x: 1353, endPoint y: 455, distance: 57.9
drag, startPoint x: 1223, startPoint y: 438, endPoint x: 1369, endPoint y: 431, distance: 146.2
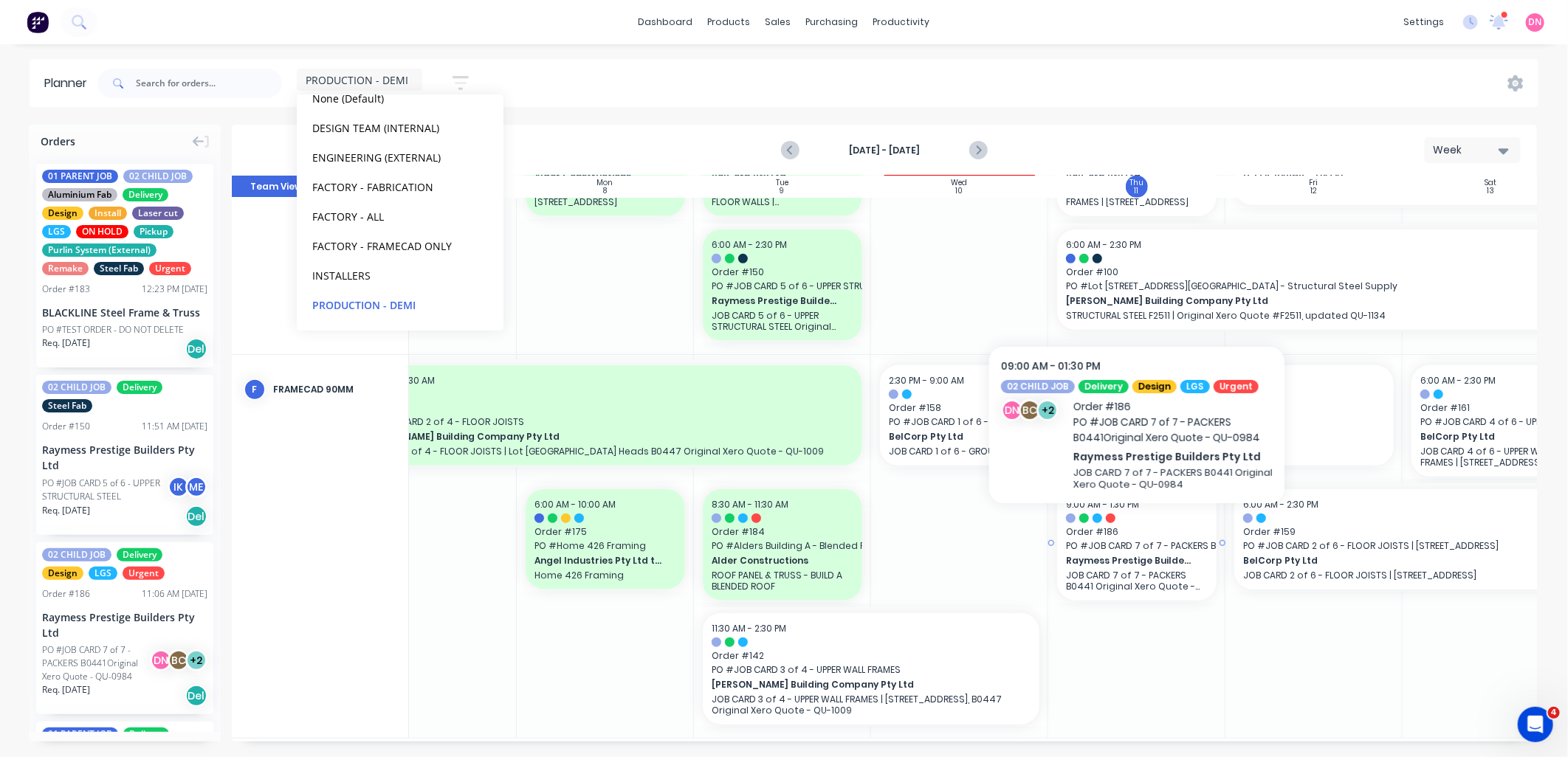
scroll to position [691, 69]
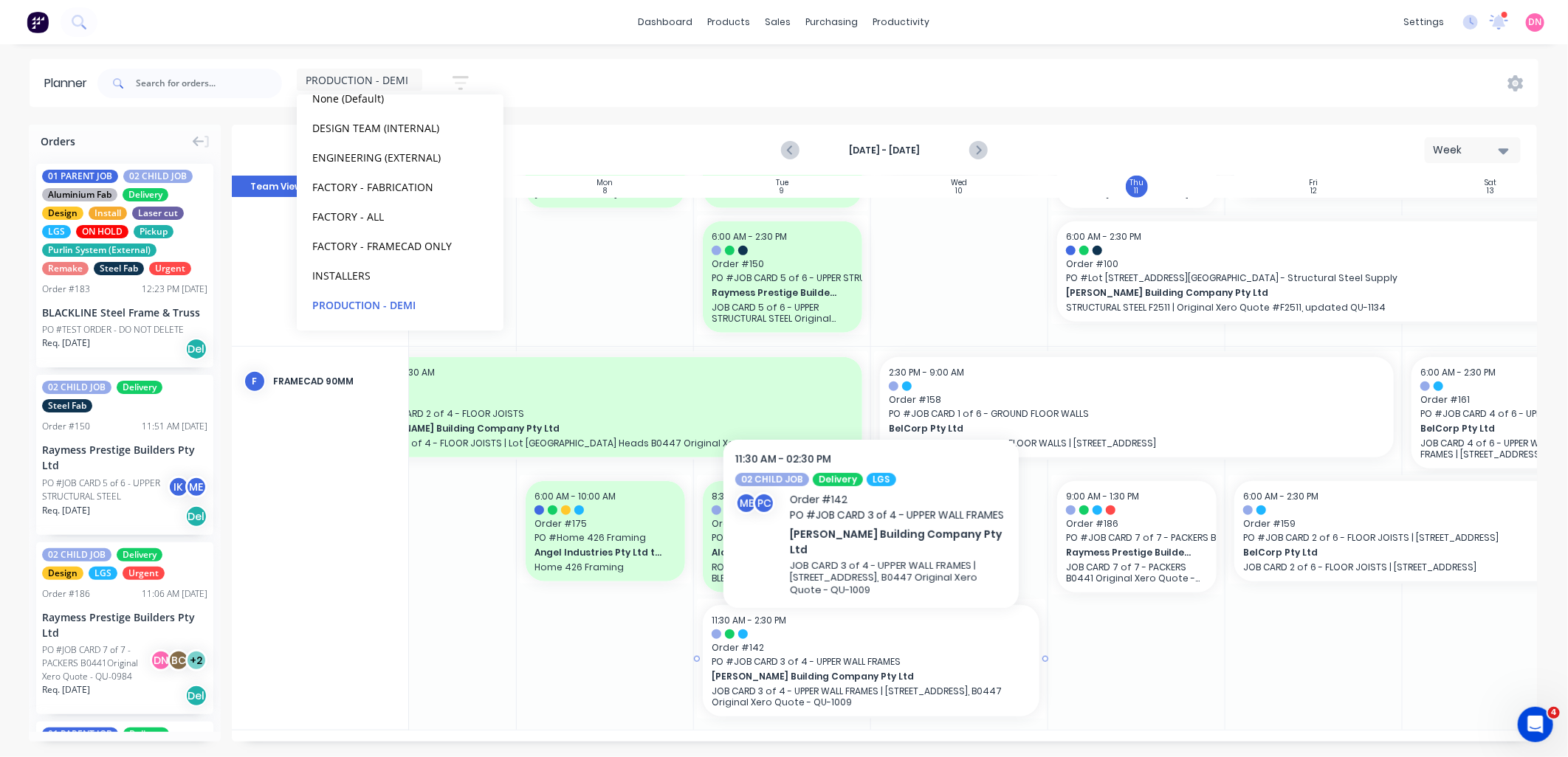
click at [970, 641] on span "Order # 142" at bounding box center [871, 648] width 319 height 13
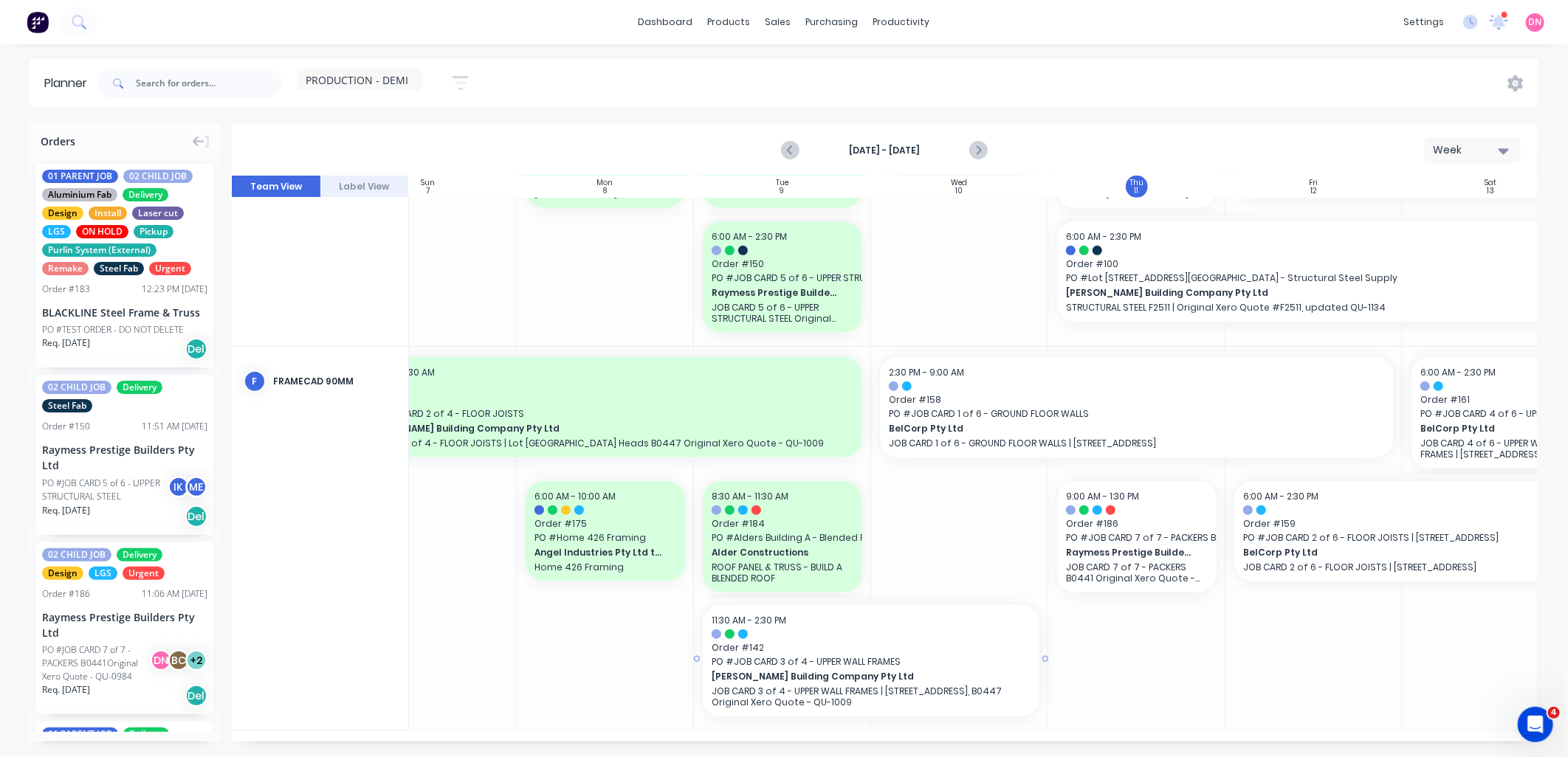
scroll to position [681, 69]
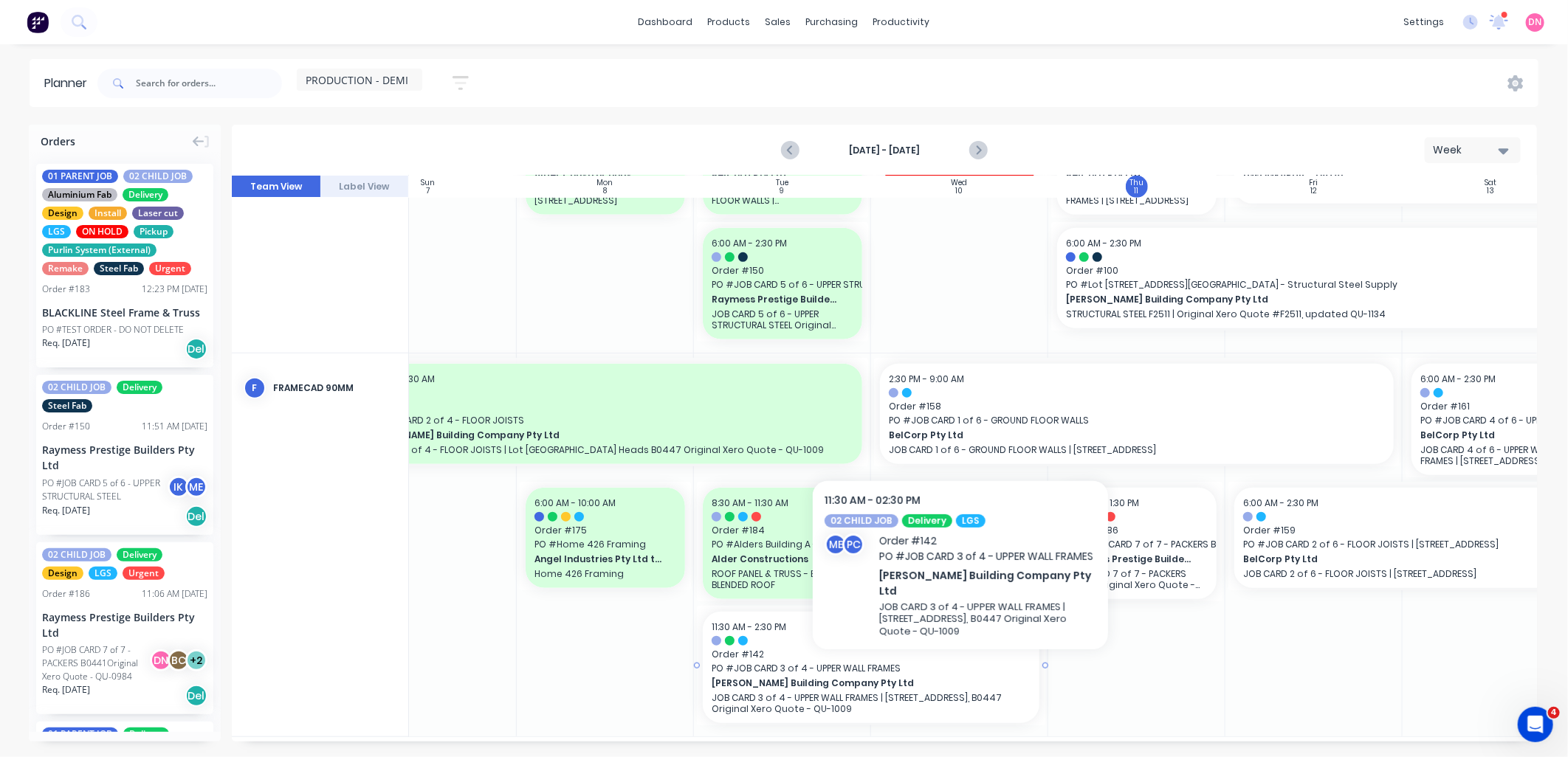
click at [962, 662] on span "PO # JOB CARD 3 of 4 - UPPER WALL FRAMES" at bounding box center [871, 668] width 319 height 13
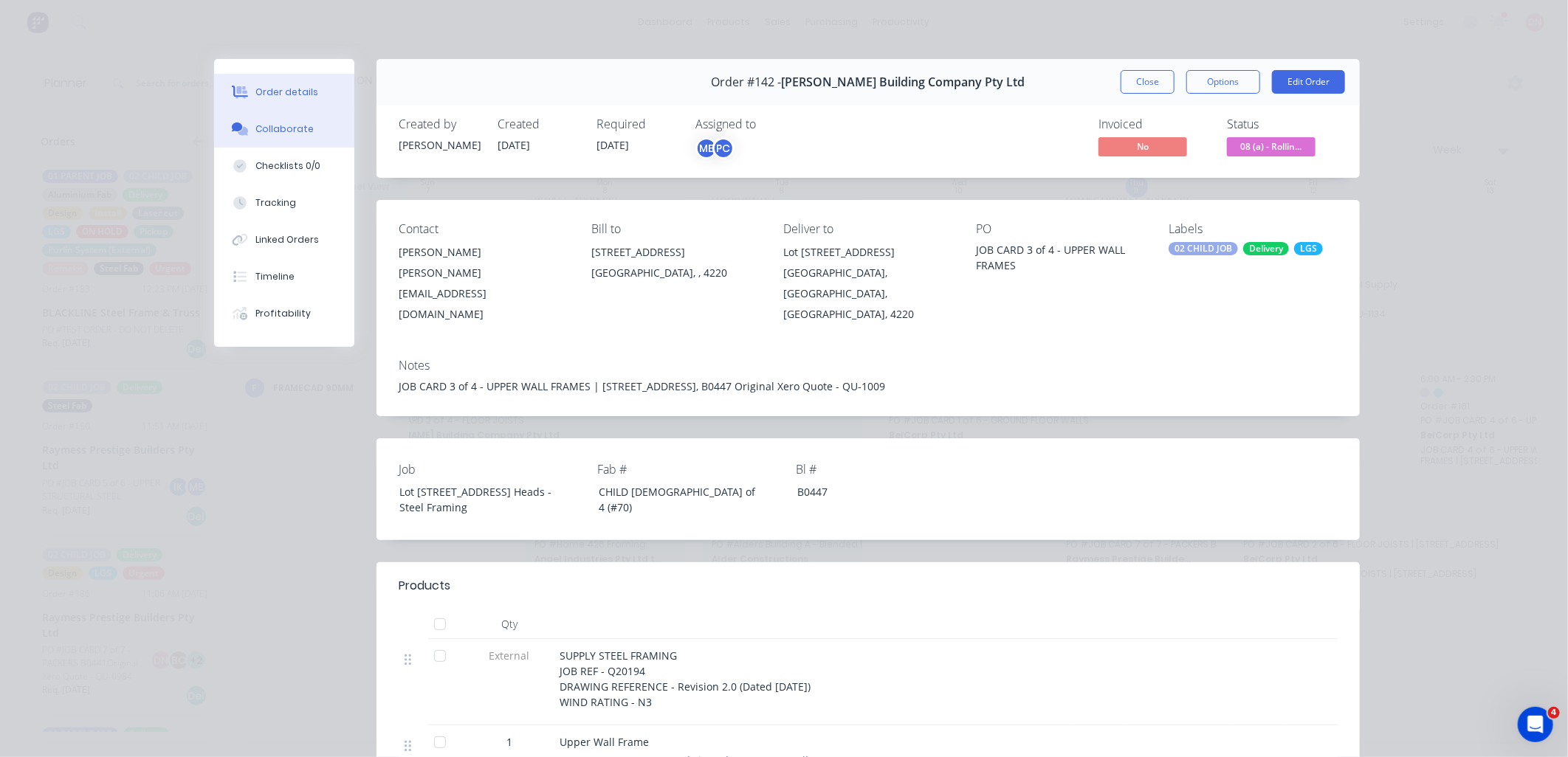
click at [305, 122] on button "Collaborate" at bounding box center [284, 130] width 140 height 37
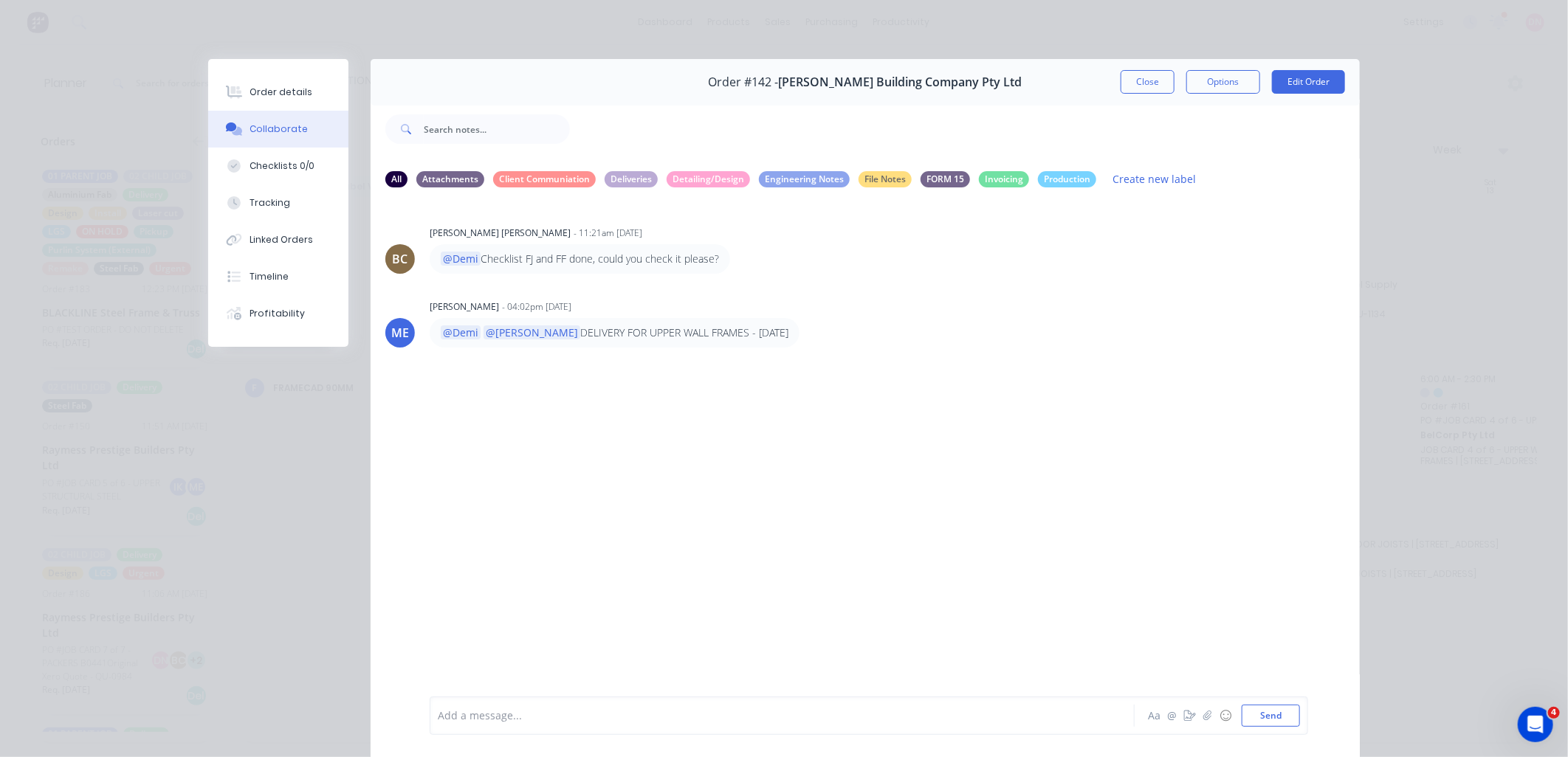
click at [594, 714] on div at bounding box center [761, 715] width 646 height 15
drag, startPoint x: 466, startPoint y: 712, endPoint x: 350, endPoint y: 708, distance: 116.1
click at [350, 708] on div "Order #142 - [PERSON_NAME] Building Company Pty Ltd Close Options Edit Order Al…" at bounding box center [784, 418] width 1152 height 719
click at [748, 721] on div "Started FF Cowell Walls due to Belcorp Engineering delay." at bounding box center [761, 715] width 646 height 15
click at [545, 713] on span "Started FF Cowell Walls due to Belcorp Engineering delay, now paused to start B…" at bounding box center [661, 716] width 447 height 14
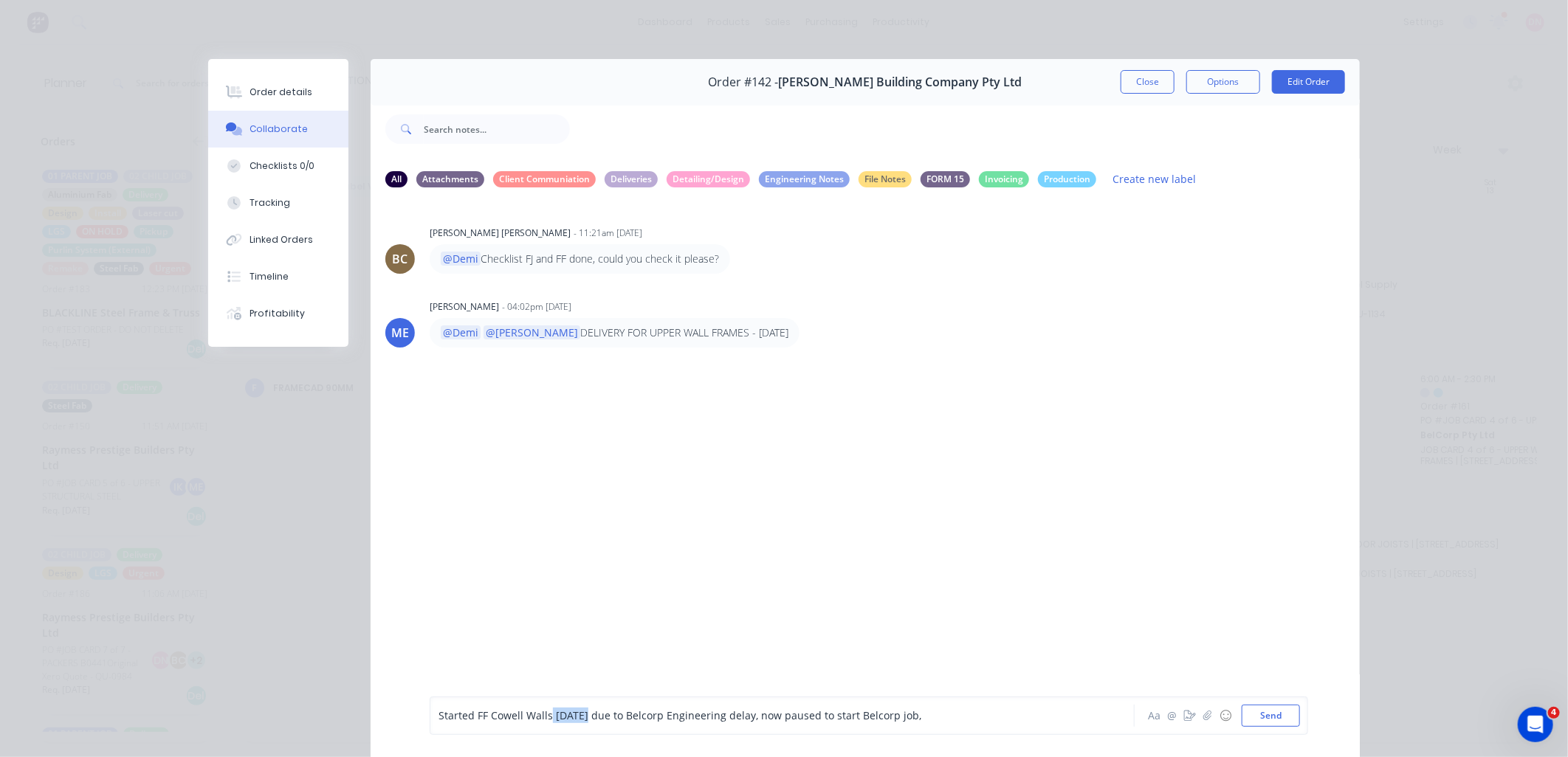
drag, startPoint x: 584, startPoint y: 713, endPoint x: 537, endPoint y: 714, distance: 47.0
click at [540, 714] on span "Started FF Cowell Walls [DATE] due to Belcorp Engineering delay, now paused to …" at bounding box center [679, 716] width 483 height 14
click at [1281, 711] on button "Send" at bounding box center [1271, 715] width 59 height 22
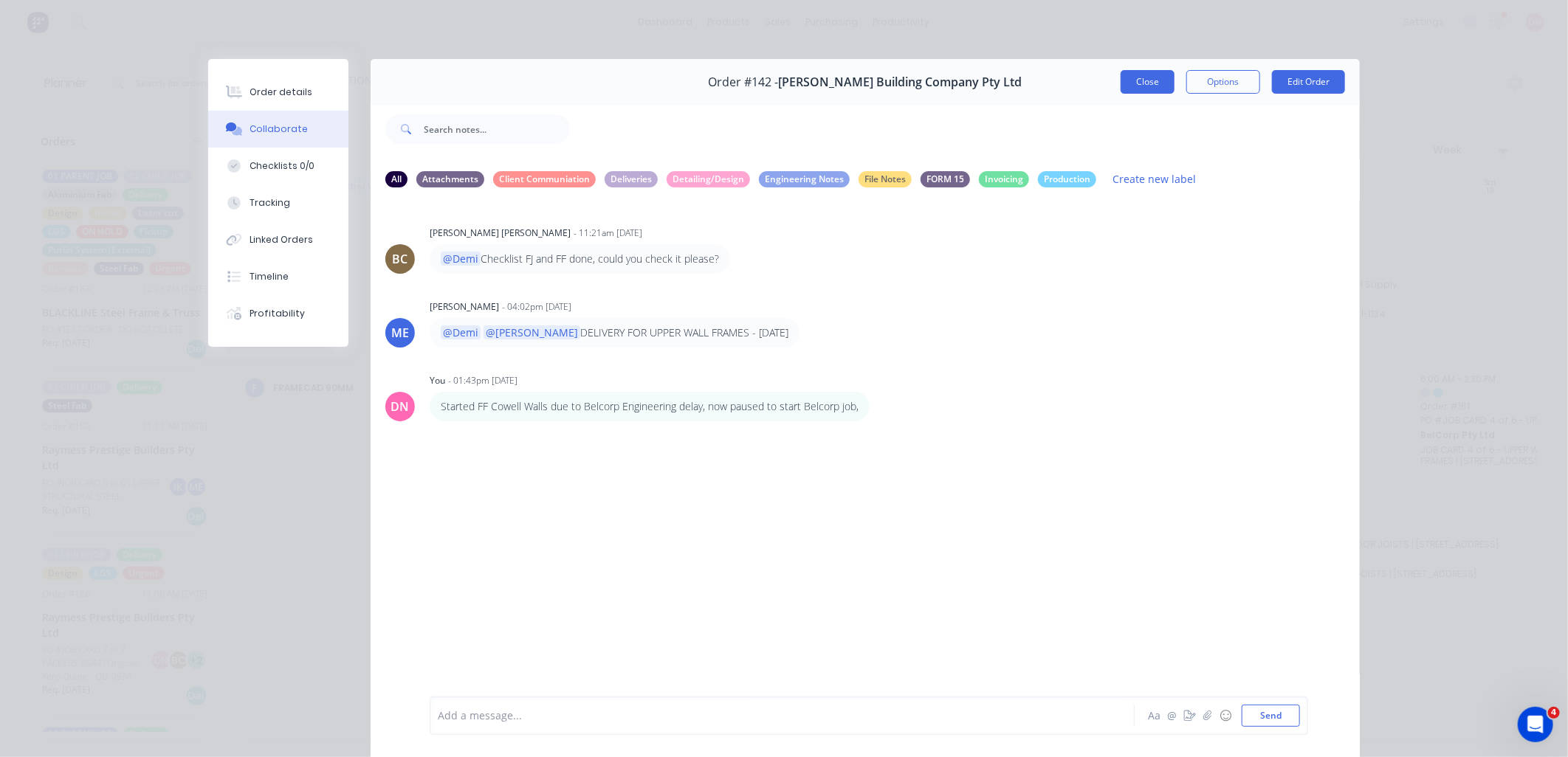
click at [1136, 89] on button "Close" at bounding box center [1148, 82] width 54 height 24
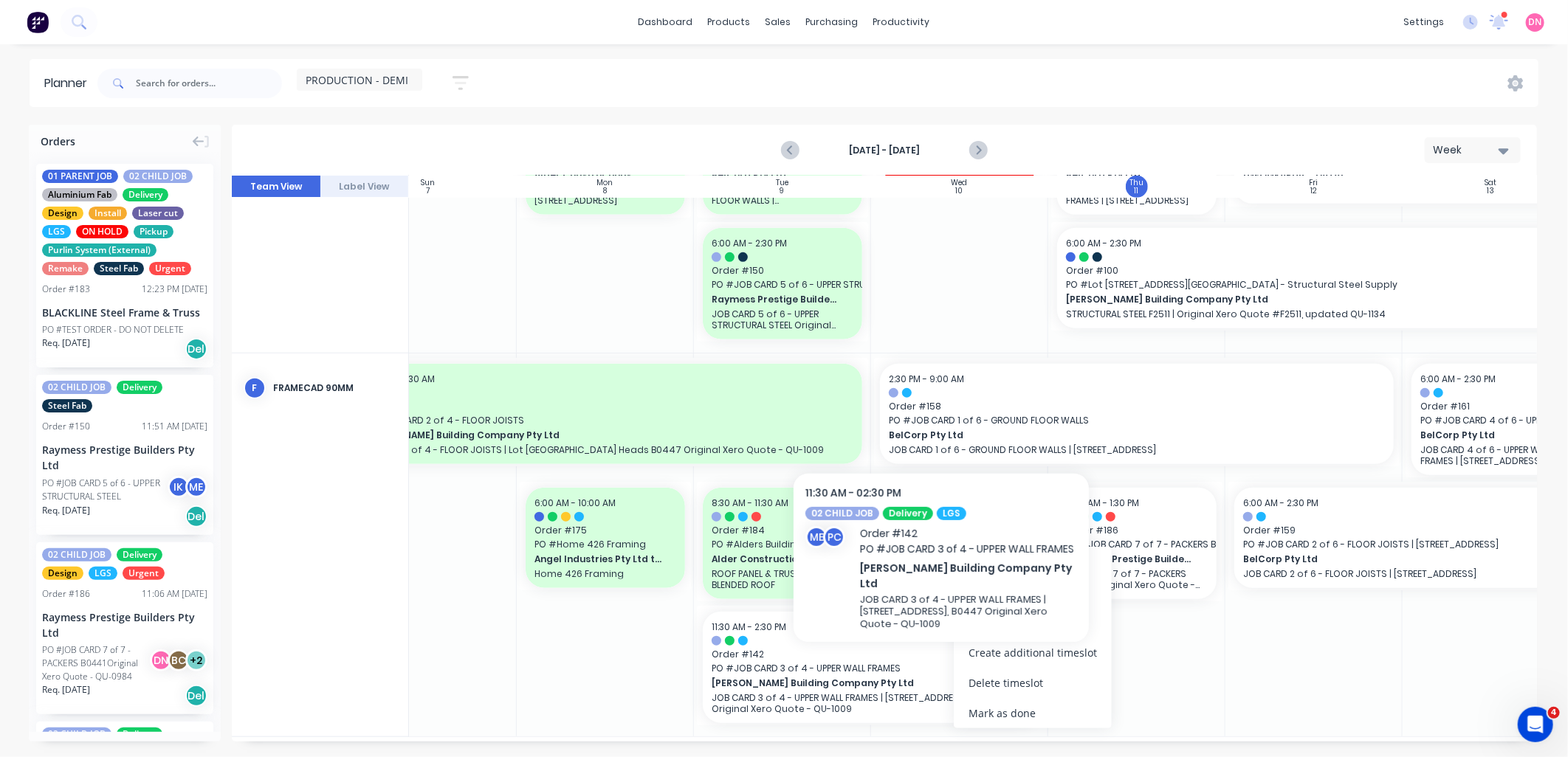
click at [1180, 659] on div at bounding box center [1137, 545] width 177 height 383
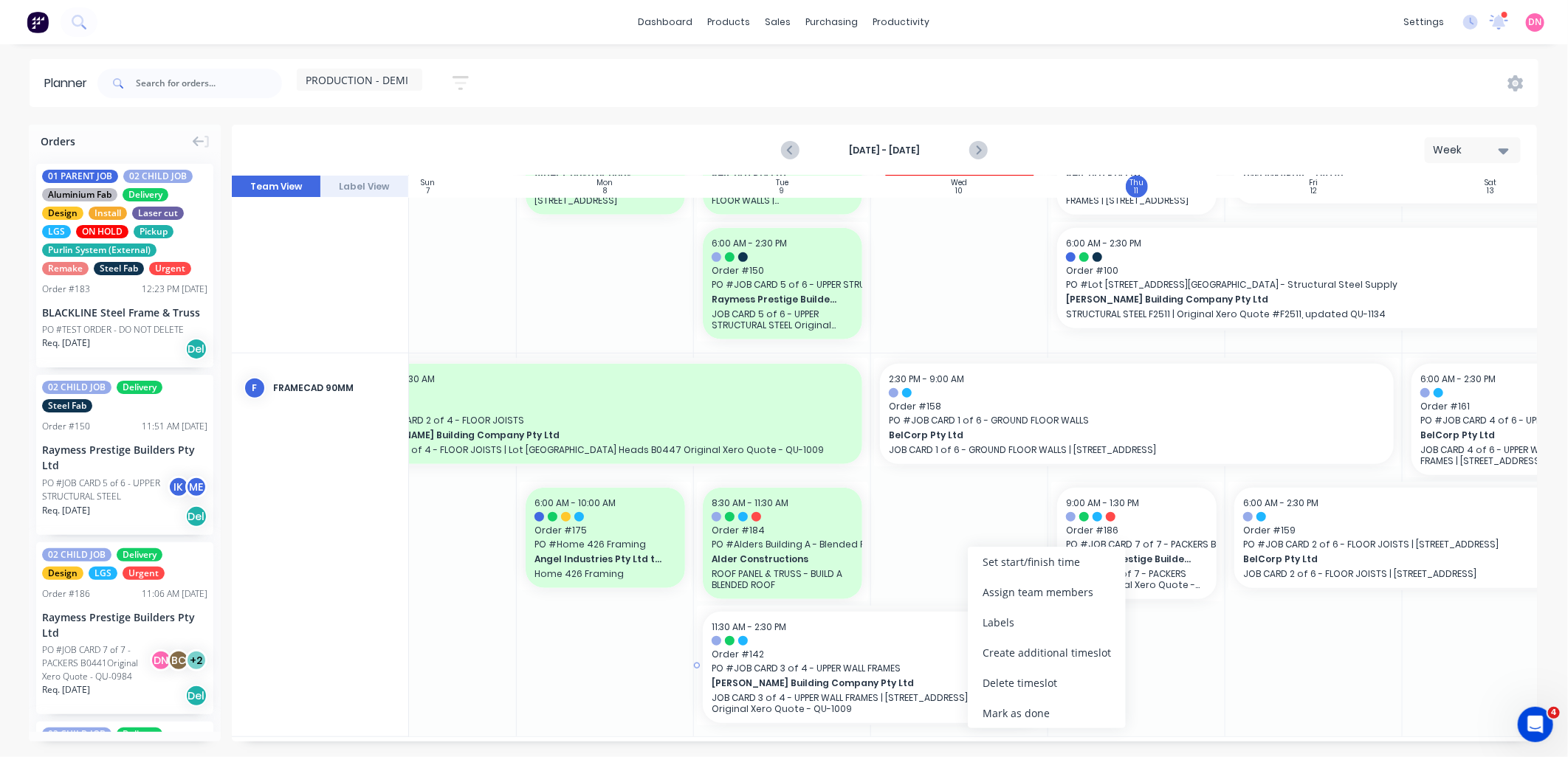
click at [850, 681] on span "[PERSON_NAME] Building Company Pty Ltd" at bounding box center [855, 683] width 287 height 13
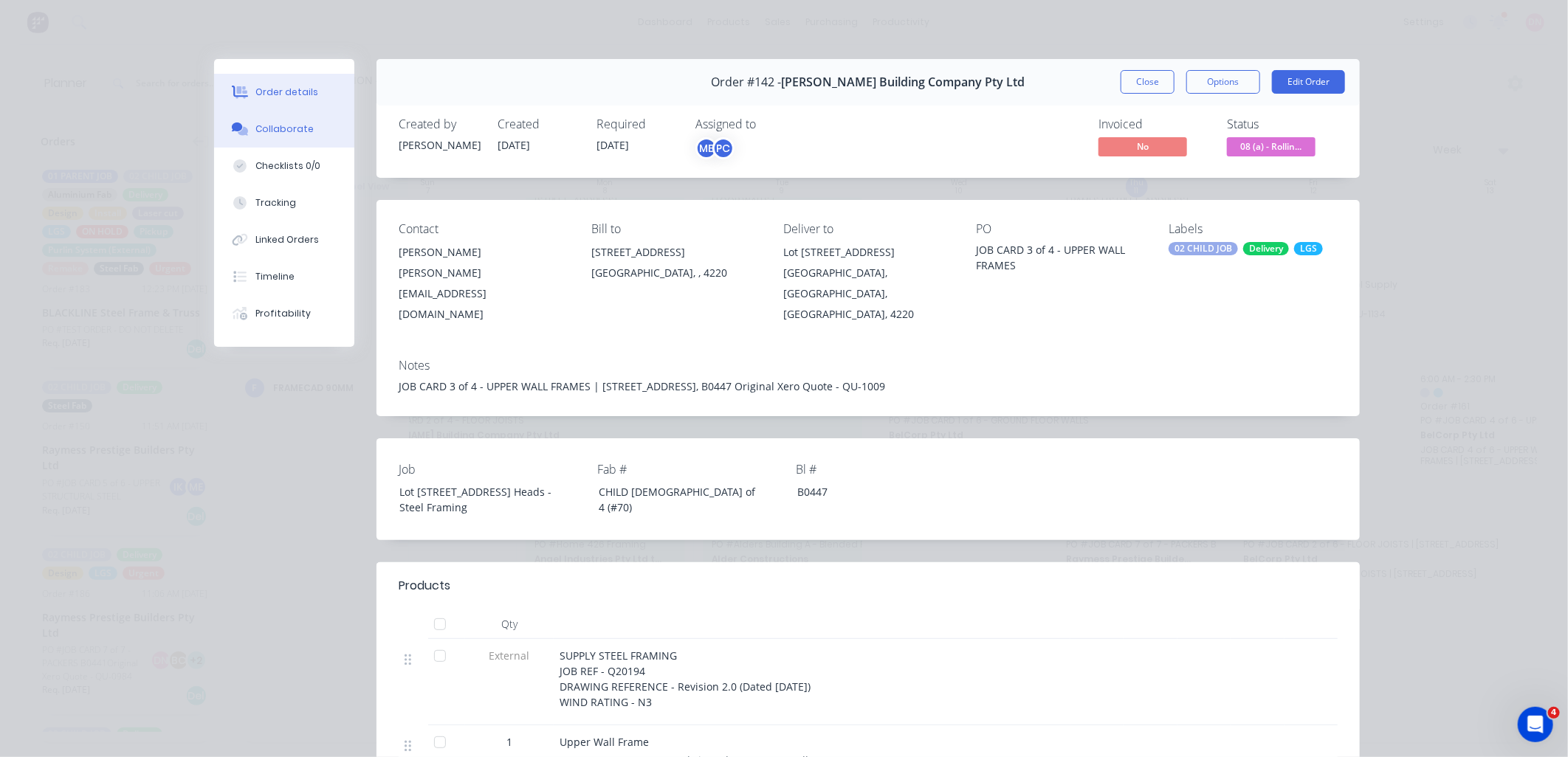
click at [303, 134] on button "Collaborate" at bounding box center [284, 130] width 140 height 37
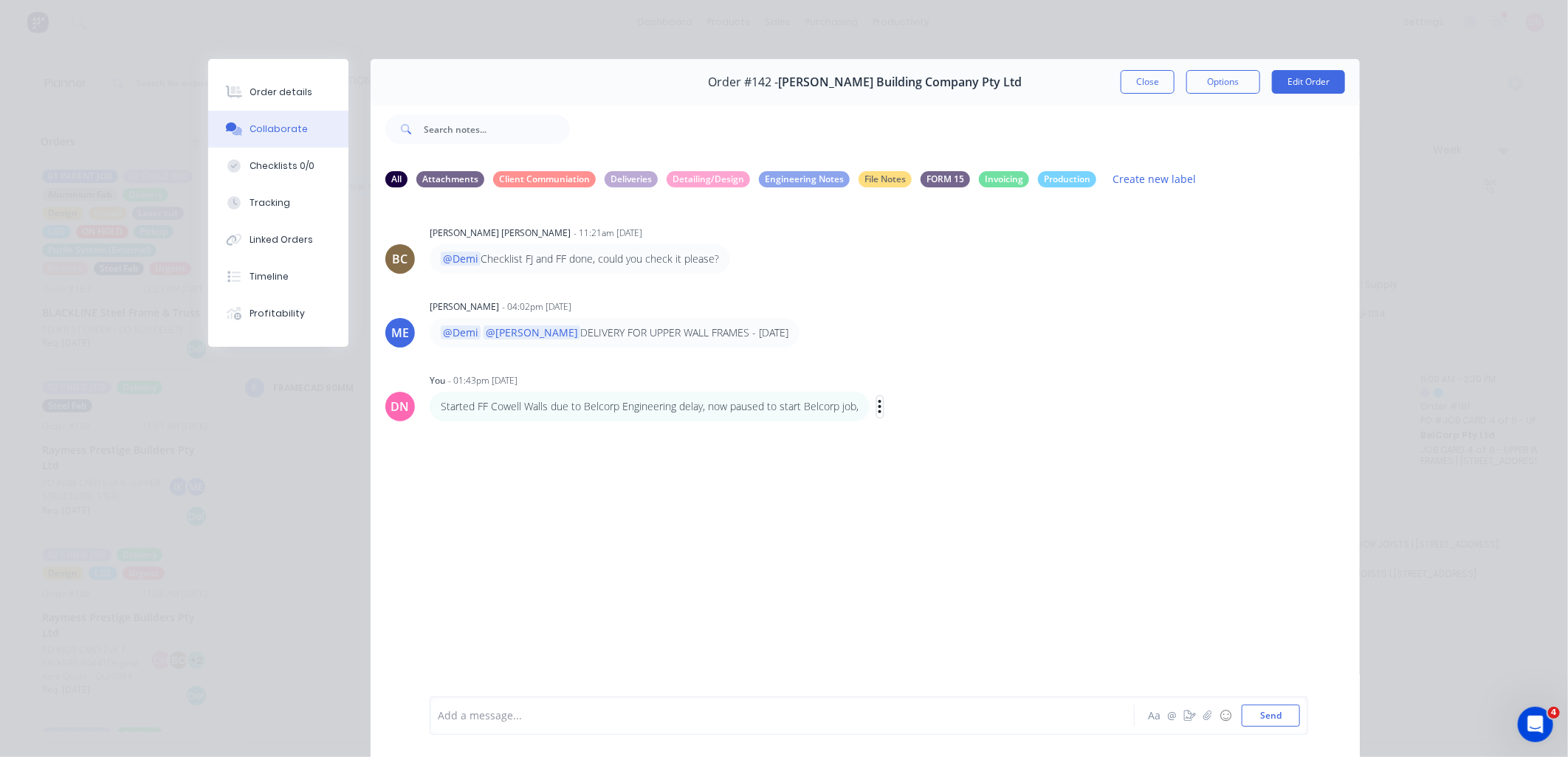
click at [878, 408] on icon "button" at bounding box center [880, 407] width 4 height 17
drag, startPoint x: 900, startPoint y: 429, endPoint x: 765, endPoint y: 426, distance: 135.0
click at [0, 0] on button "Edit" at bounding box center [0, 0] width 0 height 0
click at [464, 403] on p "Started FF Cowell Walls due to Belcorp Engineering delay, now paused to start B…" at bounding box center [650, 406] width 418 height 15
click at [473, 403] on p "Started FF Cowell Walls due to Belcorp Engineering delay, now paused to start B…" at bounding box center [650, 406] width 418 height 15
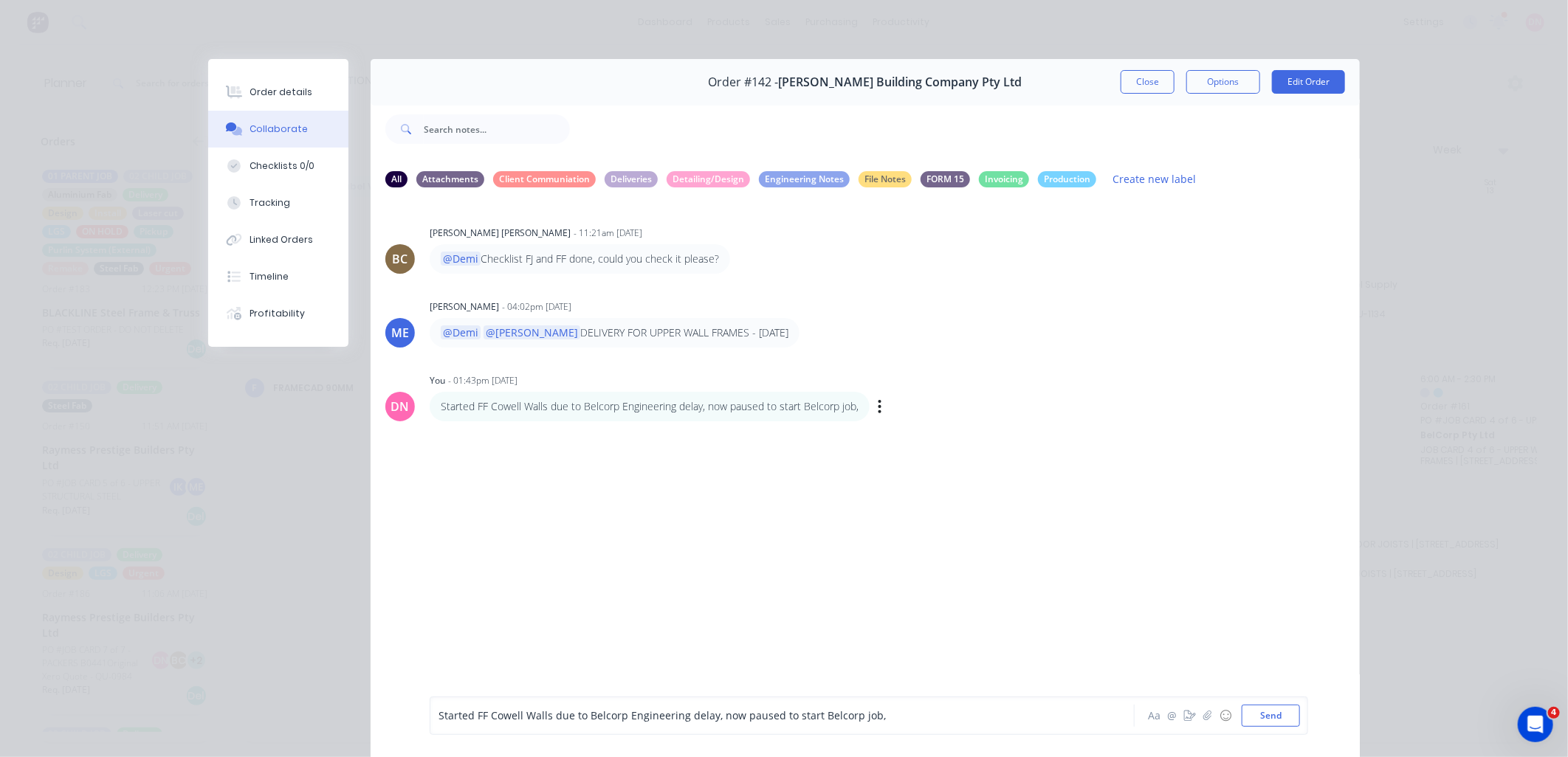
drag, startPoint x: 481, startPoint y: 404, endPoint x: 543, endPoint y: 394, distance: 62.8
click at [543, 392] on div "Started FF Cowell Walls due to Belcorp Engineering delay, now paused to start B…" at bounding box center [649, 406] width 440 height 29
click at [867, 403] on div "Started FF Cowell Walls due to Belcorp Engineering delay, now paused to start B…" at bounding box center [660, 406] width 461 height 29
click at [878, 403] on icon "button" at bounding box center [880, 407] width 4 height 17
click at [887, 429] on button "Edit" at bounding box center [933, 433] width 93 height 24
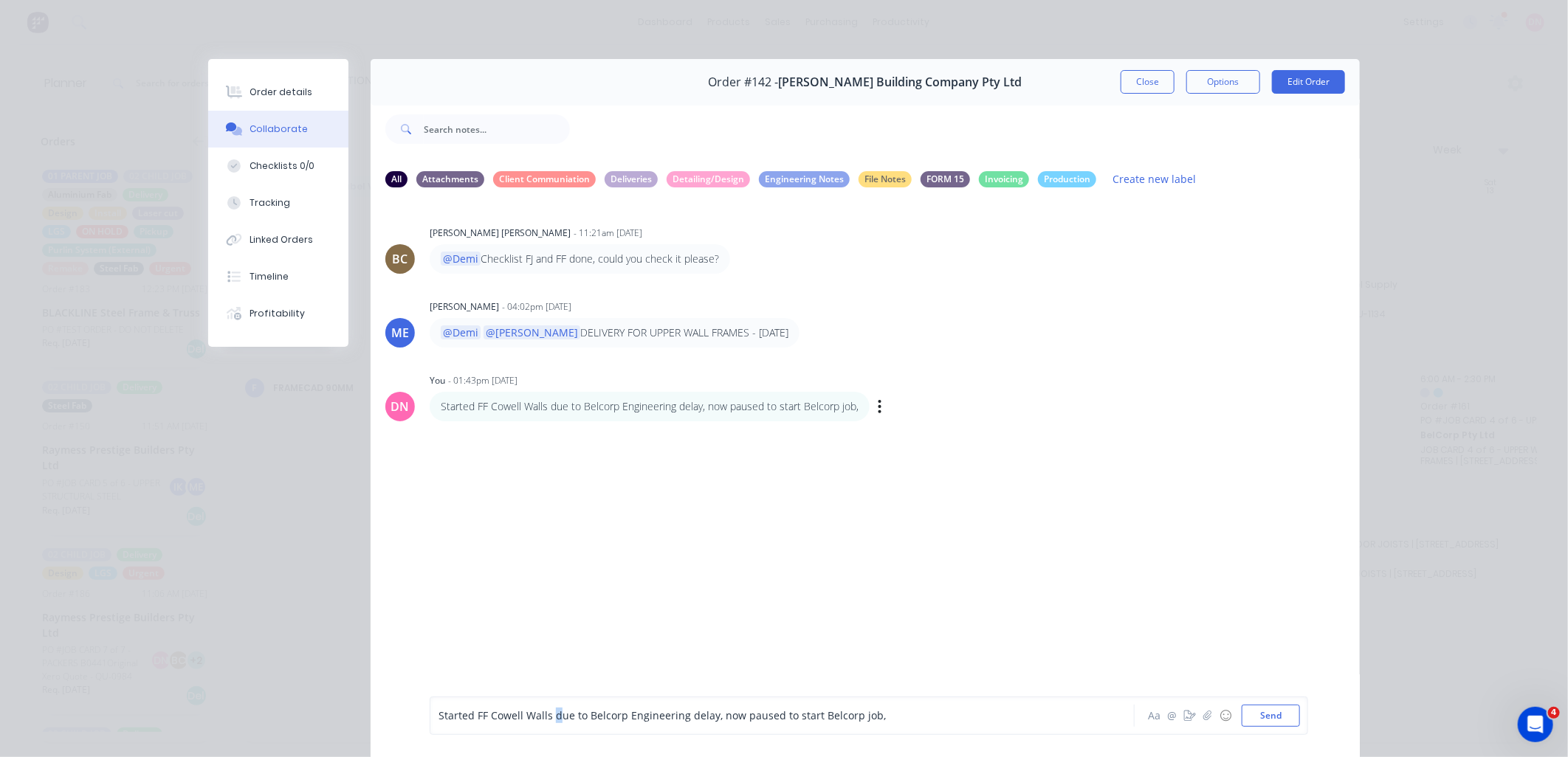
click at [551, 713] on span "Started FF Cowell Walls due to Belcorp Engineering delay, now paused to start B…" at bounding box center [661, 716] width 447 height 14
click at [548, 714] on span "Started FF Cowell Walls due to Belcorp Engineering delay, now paused to start B…" at bounding box center [661, 716] width 447 height 14
click at [1283, 716] on button "Send" at bounding box center [1271, 715] width 59 height 22
click at [1132, 75] on button "Close" at bounding box center [1148, 82] width 54 height 24
